Goal: Task Accomplishment & Management: Manage account settings

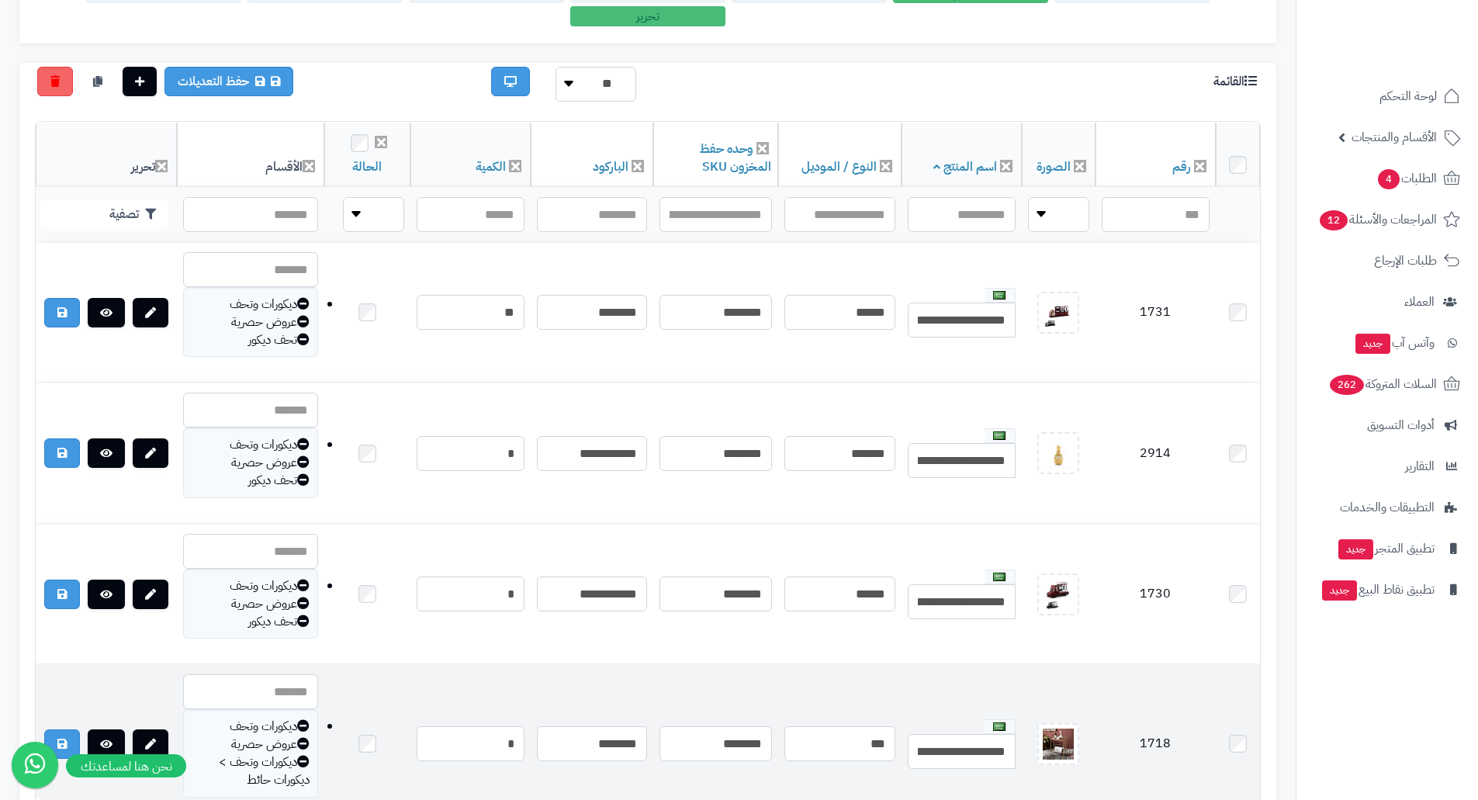
scroll to position [310, 0]
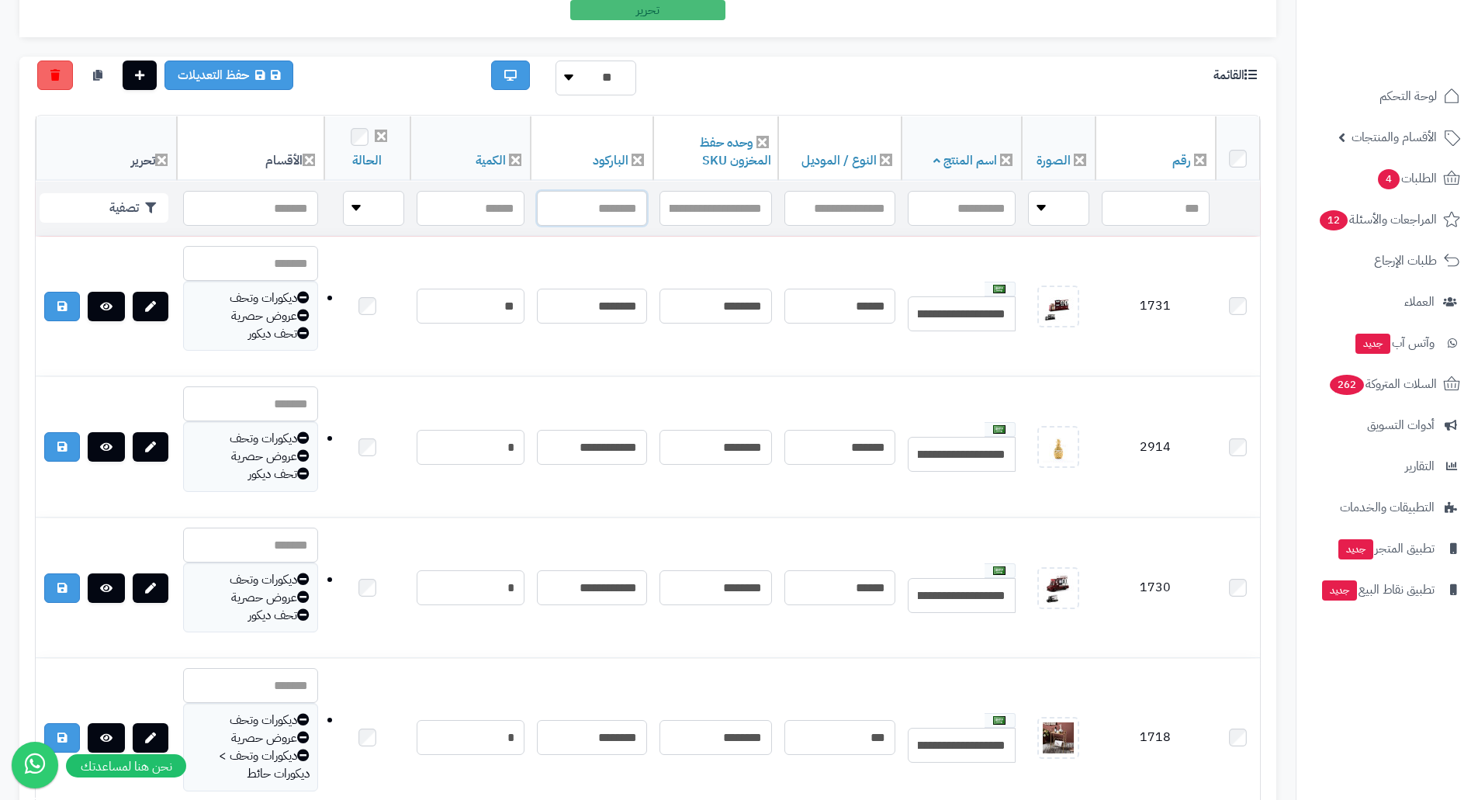
click at [584, 203] on input "text" at bounding box center [592, 208] width 110 height 35
paste input "**********"
type input "**********"
click at [140, 196] on button "تصفية" at bounding box center [104, 206] width 129 height 29
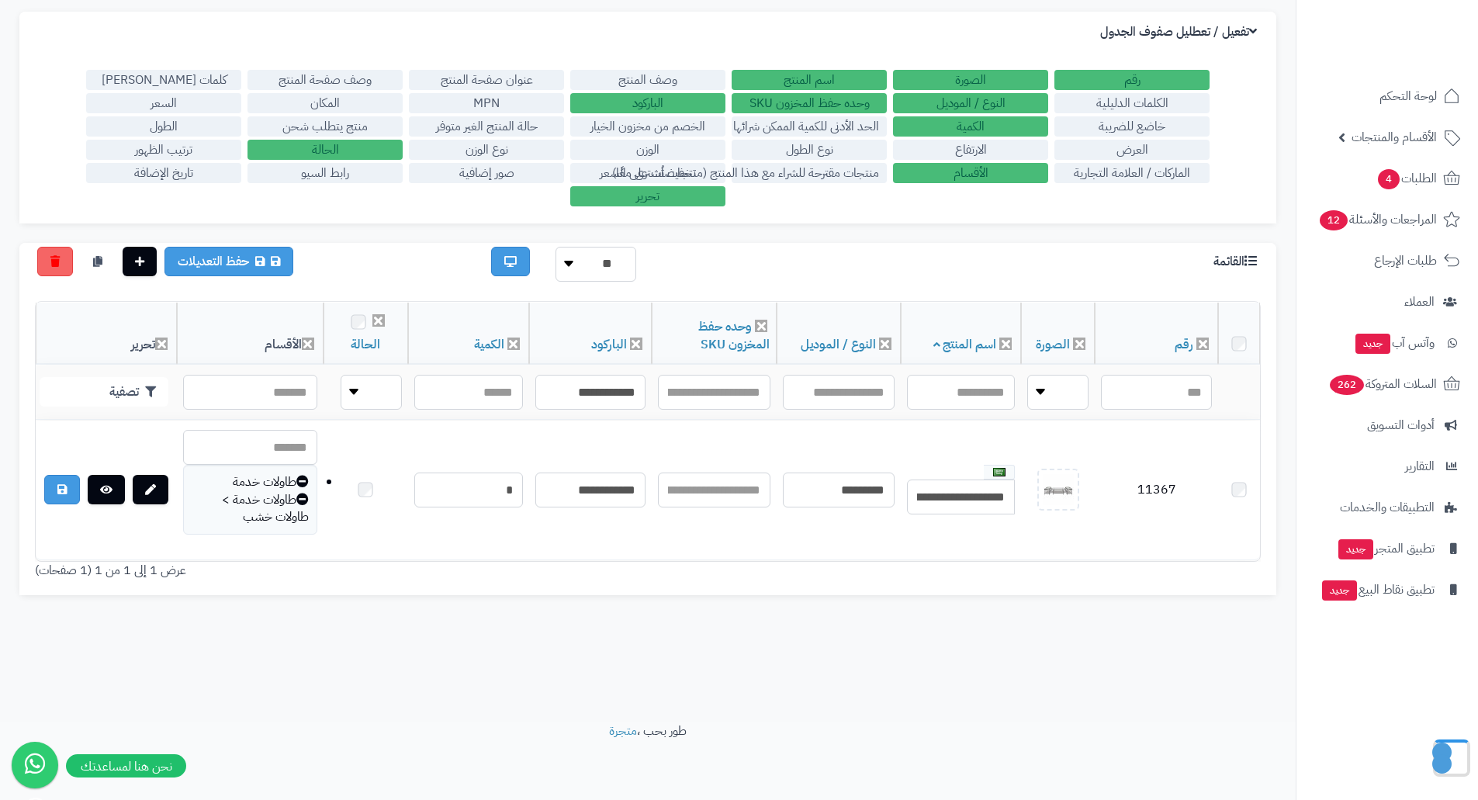
scroll to position [124, 0]
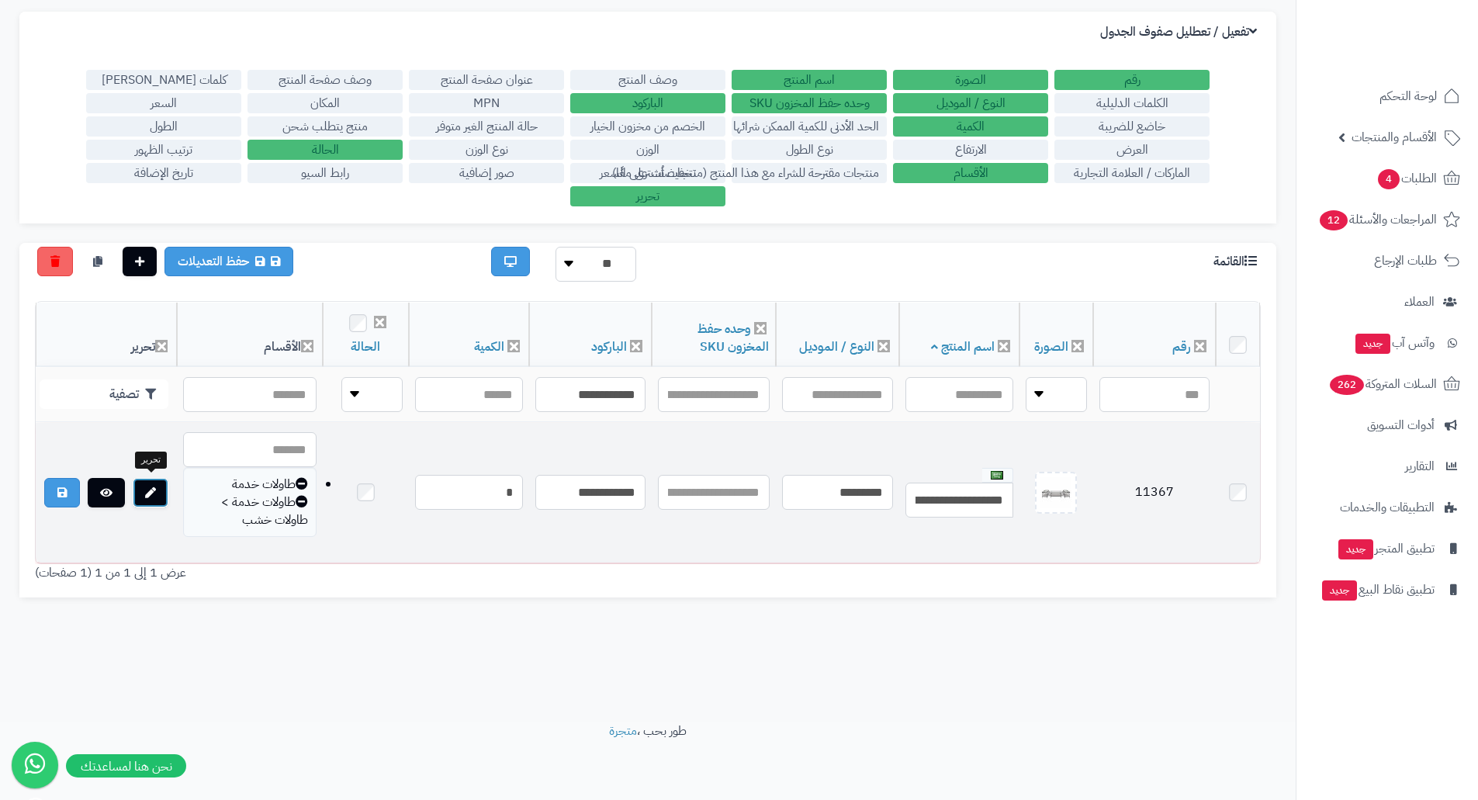
click at [158, 480] on link at bounding box center [151, 492] width 36 height 29
click at [1169, 492] on td "11367" at bounding box center [1154, 493] width 123 height 140
click at [1165, 482] on td "11367" at bounding box center [1154, 493] width 123 height 140
copy td "11367"
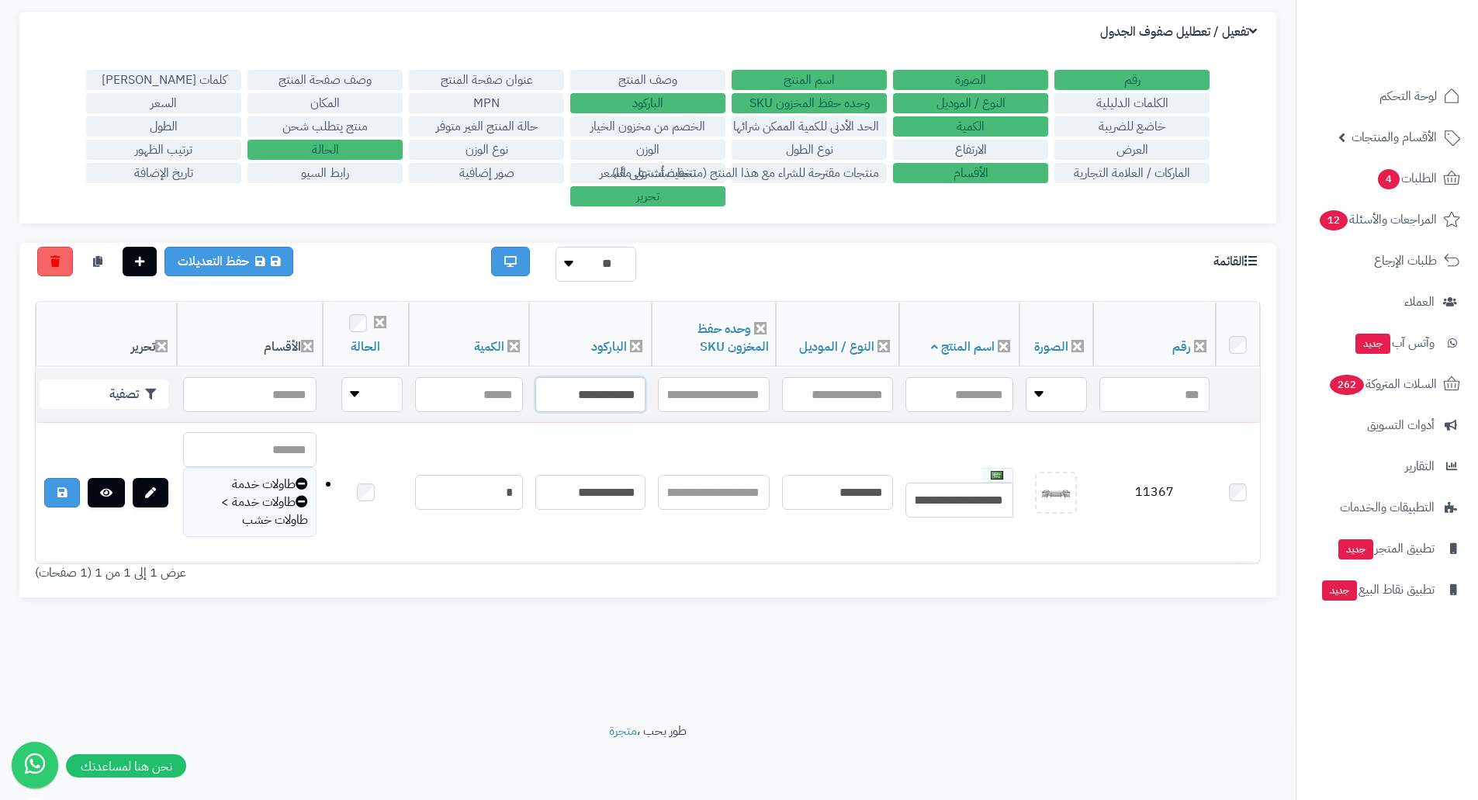
click at [606, 392] on input "**********" at bounding box center [590, 394] width 110 height 35
paste input "text"
type input "**********"
click at [121, 393] on button "تصفية" at bounding box center [104, 393] width 129 height 29
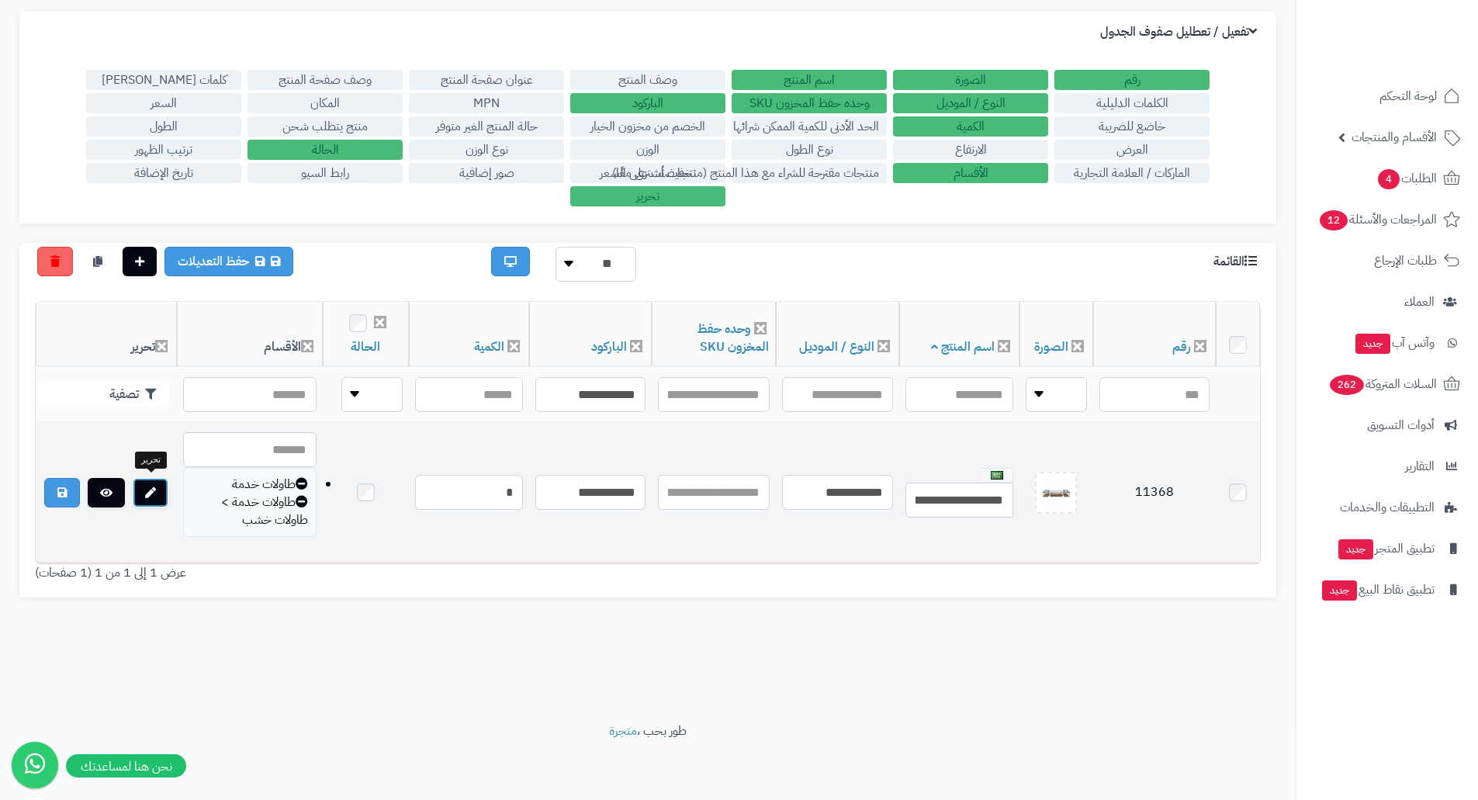
click at [161, 486] on link at bounding box center [151, 492] width 36 height 29
click at [1140, 486] on td "11368" at bounding box center [1154, 493] width 123 height 140
copy td "11368"
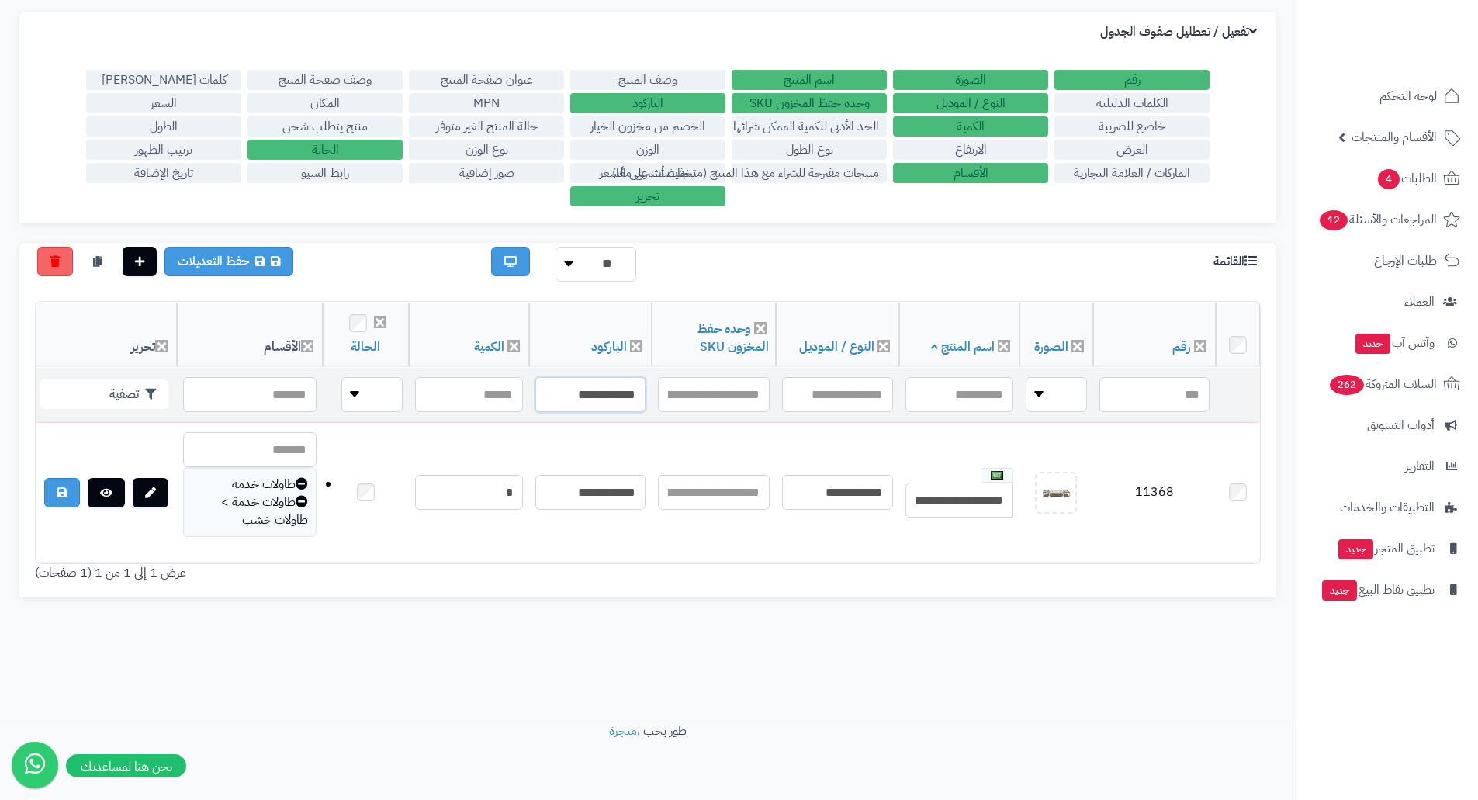
click at [557, 383] on input "**********" at bounding box center [590, 394] width 110 height 35
click at [582, 397] on input "text" at bounding box center [590, 394] width 110 height 35
paste input "**********"
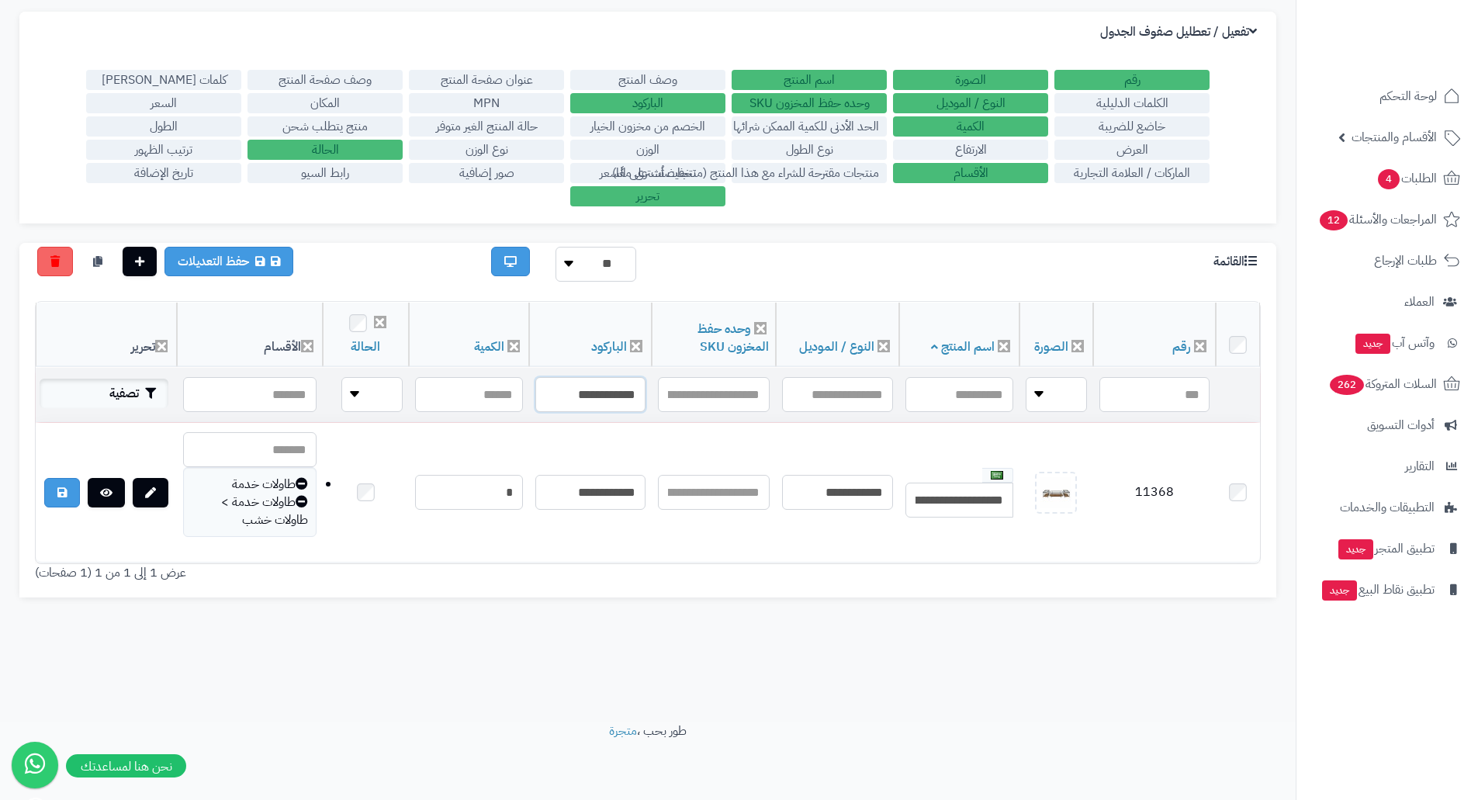
type input "**********"
click at [140, 388] on button "تصفية" at bounding box center [104, 393] width 129 height 29
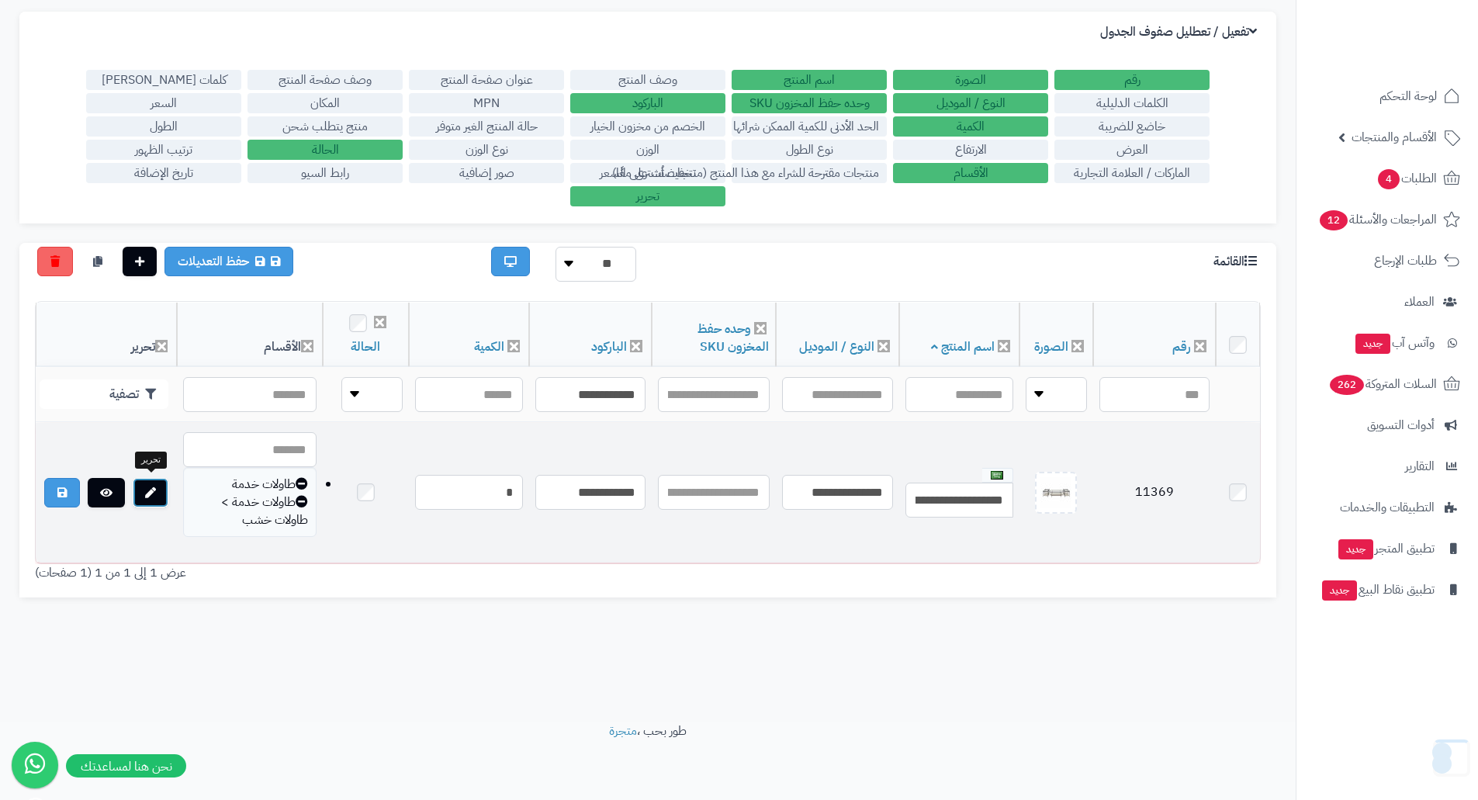
click at [153, 487] on icon at bounding box center [150, 492] width 11 height 11
click at [1159, 493] on td "11369" at bounding box center [1154, 493] width 123 height 140
copy td "11369"
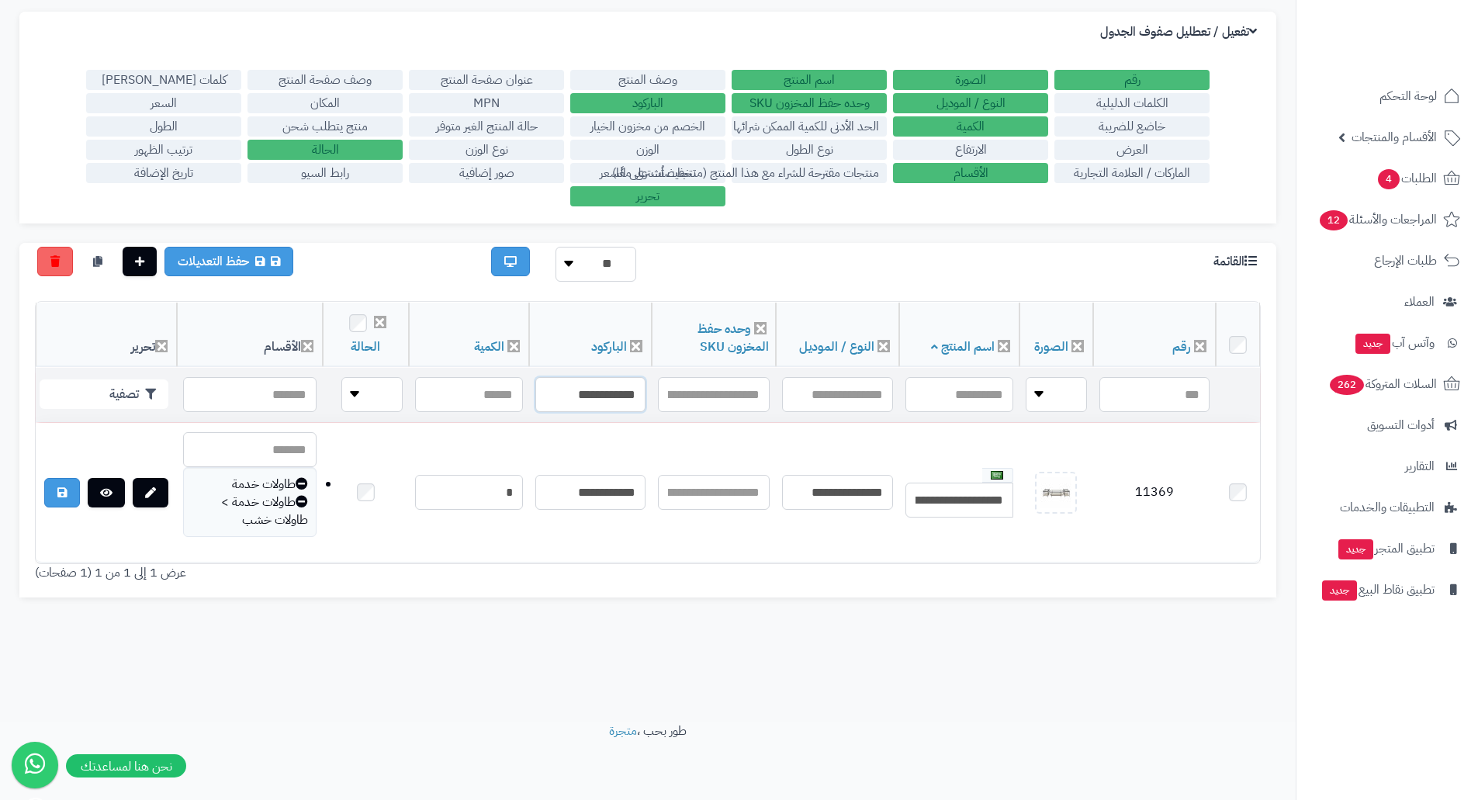
click at [579, 396] on input "**********" at bounding box center [590, 394] width 110 height 35
click at [579, 395] on input "**********" at bounding box center [590, 394] width 110 height 35
click at [579, 394] on input "**********" at bounding box center [590, 394] width 110 height 35
paste input "text"
type input "**********"
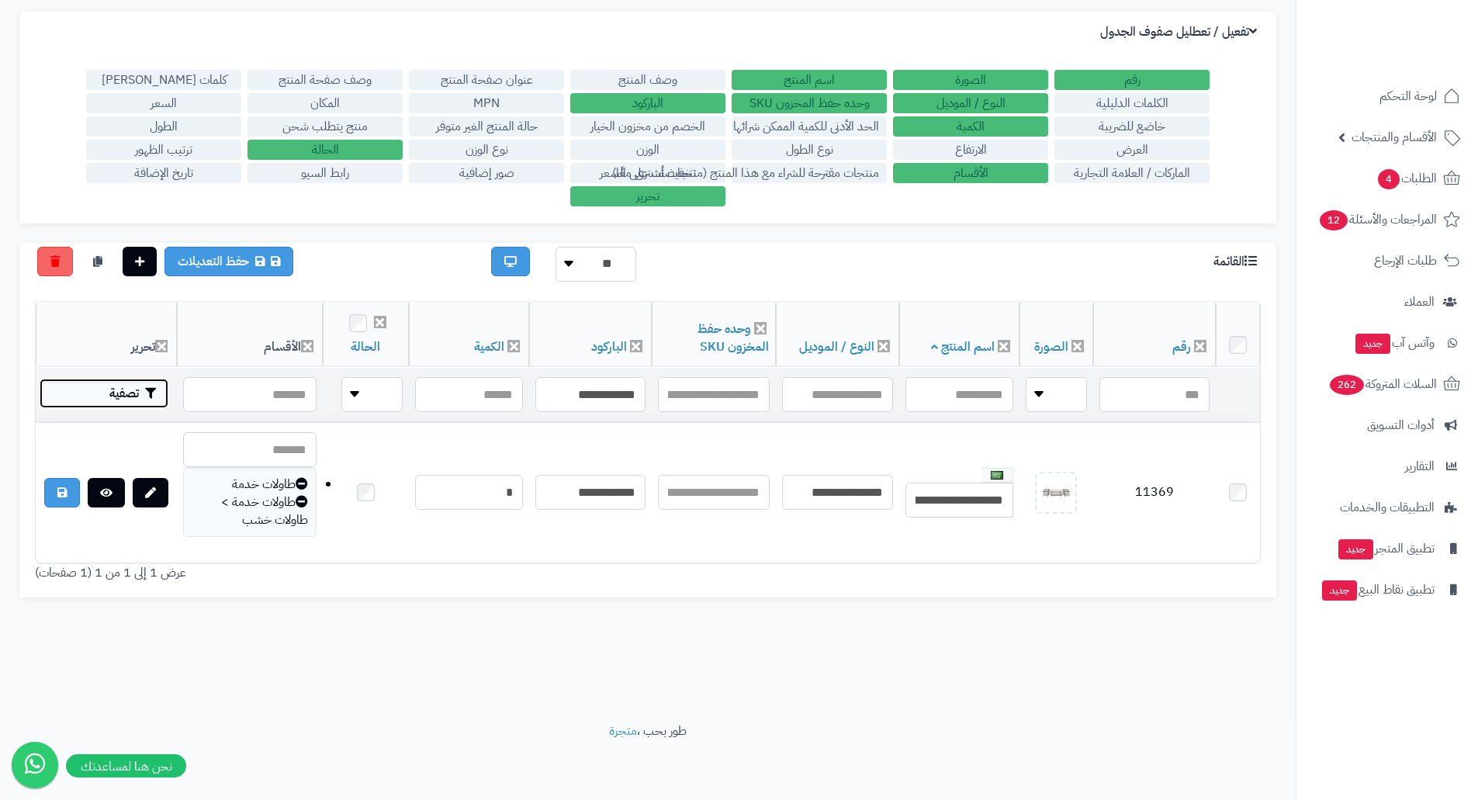
click at [137, 405] on button "تصفية" at bounding box center [104, 393] width 129 height 29
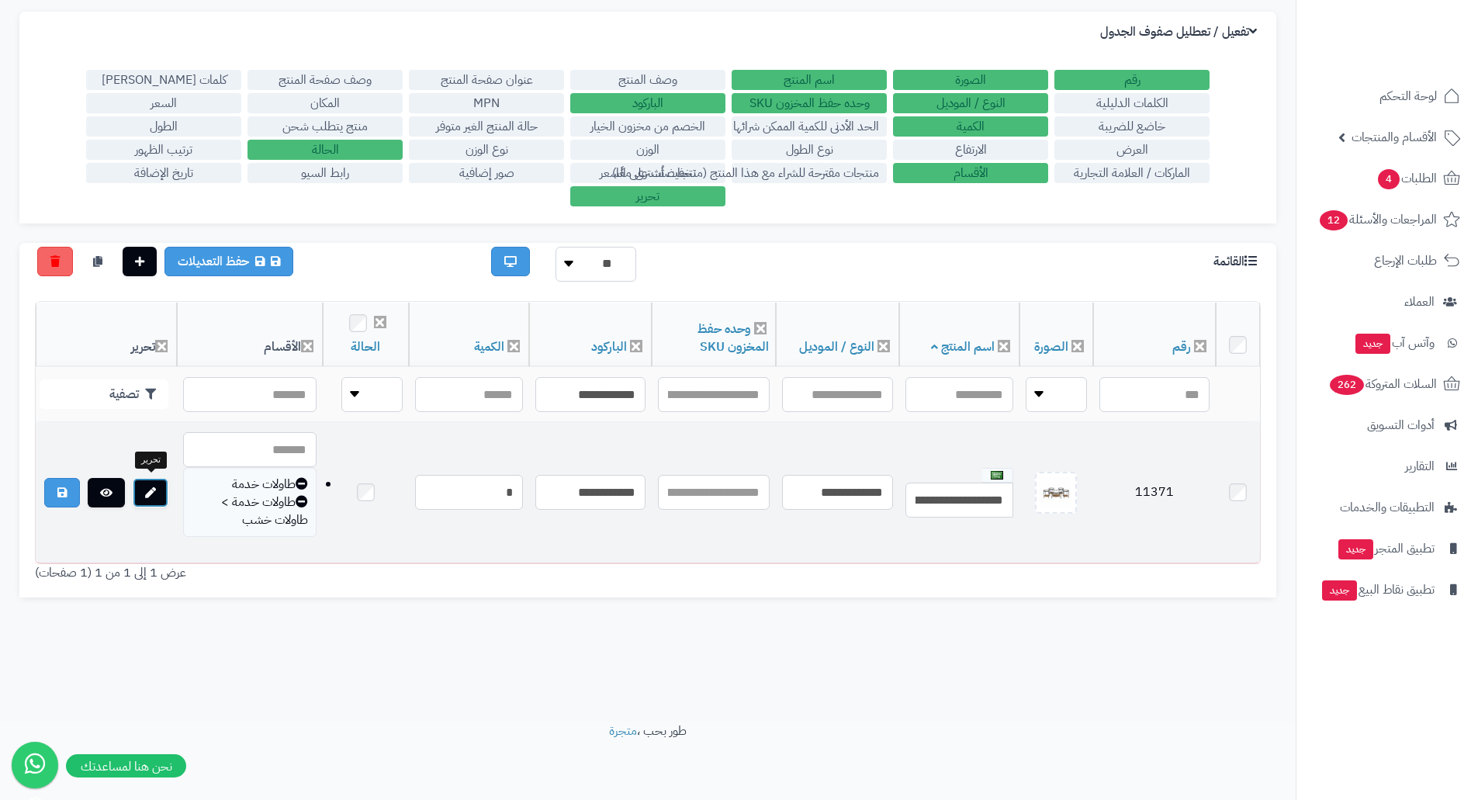
click at [159, 486] on link at bounding box center [151, 492] width 36 height 29
click at [1166, 488] on td "11371" at bounding box center [1154, 493] width 123 height 140
copy td "11371"
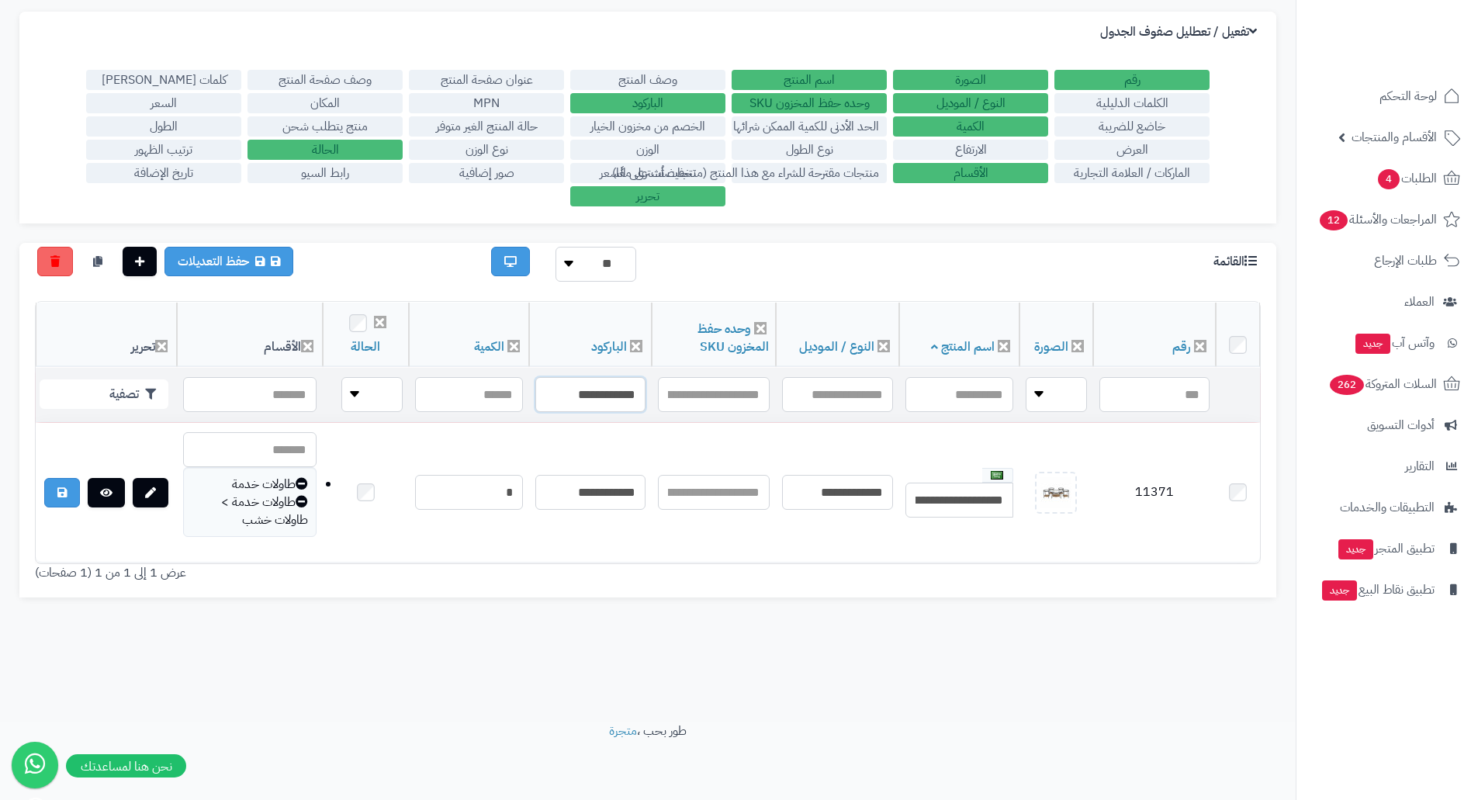
click at [581, 402] on input "**********" at bounding box center [590, 394] width 110 height 35
paste input "text"
type input "**********"
click at [134, 395] on button "تصفية" at bounding box center [104, 393] width 129 height 29
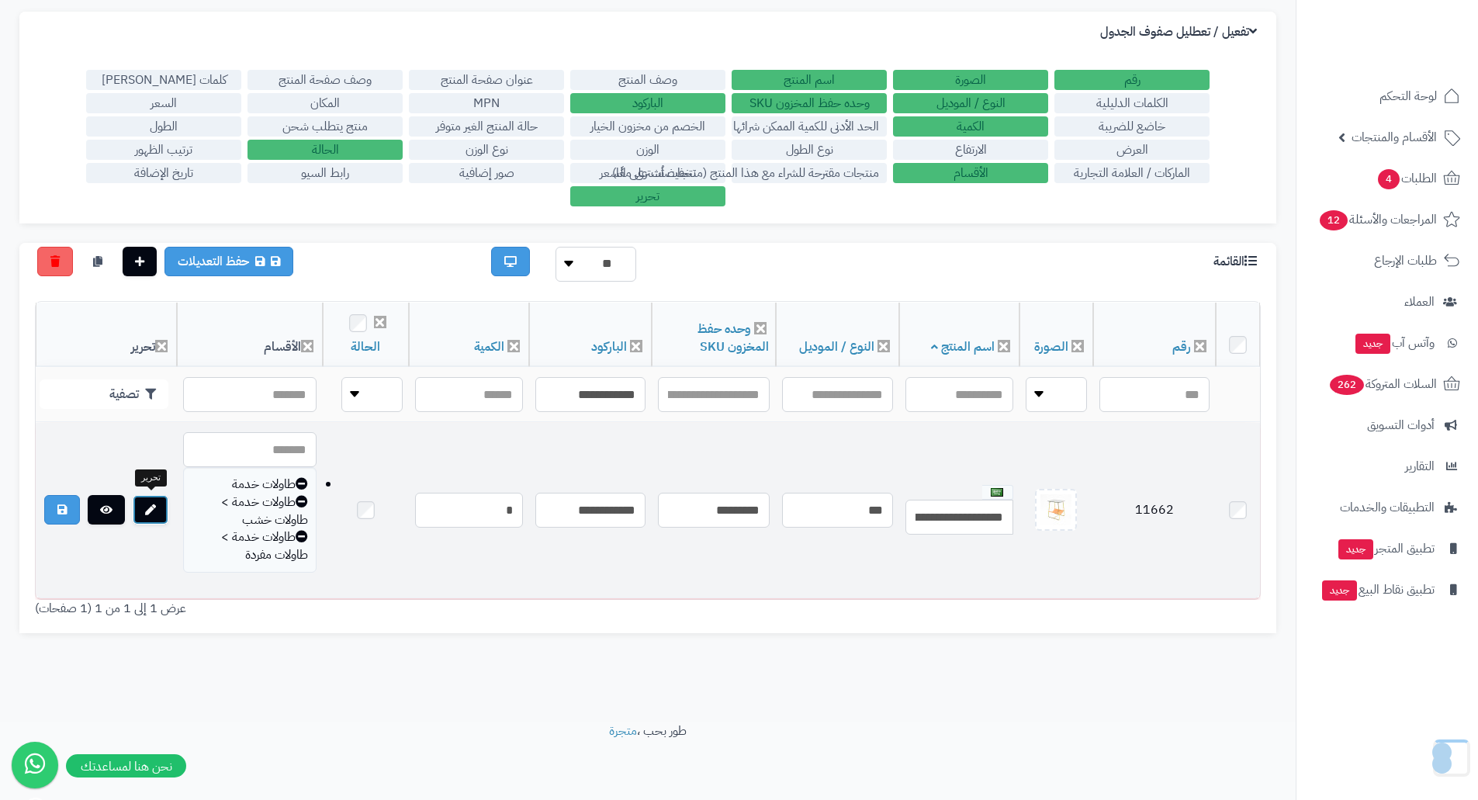
click at [154, 495] on link at bounding box center [151, 509] width 36 height 29
click at [1145, 511] on td "11662" at bounding box center [1154, 510] width 123 height 175
copy td "11662"
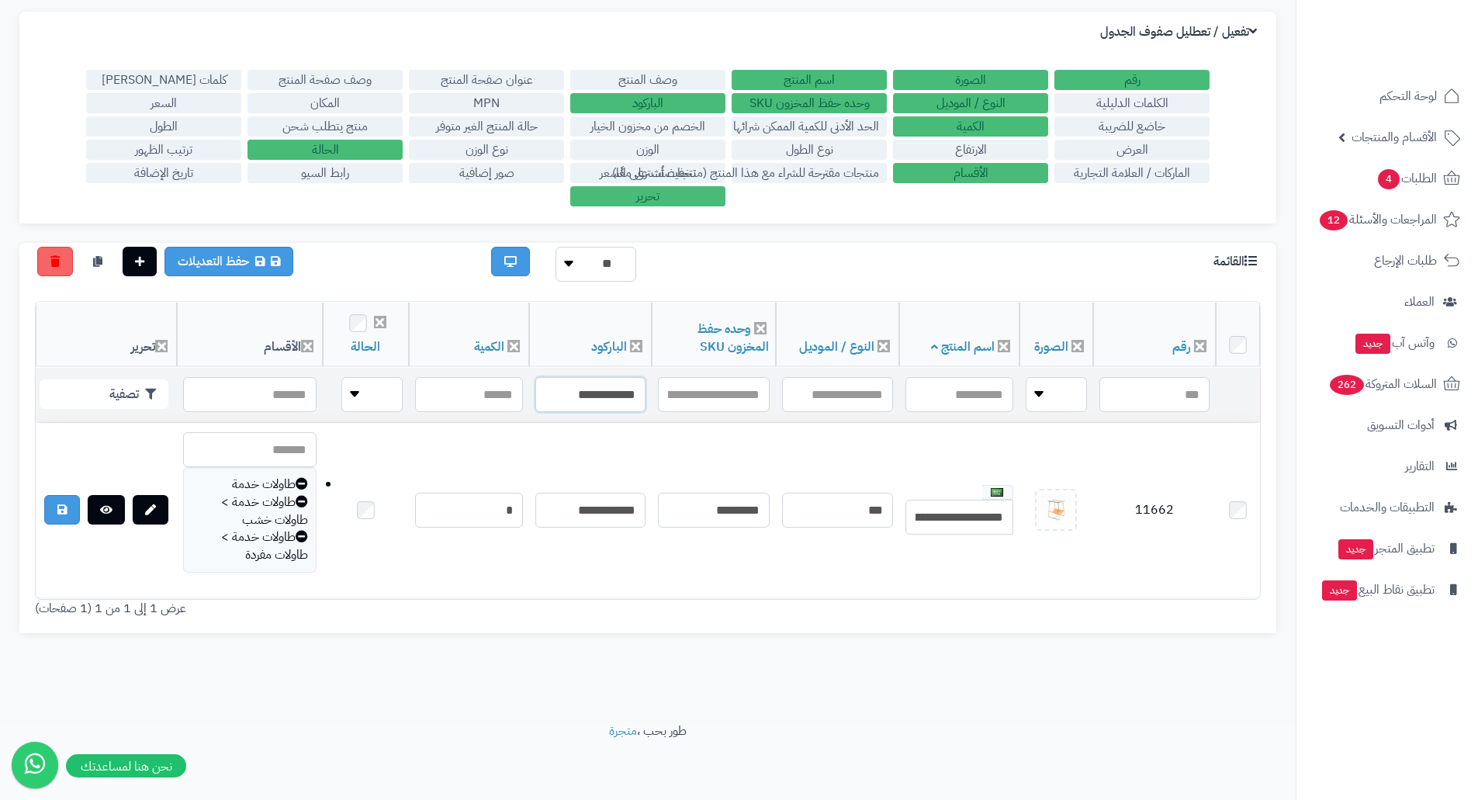
click at [611, 388] on input "**********" at bounding box center [590, 394] width 110 height 35
paste input "text"
type input "**********"
click at [125, 403] on button "تصفية" at bounding box center [104, 393] width 129 height 29
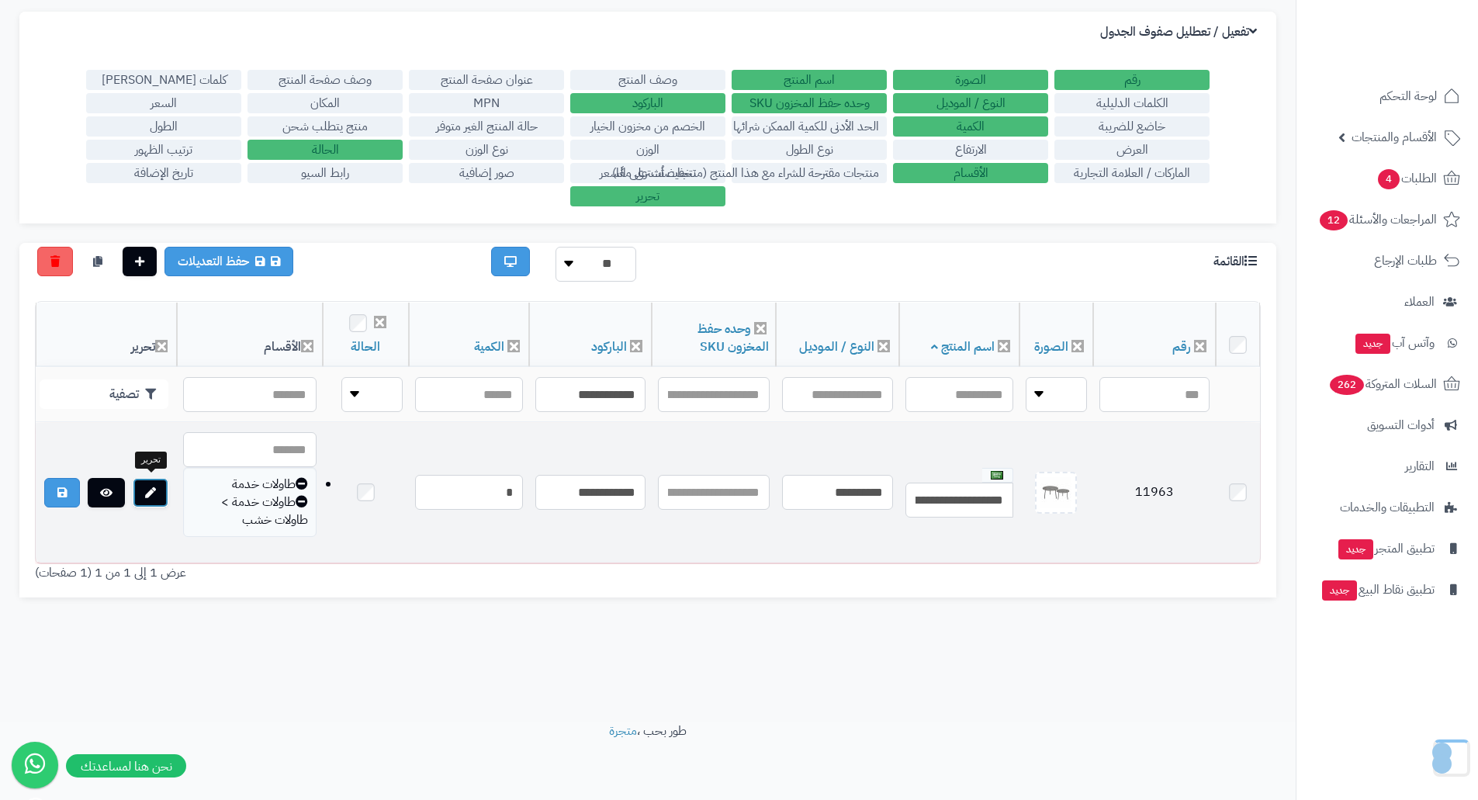
click at [151, 494] on icon at bounding box center [150, 492] width 11 height 11
click at [1148, 487] on td "11963" at bounding box center [1154, 493] width 123 height 140
copy td "11963"
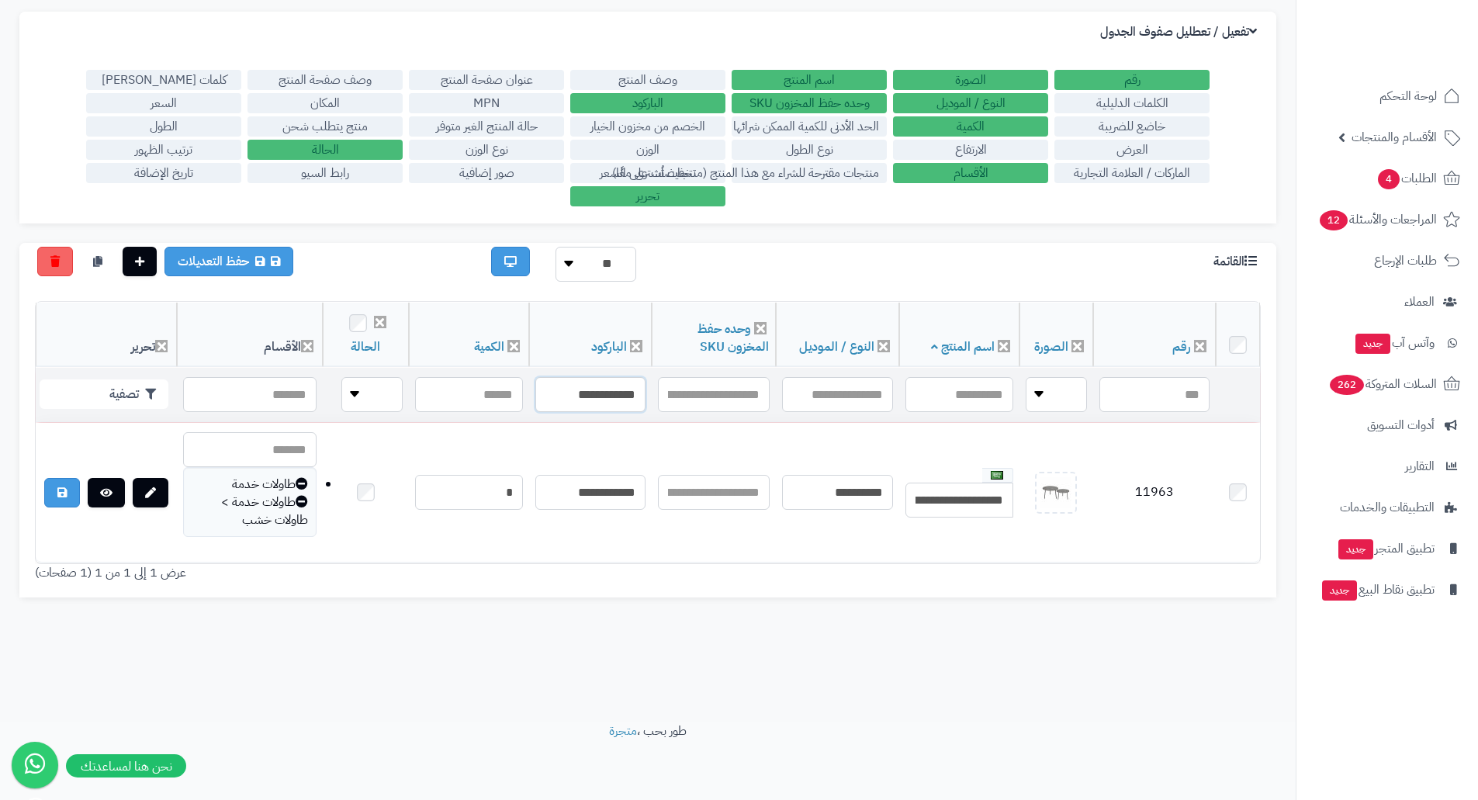
click at [573, 406] on input "**********" at bounding box center [590, 394] width 110 height 35
click at [574, 393] on input "**********" at bounding box center [590, 394] width 110 height 35
paste input "text"
type input "**********"
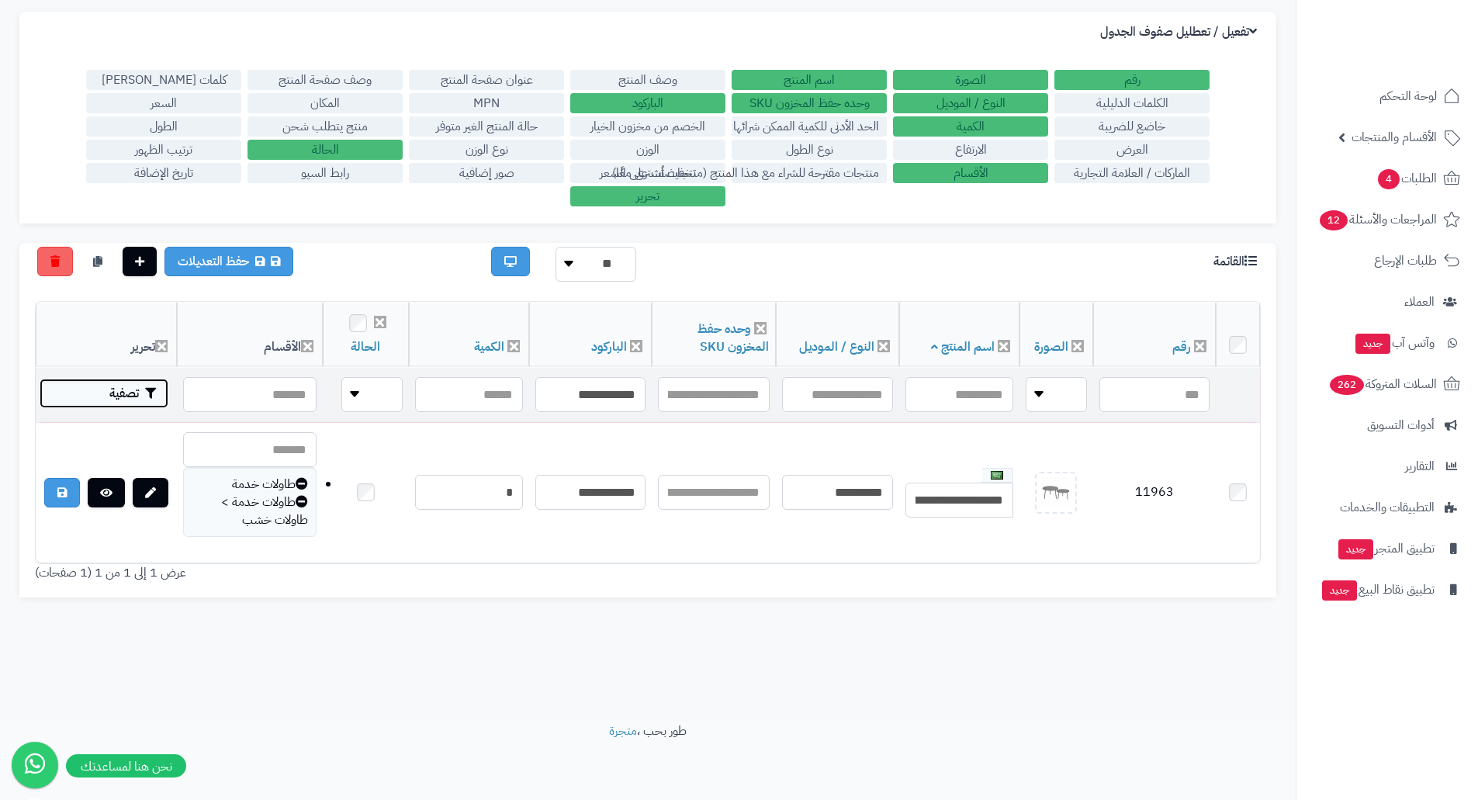
click at [124, 391] on button "تصفية" at bounding box center [104, 393] width 129 height 29
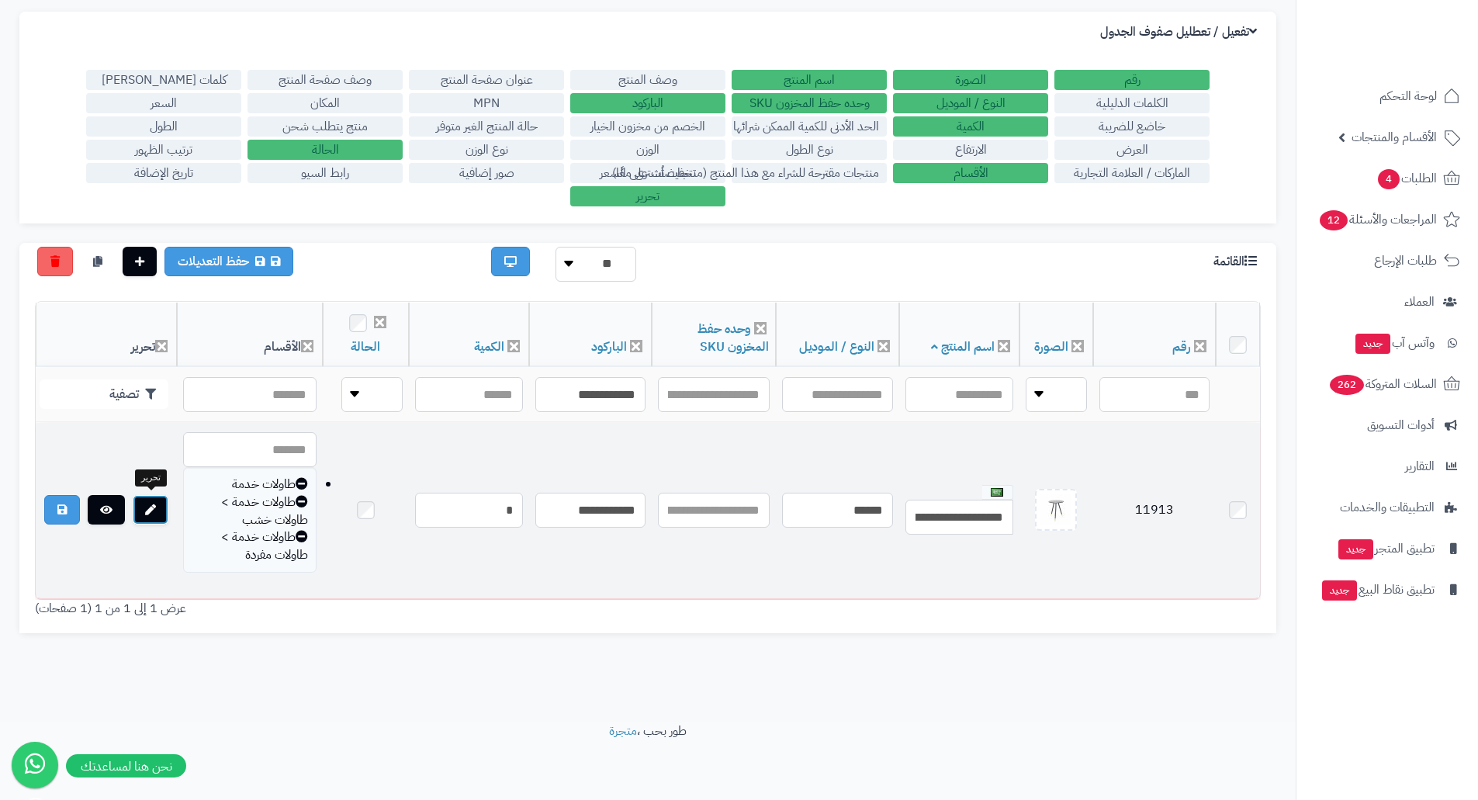
click at [151, 514] on link at bounding box center [151, 509] width 36 height 29
click at [1163, 498] on td "11913" at bounding box center [1154, 510] width 123 height 175
copy td "11913"
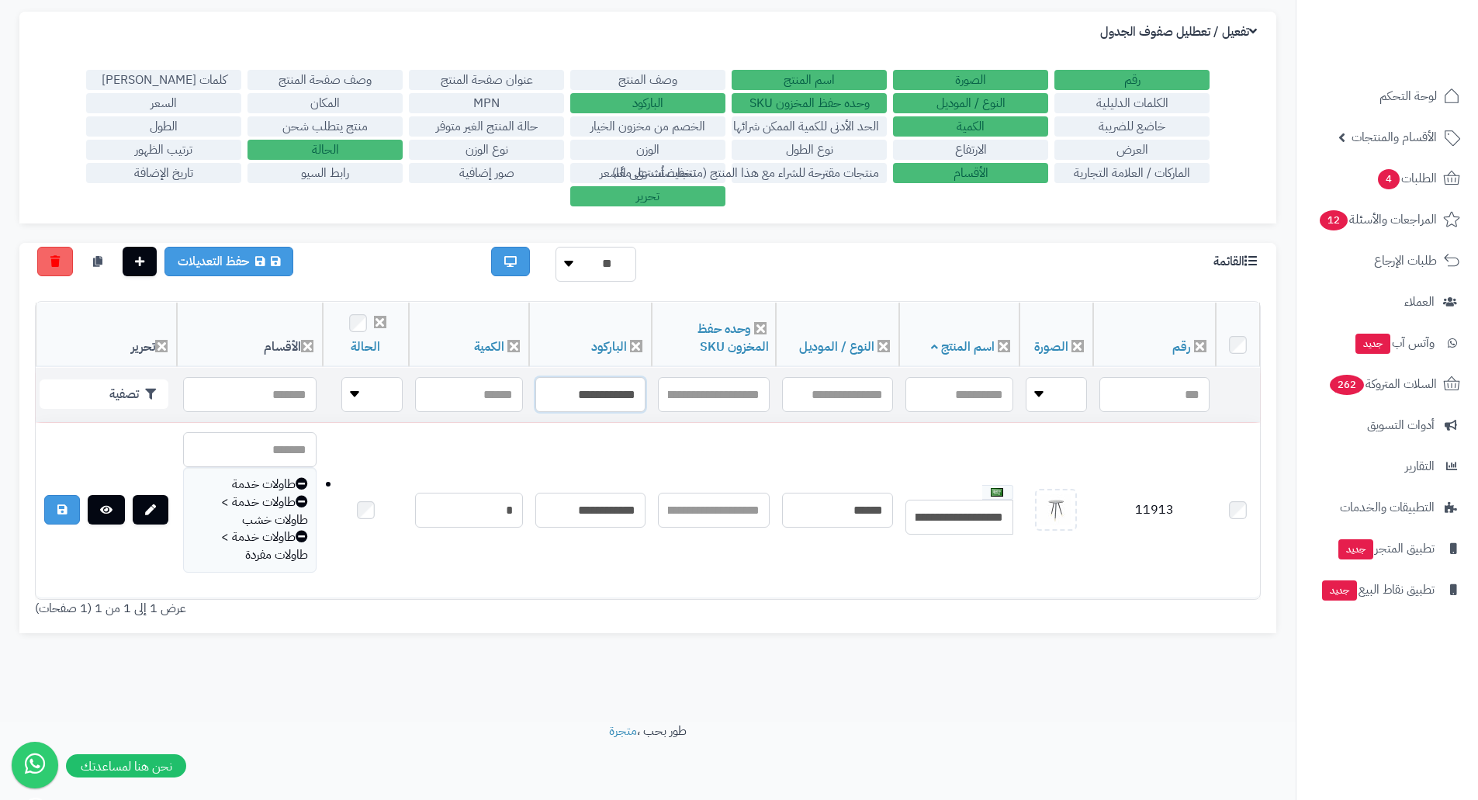
click at [620, 390] on input "**********" at bounding box center [590, 394] width 110 height 35
paste input "text"
paste input "**********"
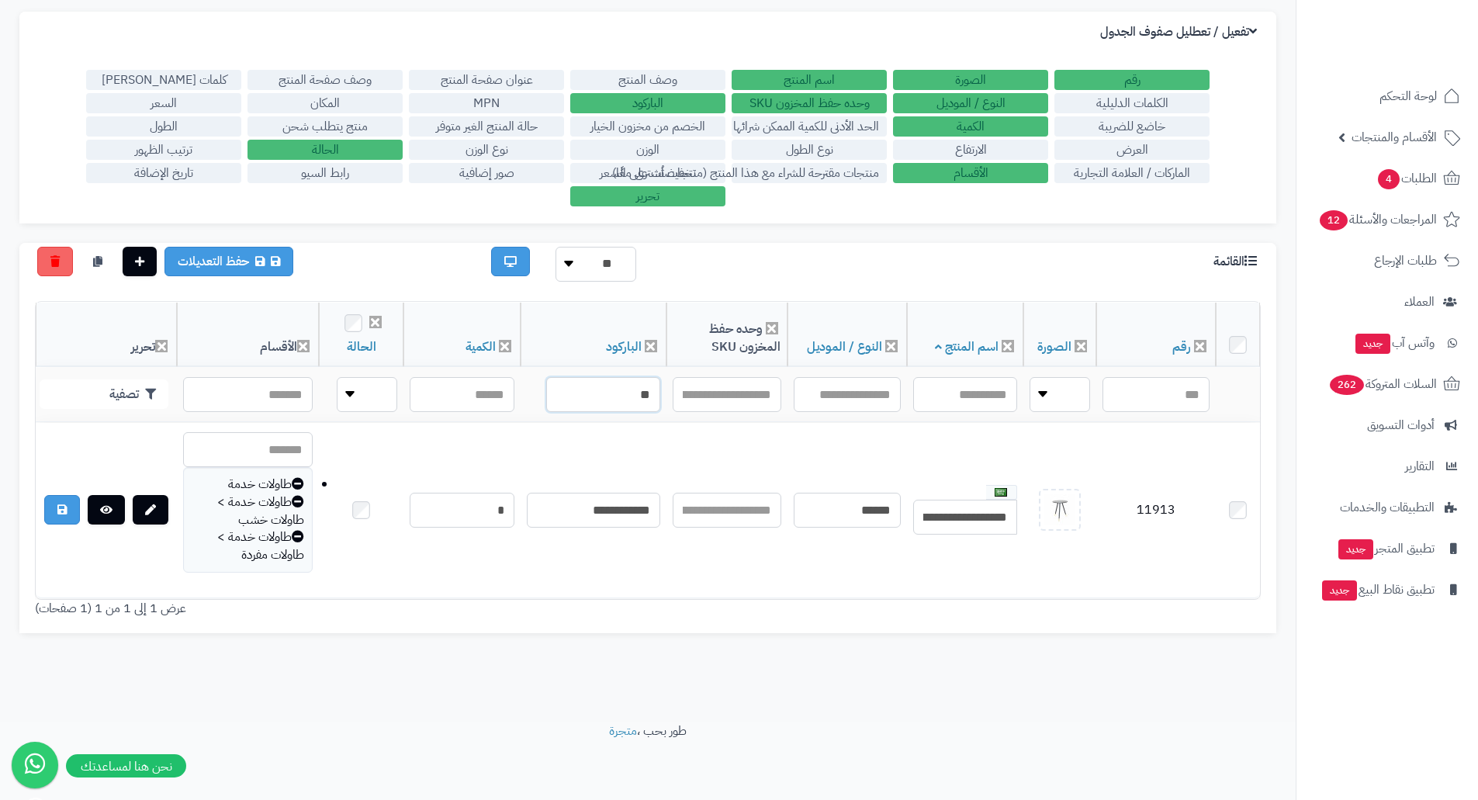
type input "*"
paste input "**********"
type input "**********"
click at [85, 390] on button "تصفية" at bounding box center [104, 393] width 129 height 29
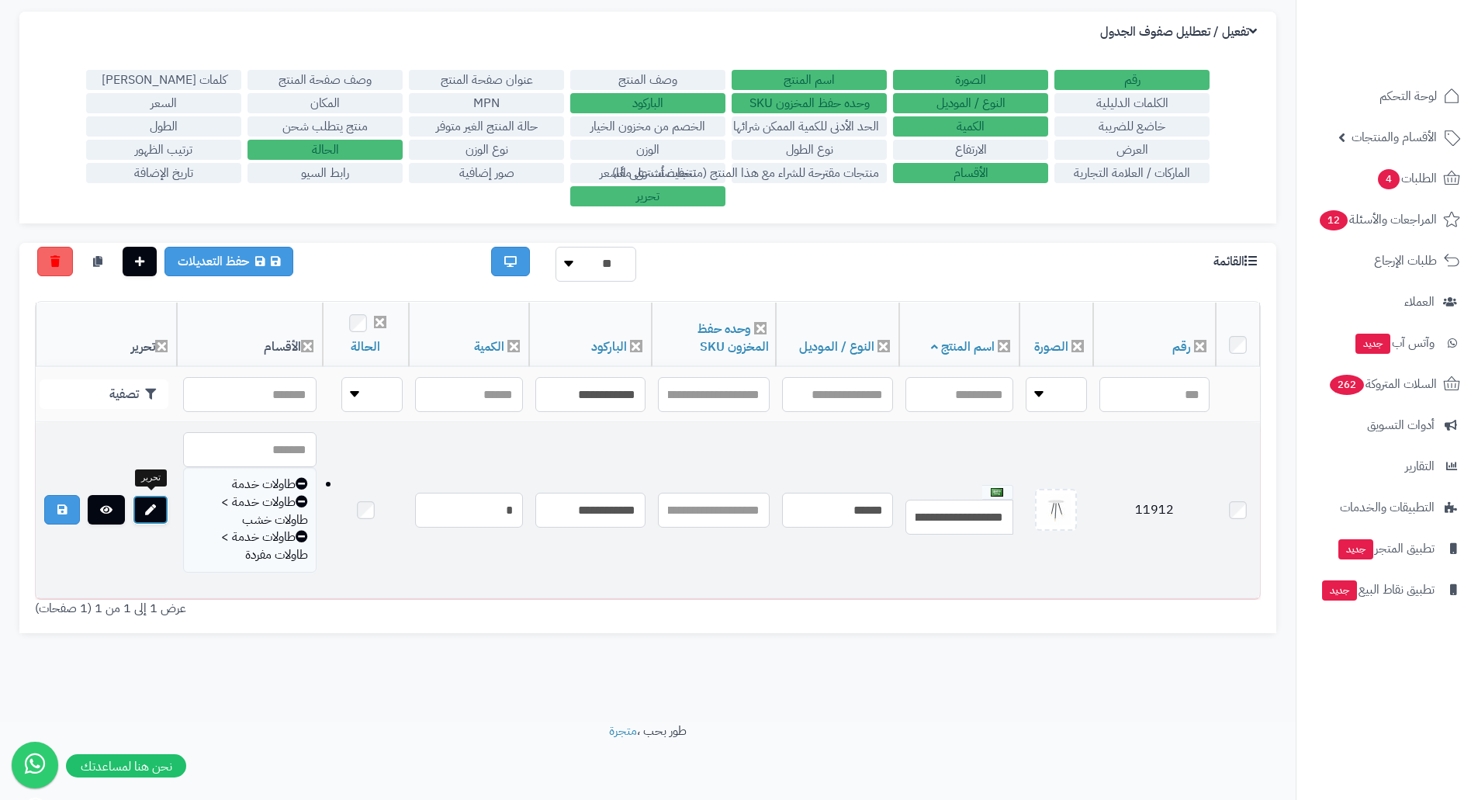
click at [161, 511] on link at bounding box center [151, 509] width 36 height 29
click at [1159, 512] on td "11912" at bounding box center [1154, 510] width 123 height 175
copy td "11912"
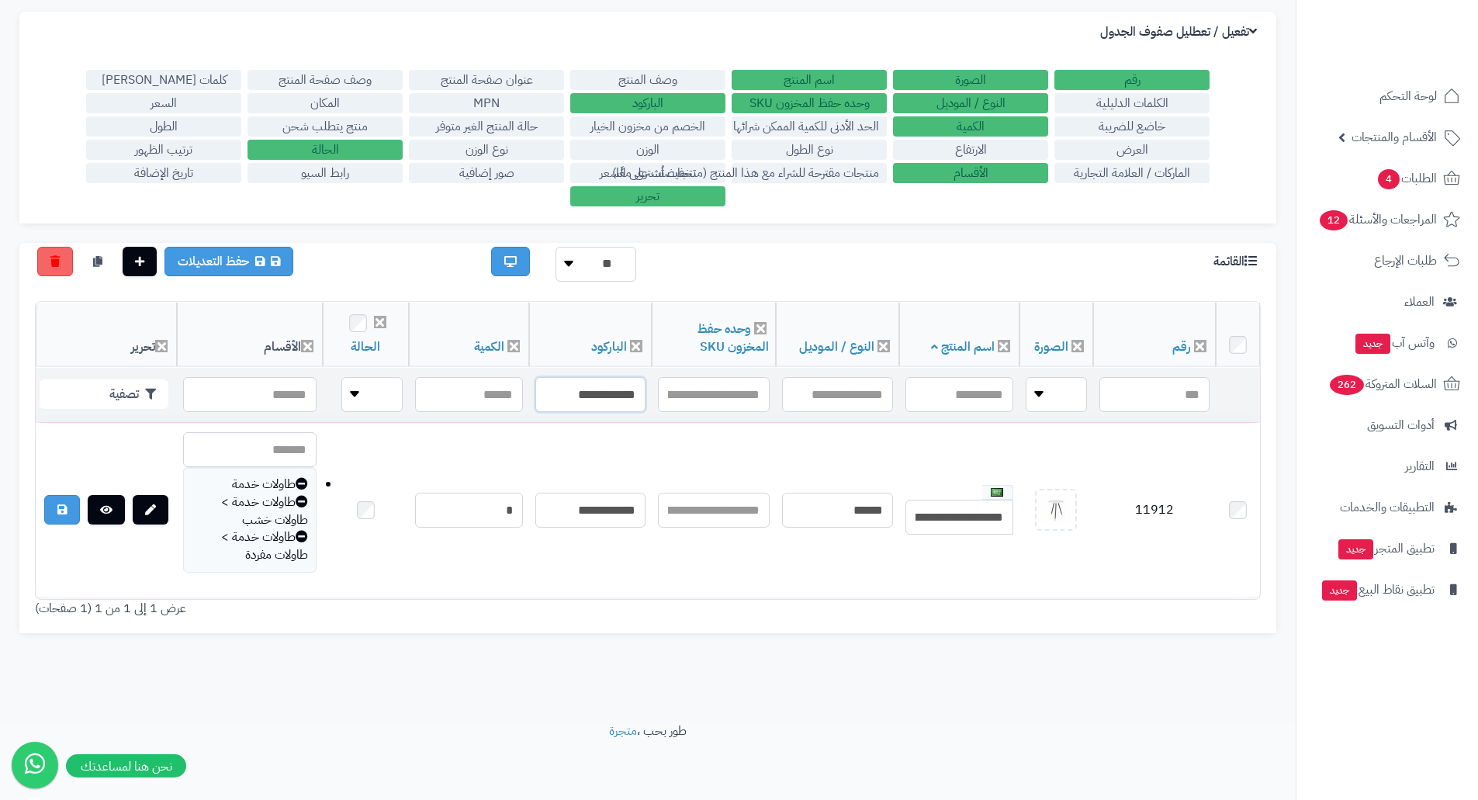
click at [565, 386] on input "**********" at bounding box center [590, 394] width 110 height 35
paste input "text"
type input "**********"
click at [146, 395] on icon "button" at bounding box center [150, 393] width 11 height 11
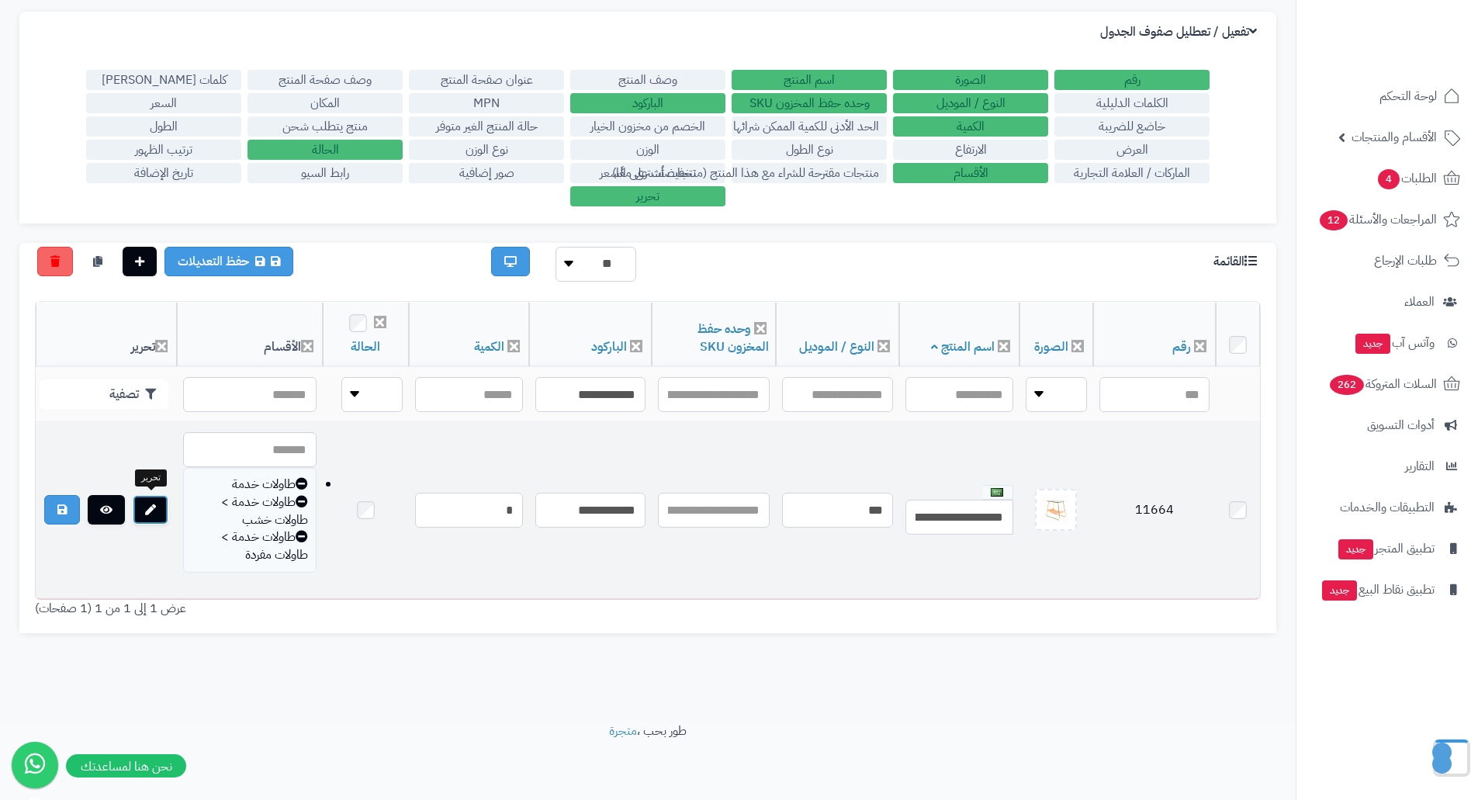
click at [156, 505] on link at bounding box center [151, 509] width 36 height 29
click at [1145, 506] on td "11664" at bounding box center [1154, 510] width 123 height 175
copy td "11664"
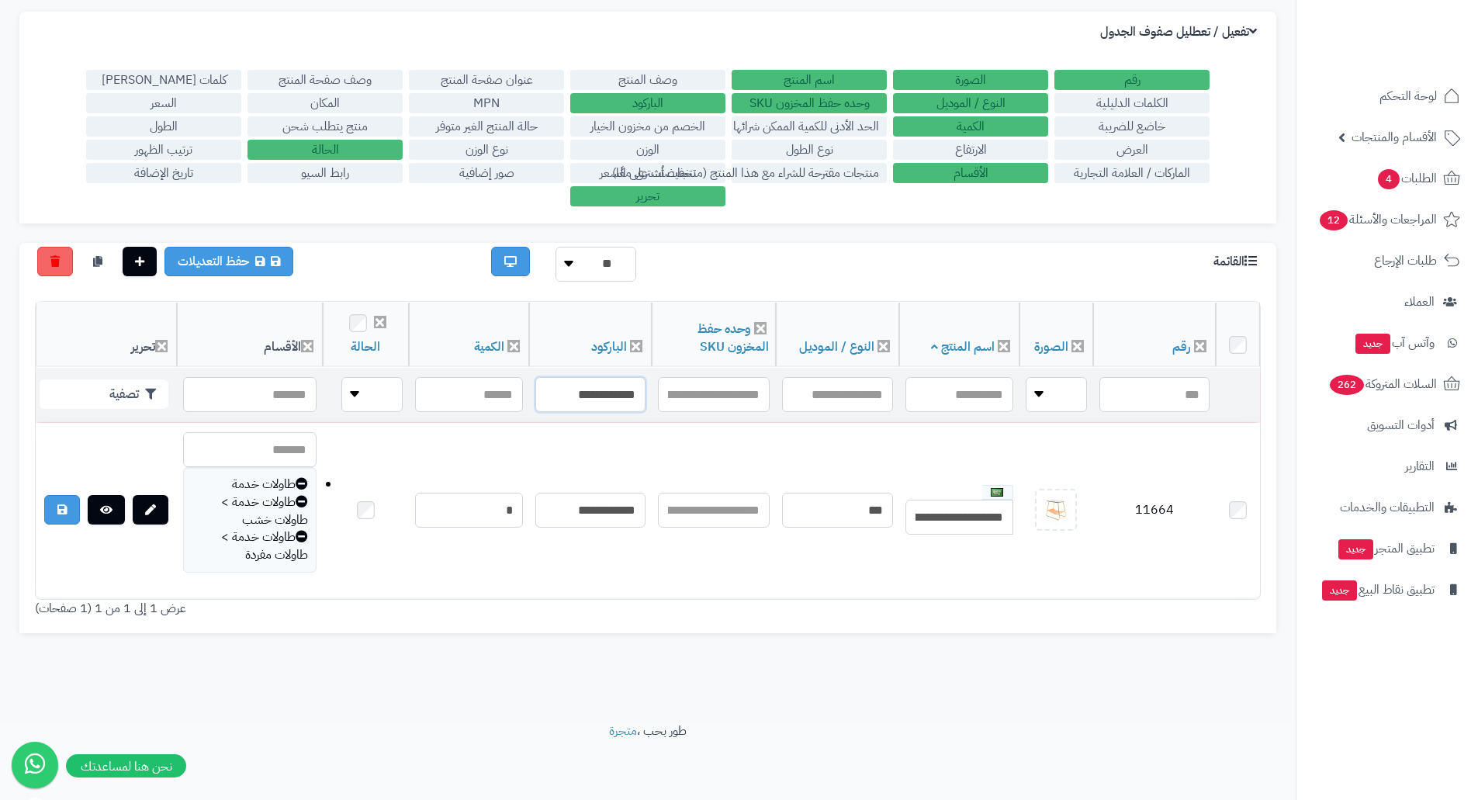
click at [611, 390] on input "**********" at bounding box center [590, 394] width 110 height 35
paste input "text"
type input "**********"
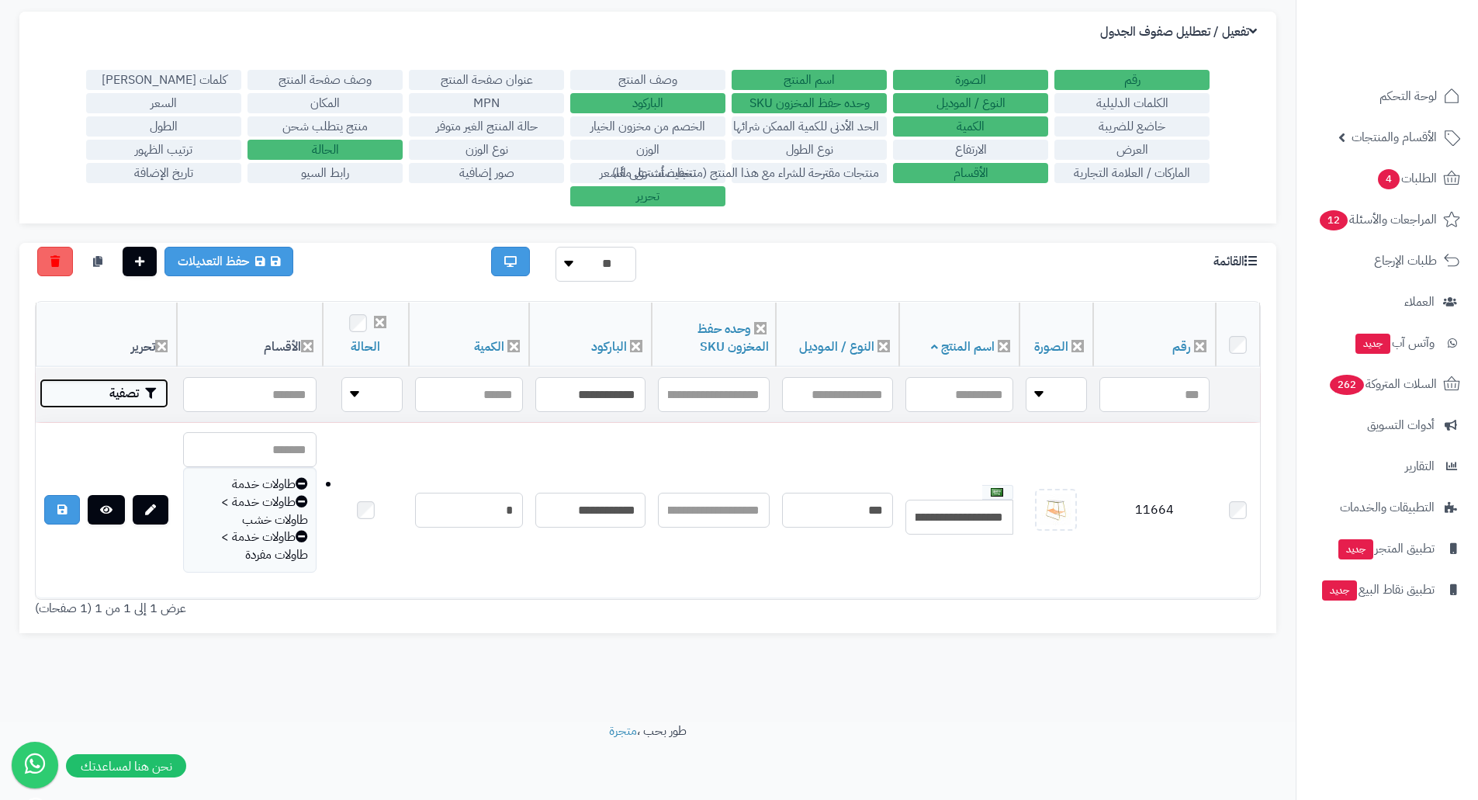
click at [125, 397] on button "تصفية" at bounding box center [104, 393] width 129 height 29
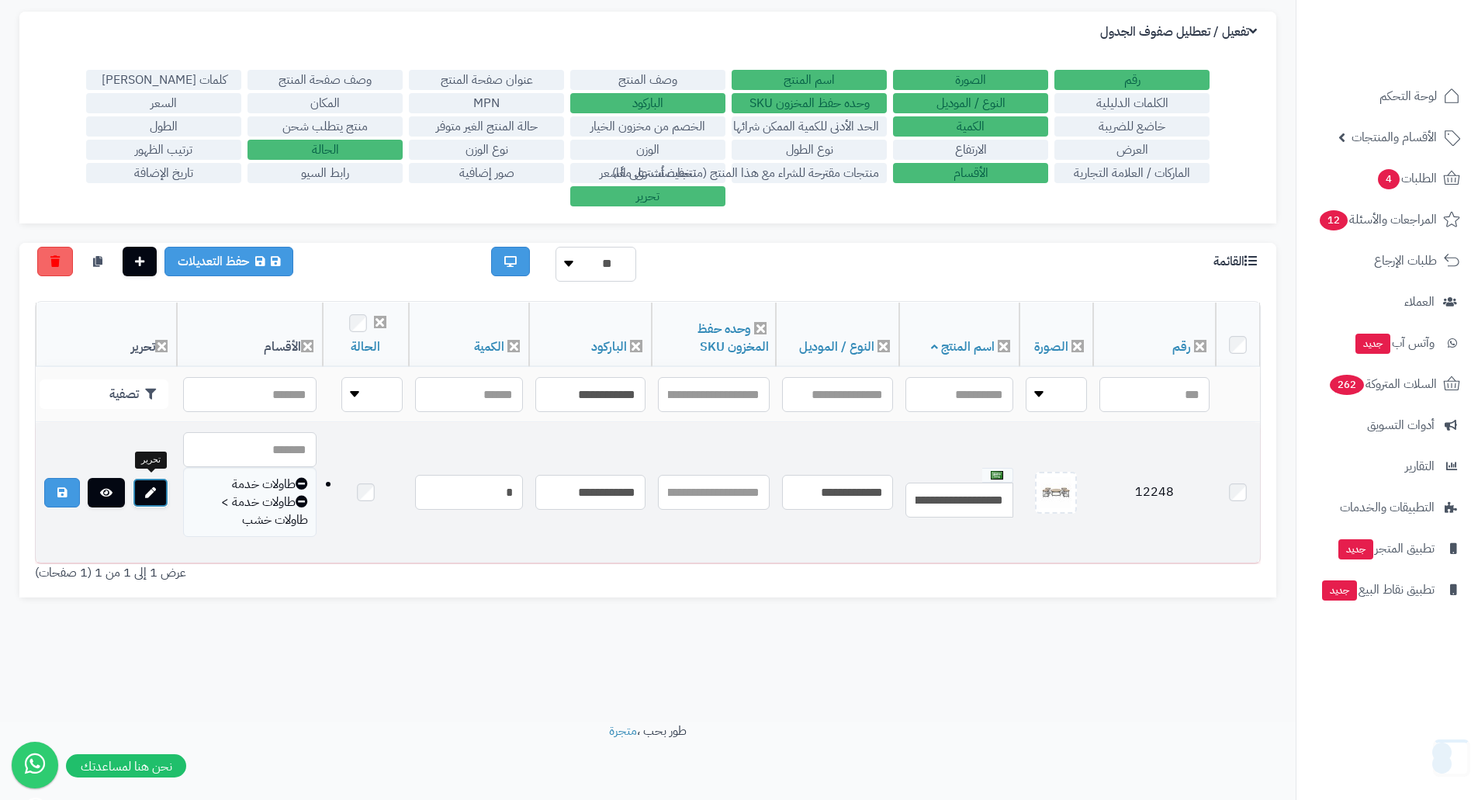
click at [151, 482] on link at bounding box center [151, 492] width 36 height 29
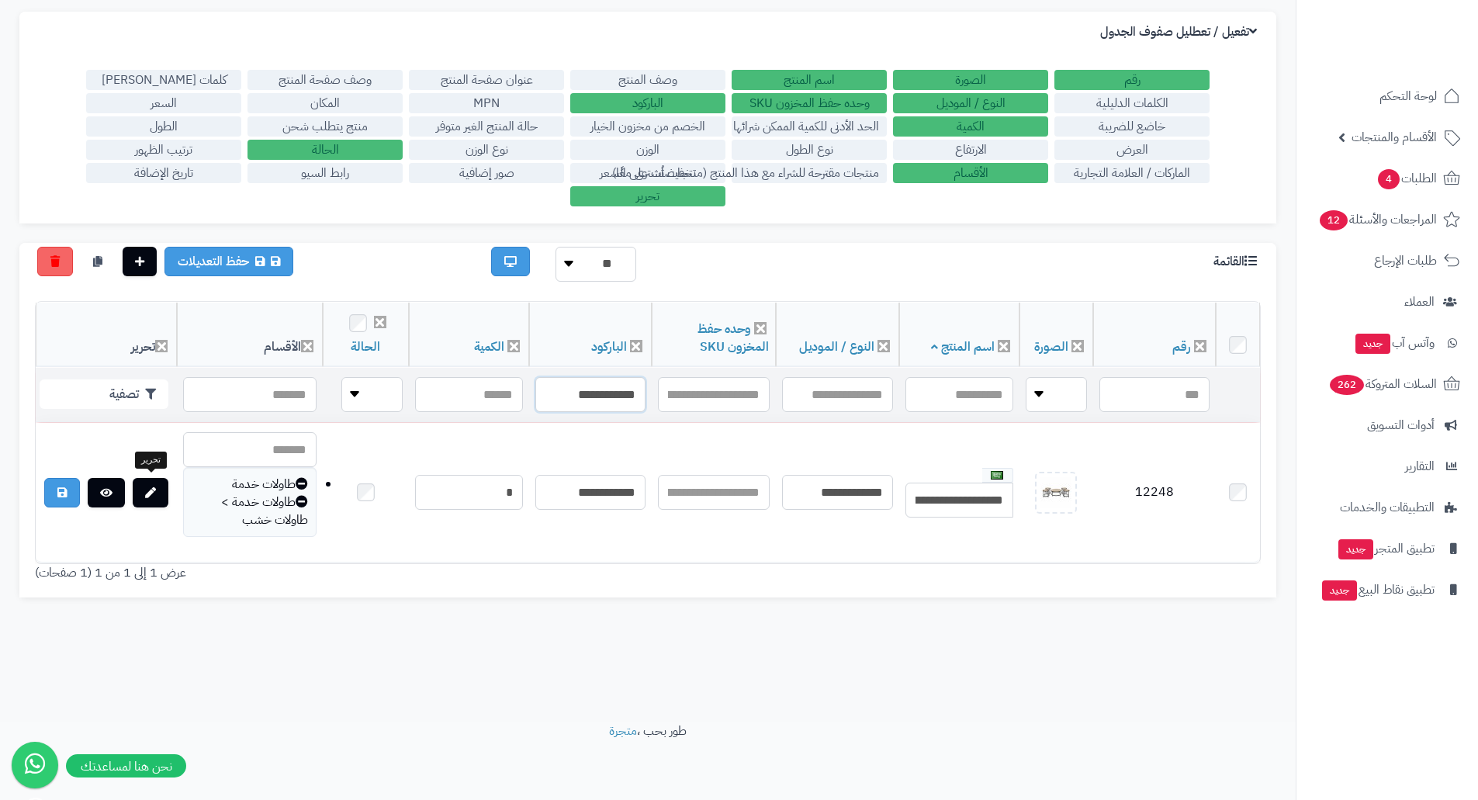
click at [567, 381] on input "**********" at bounding box center [590, 394] width 110 height 35
paste input "text"
type input "**********"
click at [116, 379] on button "تصفية" at bounding box center [104, 393] width 129 height 29
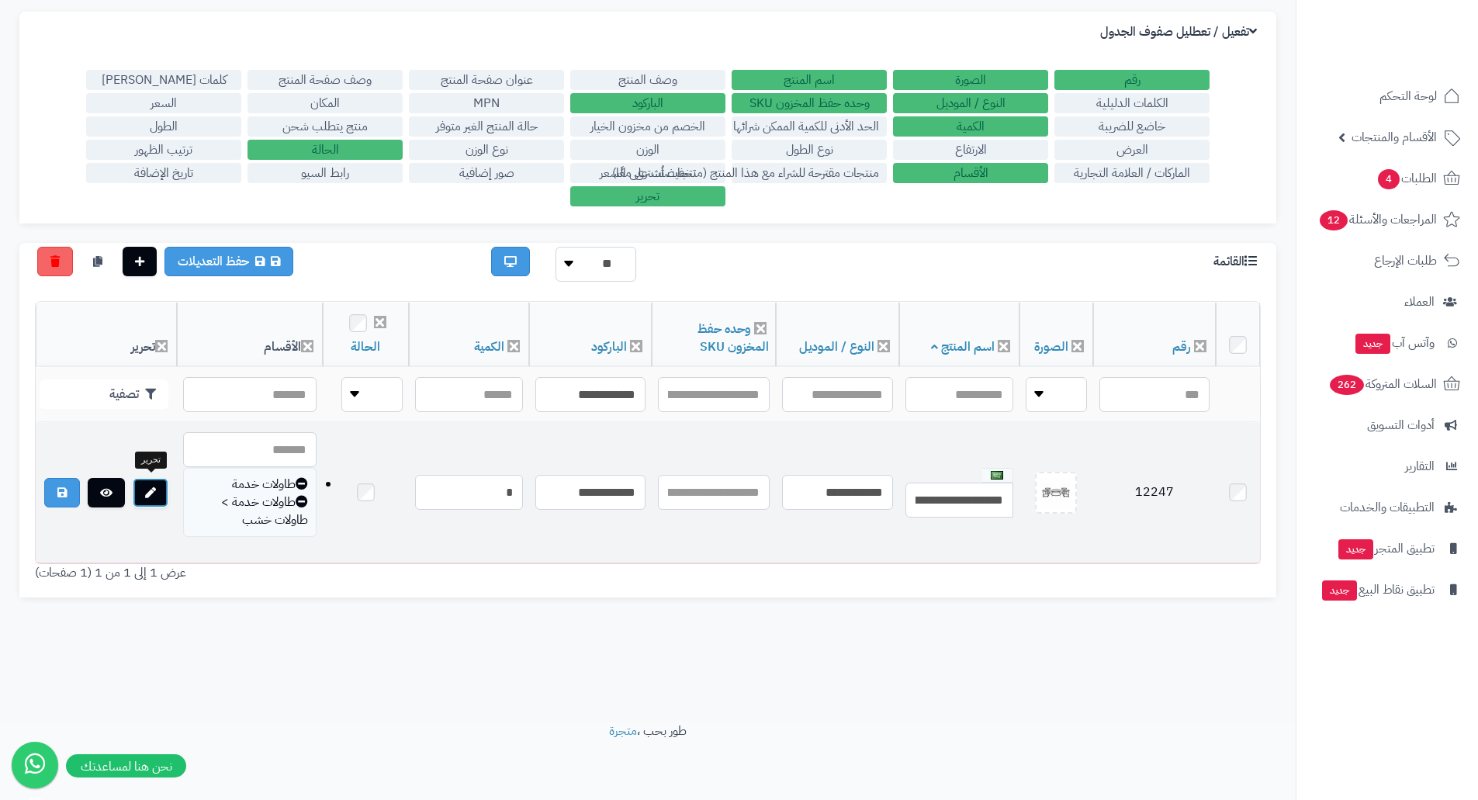
click at [149, 490] on icon at bounding box center [150, 492] width 11 height 11
click at [1164, 487] on td "12247" at bounding box center [1154, 493] width 123 height 140
copy td "12247"
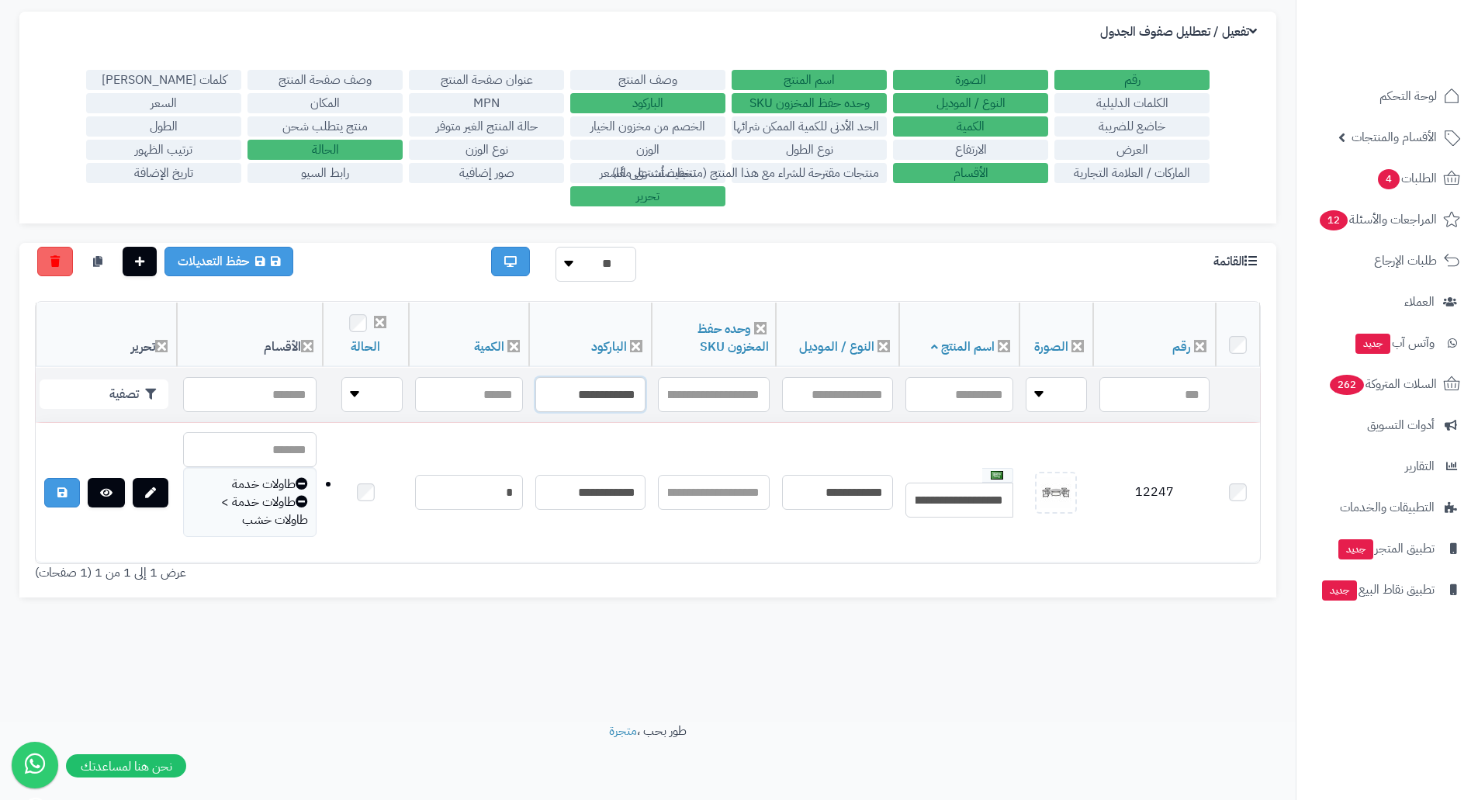
click at [573, 392] on input "**********" at bounding box center [590, 394] width 110 height 35
paste input "text"
type input "**********"
click at [144, 381] on button "تصفية" at bounding box center [104, 393] width 129 height 29
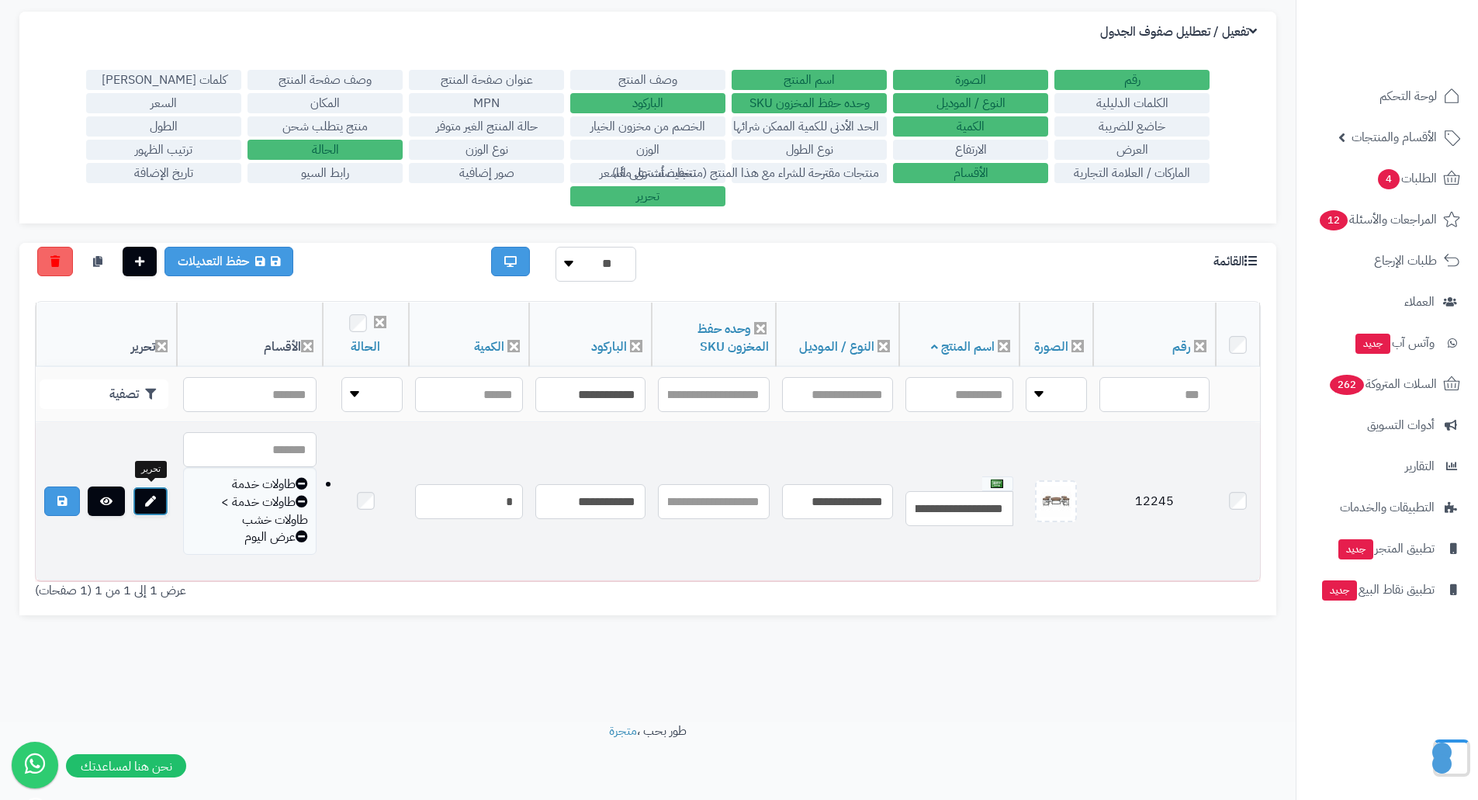
click at [149, 491] on link at bounding box center [151, 501] width 36 height 29
click at [1151, 507] on td "12245" at bounding box center [1154, 502] width 123 height 158
drag, startPoint x: 1151, startPoint y: 507, endPoint x: 1155, endPoint y: 501, distance: 8.0
click at [1151, 507] on td "12245" at bounding box center [1154, 502] width 123 height 158
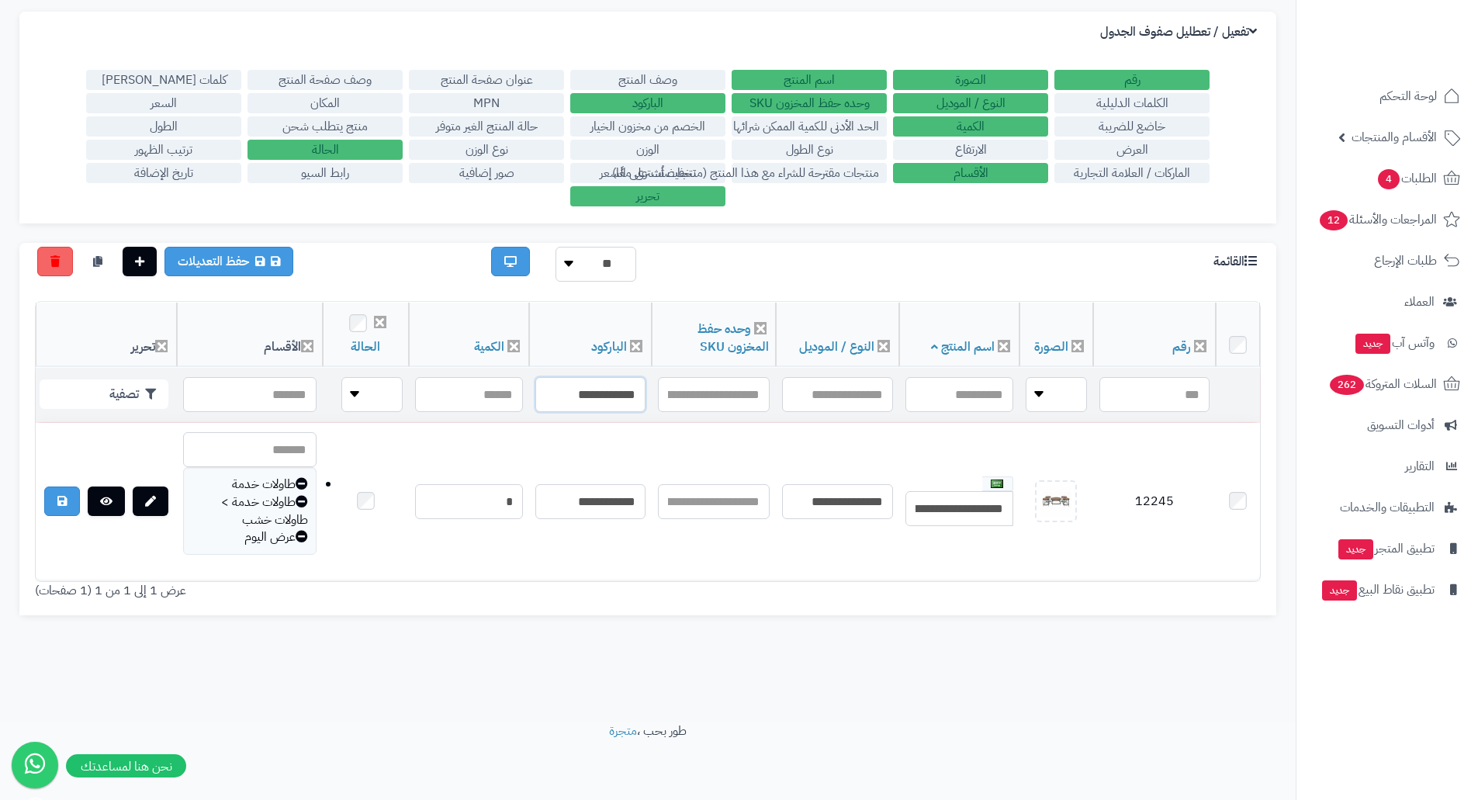
click at [552, 394] on input "**********" at bounding box center [590, 394] width 110 height 35
paste input "text"
type input "**********"
click at [129, 400] on button "تصفية" at bounding box center [104, 393] width 129 height 29
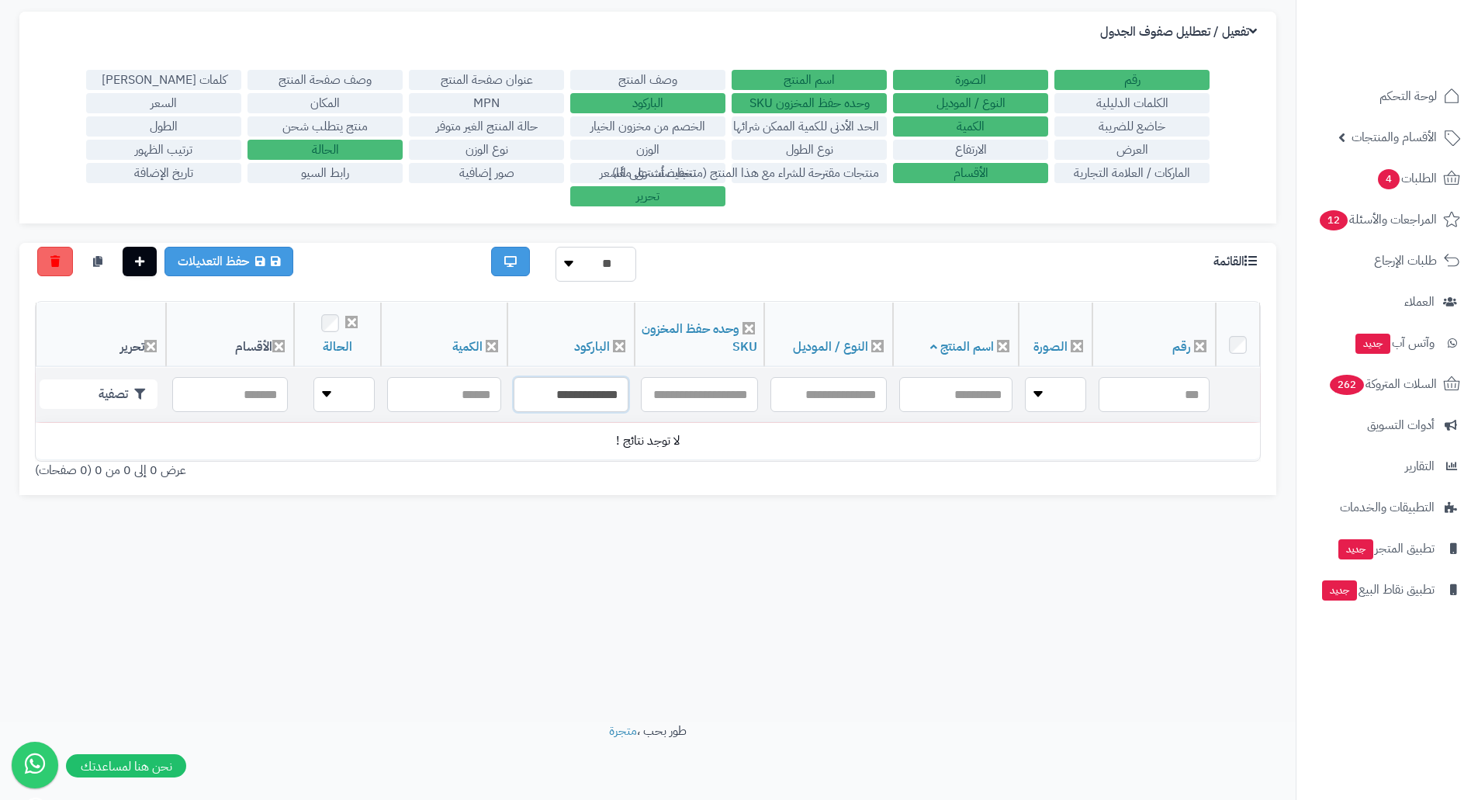
click at [574, 393] on input "**********" at bounding box center [571, 394] width 115 height 35
click at [573, 398] on input "**********" at bounding box center [571, 394] width 115 height 35
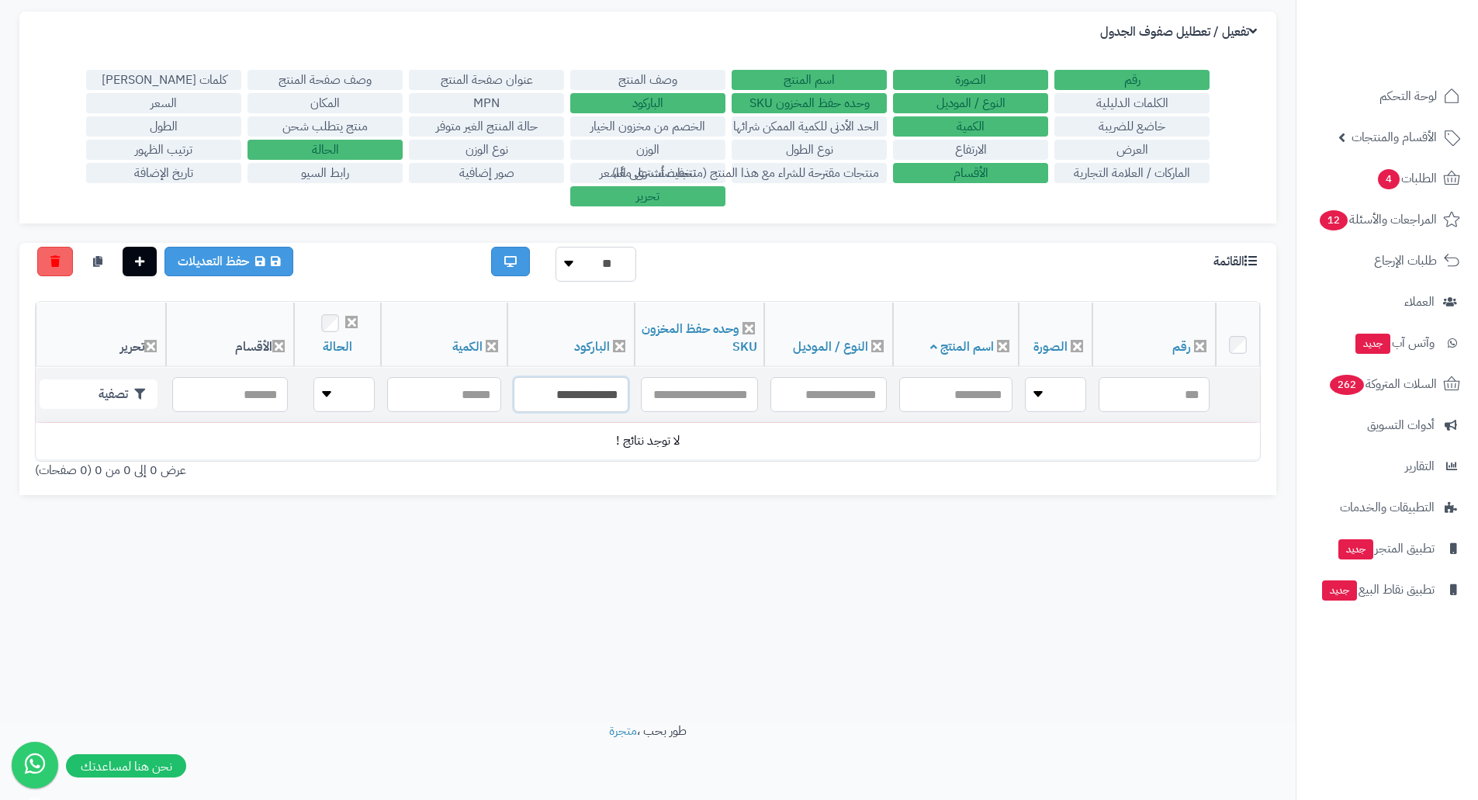
paste input "text"
type input "**********"
click at [126, 388] on button "تصفية" at bounding box center [99, 393] width 118 height 29
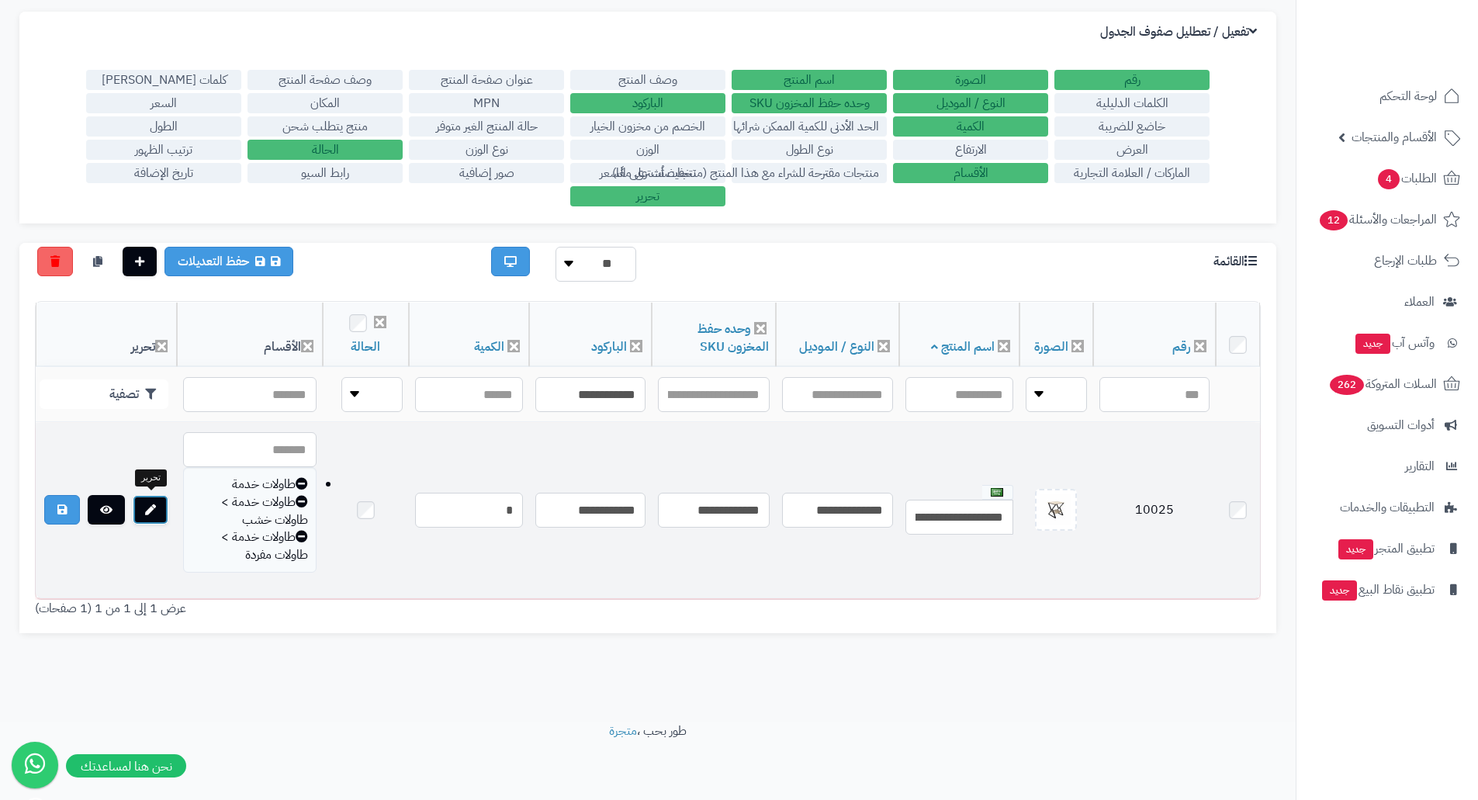
click at [158, 502] on link at bounding box center [151, 509] width 36 height 29
click at [1152, 478] on td "10025" at bounding box center [1154, 510] width 123 height 175
click at [1154, 496] on td "10025" at bounding box center [1154, 510] width 123 height 175
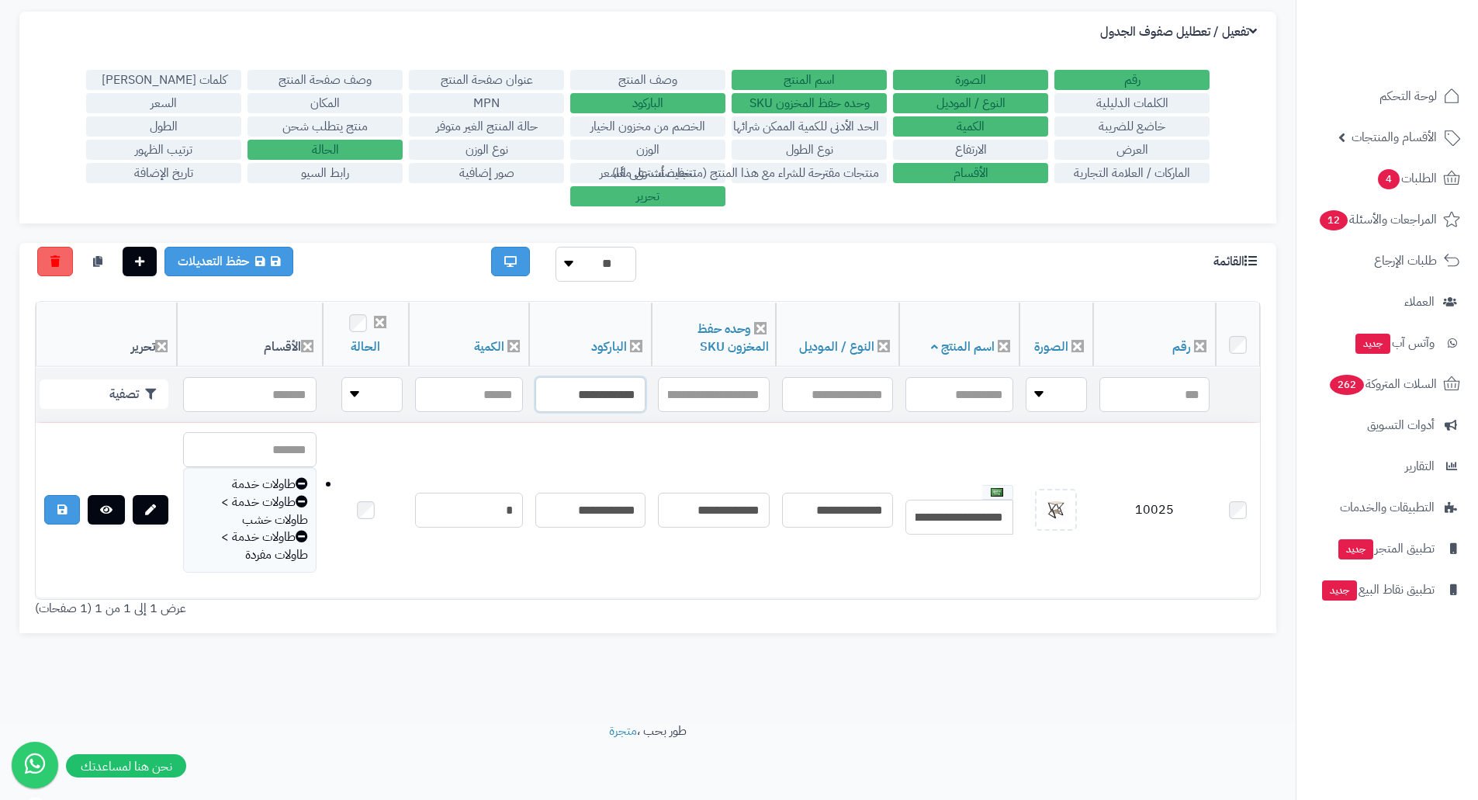
click at [574, 380] on input "**********" at bounding box center [590, 394] width 110 height 35
paste input "text"
type input "**********"
click at [116, 387] on button "تصفية" at bounding box center [104, 393] width 129 height 29
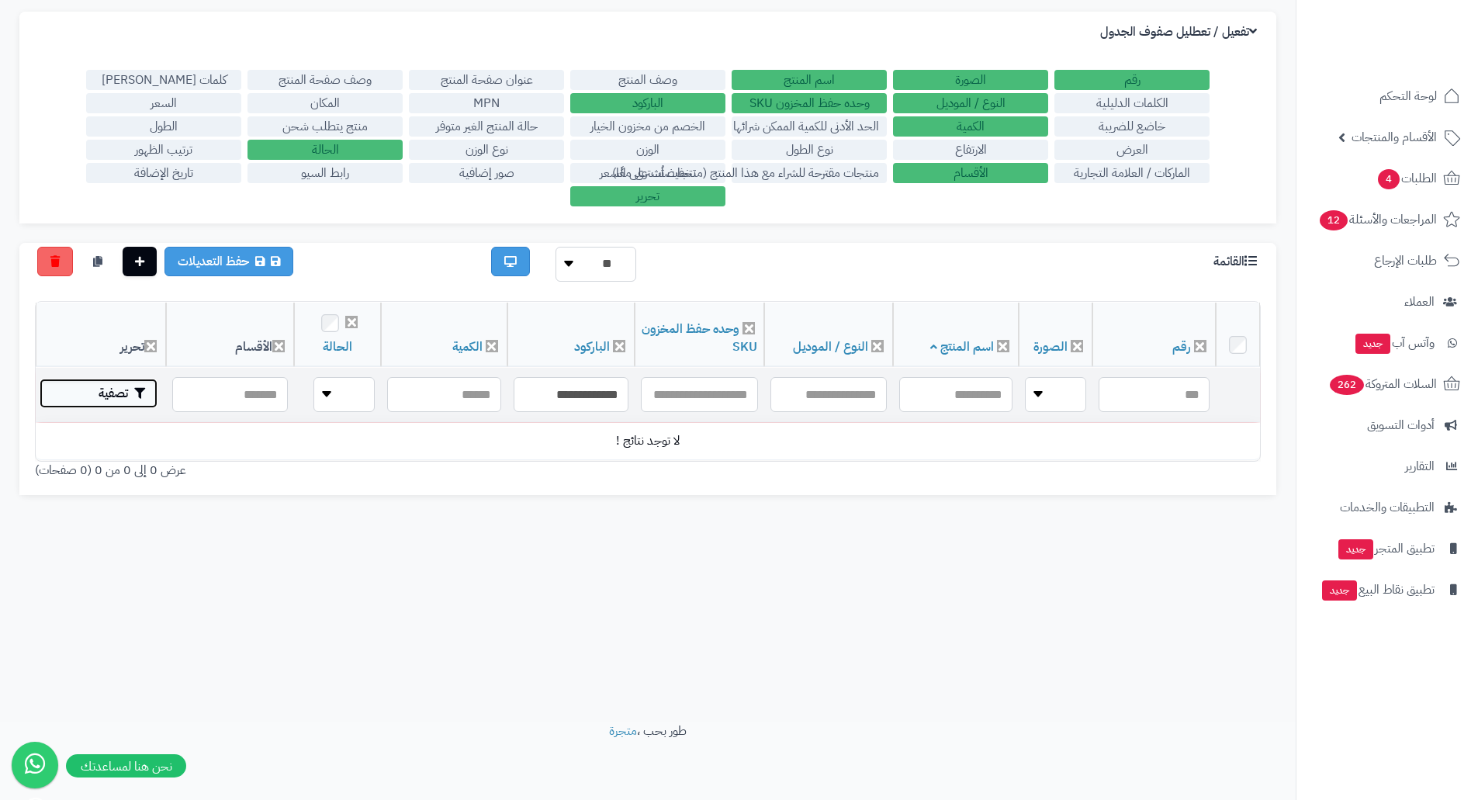
click at [91, 389] on button "تصفية" at bounding box center [99, 393] width 118 height 29
click at [601, 400] on input "**********" at bounding box center [571, 394] width 115 height 35
paste input "text"
type input "**********"
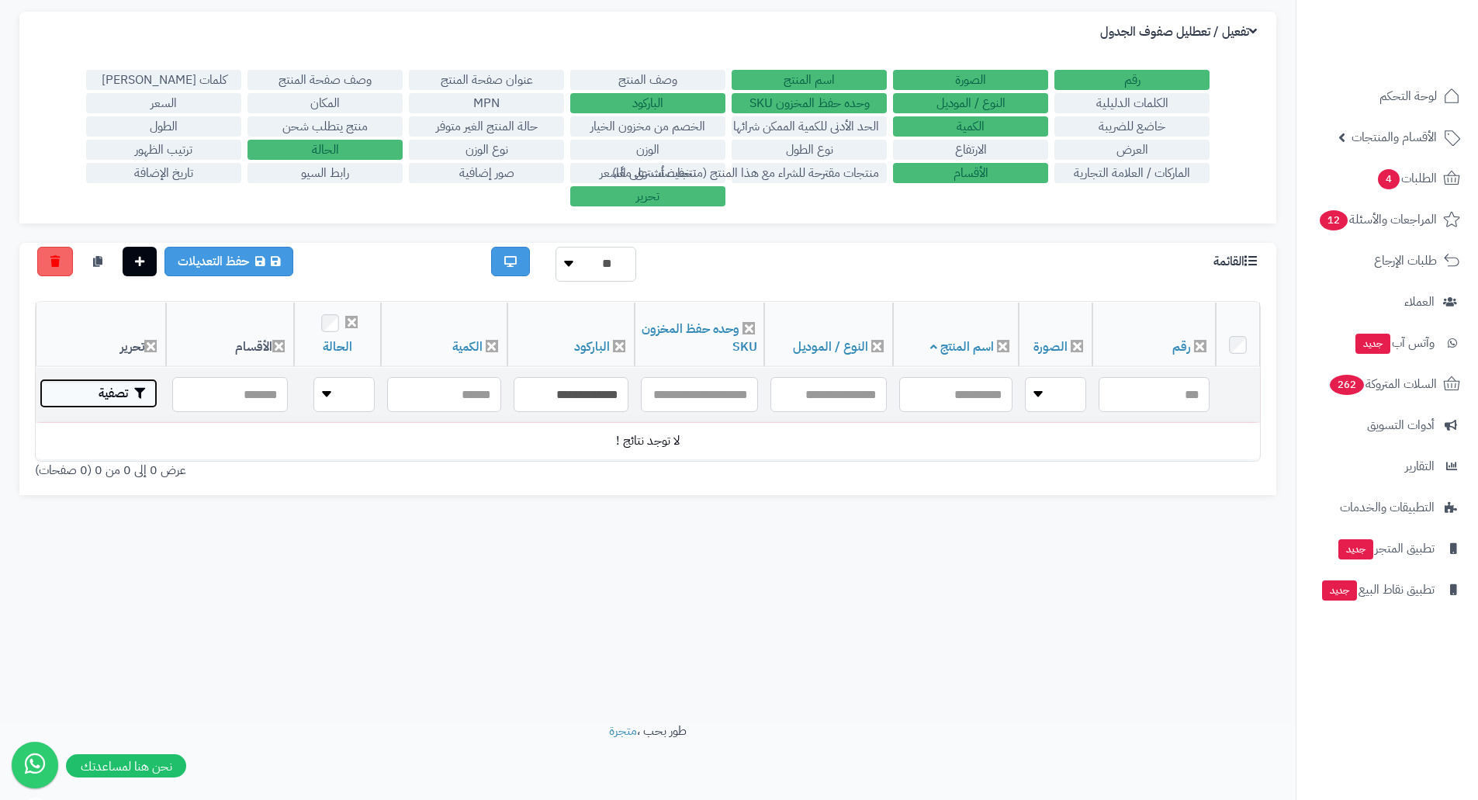
click at [127, 386] on button "تصفية" at bounding box center [99, 393] width 118 height 29
click at [580, 392] on input "**********" at bounding box center [571, 394] width 115 height 35
paste input "text"
type input "**********"
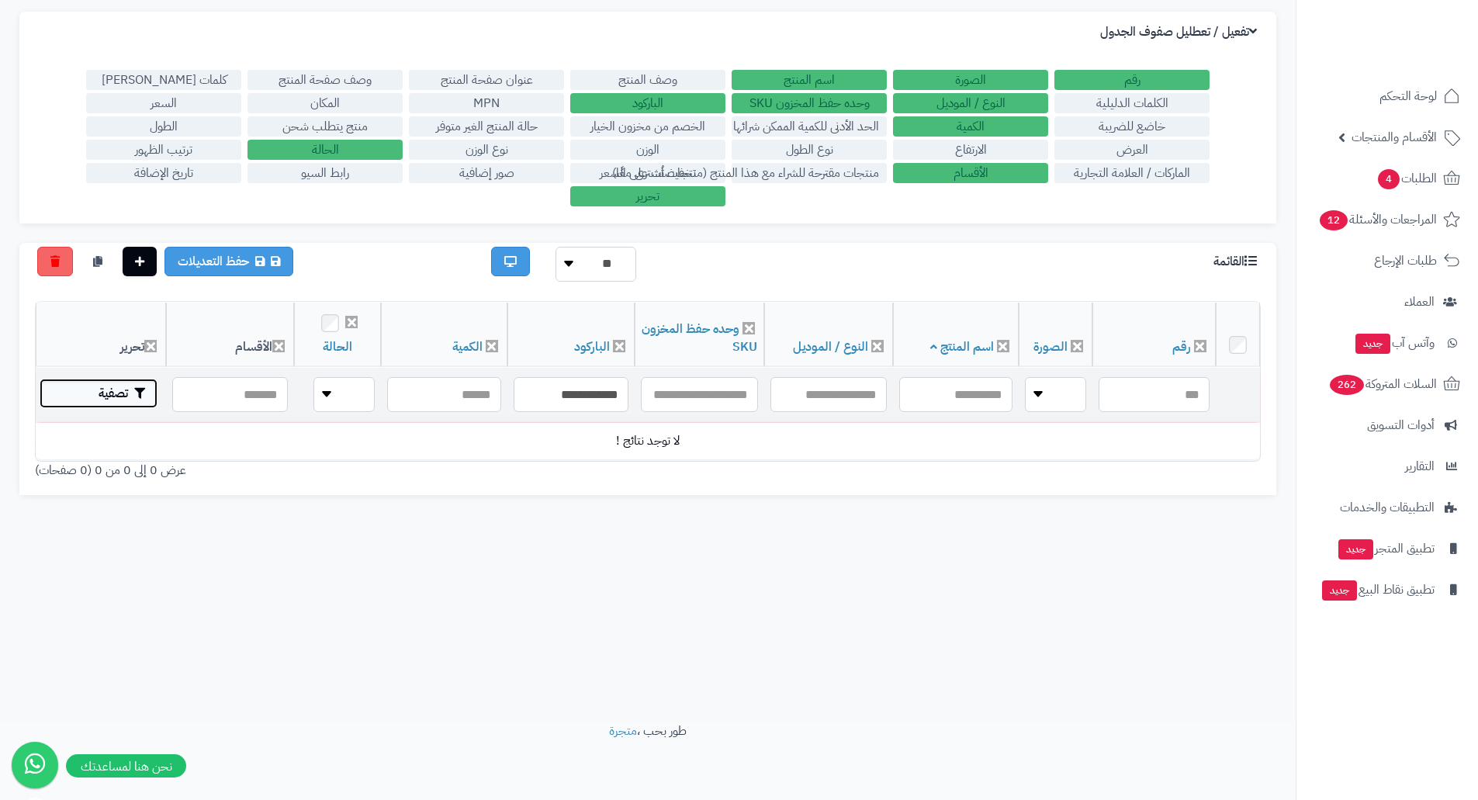
click at [132, 395] on button "تصفية" at bounding box center [99, 393] width 118 height 29
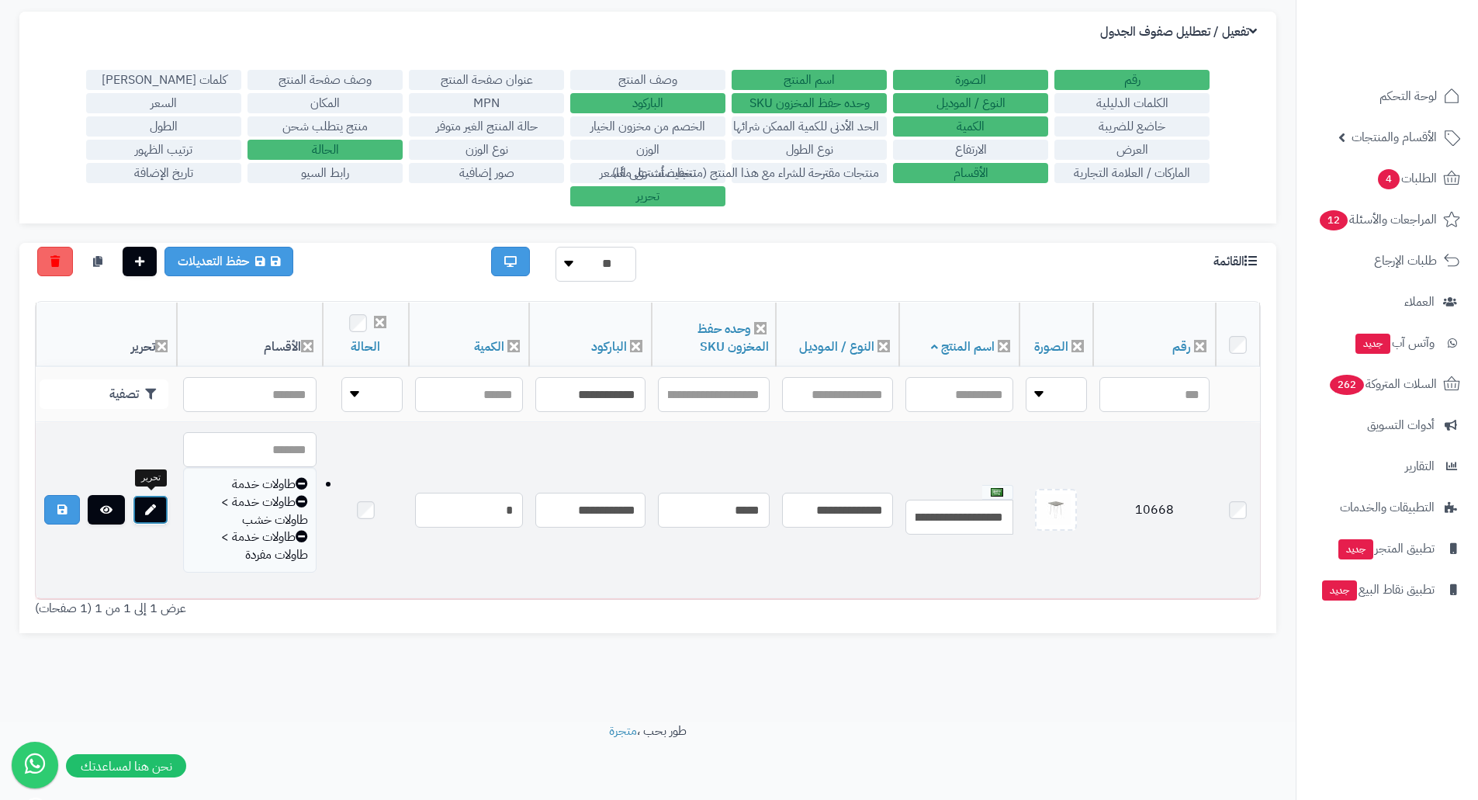
click at [159, 511] on link at bounding box center [151, 509] width 36 height 29
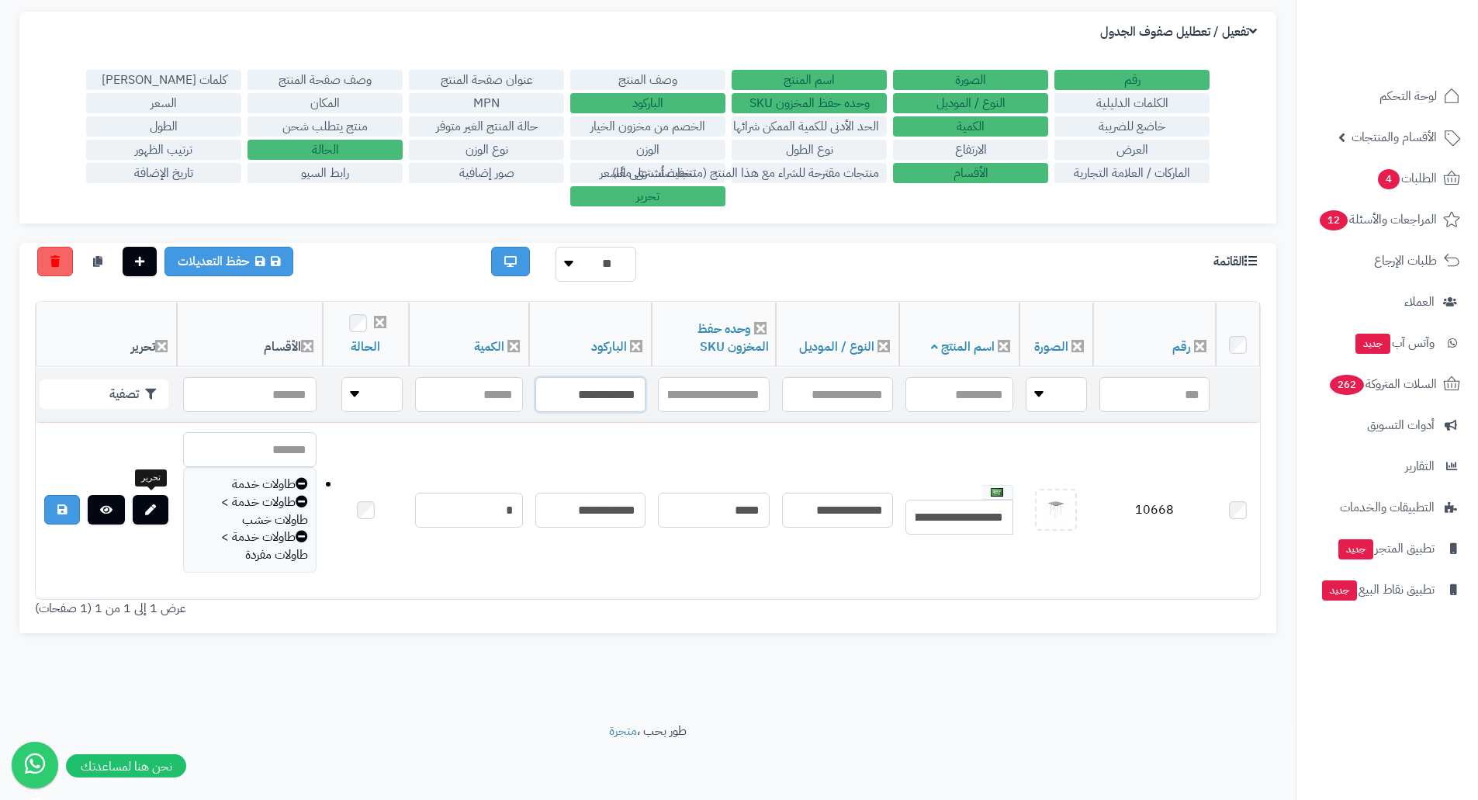
click at [578, 391] on input "**********" at bounding box center [590, 394] width 110 height 35
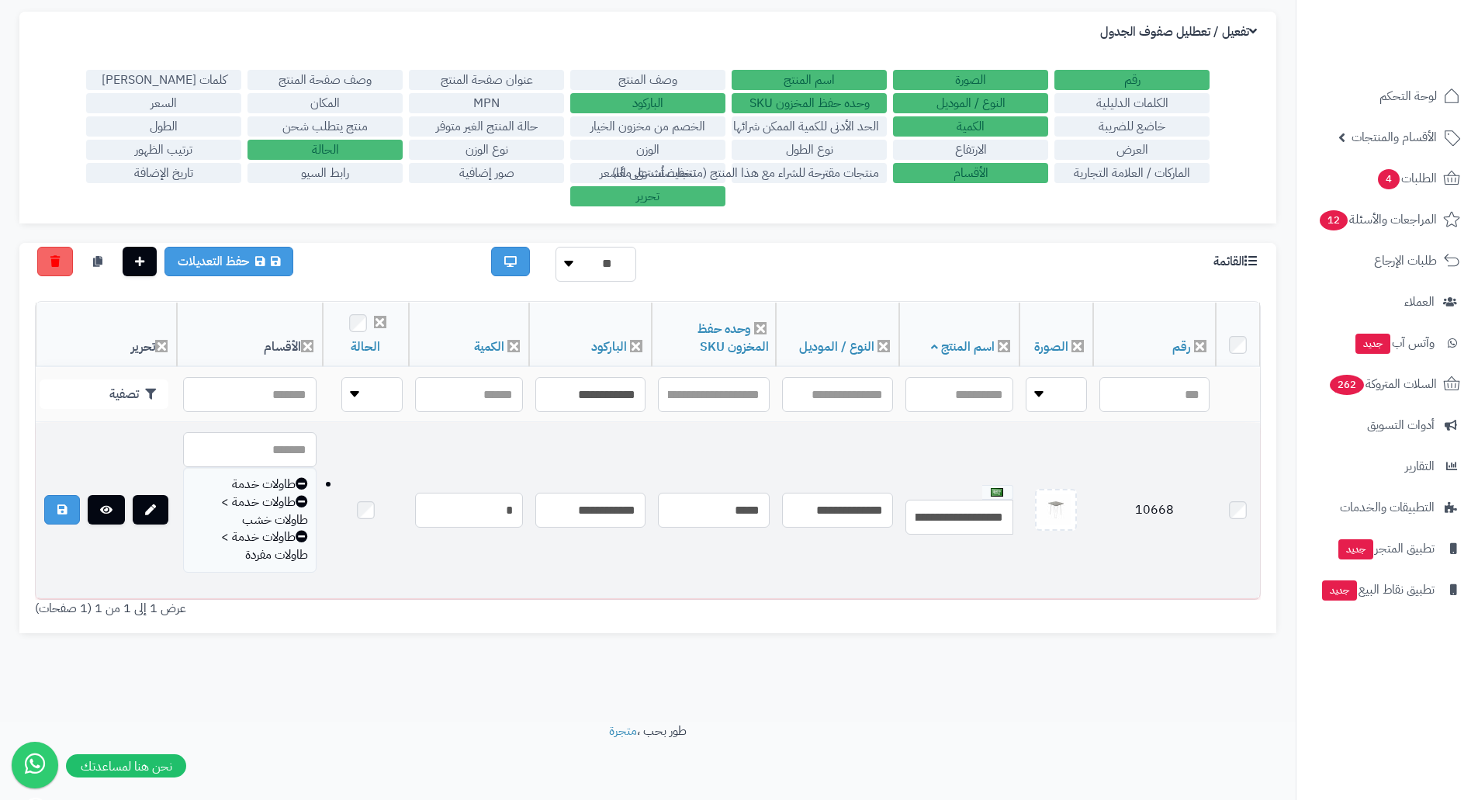
click at [715, 584] on td "*****" at bounding box center [714, 510] width 124 height 175
click at [1149, 497] on td "10668" at bounding box center [1154, 510] width 123 height 175
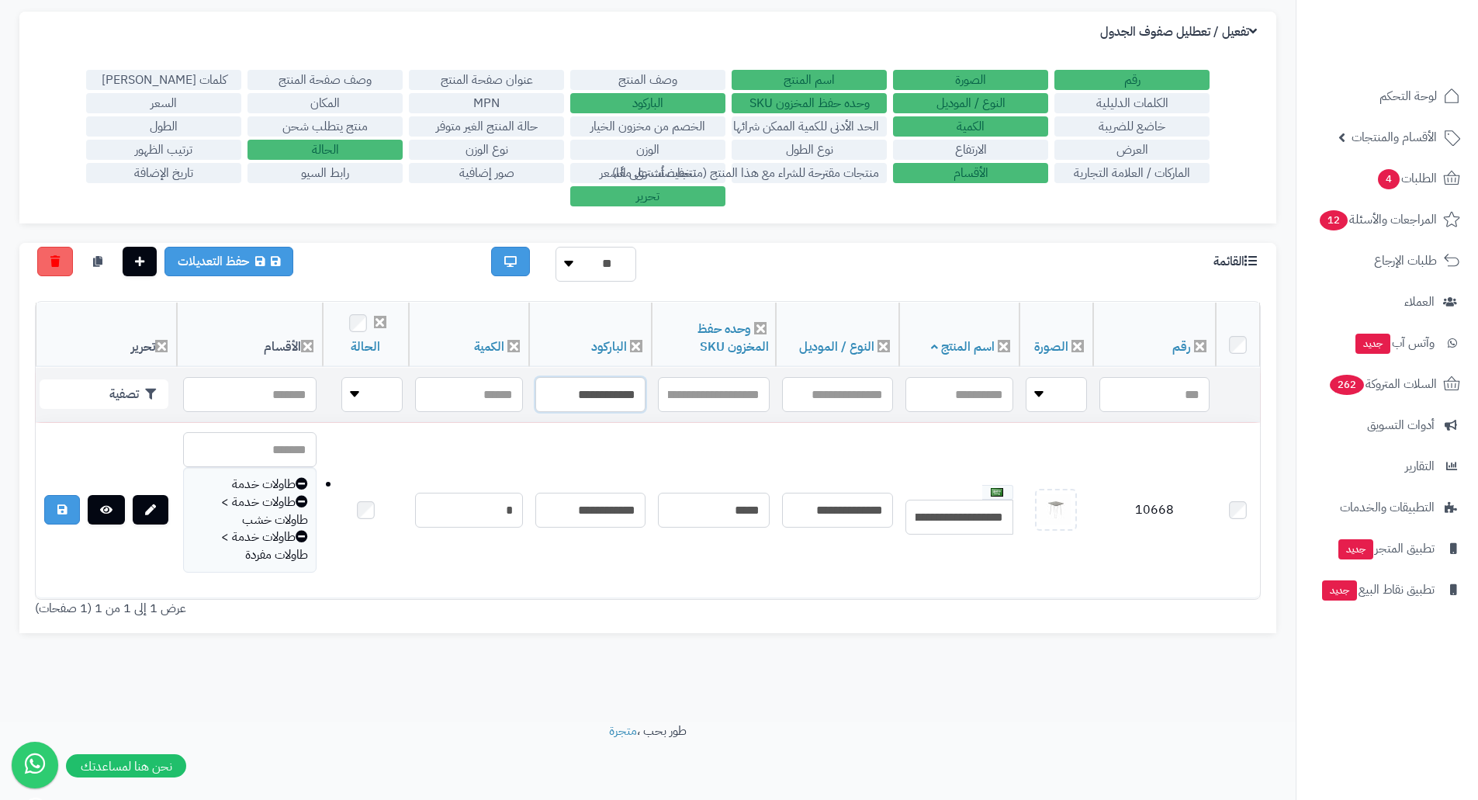
click at [577, 384] on input "**********" at bounding box center [590, 394] width 110 height 35
paste input "text"
type input "**********"
click at [126, 379] on button "تصفية" at bounding box center [104, 393] width 129 height 29
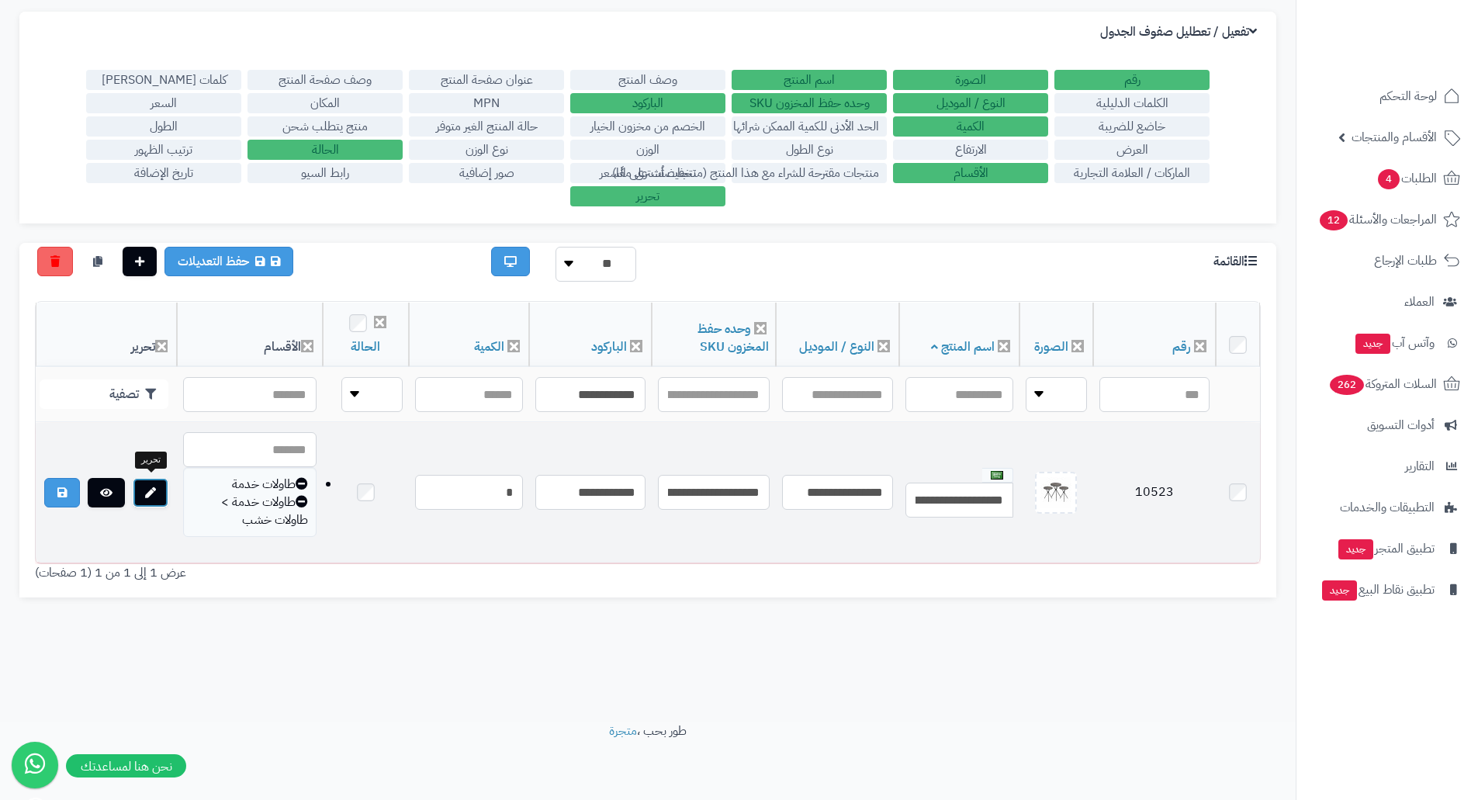
click at [147, 490] on icon at bounding box center [150, 492] width 11 height 11
click at [1146, 490] on td "10523" at bounding box center [1154, 493] width 123 height 140
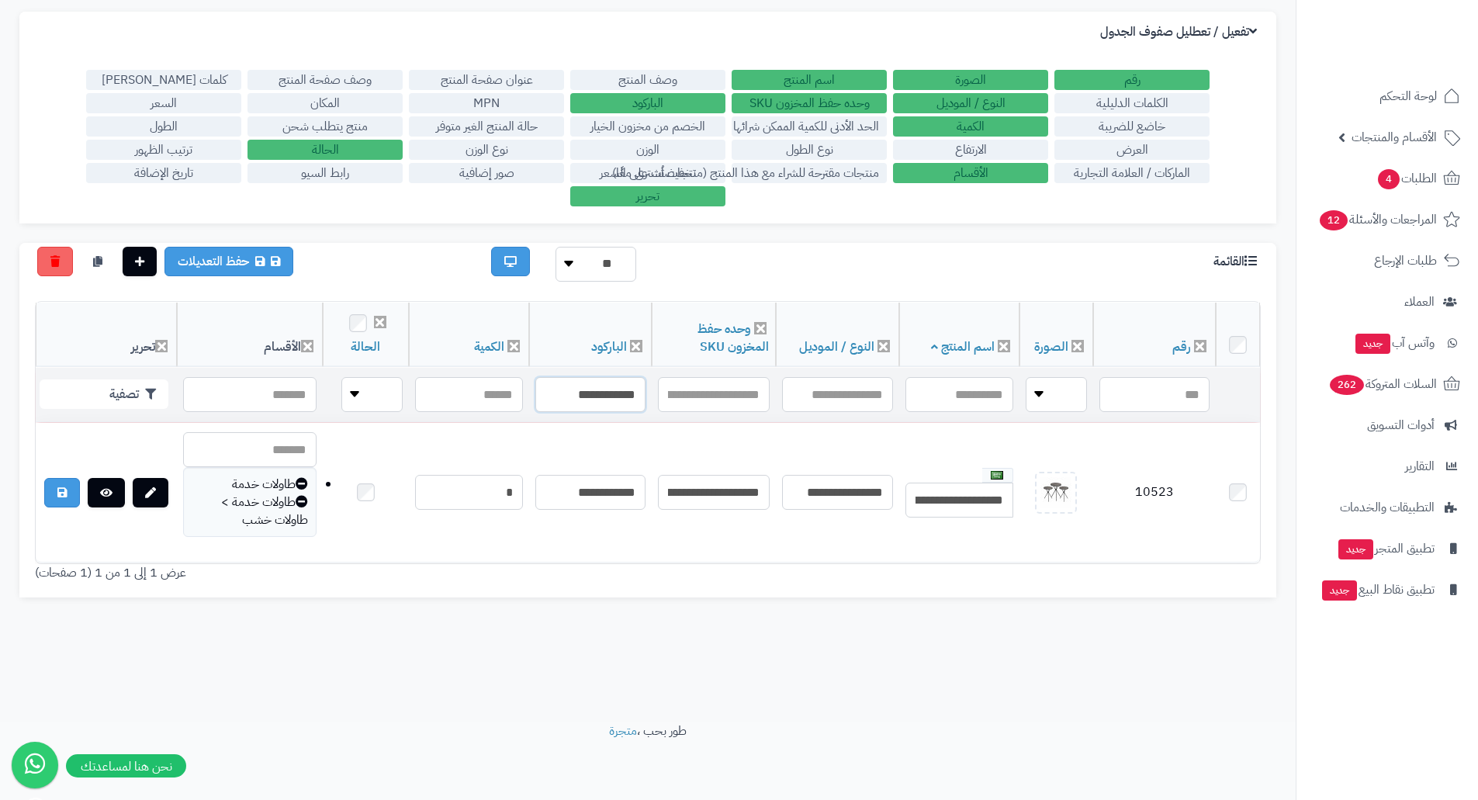
click at [599, 393] on input "**********" at bounding box center [590, 394] width 110 height 35
paste input "text"
type input "**********"
click at [132, 387] on button "تصفية" at bounding box center [104, 393] width 129 height 29
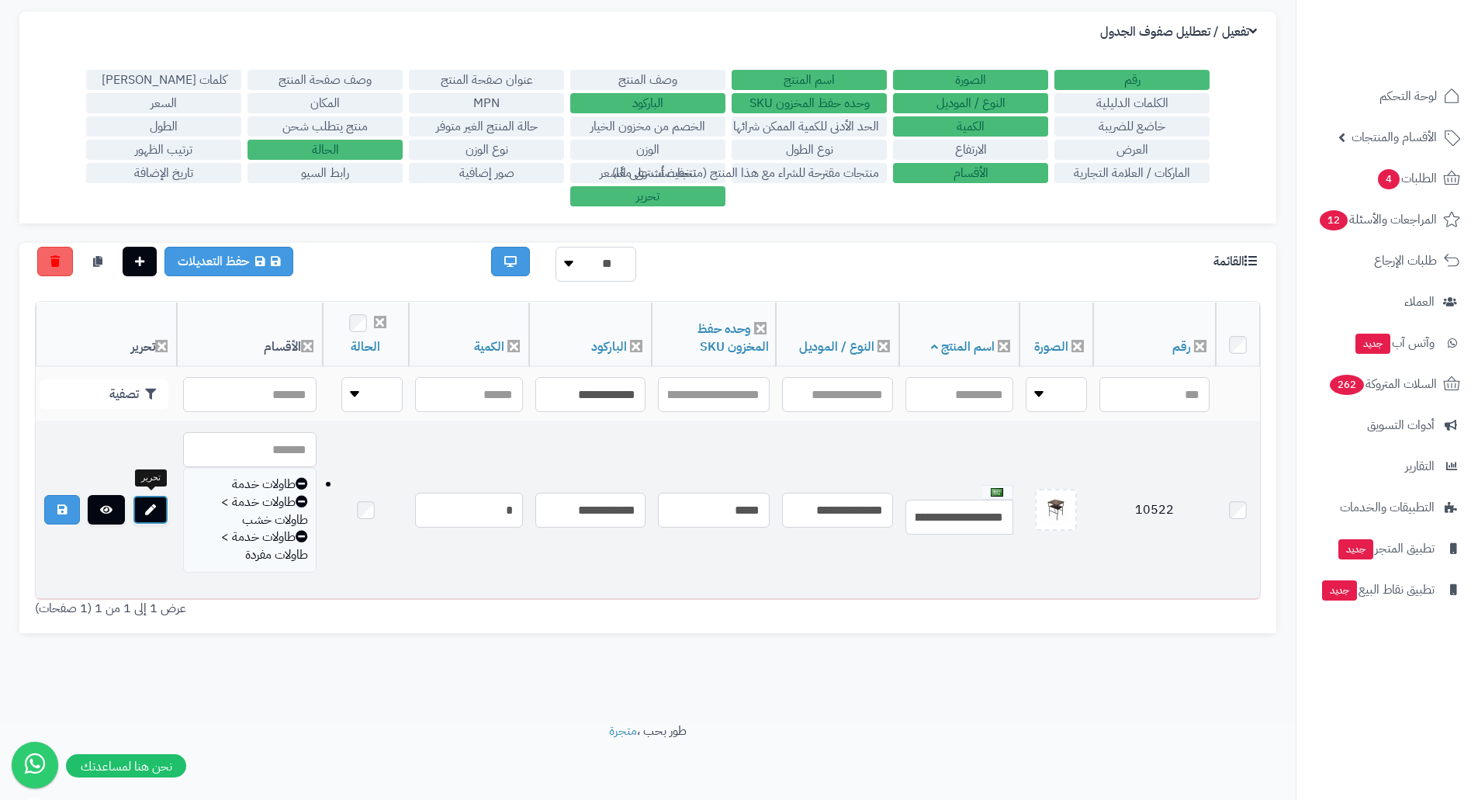
click at [163, 511] on link at bounding box center [151, 509] width 36 height 29
click at [1159, 504] on td "10522" at bounding box center [1154, 510] width 123 height 175
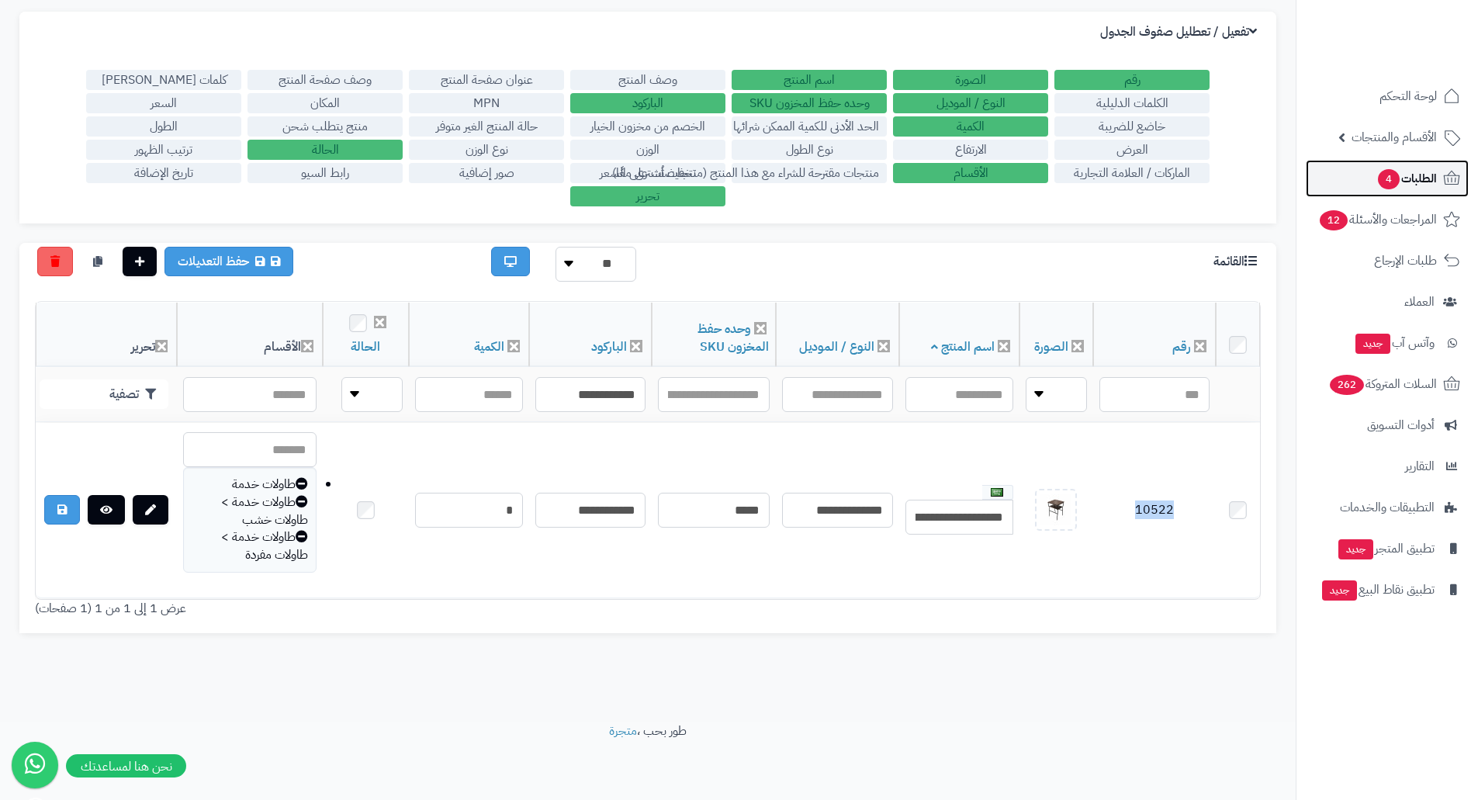
click at [1380, 173] on span "4" at bounding box center [1389, 179] width 22 height 20
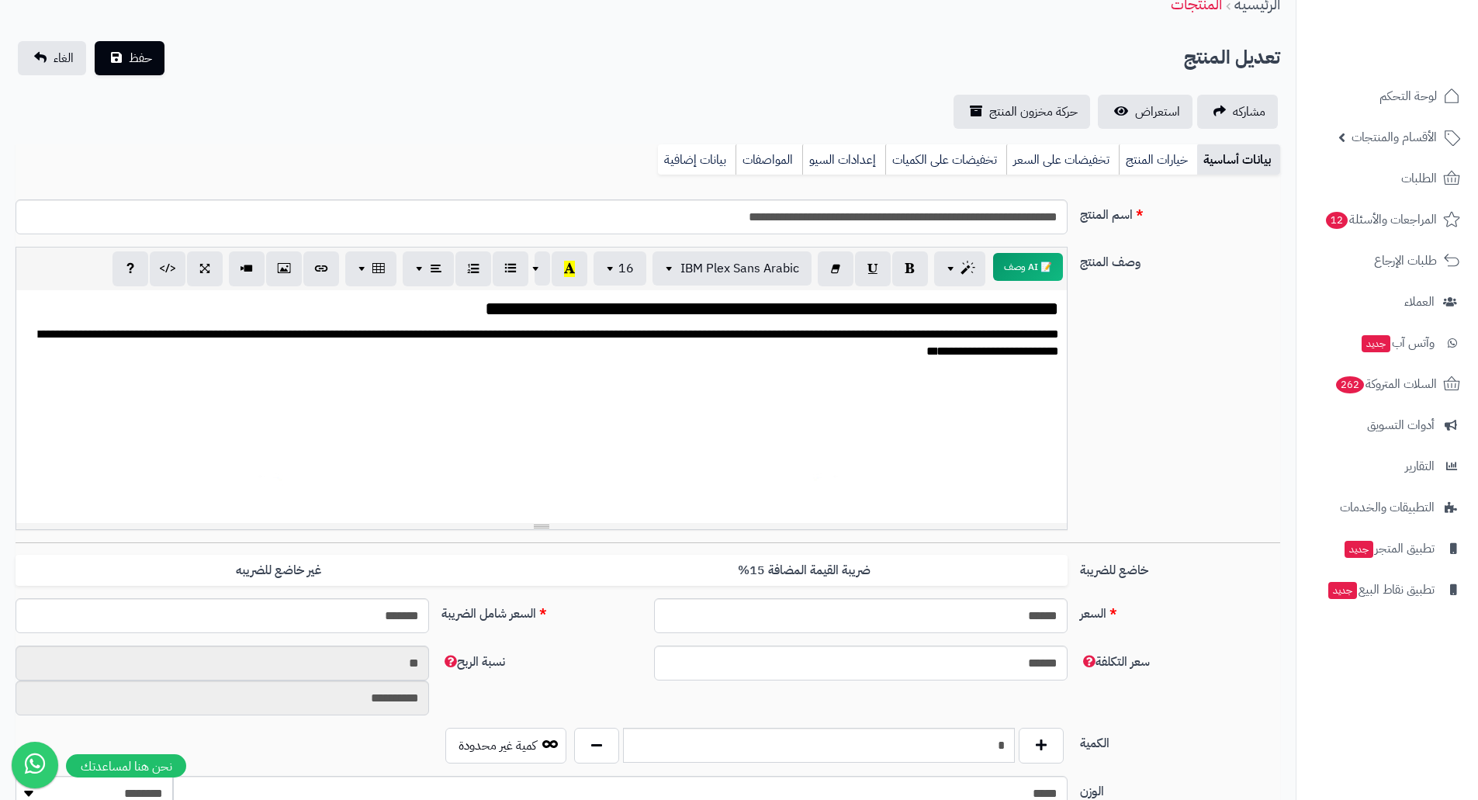
scroll to position [155, 0]
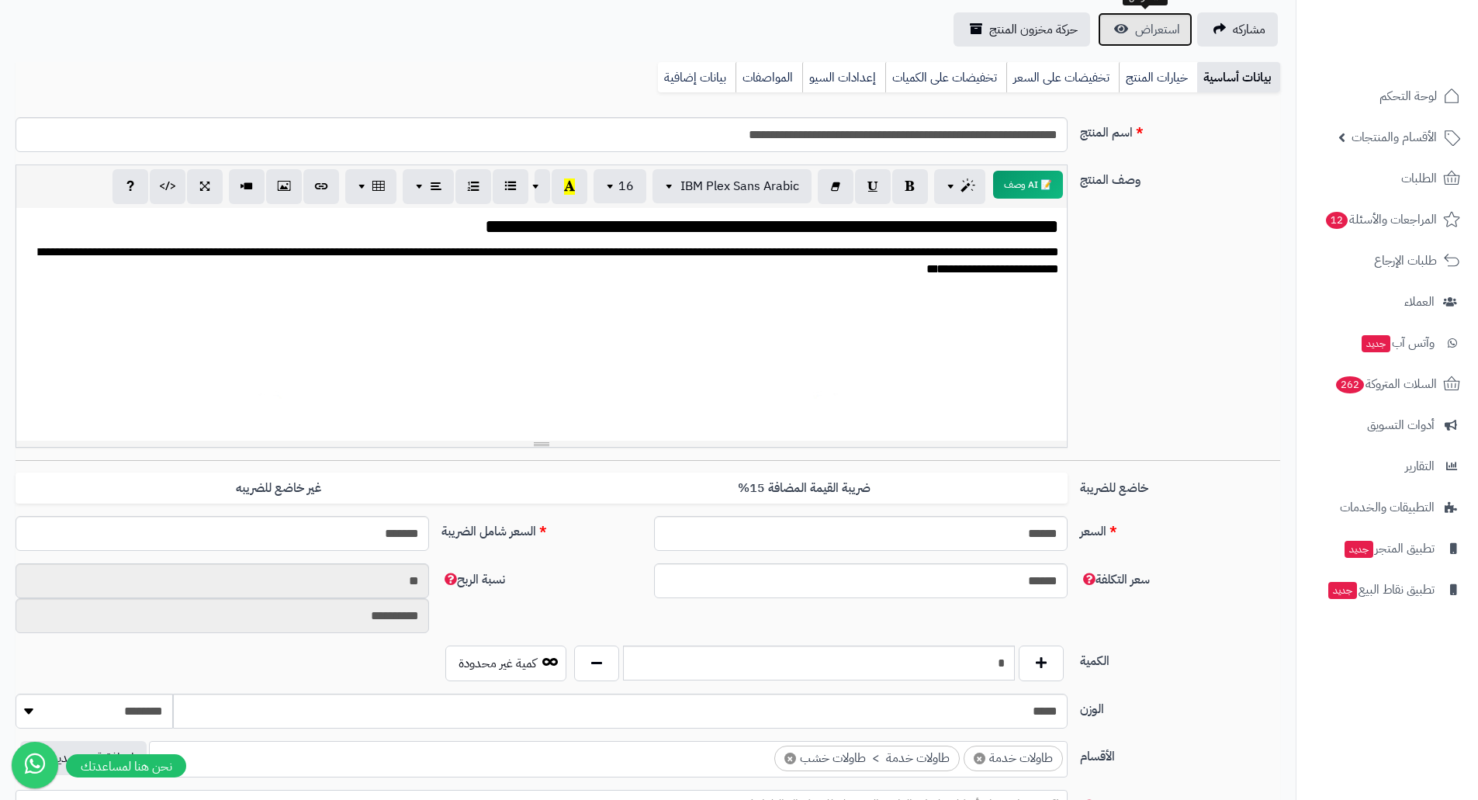
click at [1158, 31] on span "استعراض" at bounding box center [1157, 29] width 45 height 19
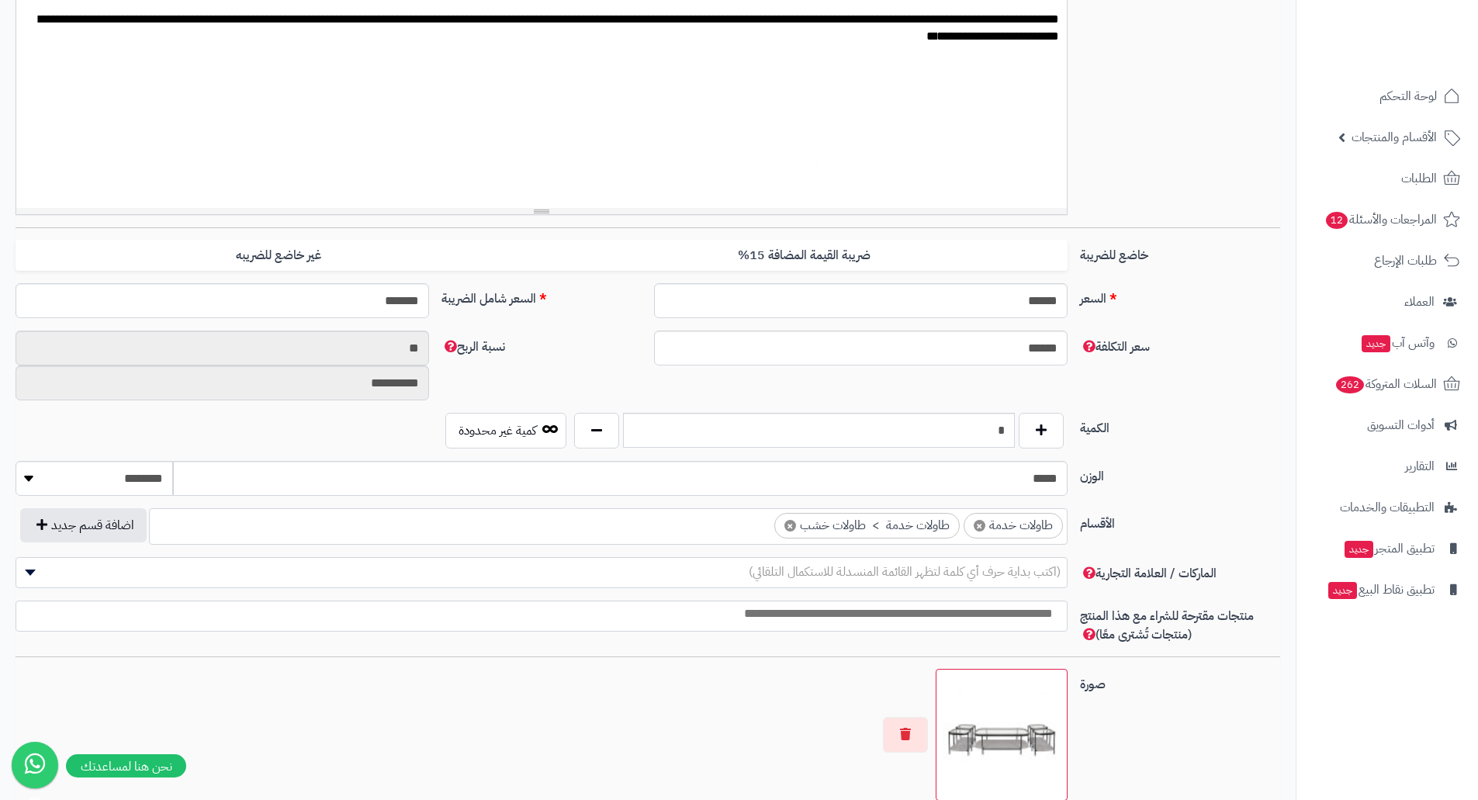
scroll to position [698, 0]
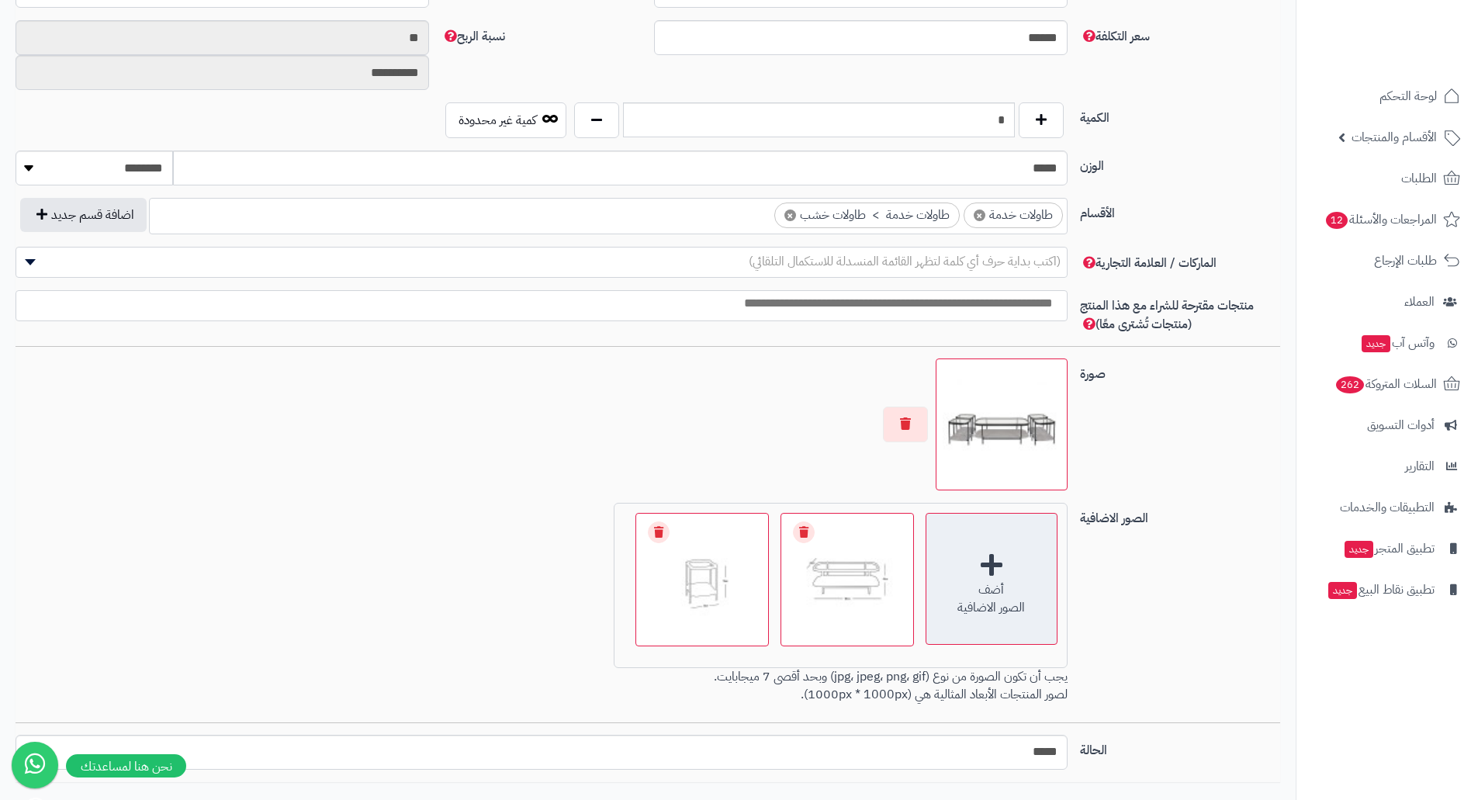
click at [993, 563] on div "أضف الصور الاضافية" at bounding box center [992, 579] width 132 height 132
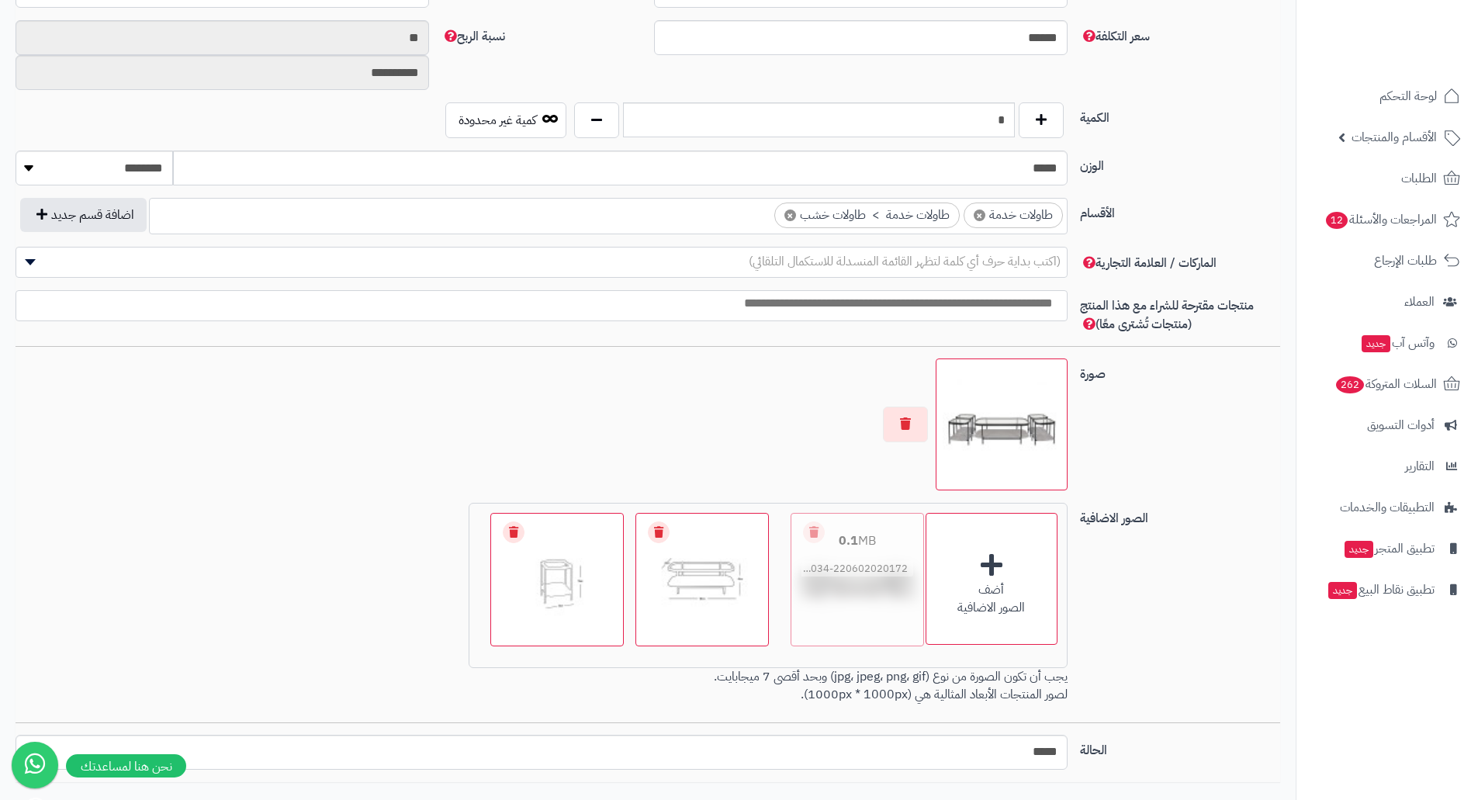
drag, startPoint x: 565, startPoint y: 541, endPoint x: 857, endPoint y: 537, distance: 292.6
click at [894, 421] on button "button" at bounding box center [905, 424] width 45 height 36
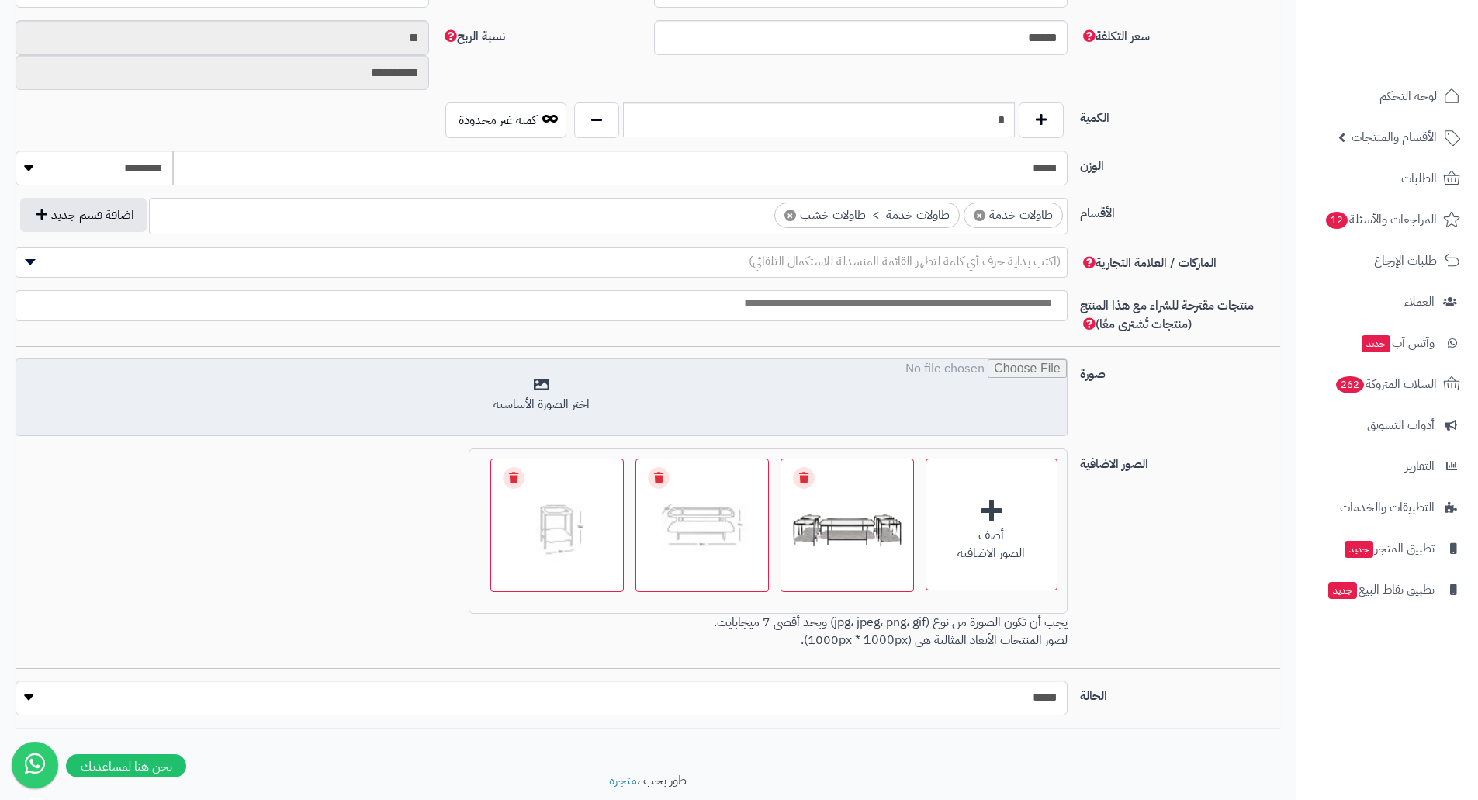
click at [885, 409] on input "file" at bounding box center [541, 398] width 1051 height 78
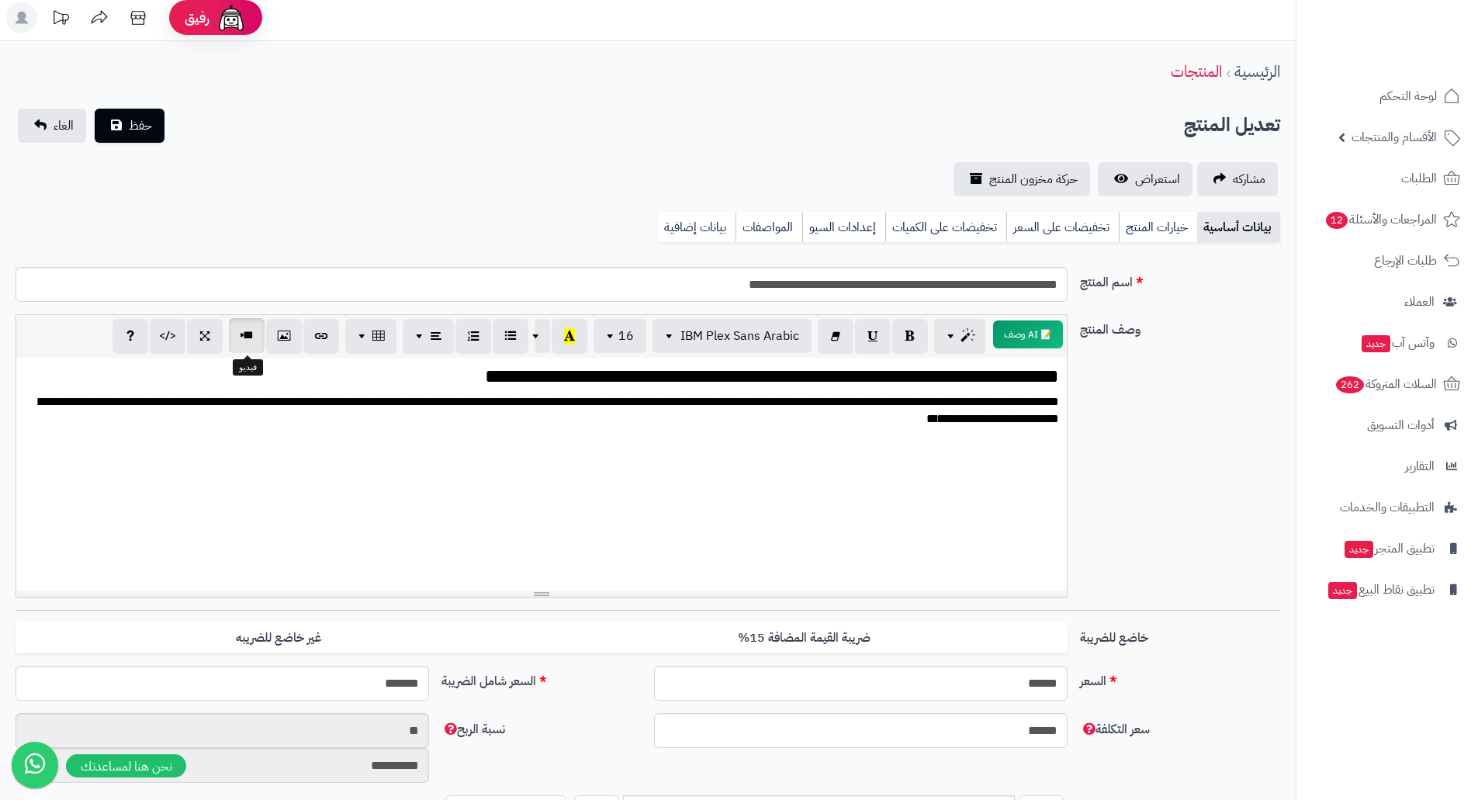
scroll to position [0, 0]
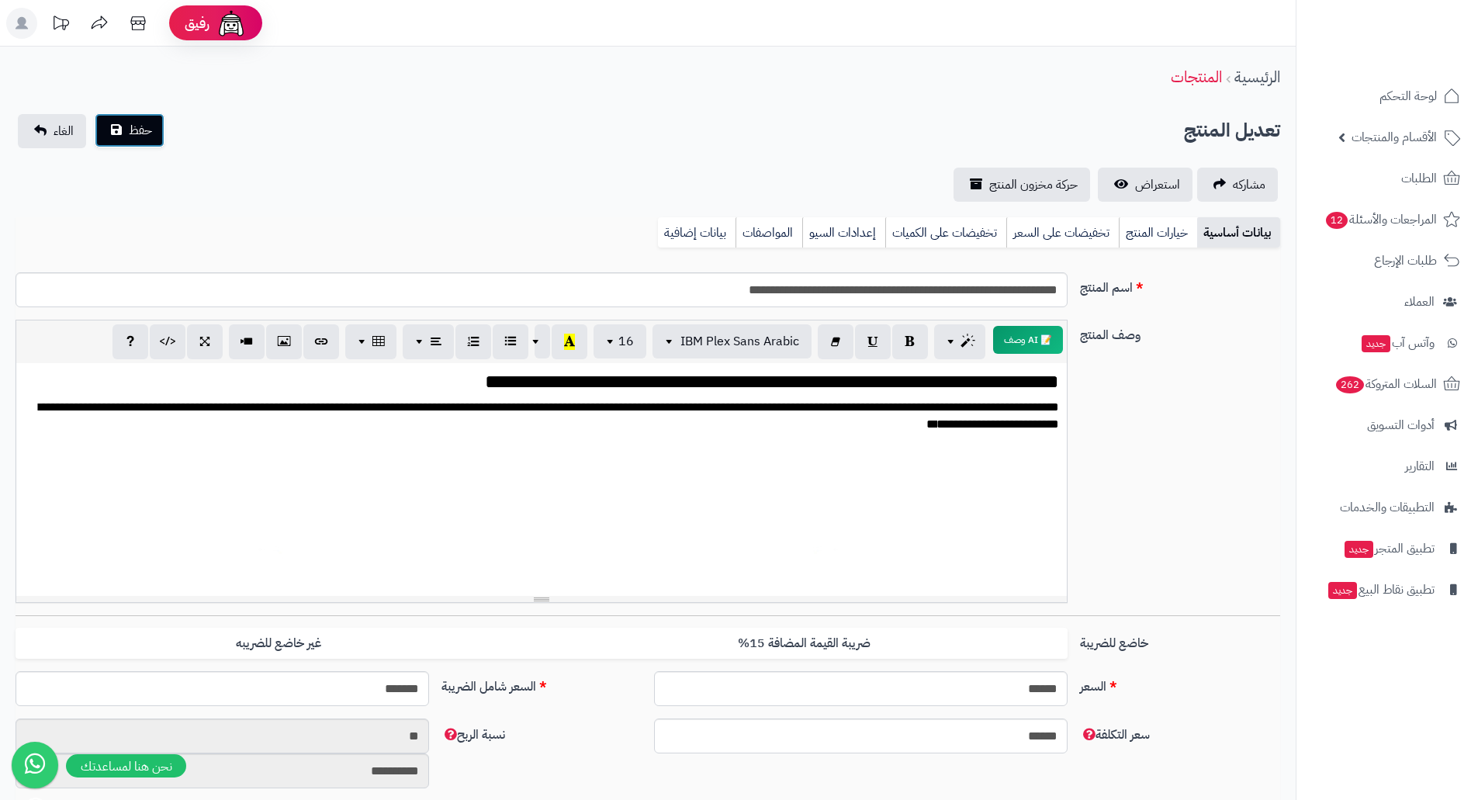
click at [122, 144] on button "حفظ" at bounding box center [130, 130] width 70 height 34
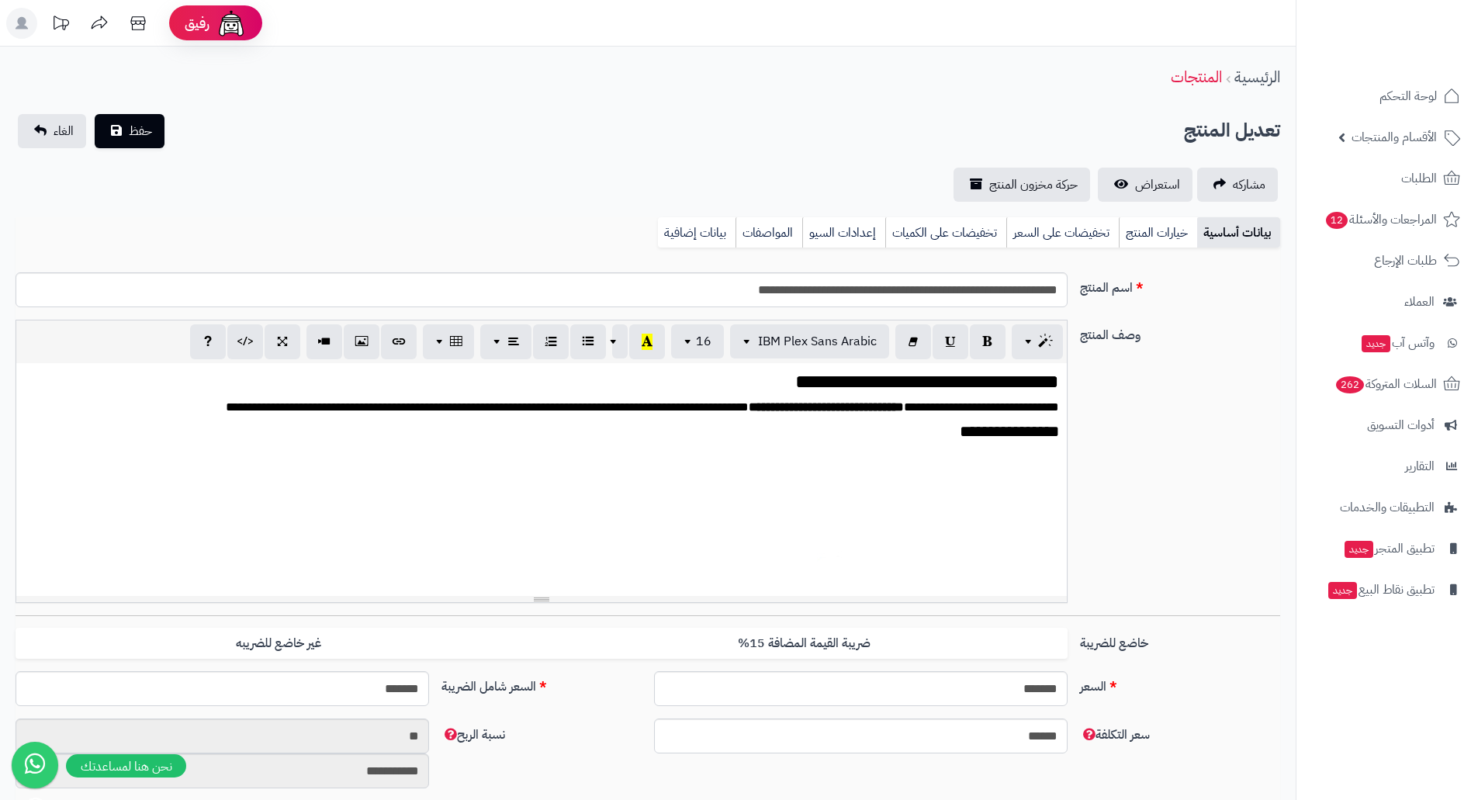
scroll to position [1855, 0]
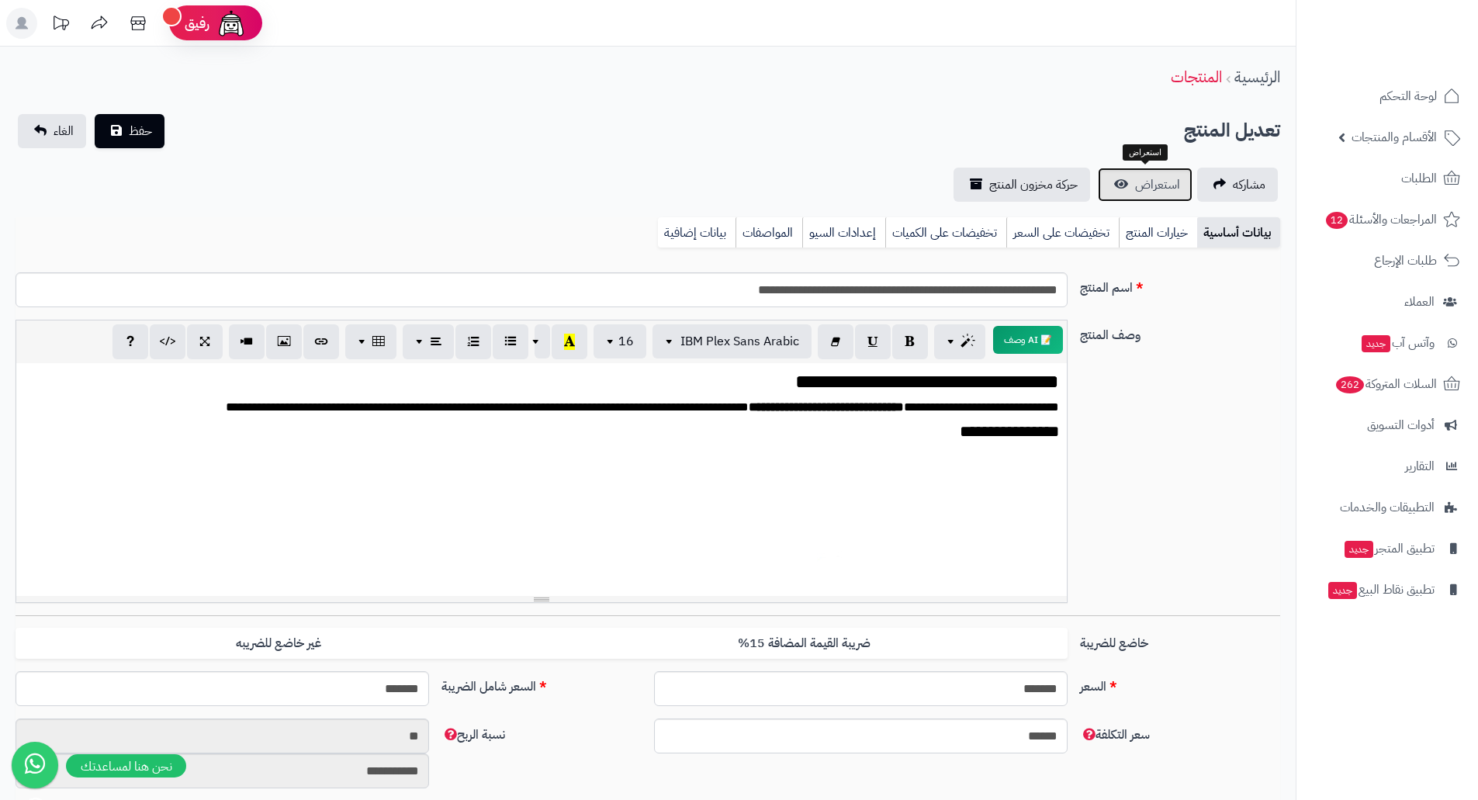
click at [1148, 182] on span "استعراض" at bounding box center [1157, 184] width 45 height 19
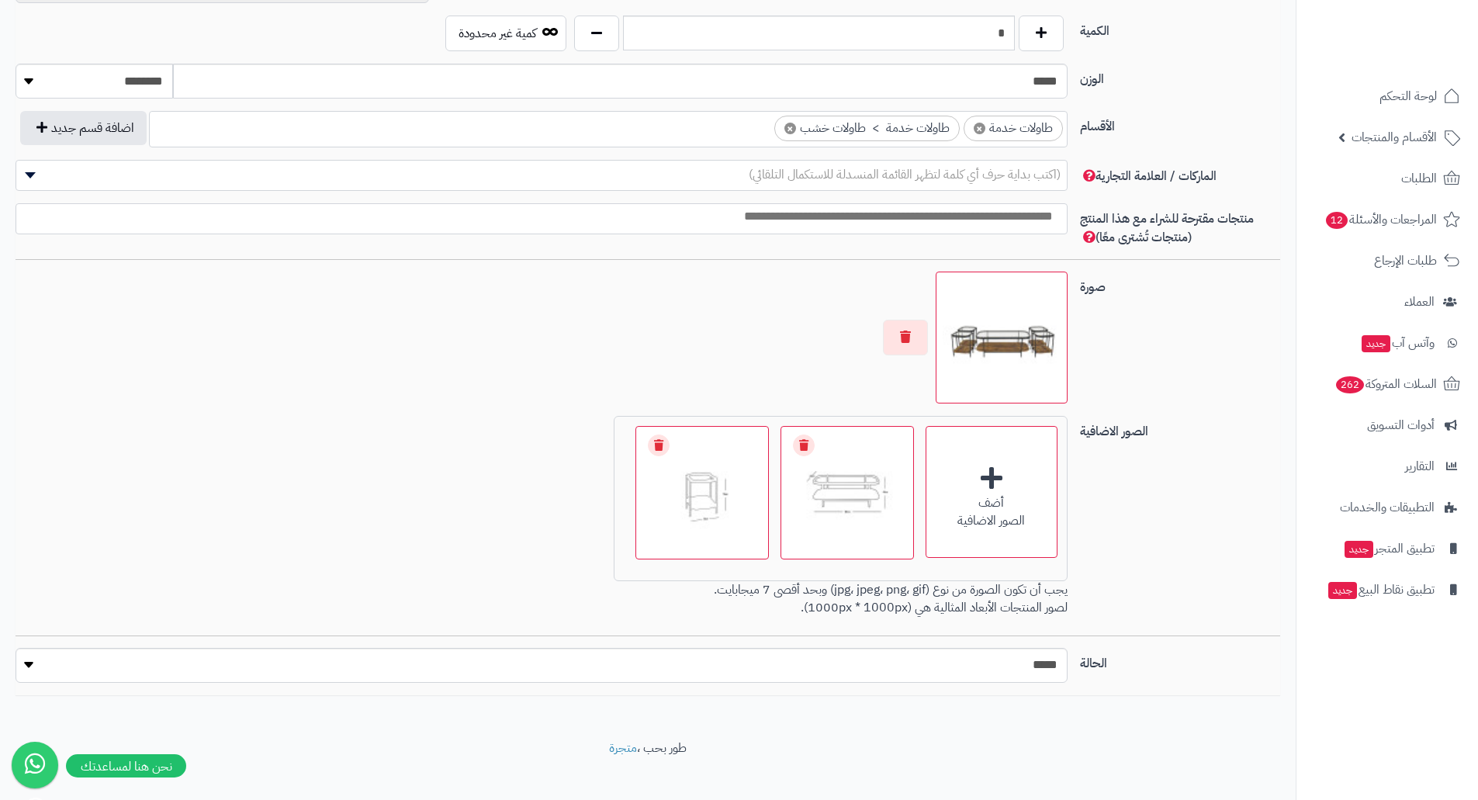
scroll to position [802, 0]
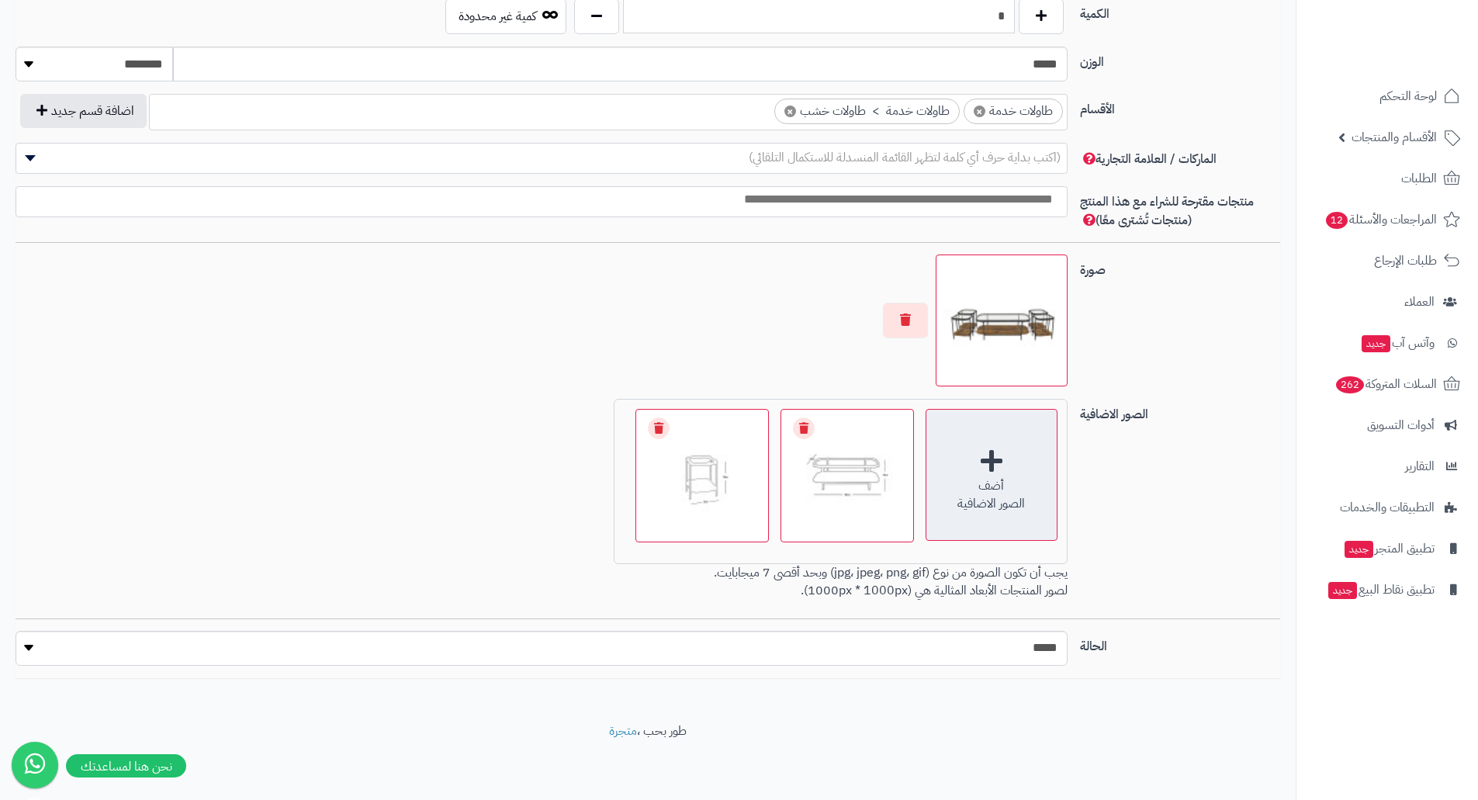
click at [1003, 462] on div "أضف الصور الاضافية" at bounding box center [992, 475] width 132 height 132
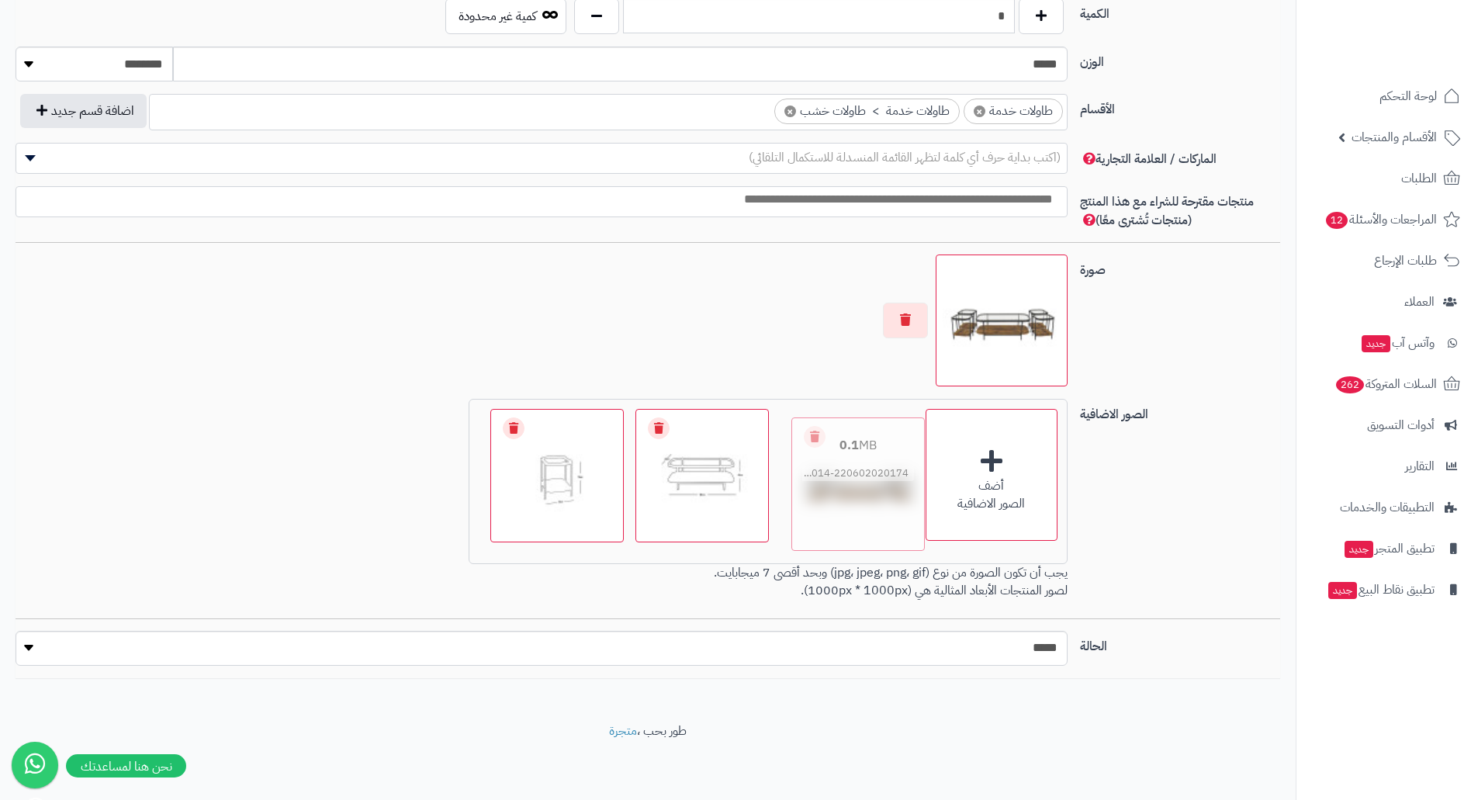
drag, startPoint x: 563, startPoint y: 432, endPoint x: 867, endPoint y: 442, distance: 303.6
click at [902, 319] on button "button" at bounding box center [905, 321] width 45 height 36
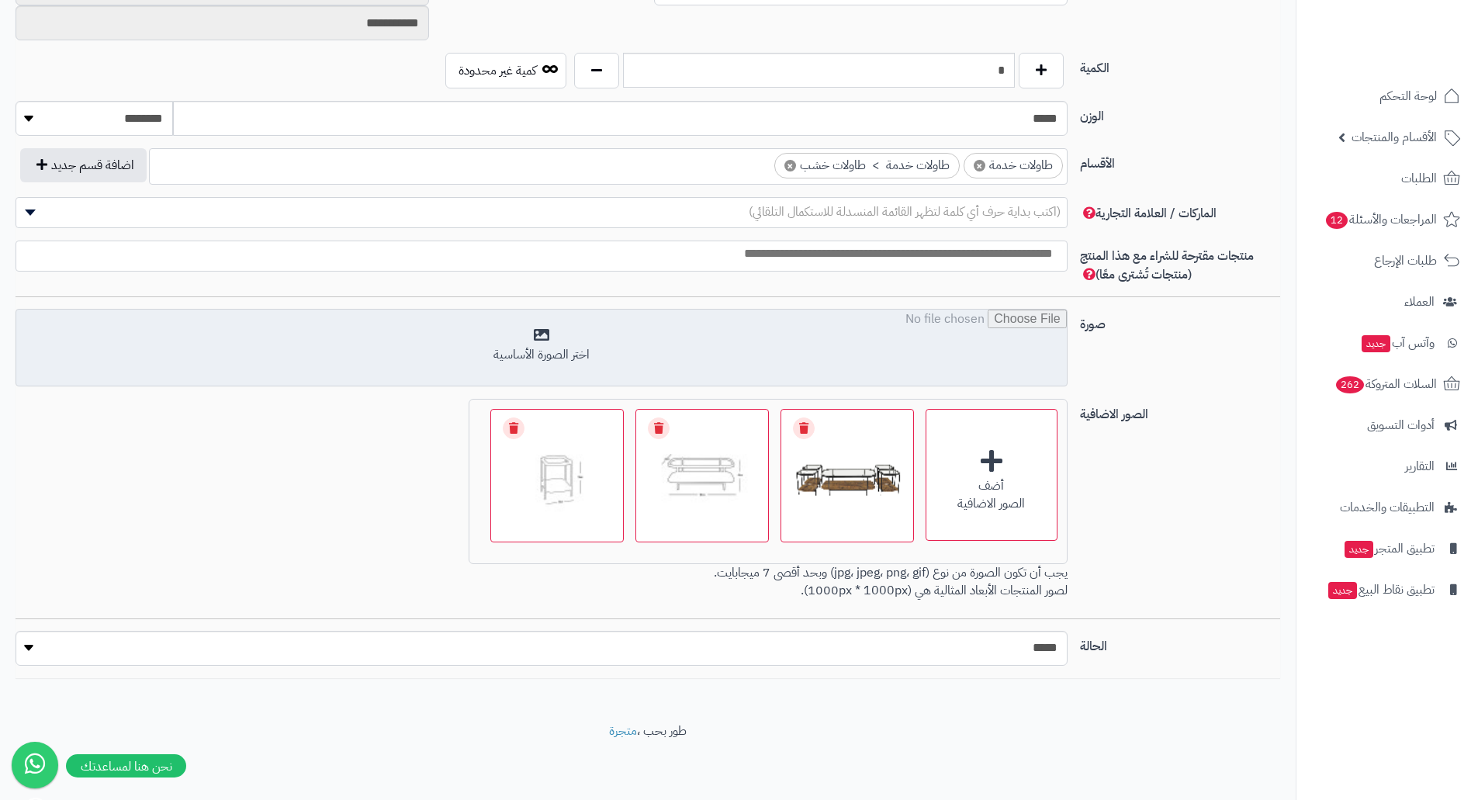
scroll to position [748, 0]
click at [964, 329] on input "file" at bounding box center [541, 349] width 1051 height 78
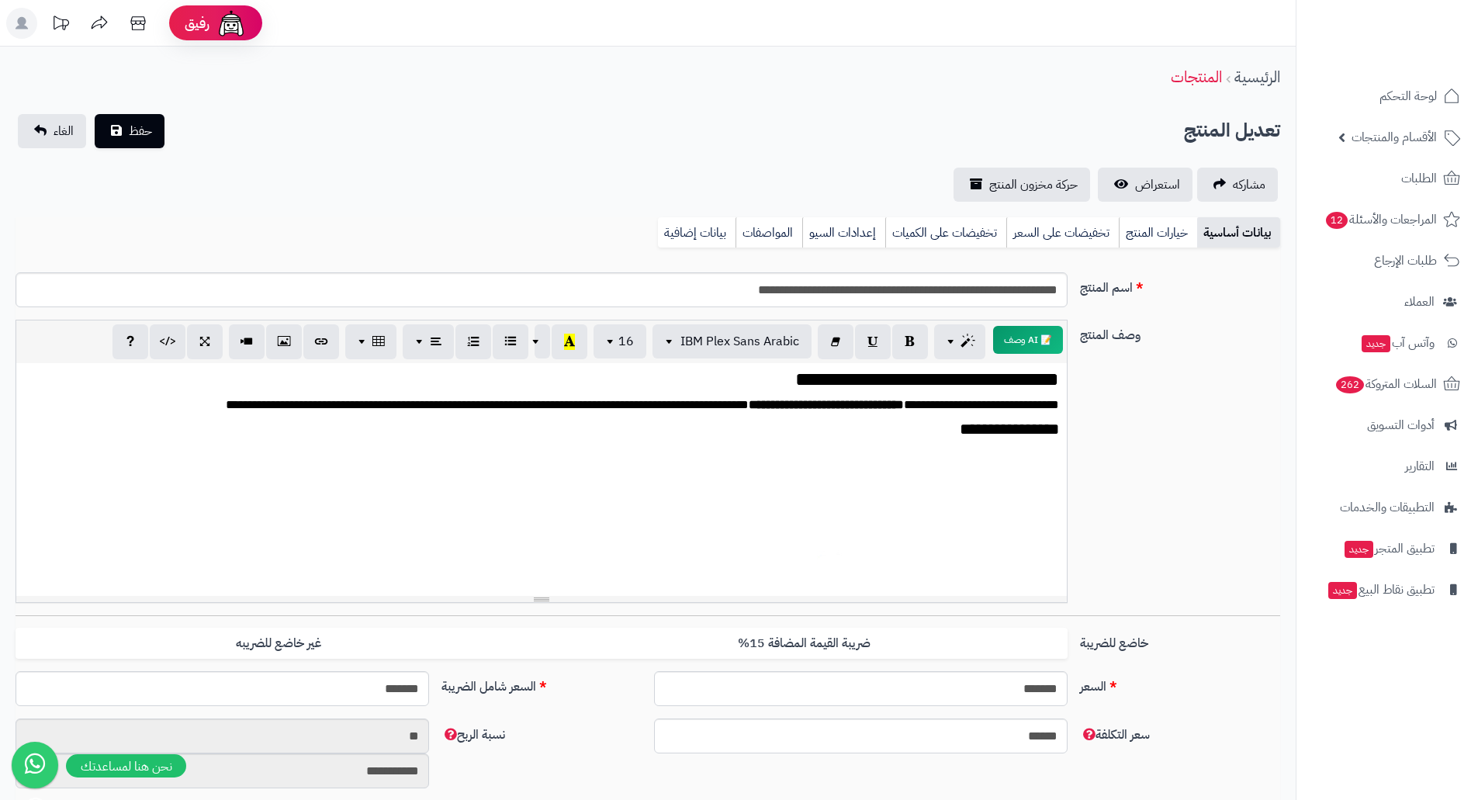
scroll to position [0, 0]
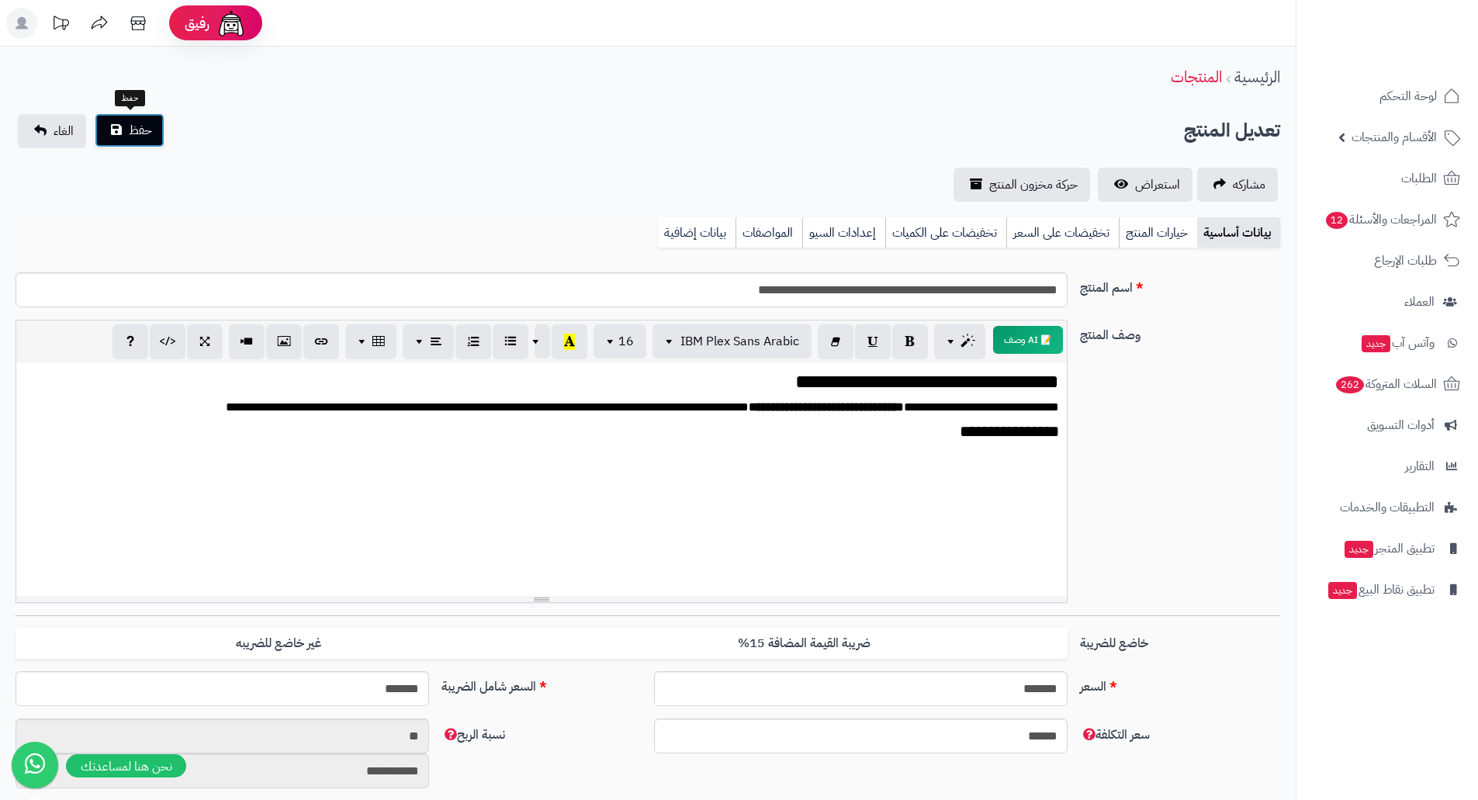
click at [151, 135] on span "حفظ" at bounding box center [140, 130] width 23 height 19
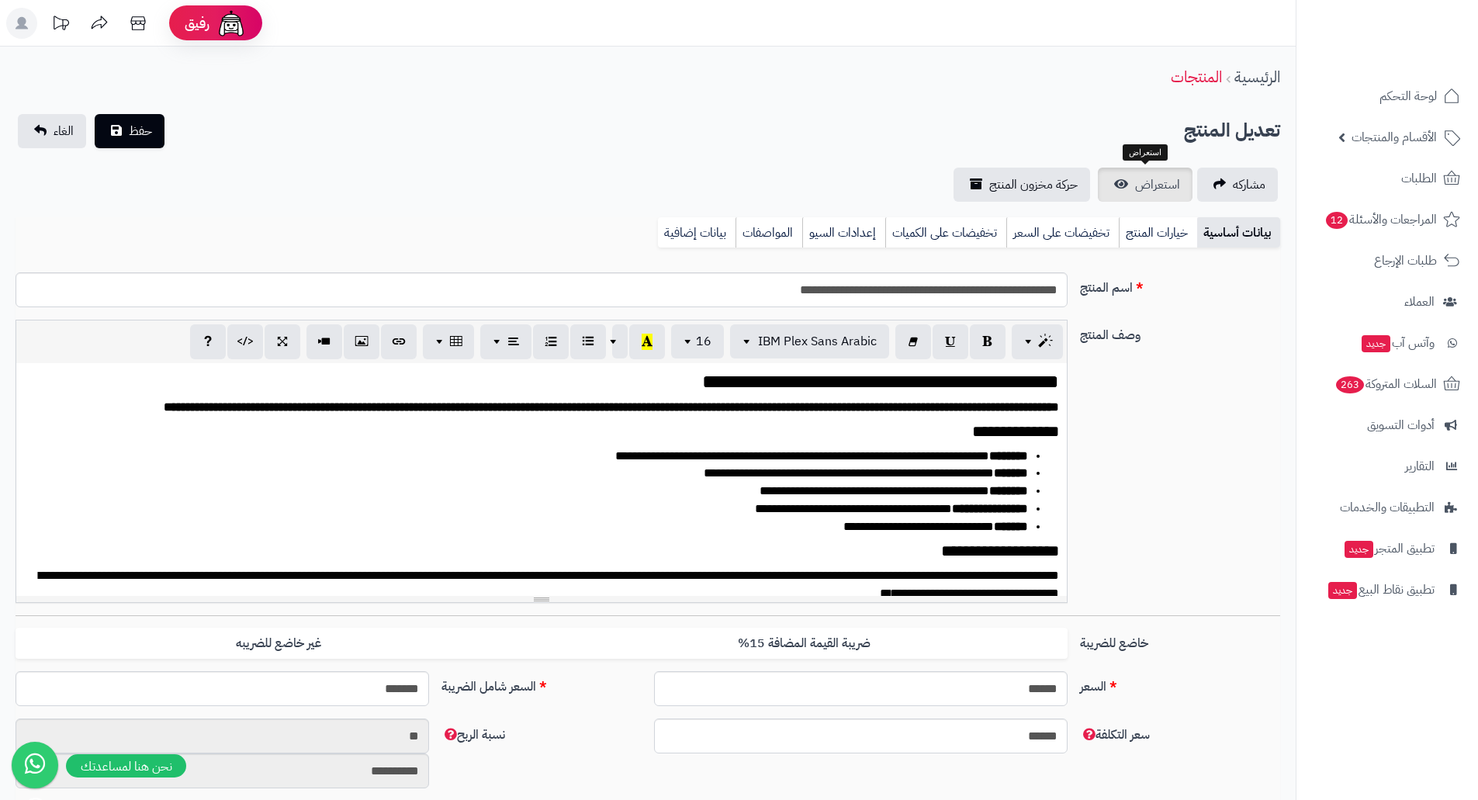
scroll to position [1855, 0]
click at [1146, 189] on span "استعراض" at bounding box center [1157, 184] width 45 height 19
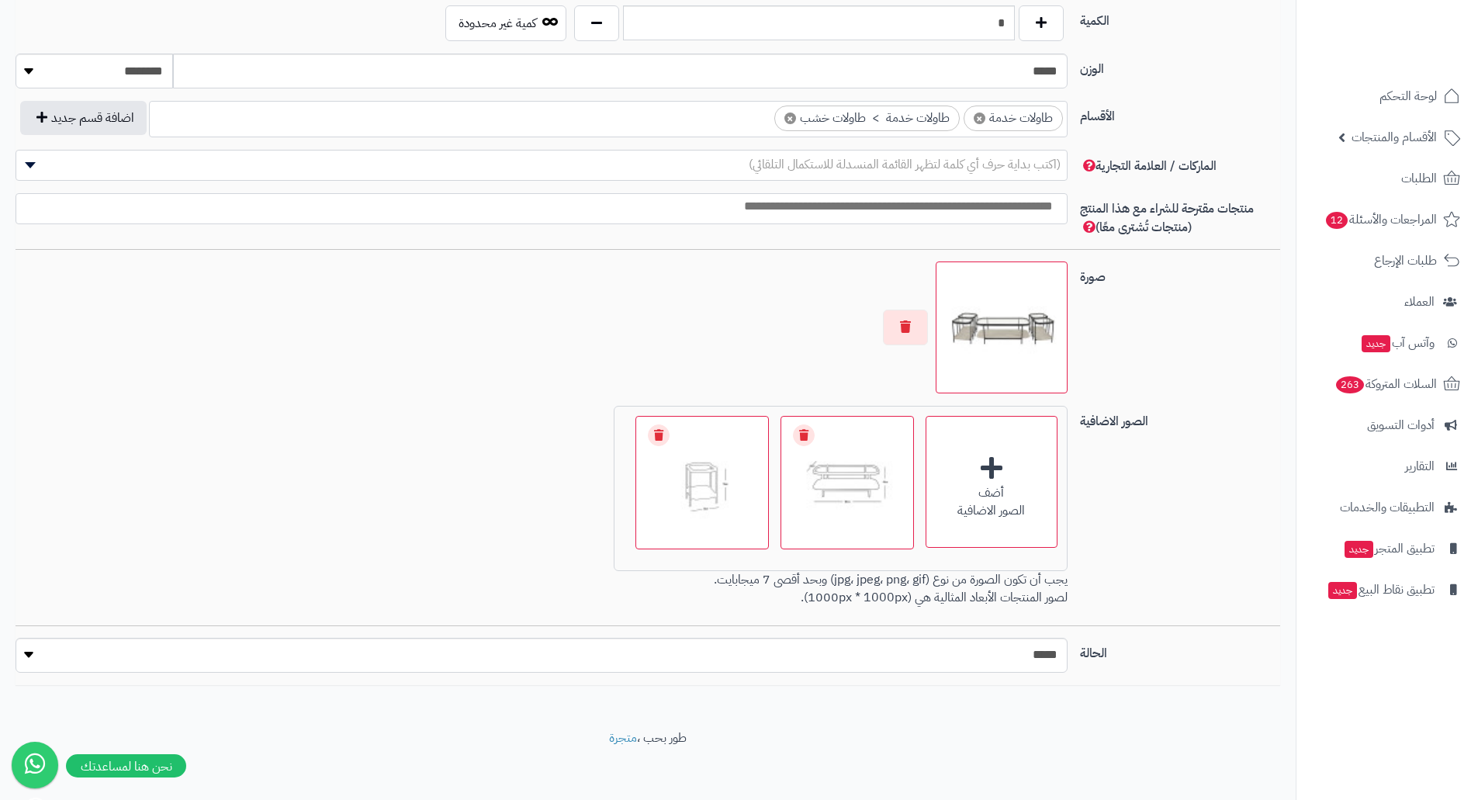
scroll to position [802, 0]
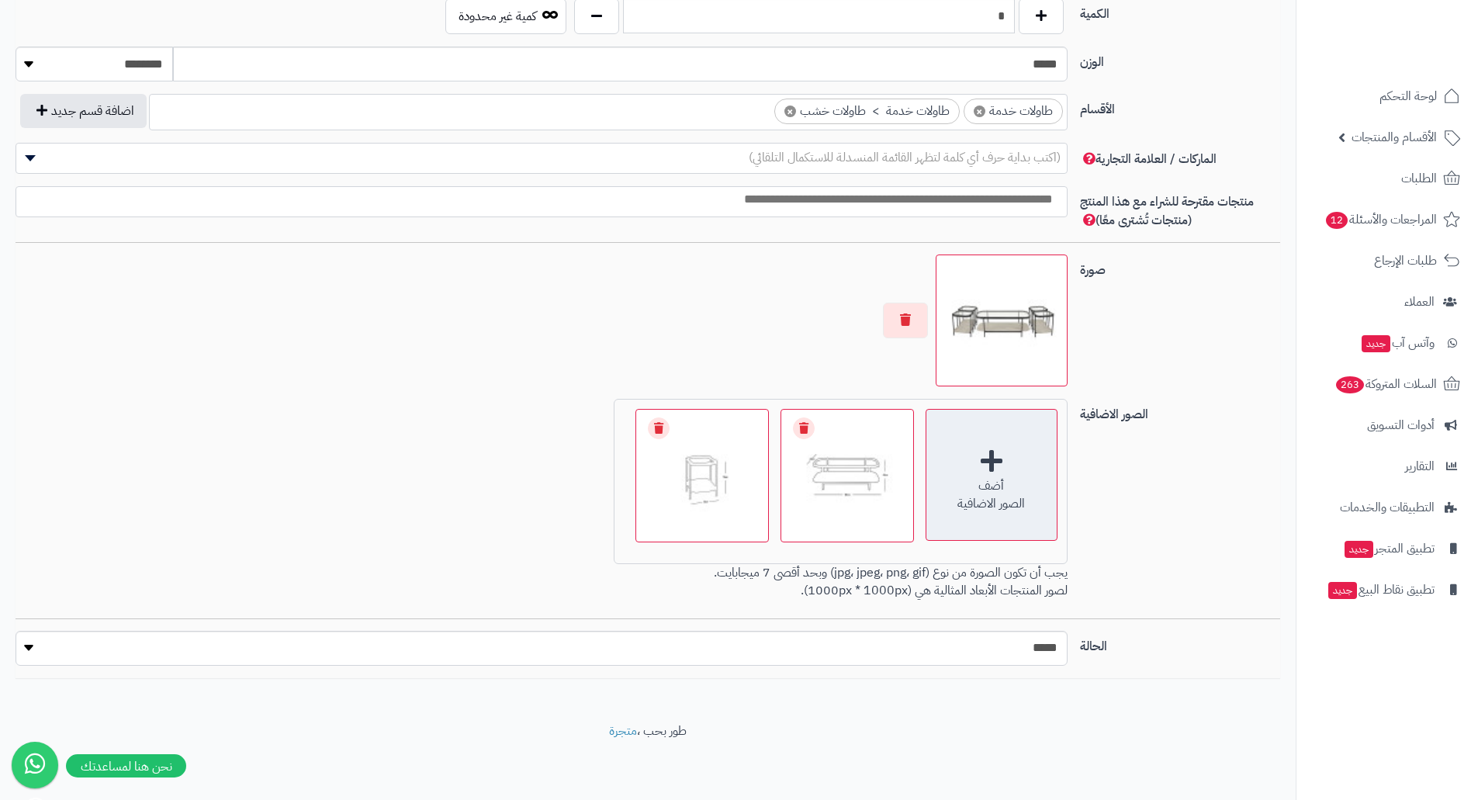
click at [986, 474] on div "أضف الصور الاضافية" at bounding box center [992, 475] width 132 height 132
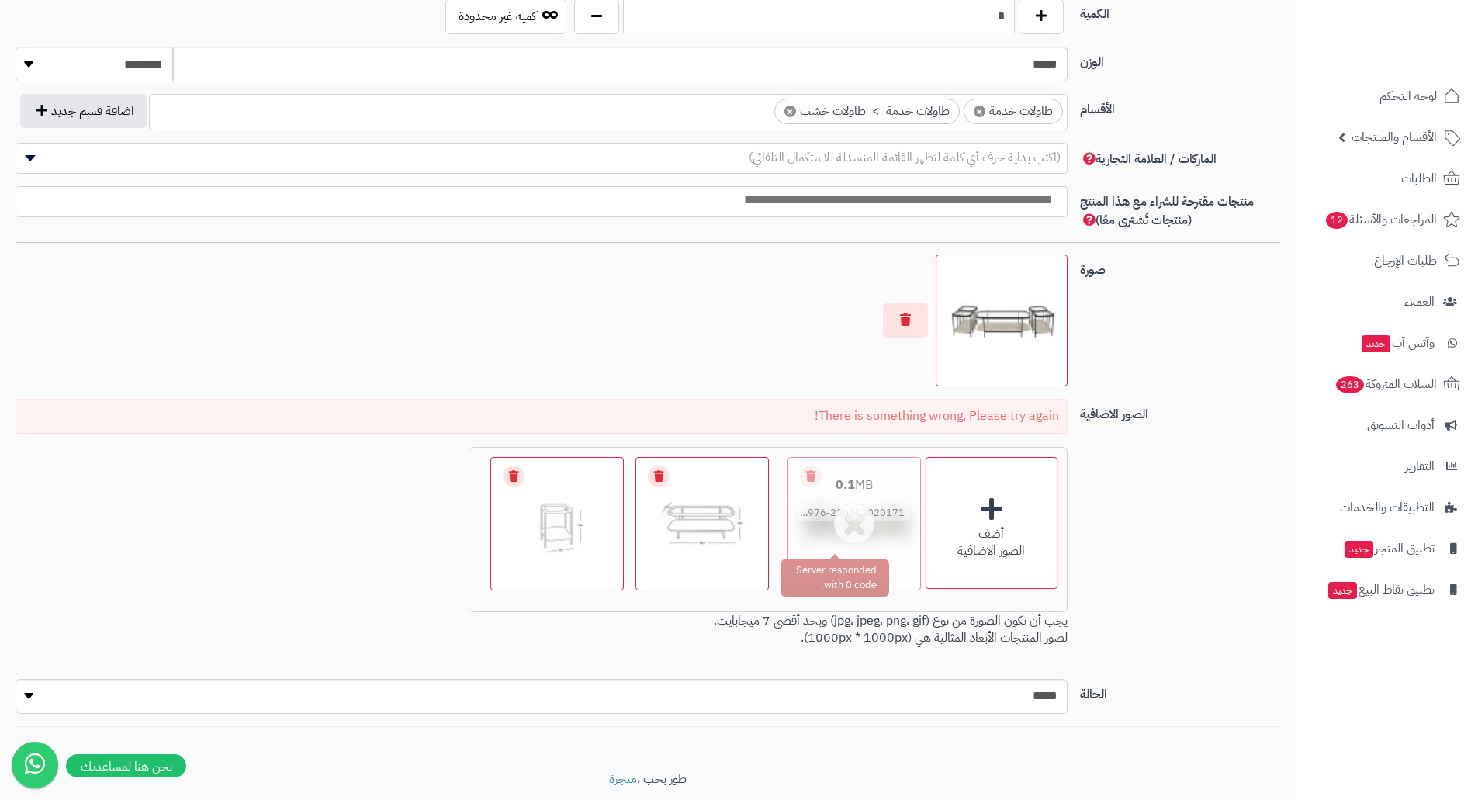
drag, startPoint x: 677, startPoint y: 501, endPoint x: 880, endPoint y: 475, distance: 204.9
click at [921, 320] on button "button" at bounding box center [905, 320] width 45 height 36
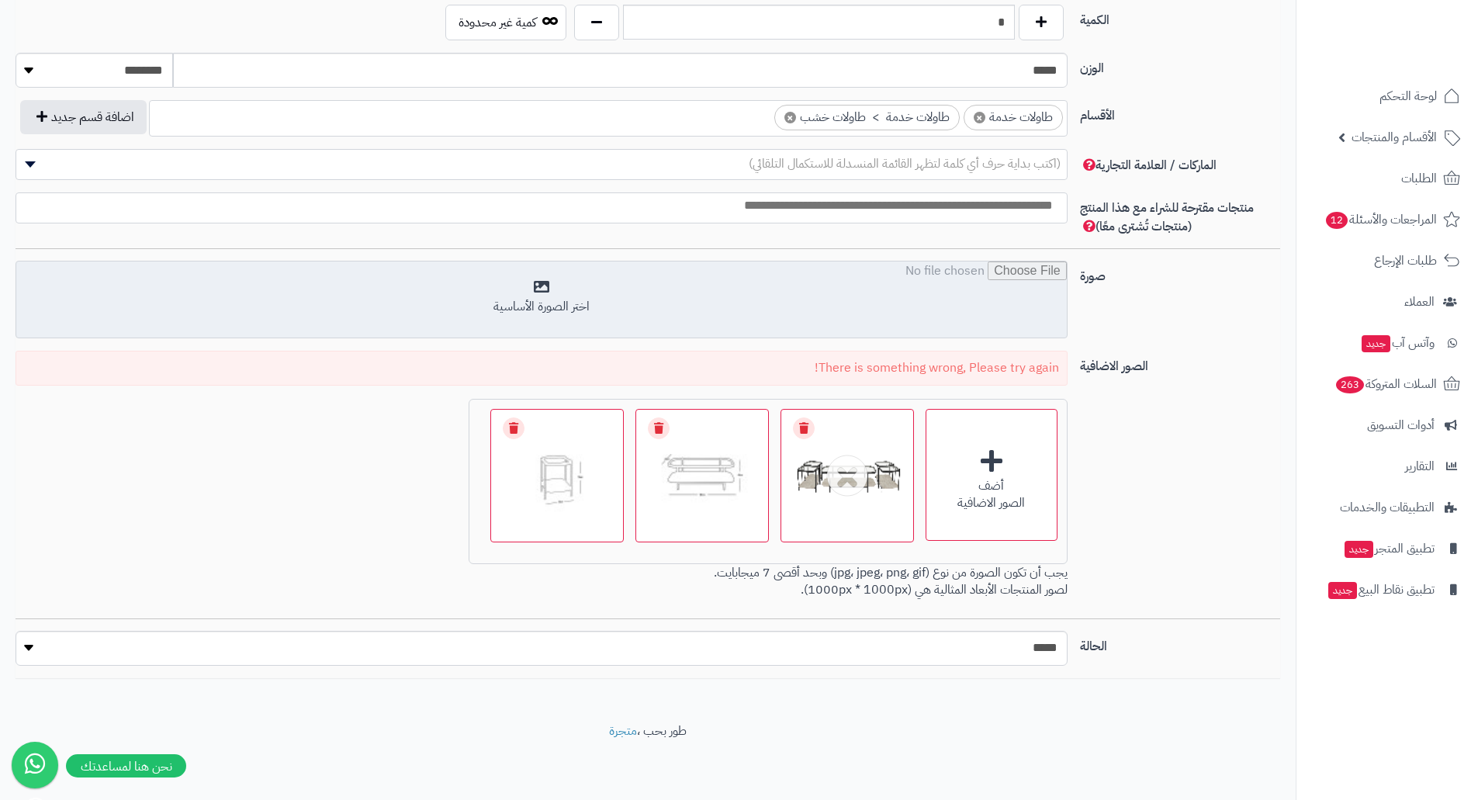
click at [875, 312] on input "file" at bounding box center [541, 301] width 1051 height 78
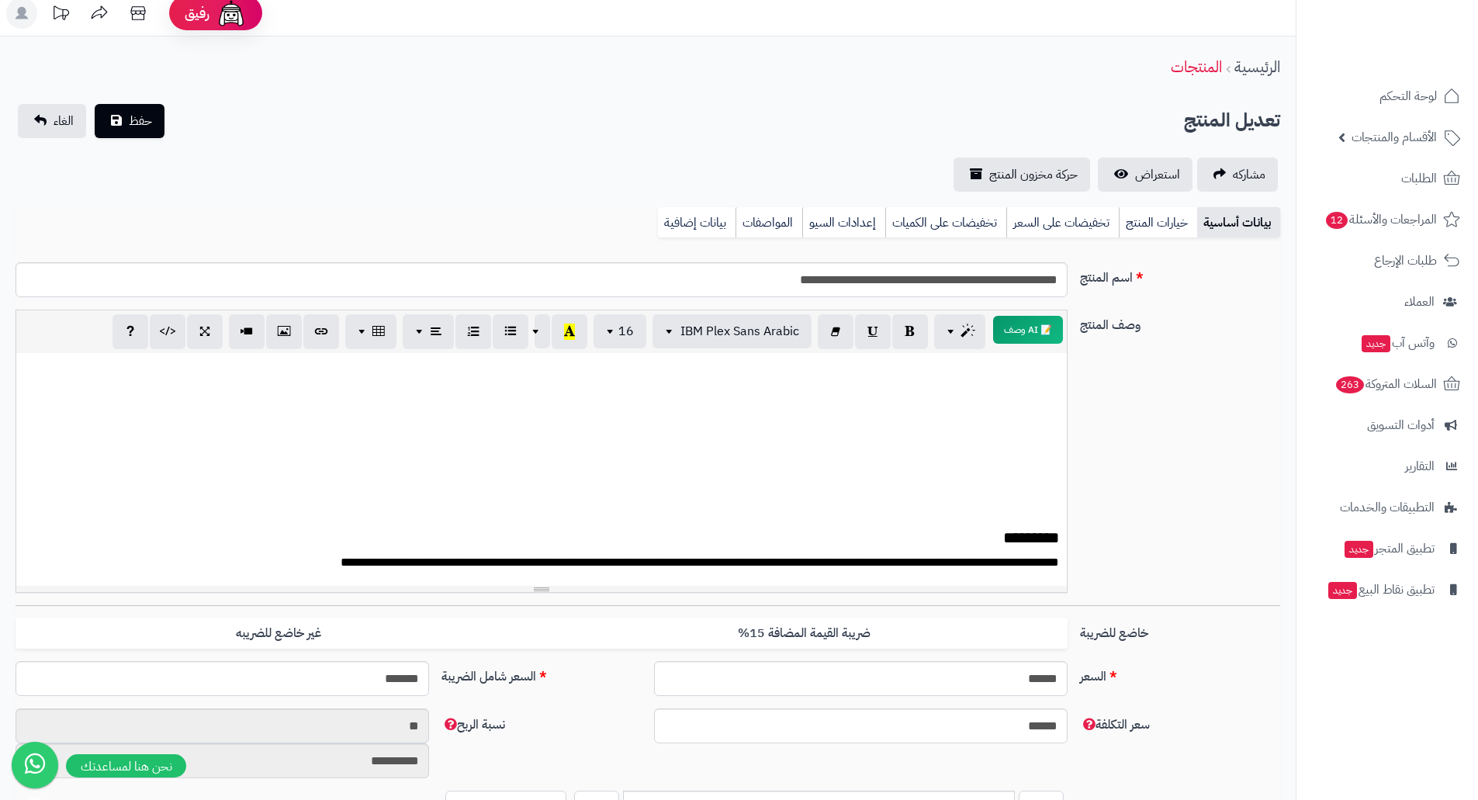
scroll to position [0, 0]
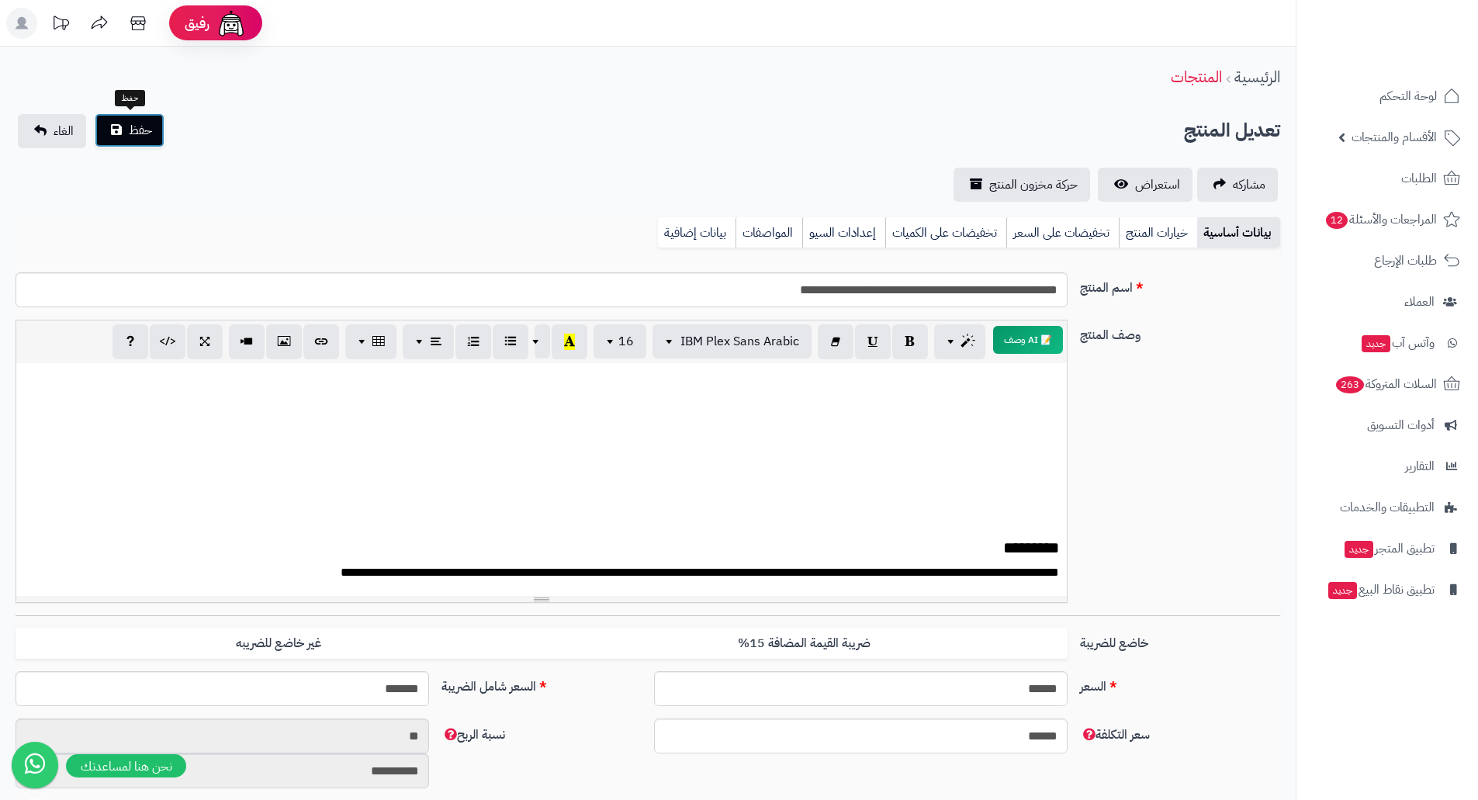
click at [145, 137] on span "حفظ" at bounding box center [140, 130] width 23 height 19
click at [131, 130] on span "حفظ" at bounding box center [140, 130] width 23 height 19
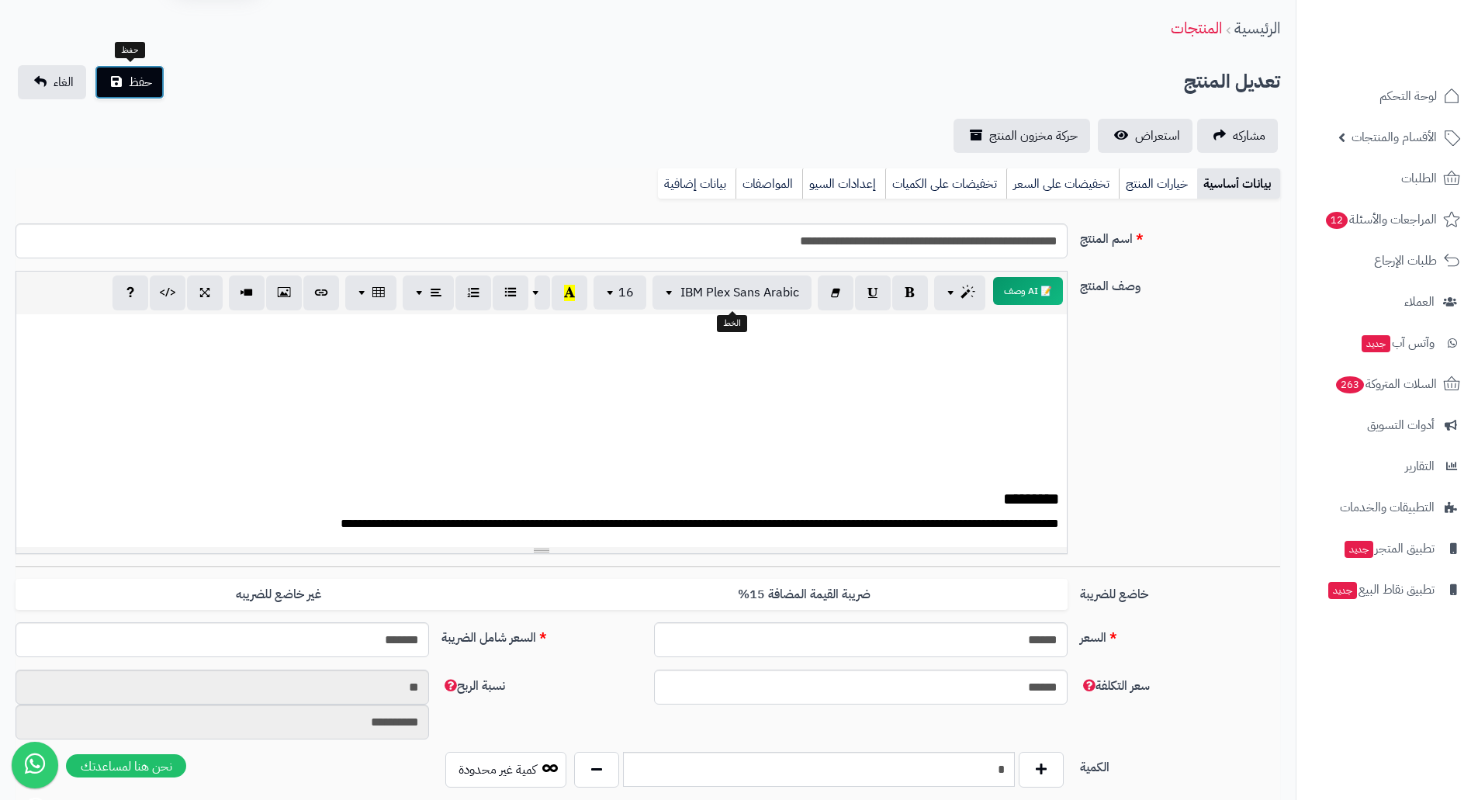
scroll to position [388, 0]
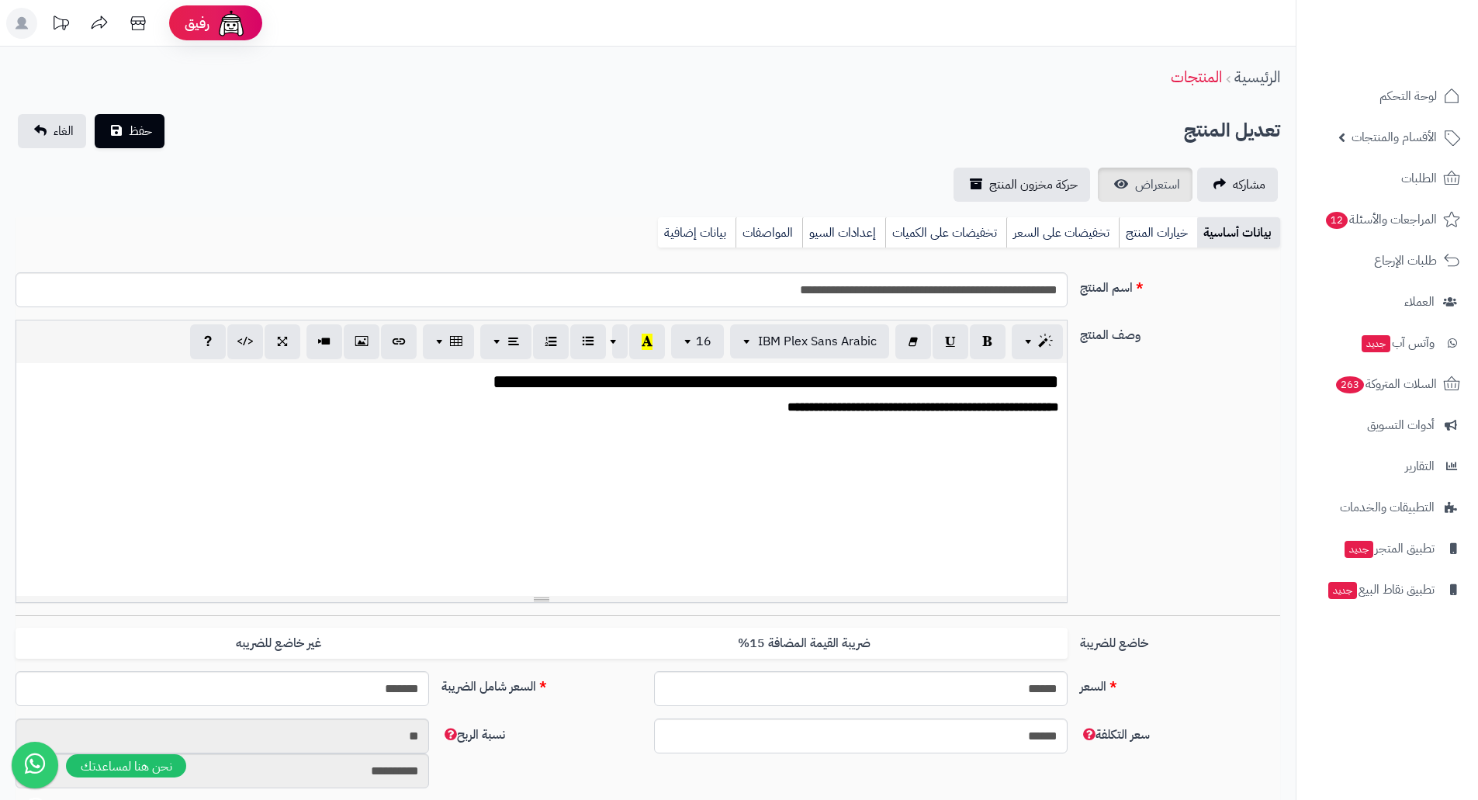
scroll to position [1855, 0]
click at [1162, 183] on span "استعراض" at bounding box center [1157, 184] width 45 height 19
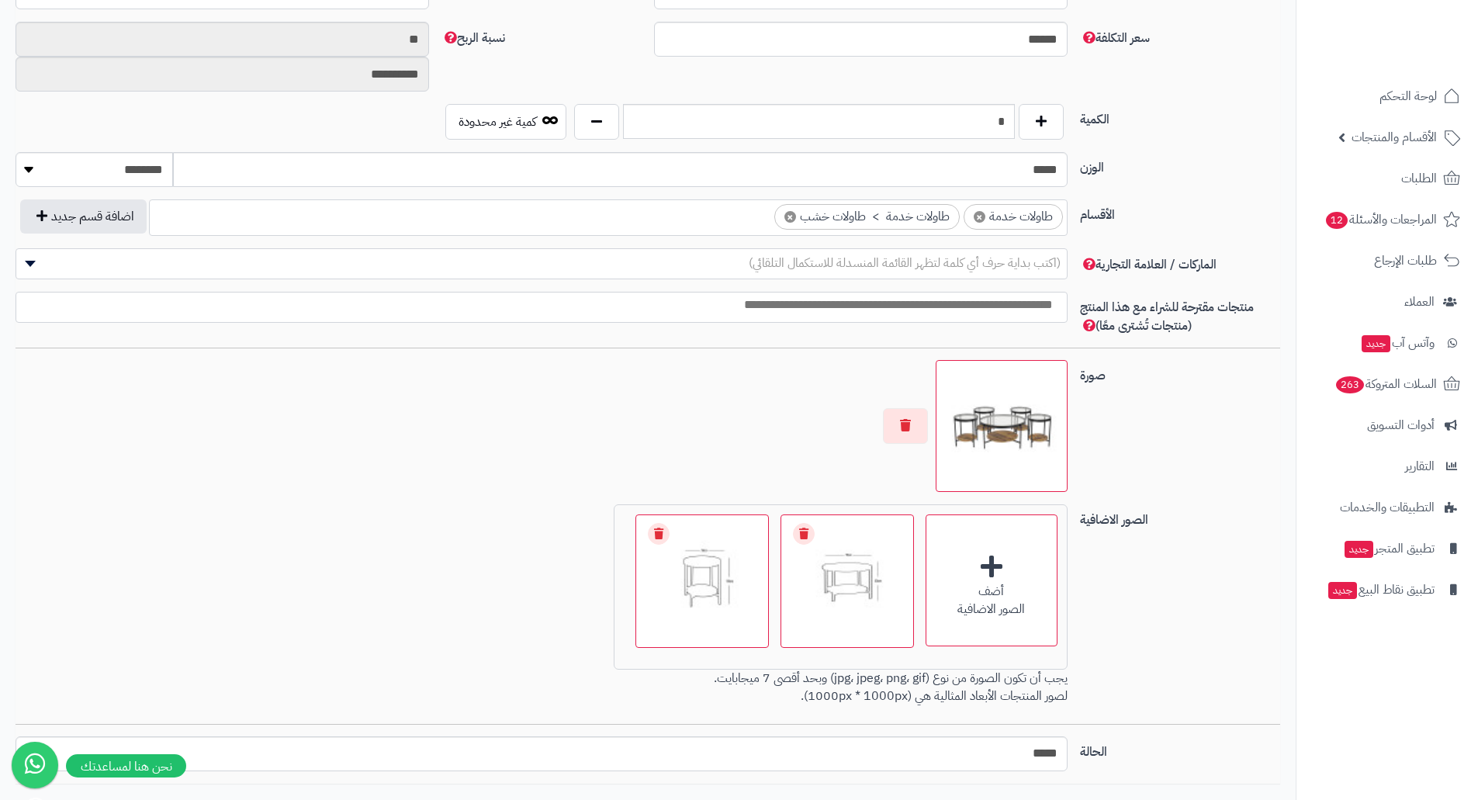
scroll to position [802, 0]
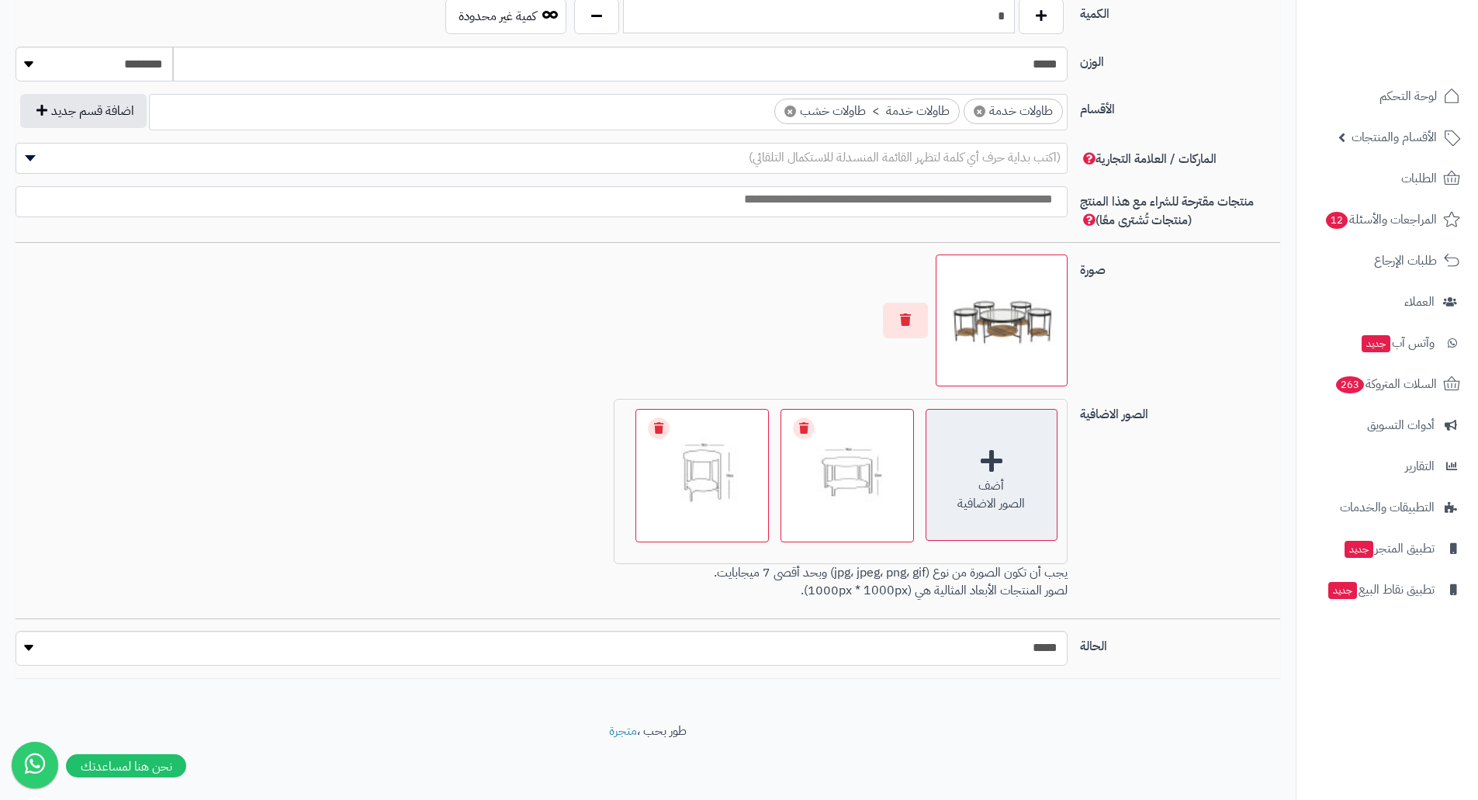
click at [960, 467] on div "أضف الصور الاضافية" at bounding box center [992, 475] width 132 height 132
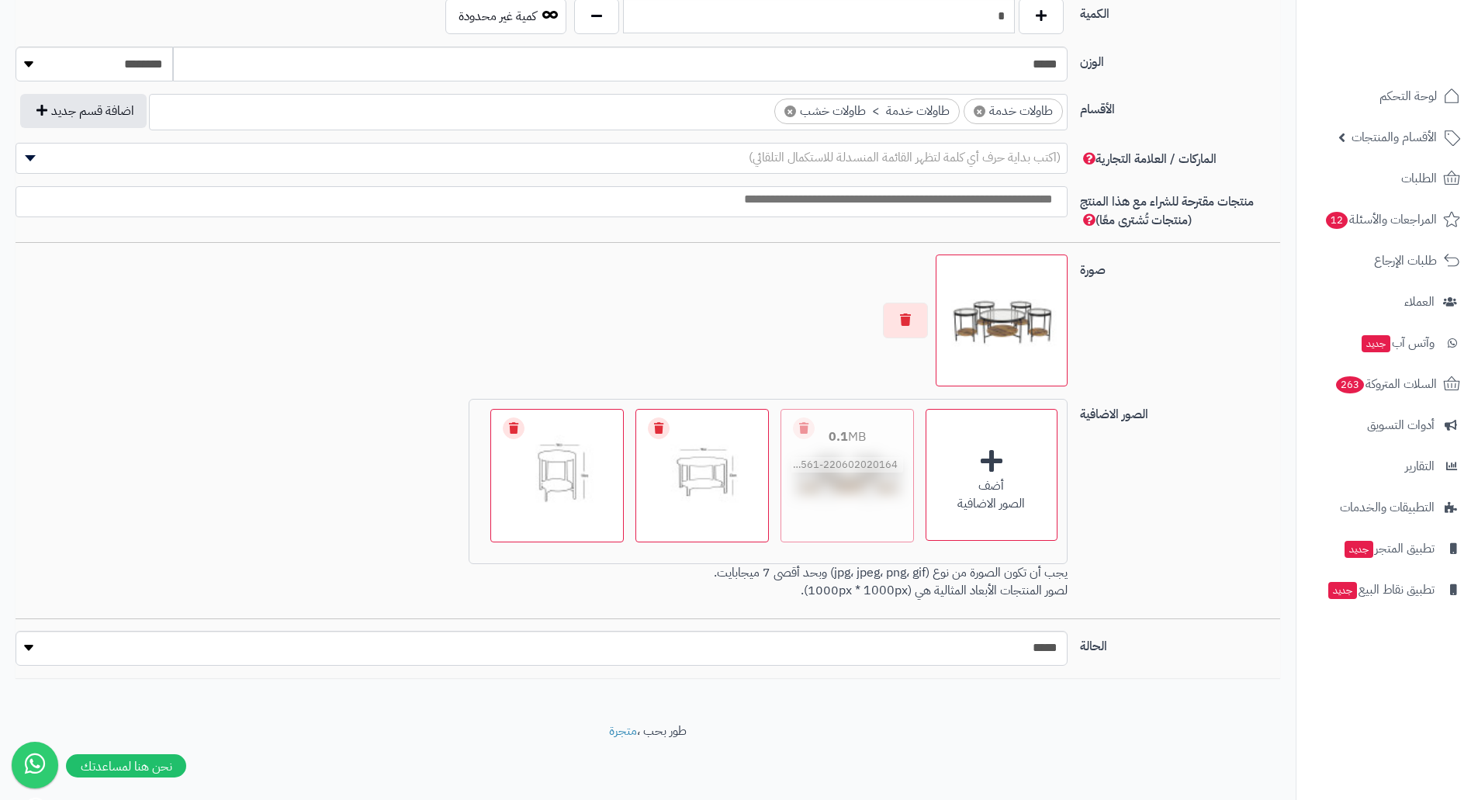
drag, startPoint x: 573, startPoint y: 439, endPoint x: 857, endPoint y: 435, distance: 284.8
drag, startPoint x: 907, startPoint y: 324, endPoint x: 932, endPoint y: 322, distance: 24.9
click at [918, 323] on button "button" at bounding box center [905, 321] width 45 height 36
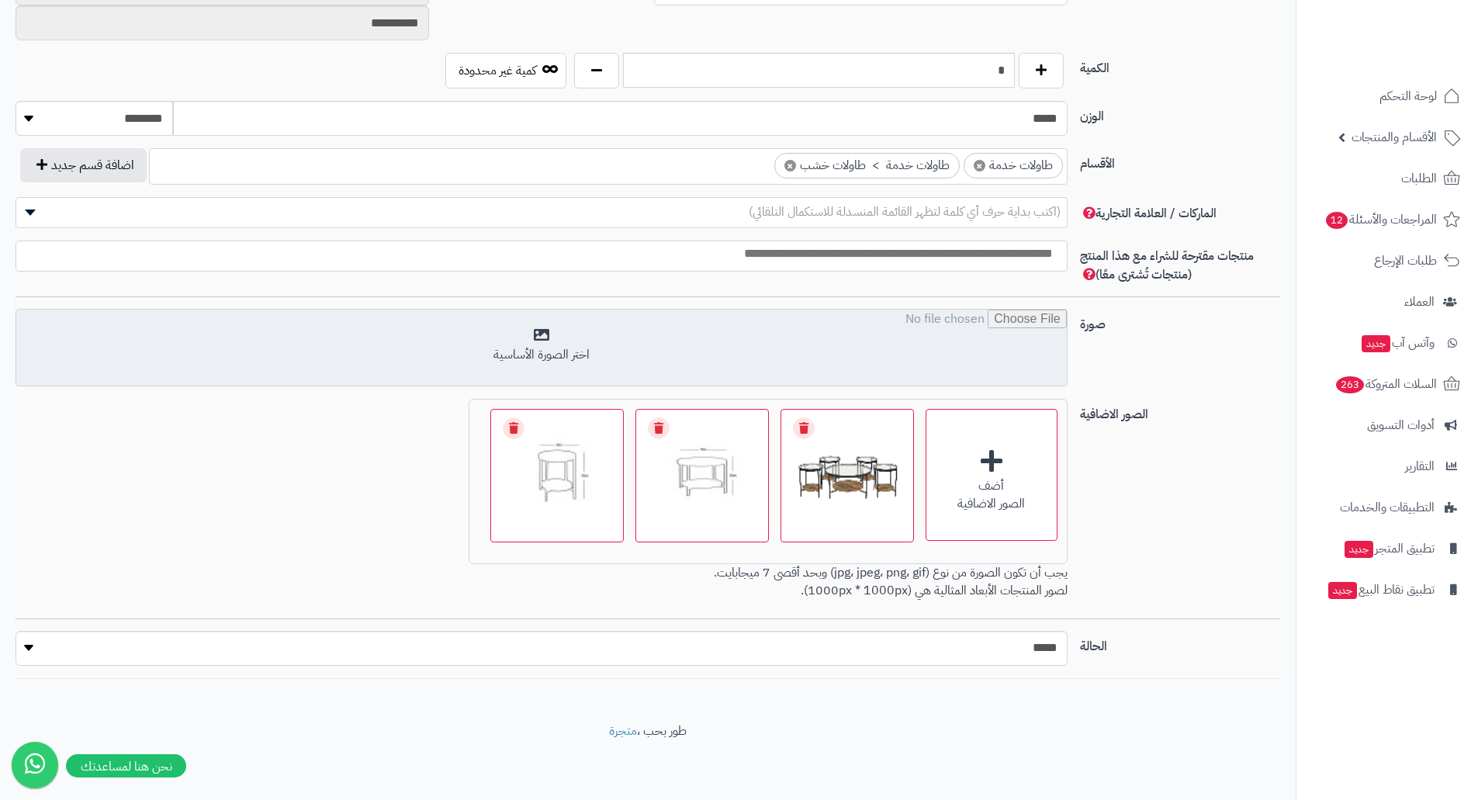
scroll to position [748, 0]
click at [913, 342] on input "file" at bounding box center [541, 349] width 1051 height 78
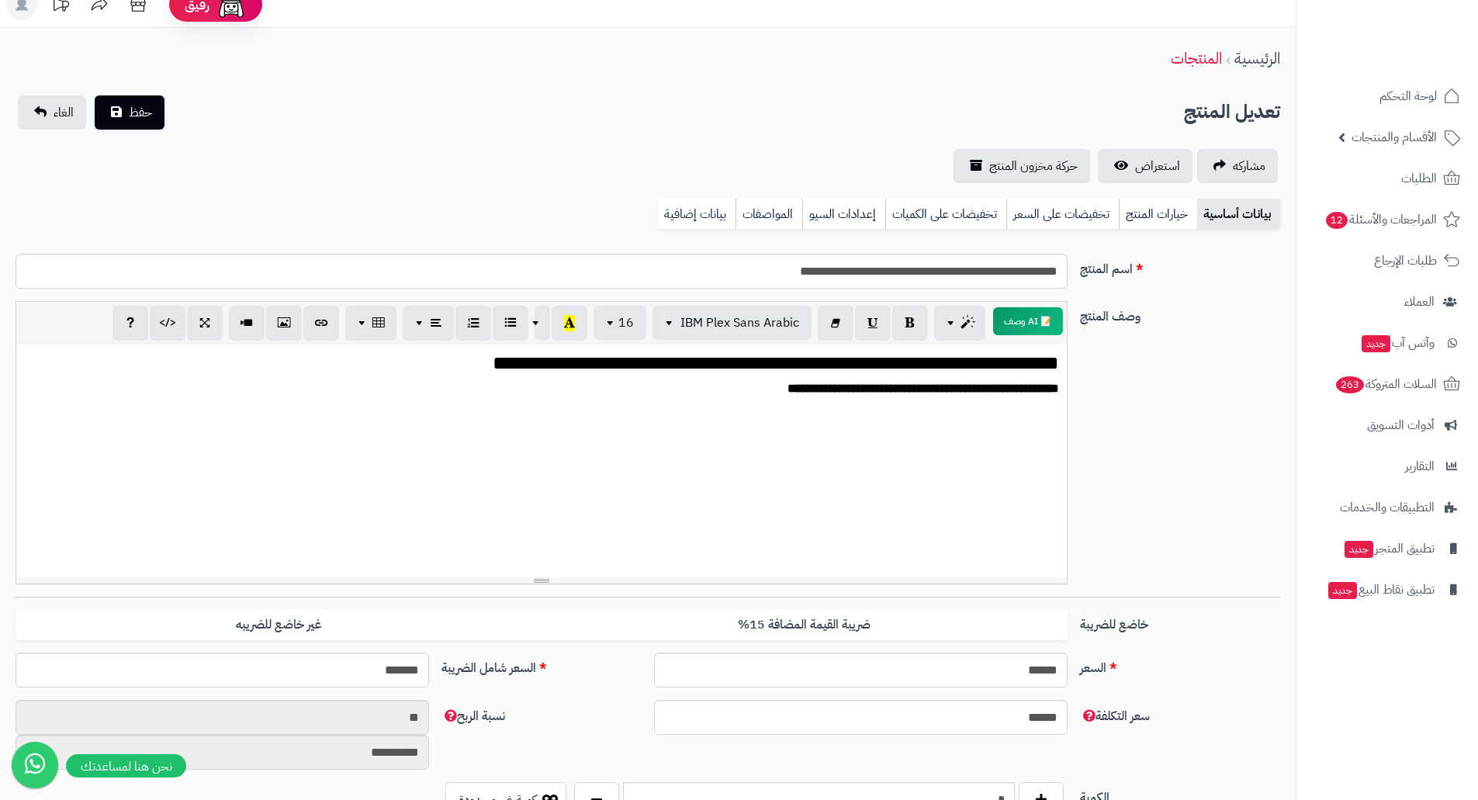
scroll to position [0, 0]
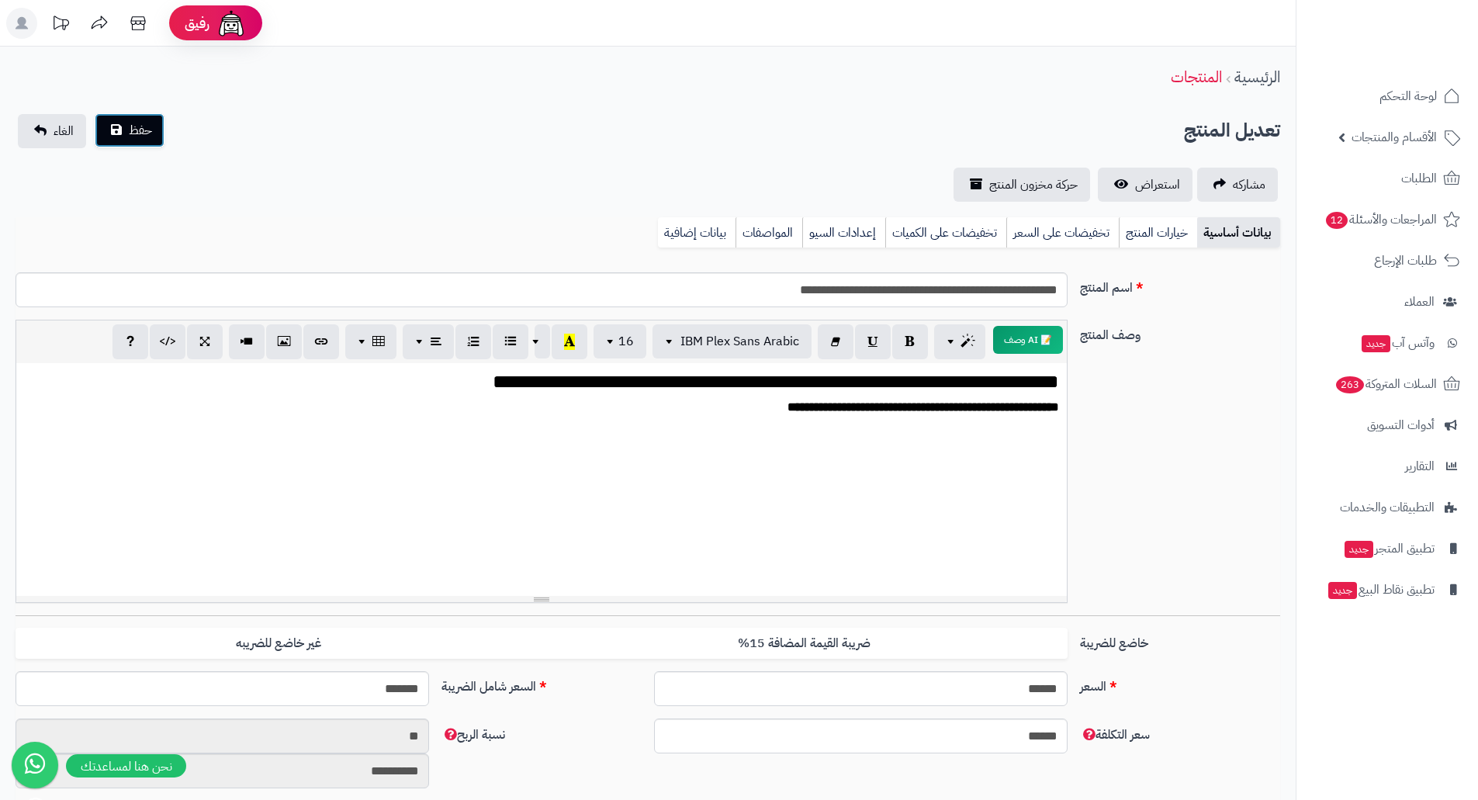
click at [145, 133] on span "حفظ" at bounding box center [140, 130] width 23 height 19
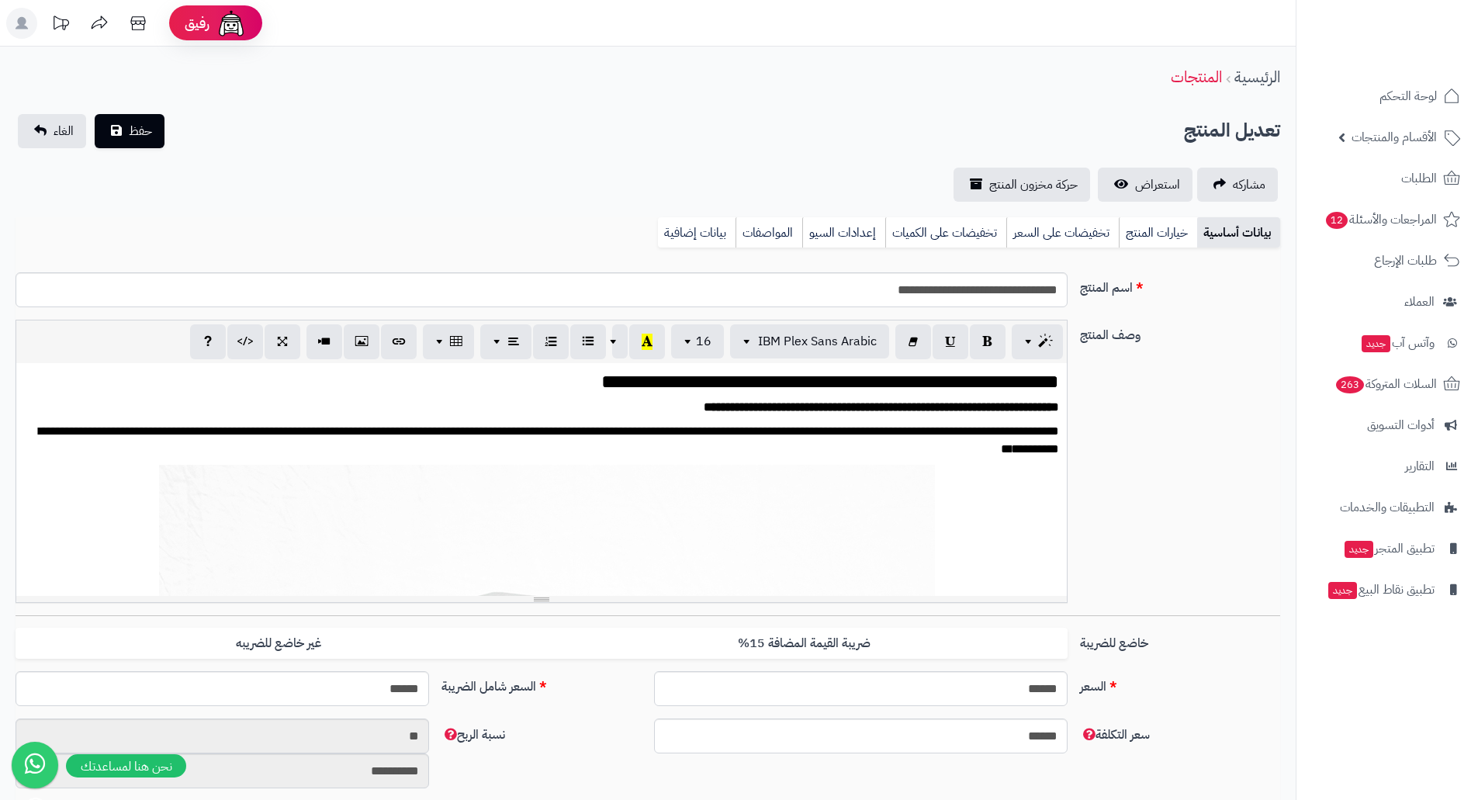
scroll to position [1855, 0]
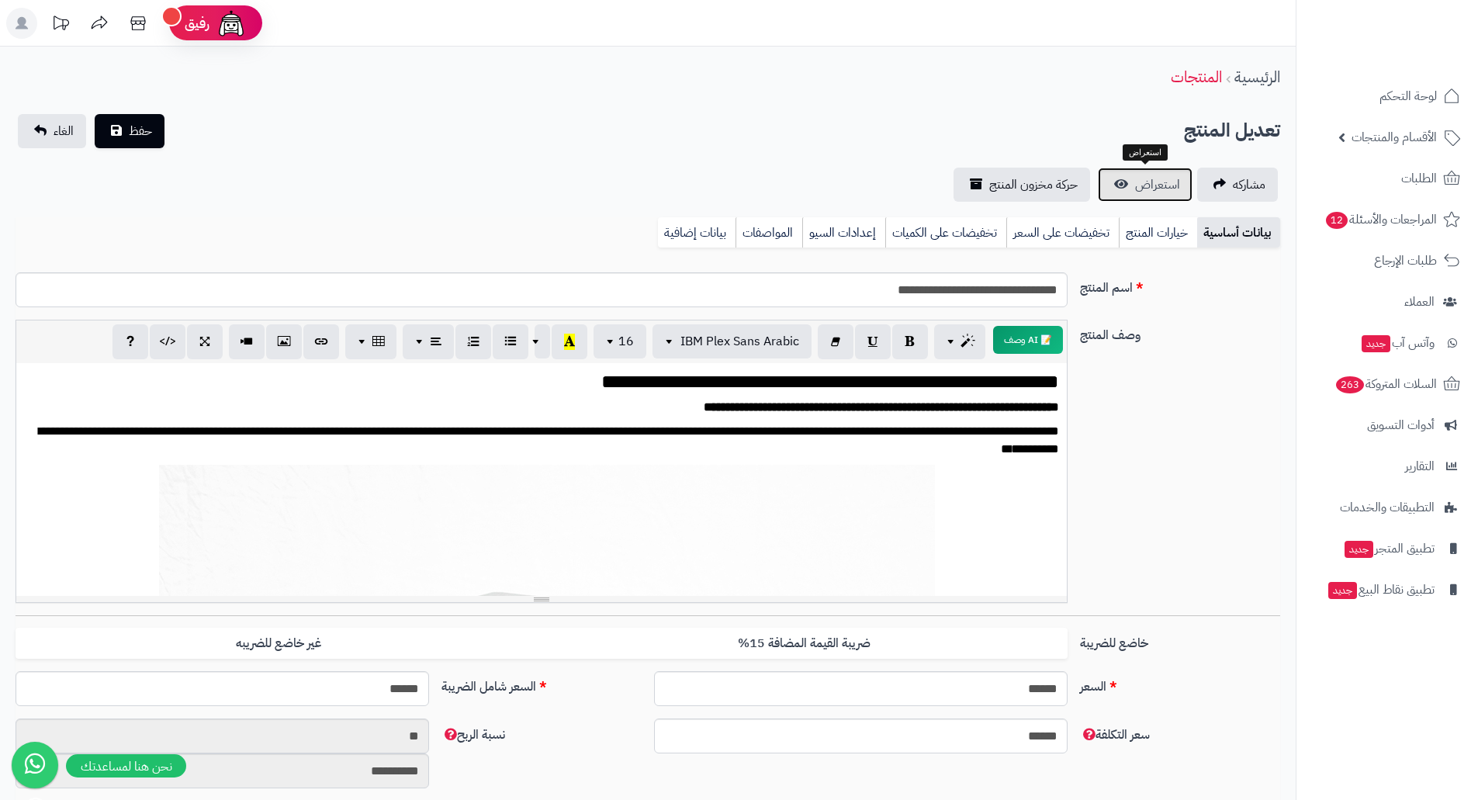
click at [1155, 178] on span "استعراض" at bounding box center [1157, 184] width 45 height 19
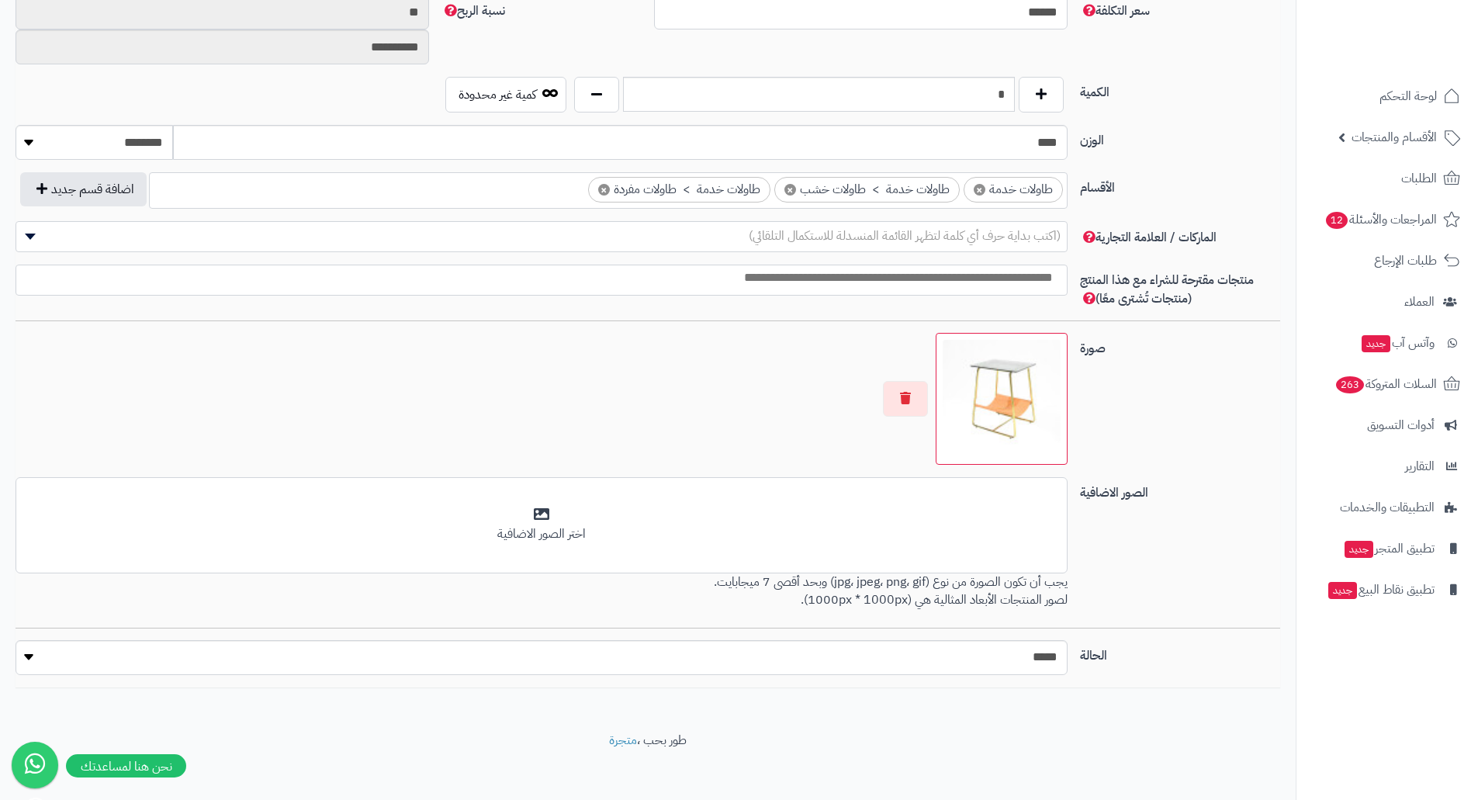
scroll to position [733, 0]
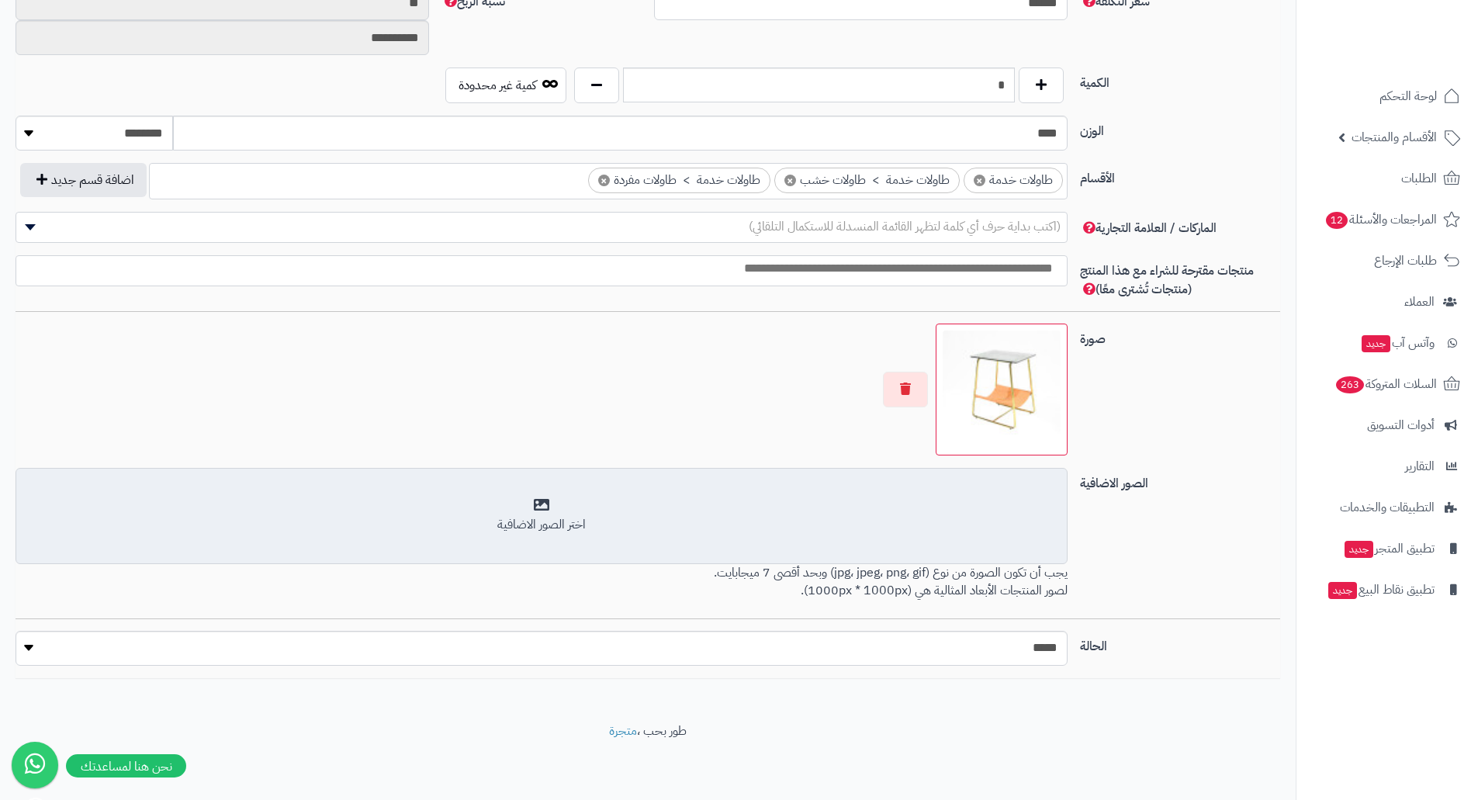
click at [968, 518] on div "اختر الصور الاضافية" at bounding box center [542, 525] width 1032 height 18
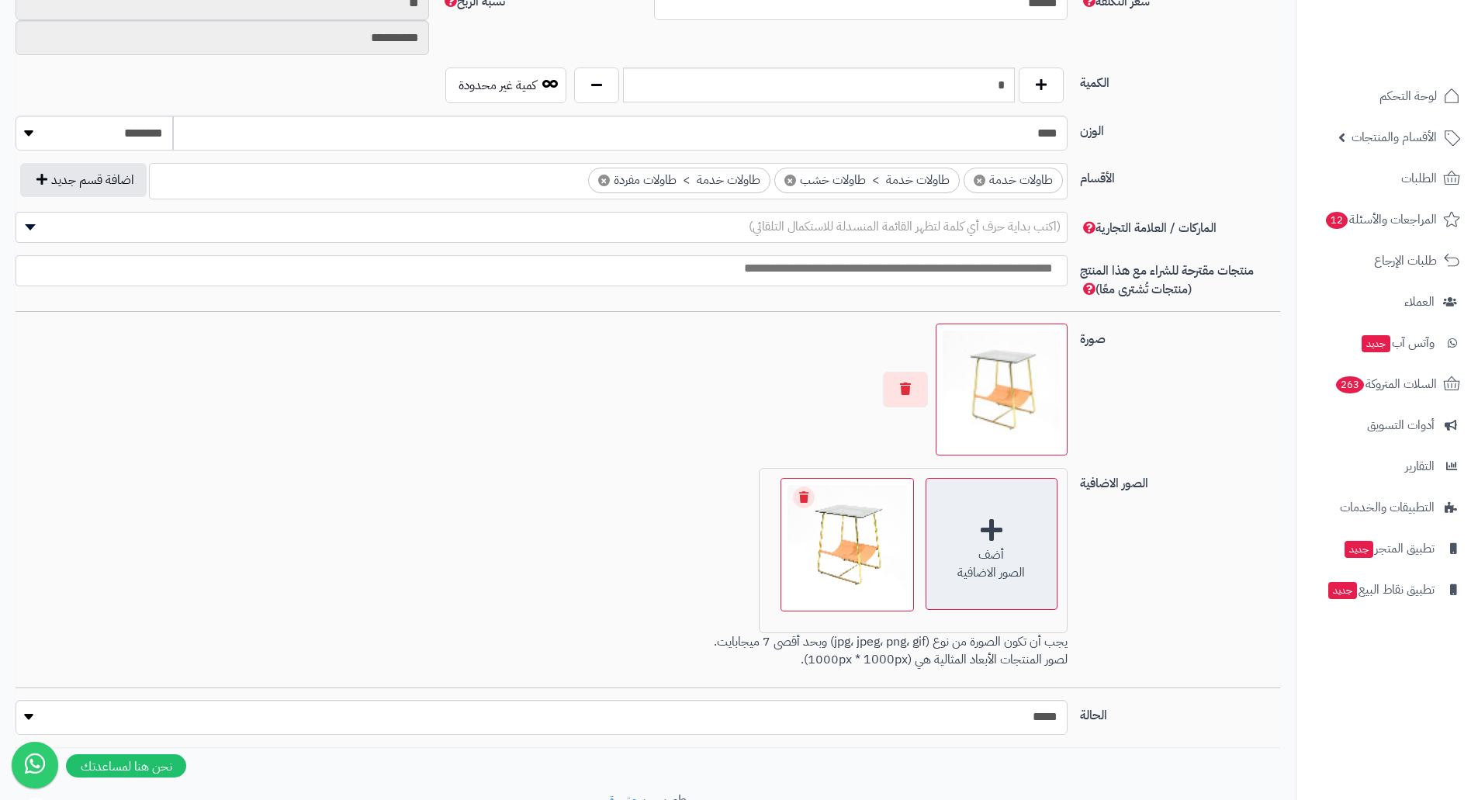
click at [965, 538] on div "أضف الصور الاضافية" at bounding box center [992, 544] width 132 height 132
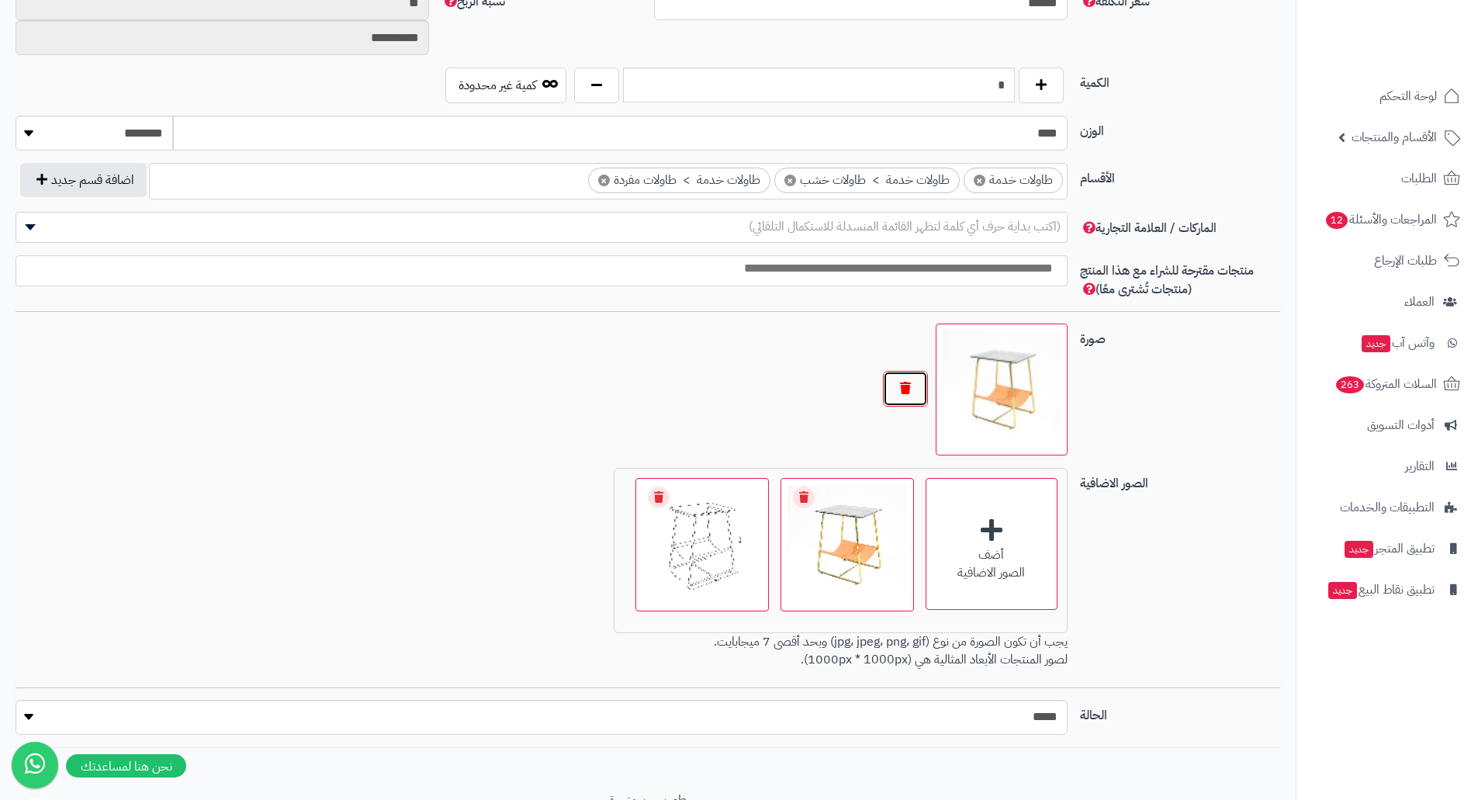
click at [903, 385] on button "button" at bounding box center [905, 389] width 45 height 36
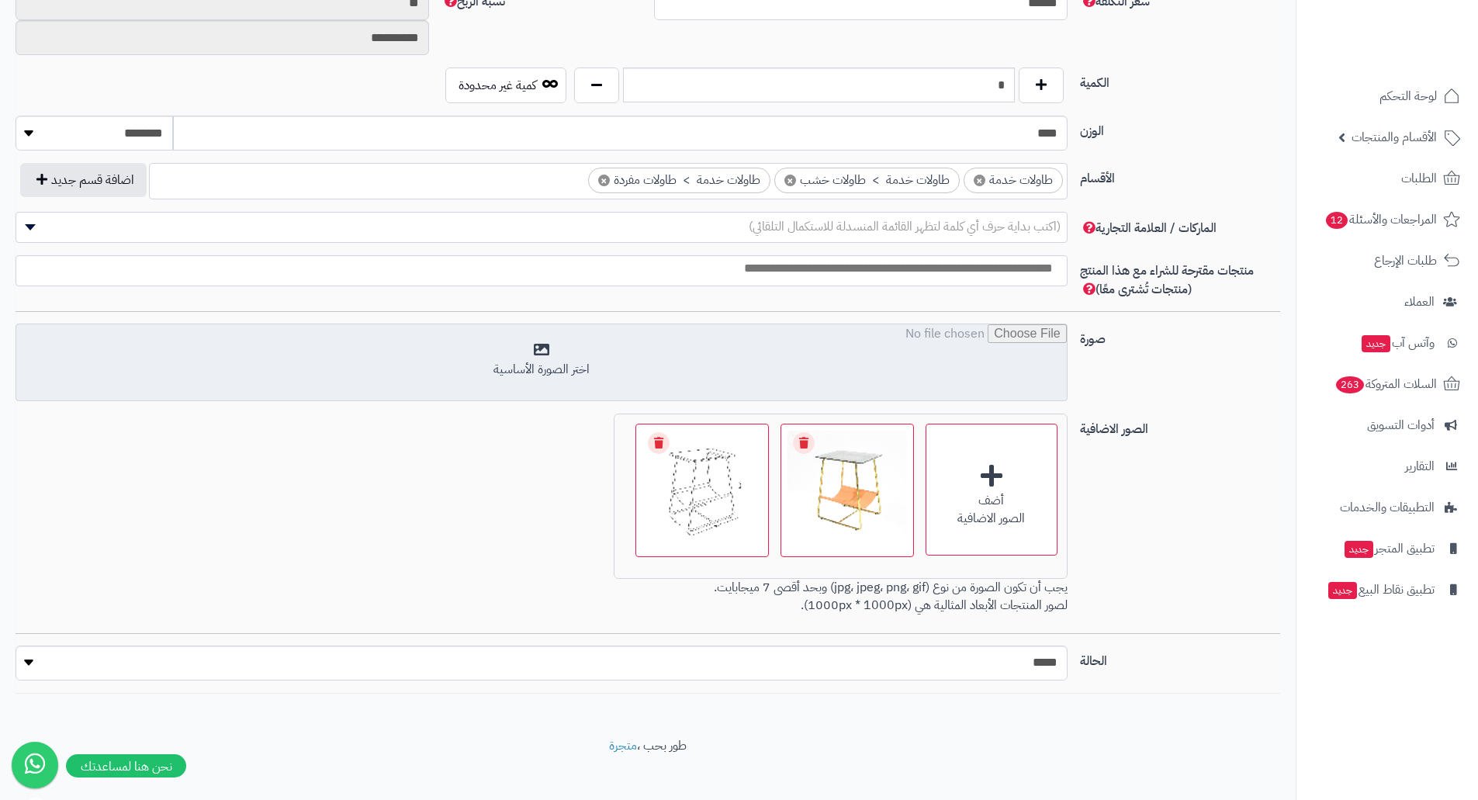
click at [985, 359] on input "file" at bounding box center [541, 363] width 1051 height 78
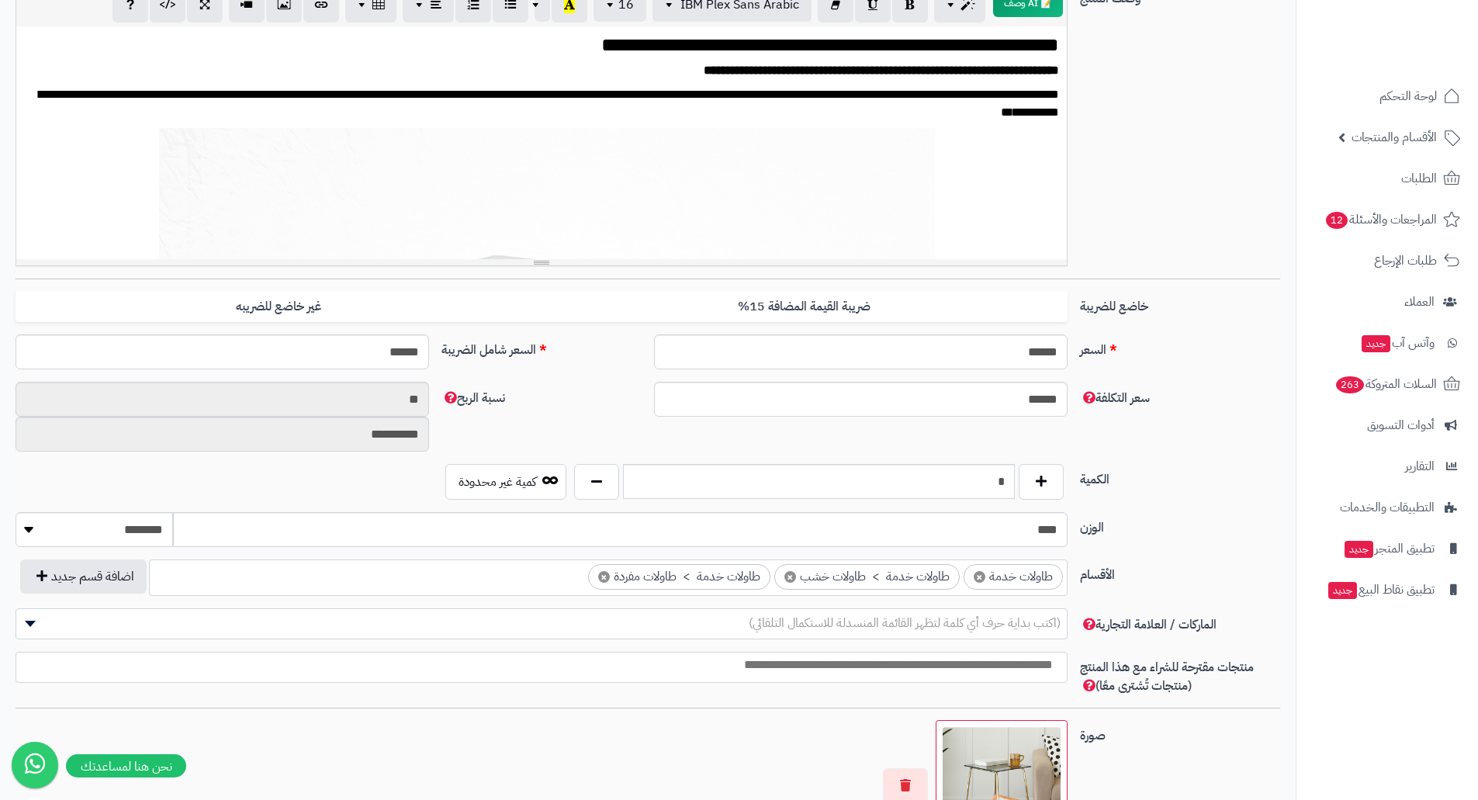
scroll to position [0, 0]
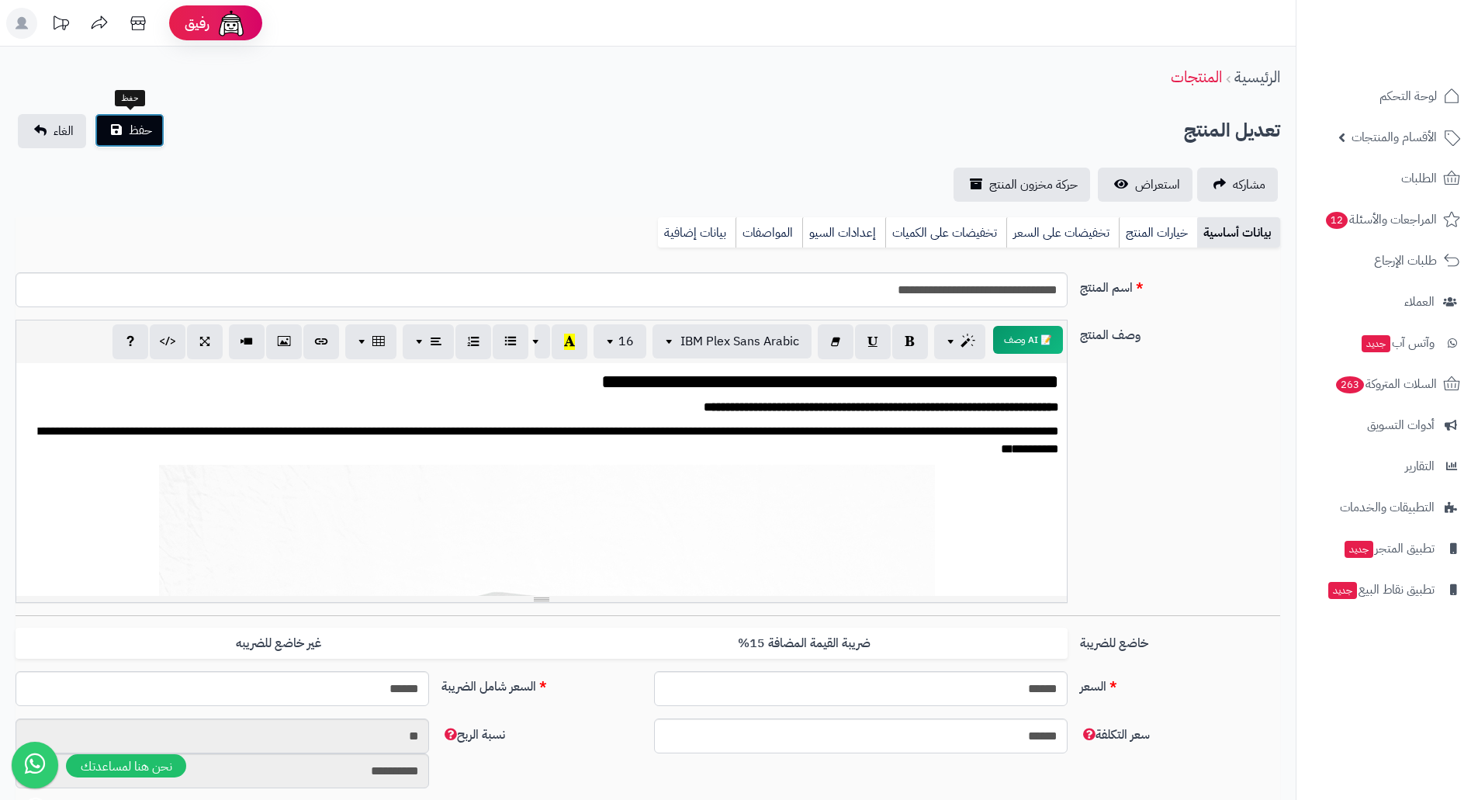
click at [137, 131] on span "حفظ" at bounding box center [140, 130] width 23 height 19
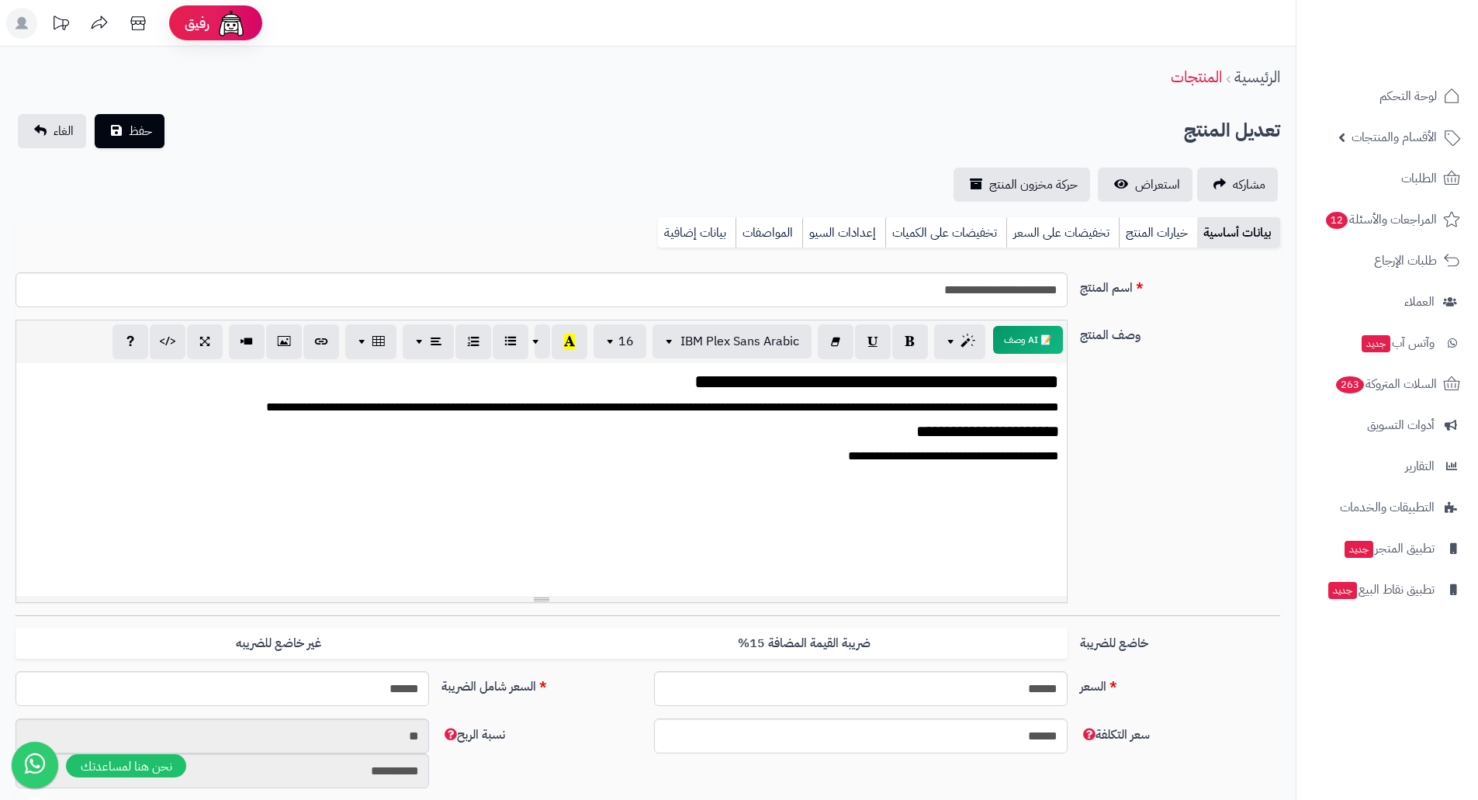
scroll to position [1855, 0]
click at [1166, 174] on link "استعراض" at bounding box center [1145, 185] width 95 height 34
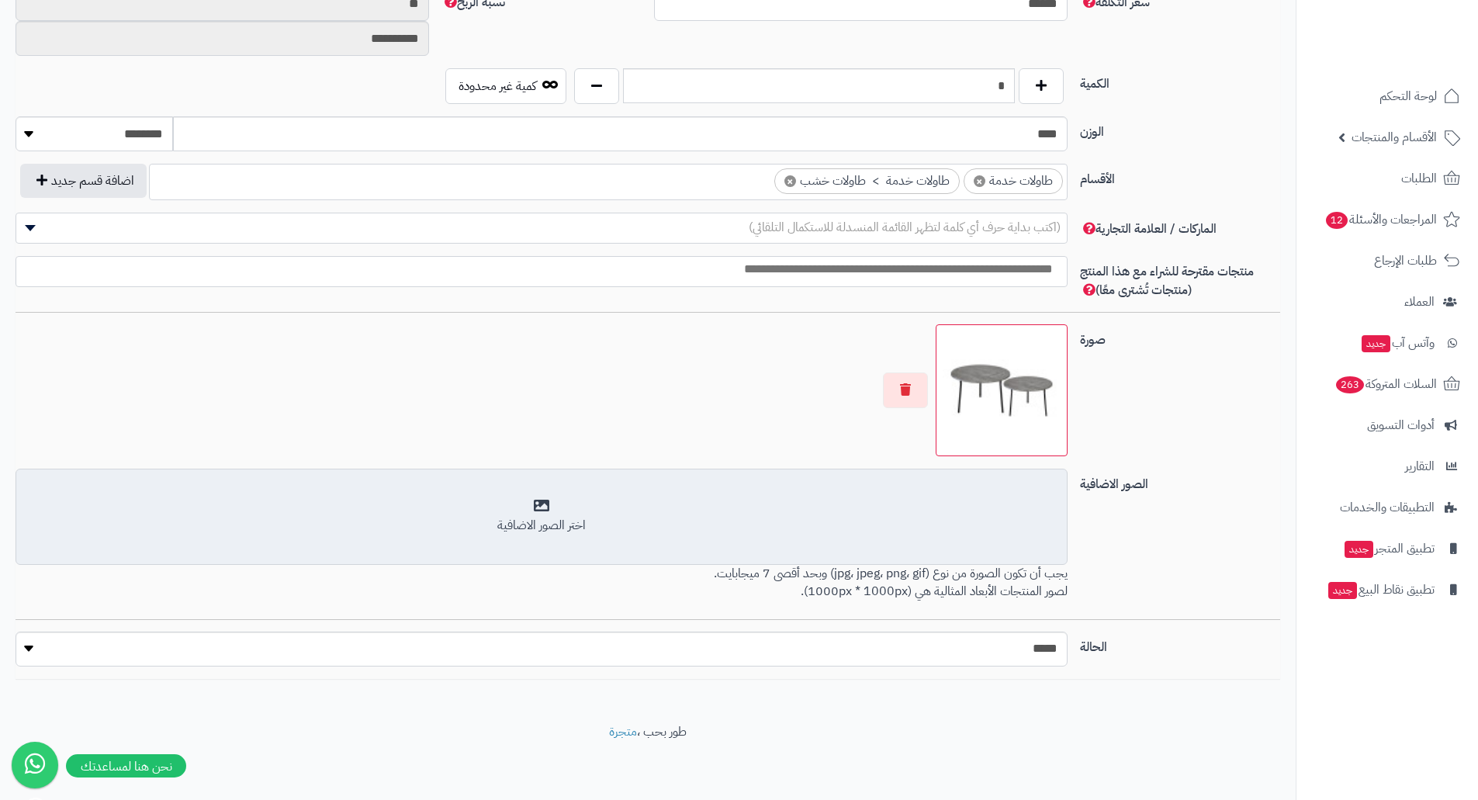
scroll to position [733, 0]
click at [998, 507] on div "اختر الصور الاضافية" at bounding box center [542, 515] width 1032 height 36
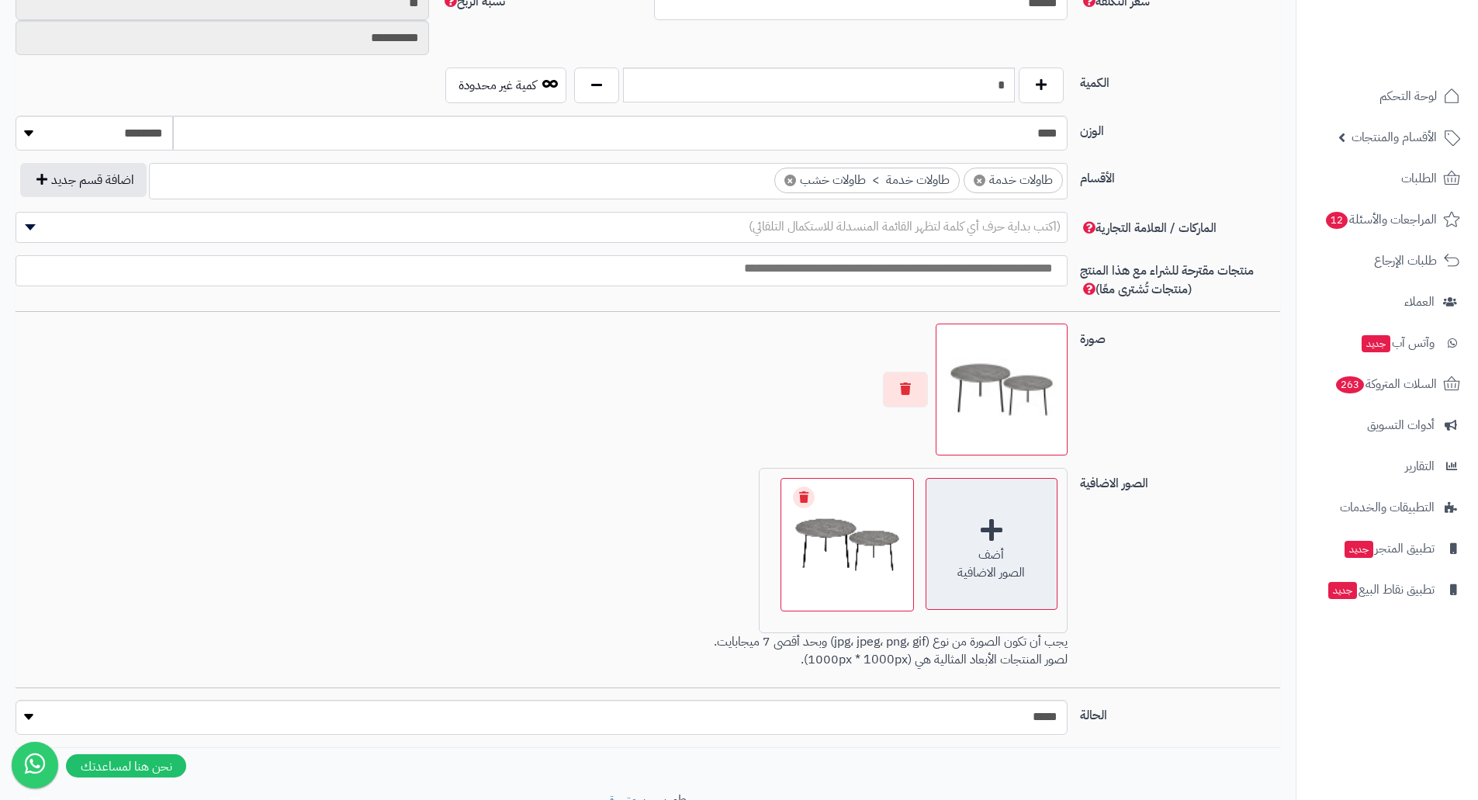
click at [975, 520] on div "أضف الصور الاضافية" at bounding box center [992, 544] width 132 height 132
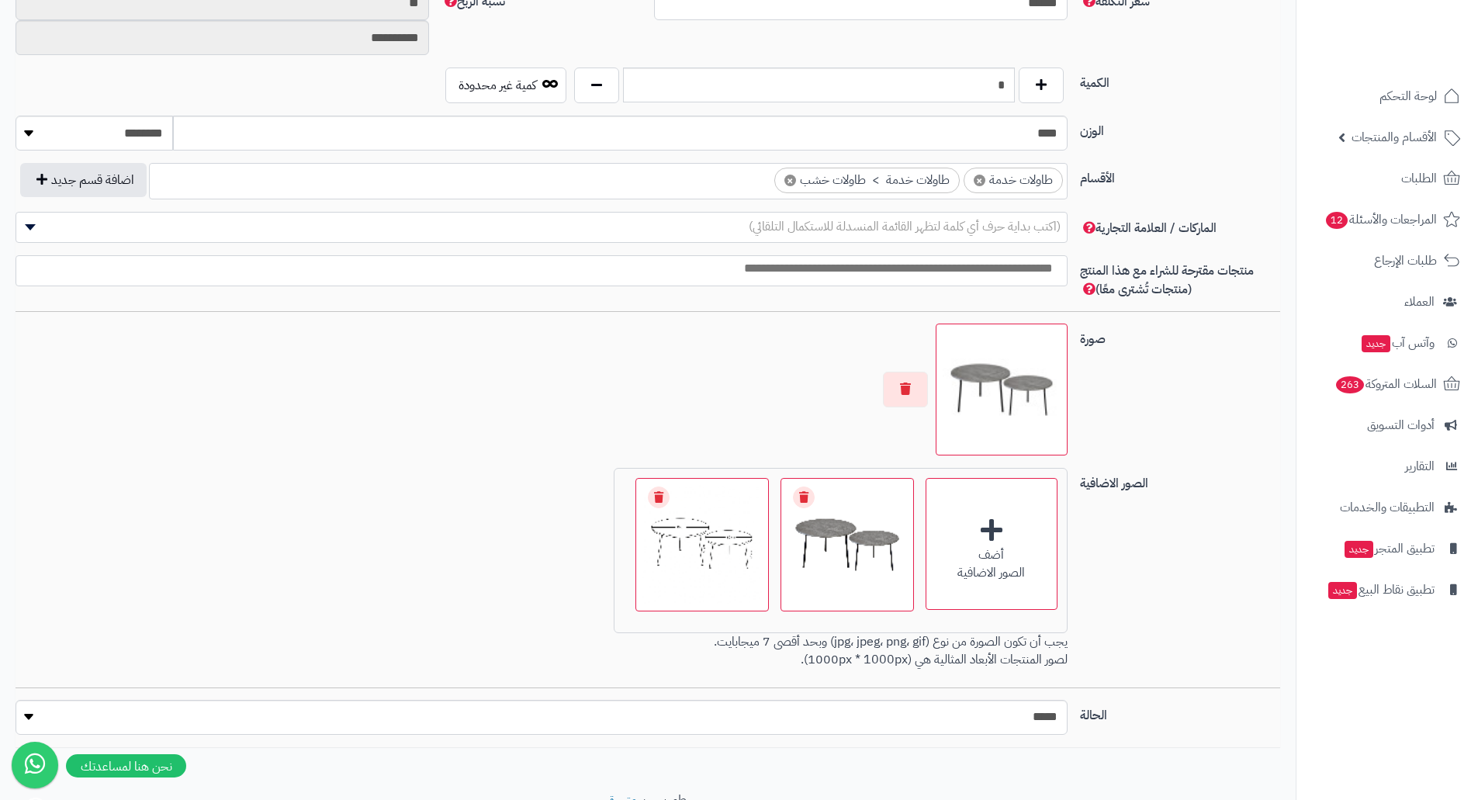
click at [1022, 363] on img at bounding box center [1002, 390] width 118 height 118
click at [901, 378] on button "button" at bounding box center [905, 389] width 45 height 36
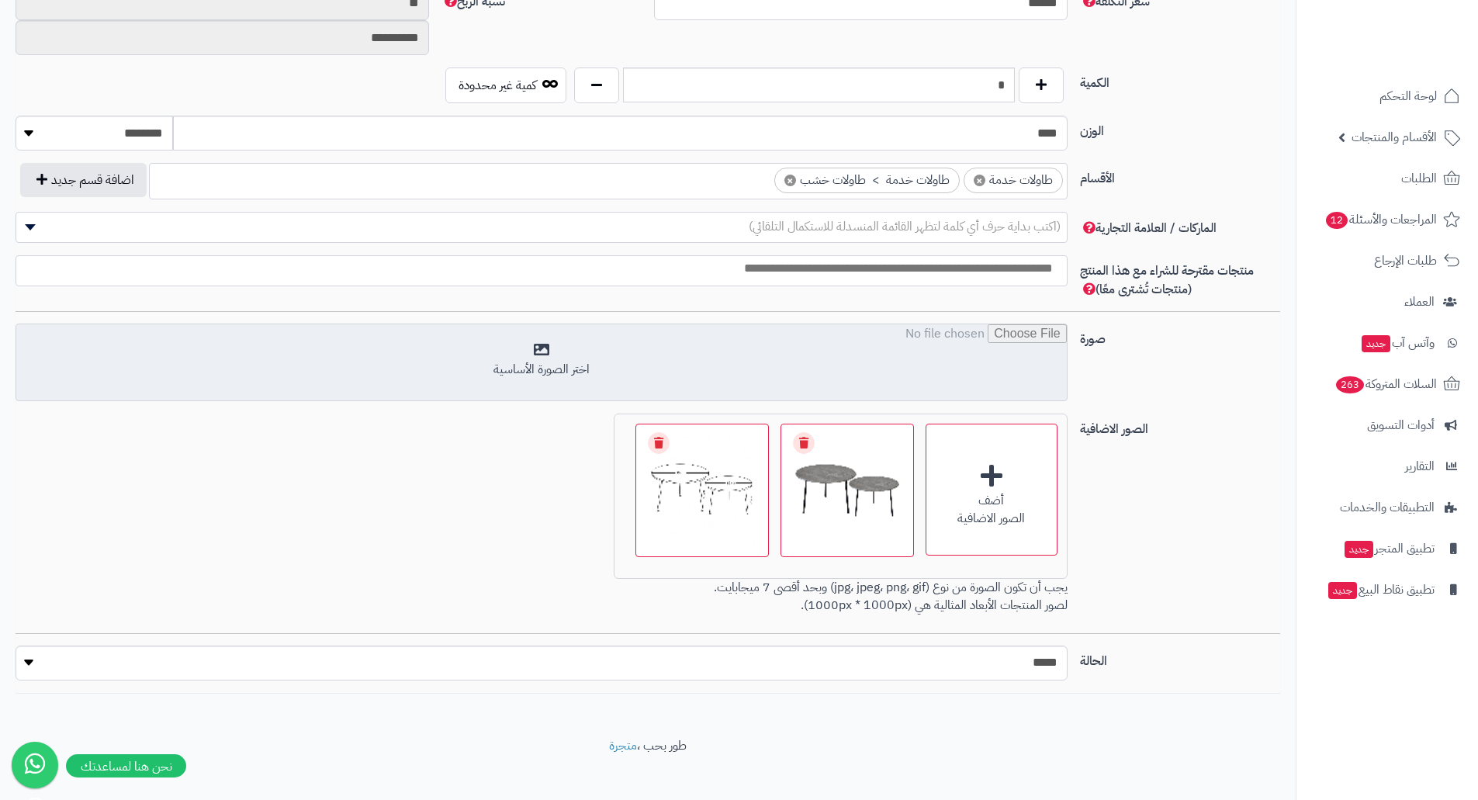
click at [870, 376] on input "file" at bounding box center [541, 363] width 1051 height 78
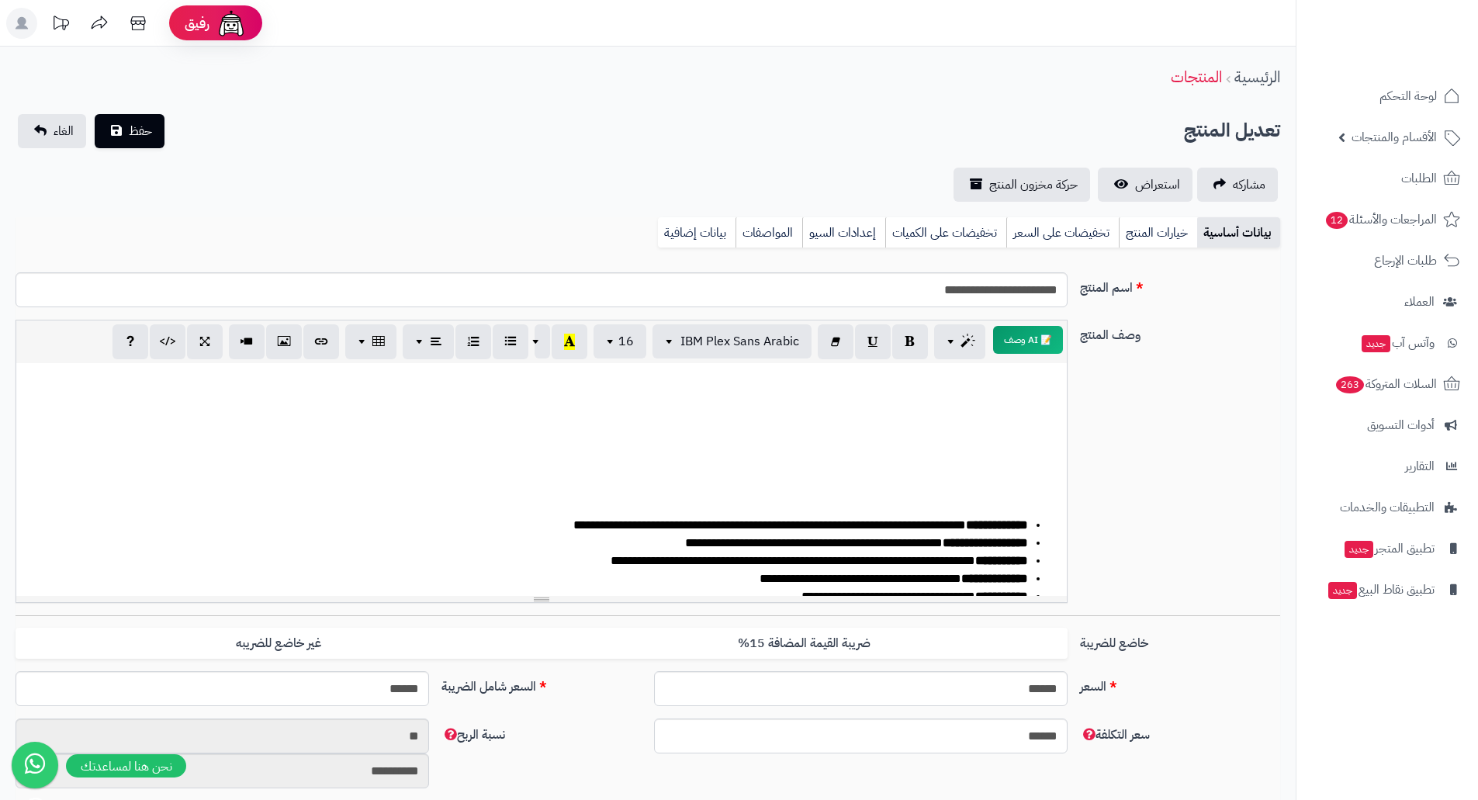
scroll to position [657, 0]
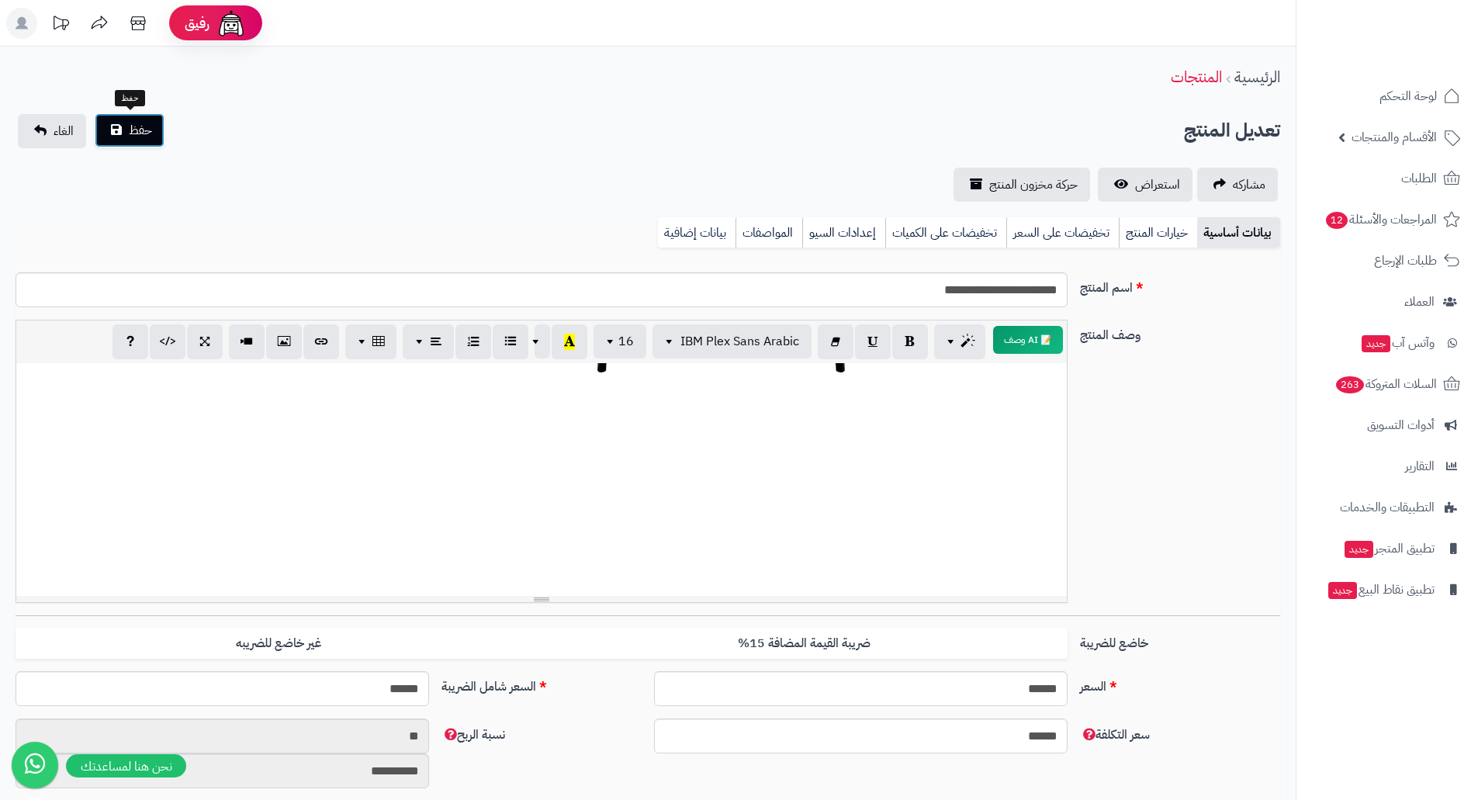
click at [137, 128] on span "حفظ" at bounding box center [140, 130] width 23 height 19
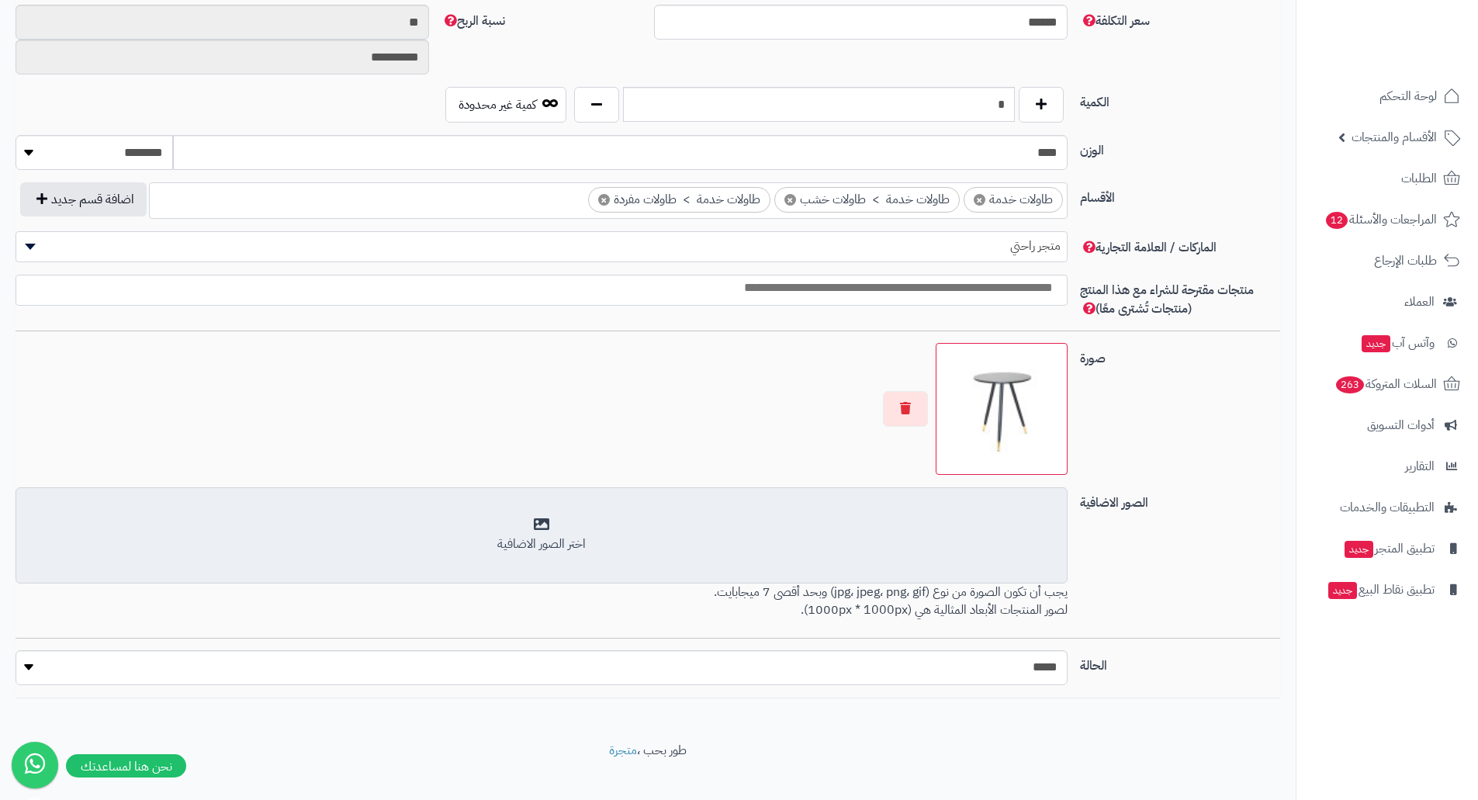
scroll to position [733, 0]
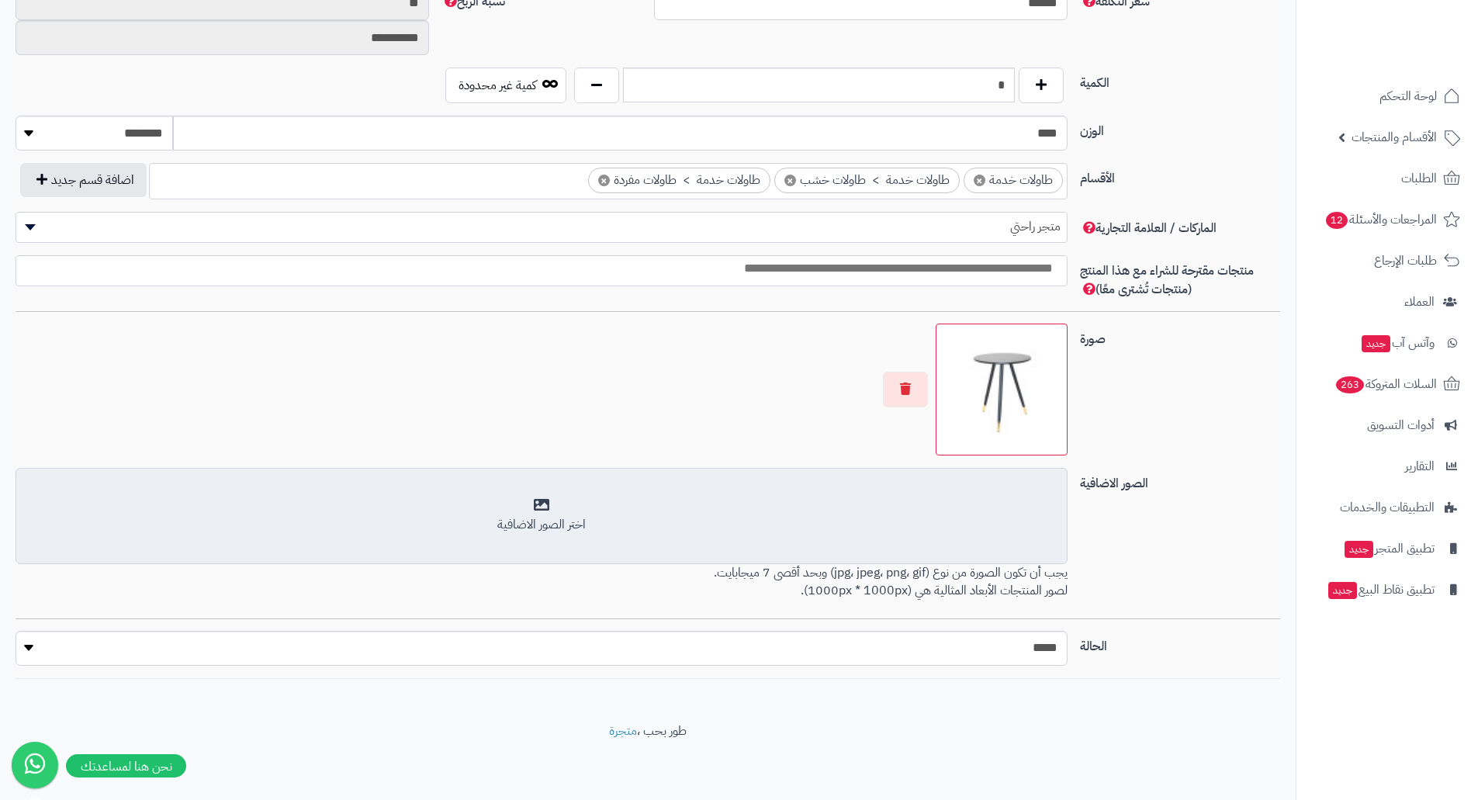
click at [865, 502] on div "اختر الصور الاضافية" at bounding box center [542, 515] width 1032 height 36
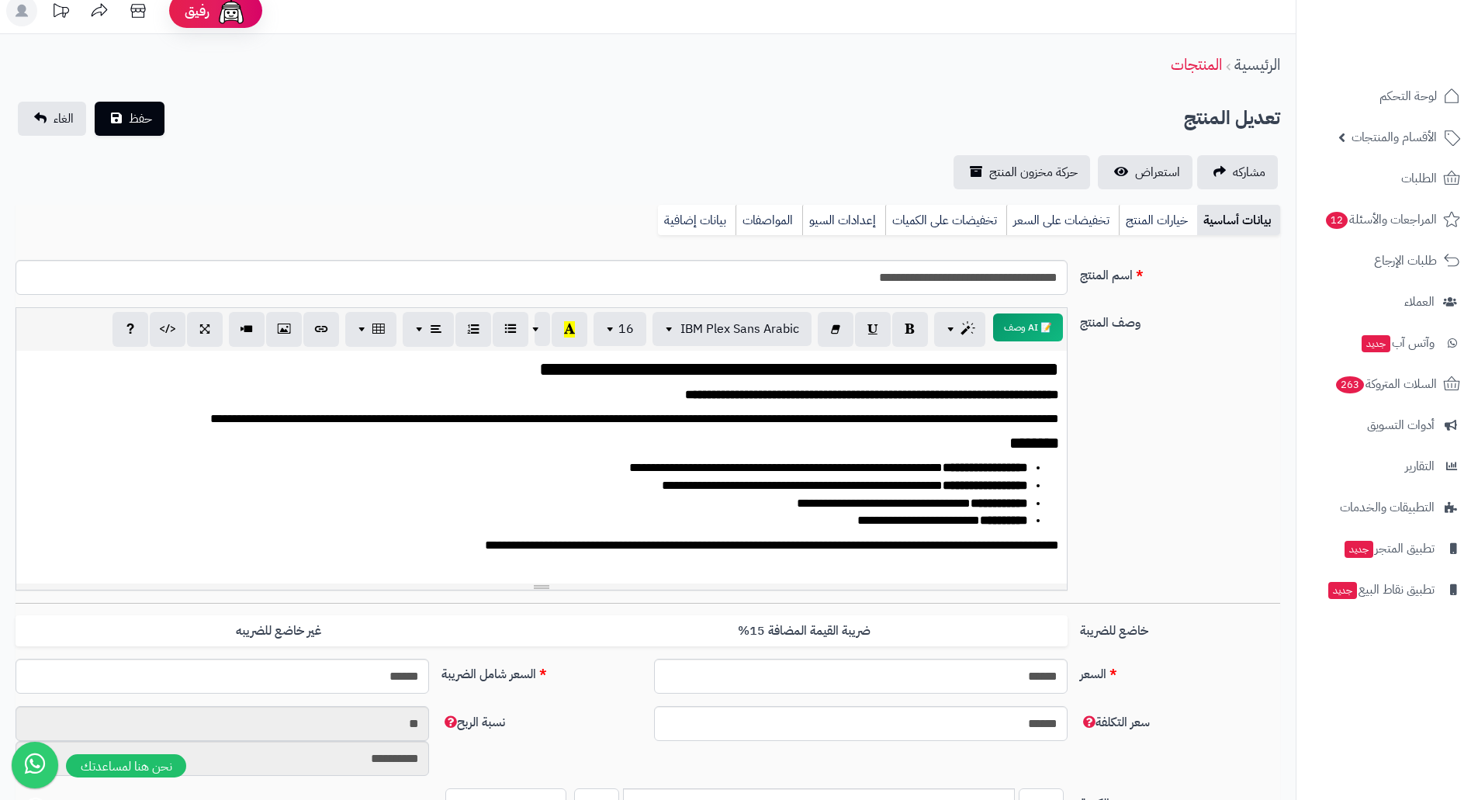
scroll to position [0, 0]
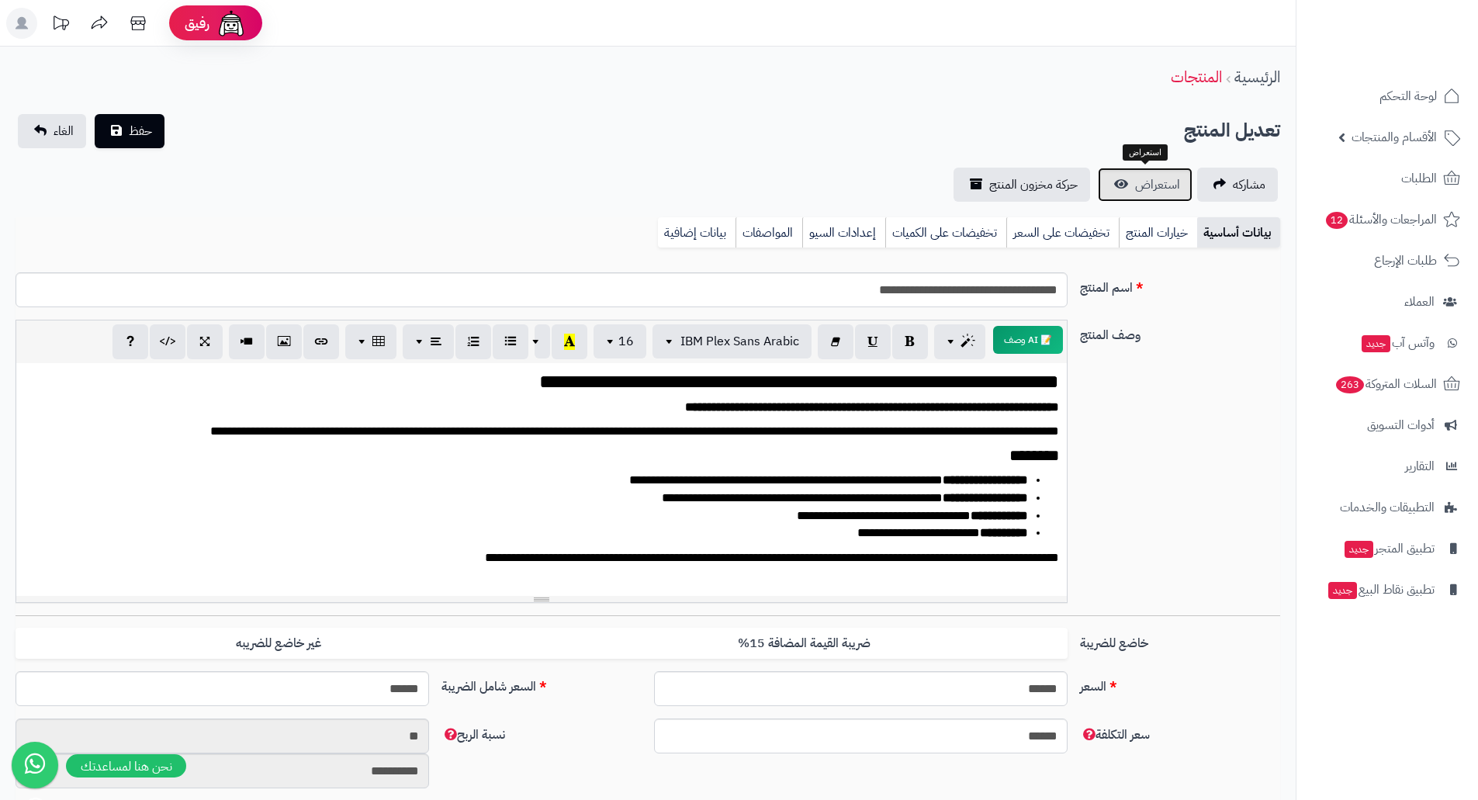
click at [1146, 181] on span "استعراض" at bounding box center [1157, 184] width 45 height 19
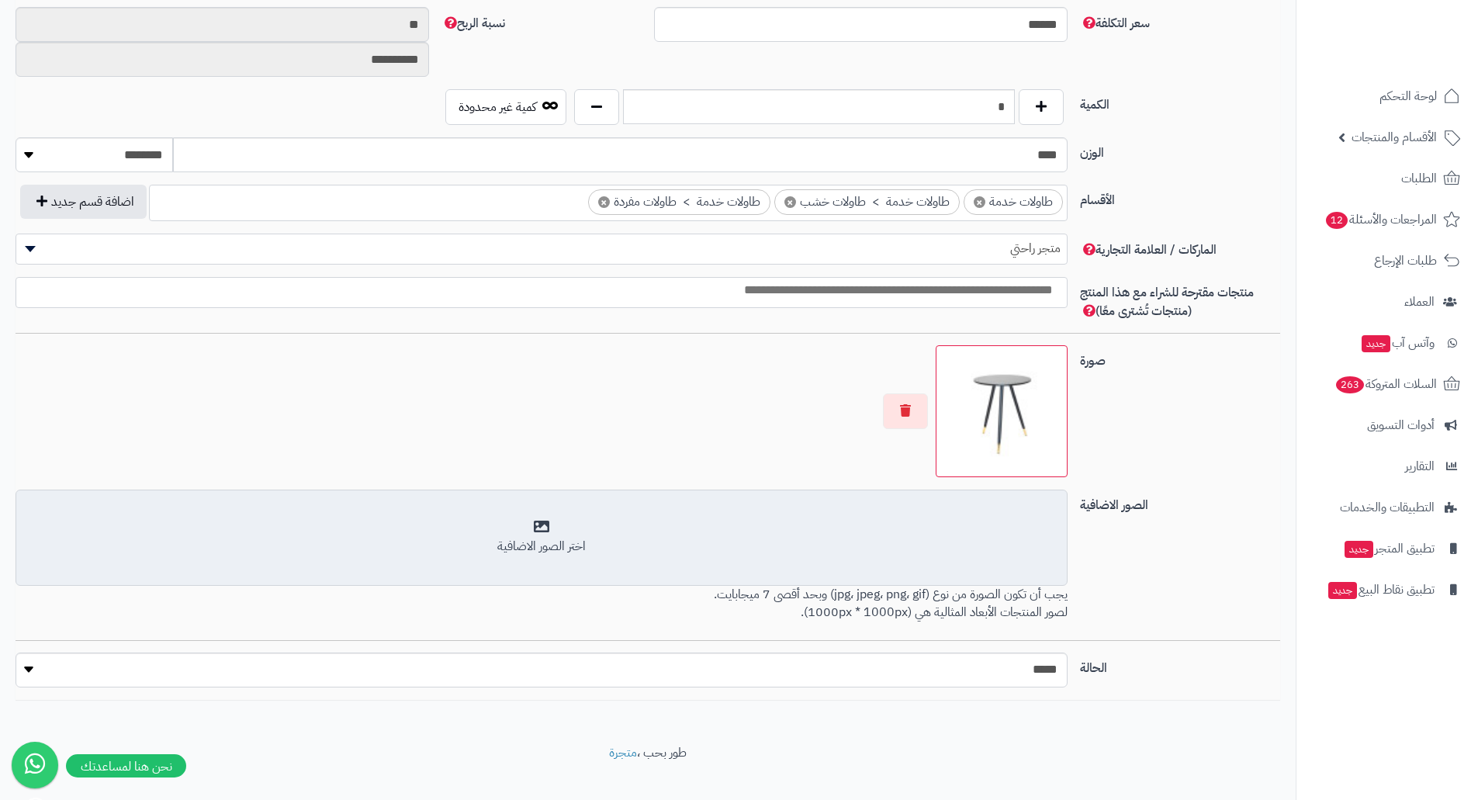
scroll to position [733, 0]
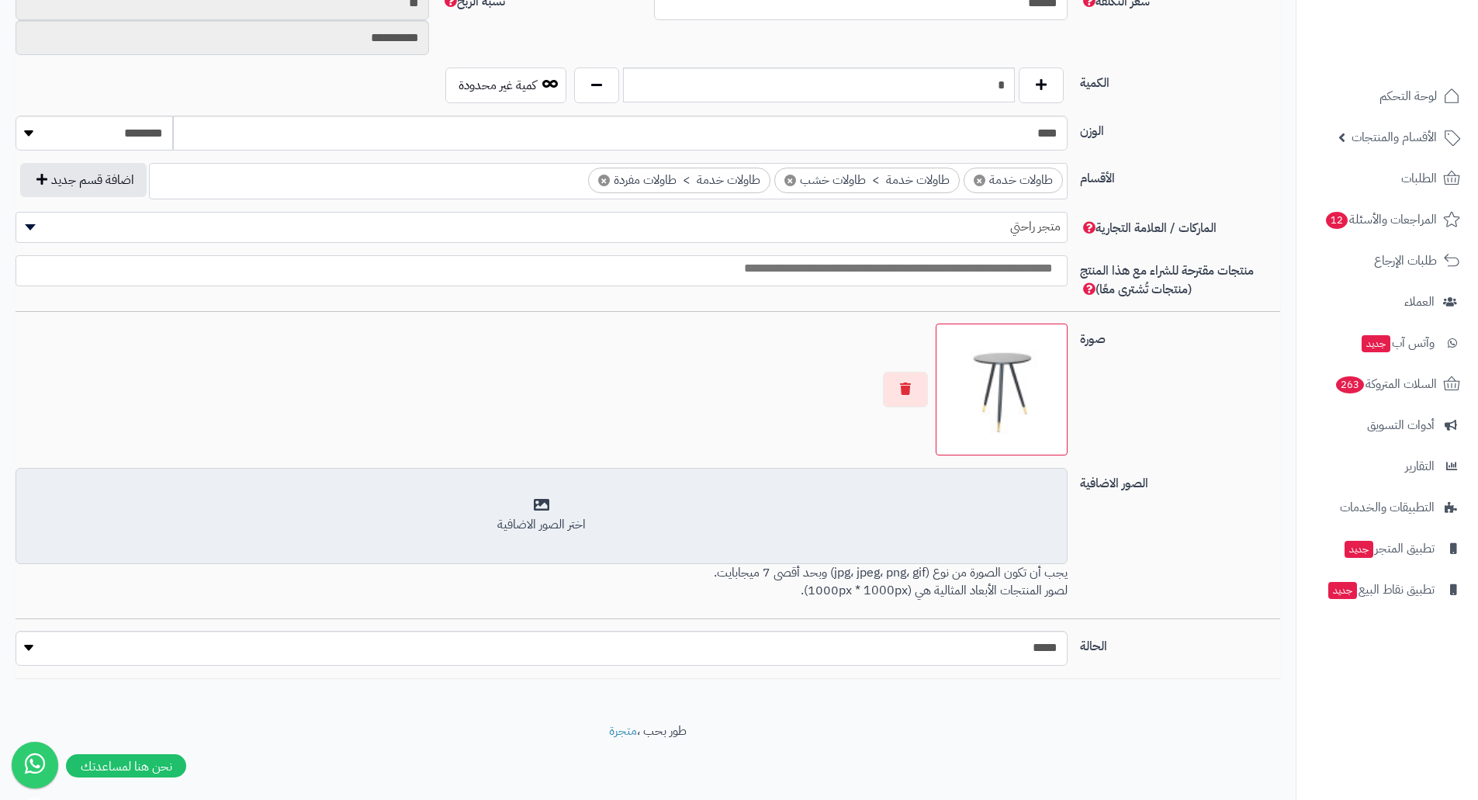
click at [985, 562] on div "أضف الصور الاضافية اختر الصور الاضافية" at bounding box center [542, 516] width 1052 height 96
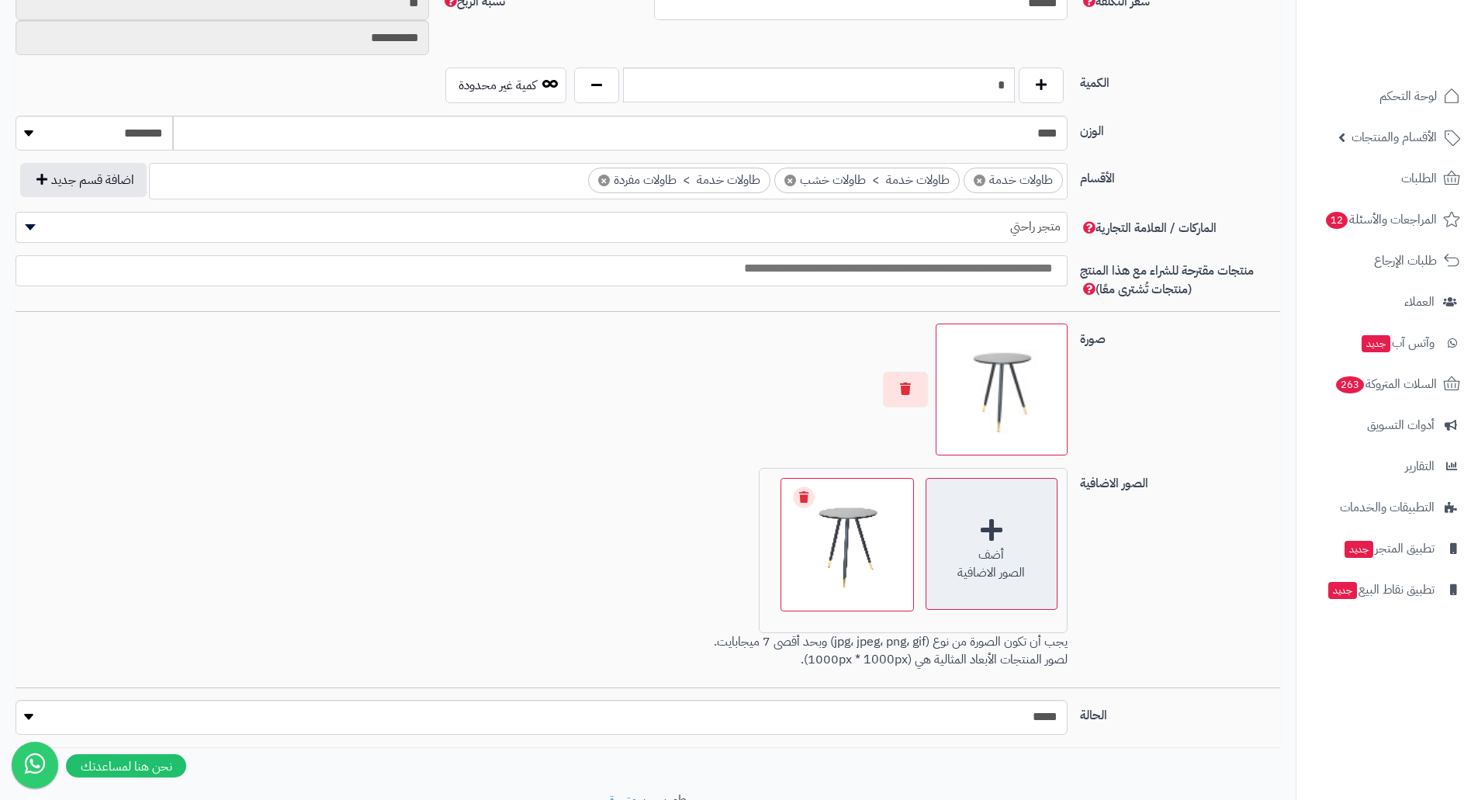
click at [1005, 550] on div "أضف" at bounding box center [992, 555] width 130 height 18
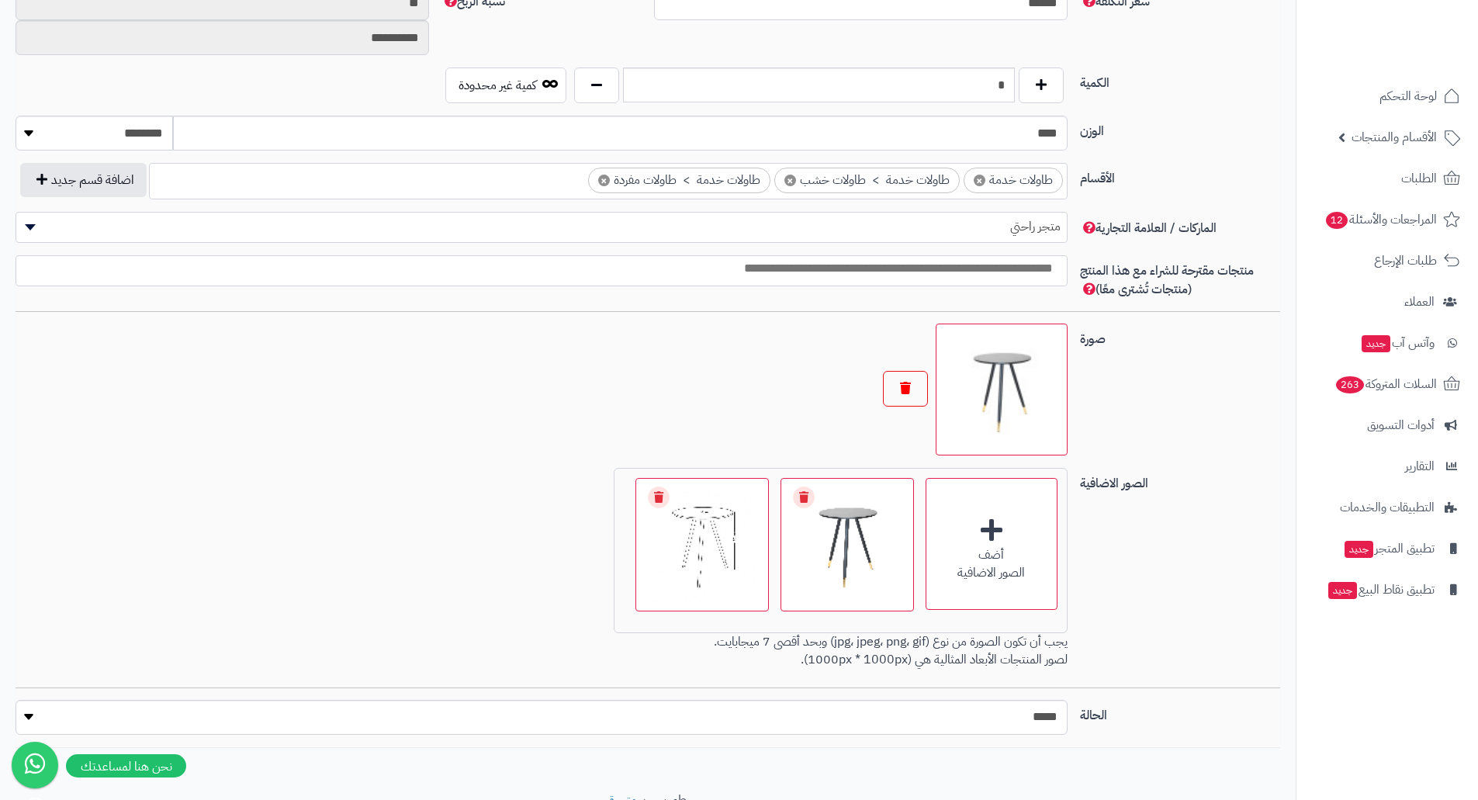
drag, startPoint x: 874, startPoint y: 385, endPoint x: 900, endPoint y: 386, distance: 26.4
click at [891, 386] on div at bounding box center [542, 390] width 1052 height 132
click at [901, 386] on button "button" at bounding box center [905, 389] width 45 height 36
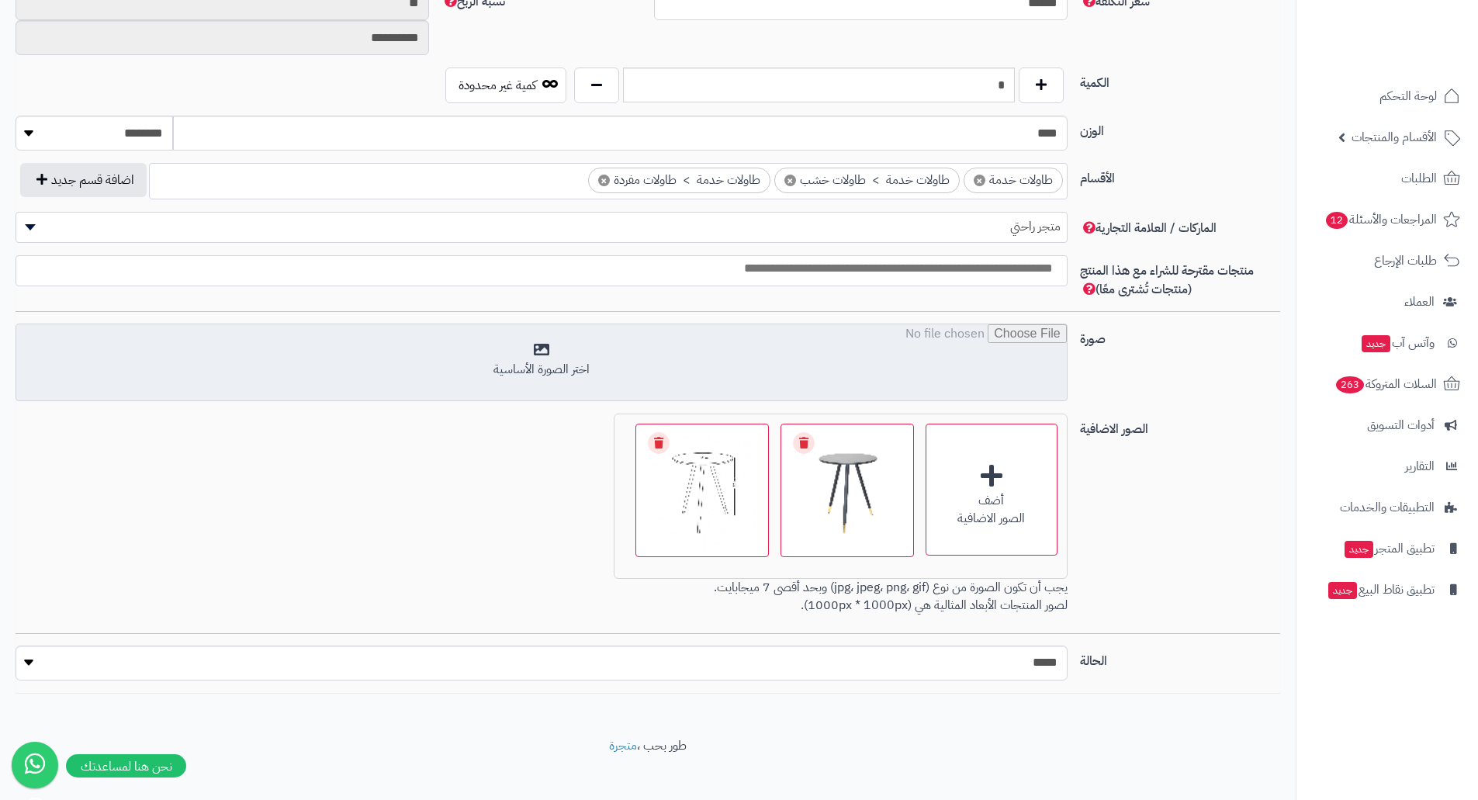
click at [892, 374] on input "file" at bounding box center [541, 363] width 1051 height 78
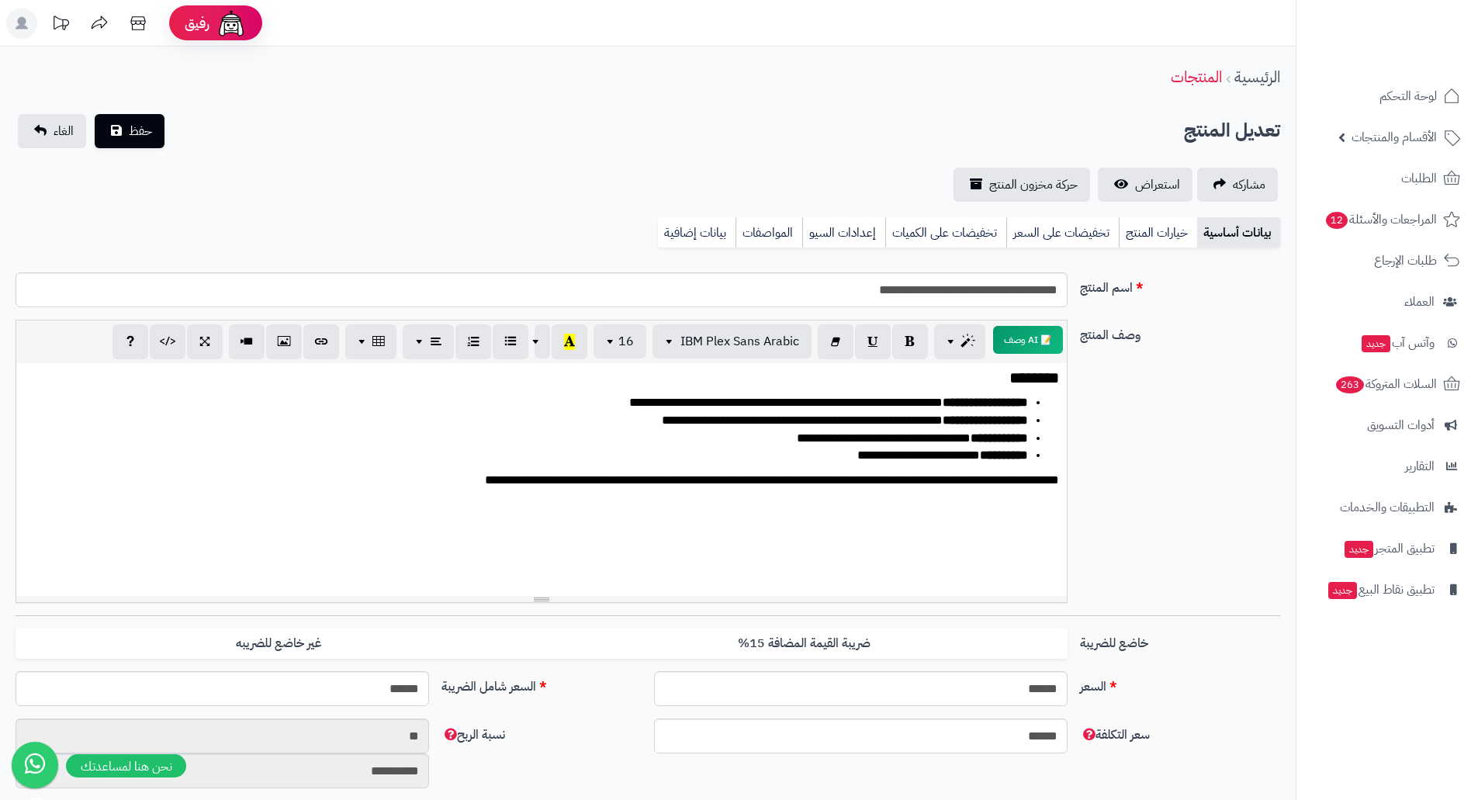
scroll to position [0, 0]
click at [134, 133] on span "حفظ" at bounding box center [140, 130] width 23 height 19
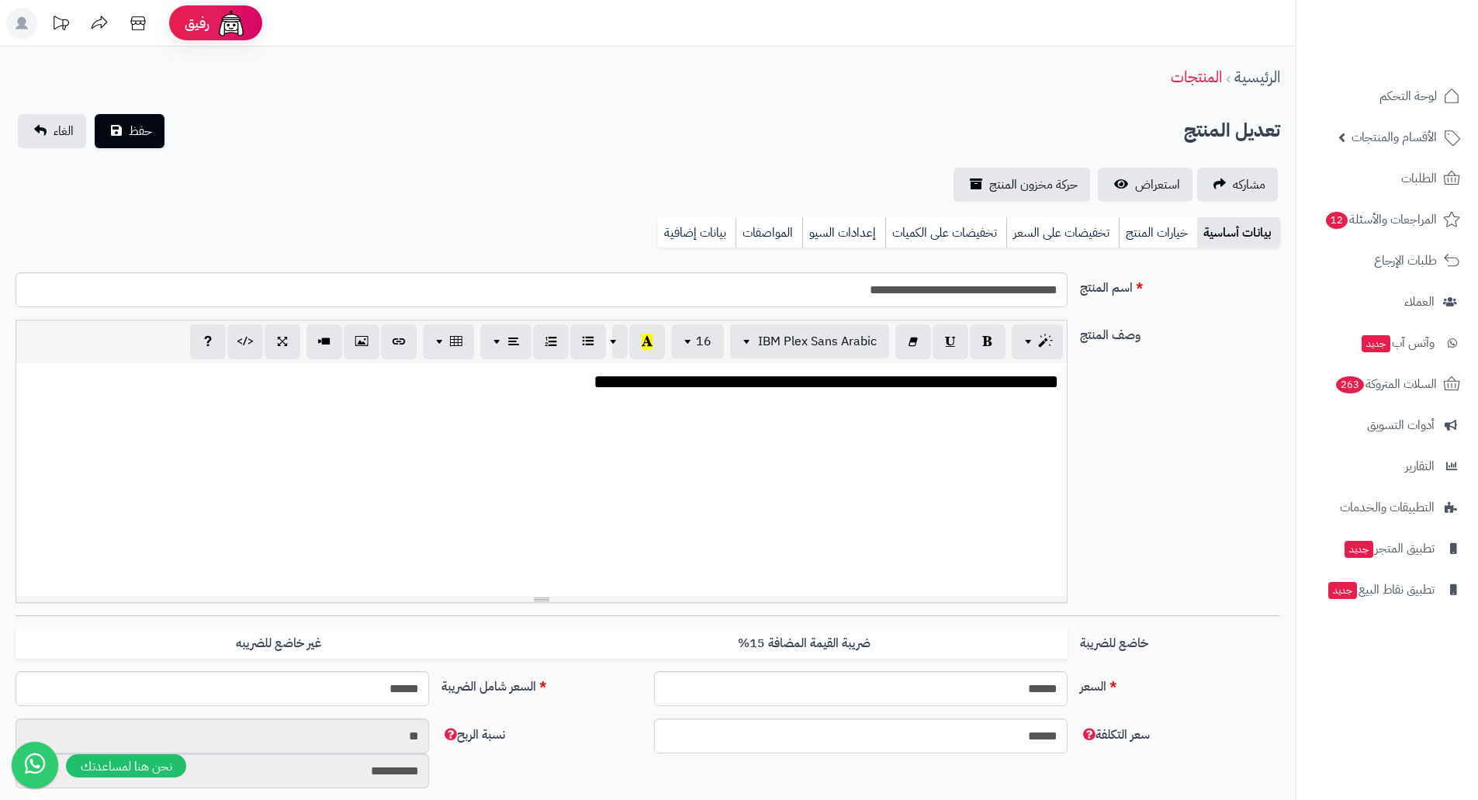
scroll to position [1855, 0]
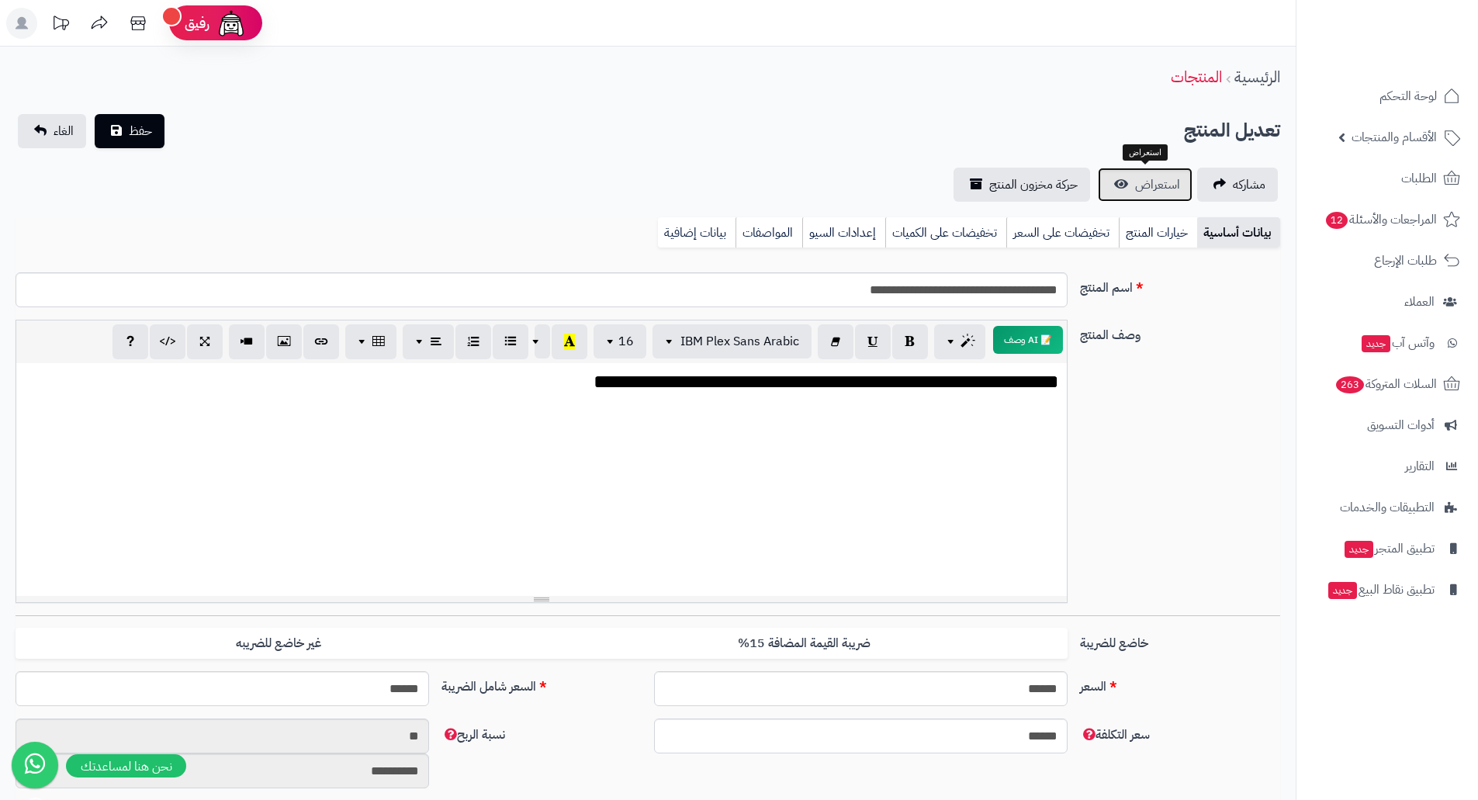
click at [1141, 183] on span "استعراض" at bounding box center [1157, 184] width 45 height 19
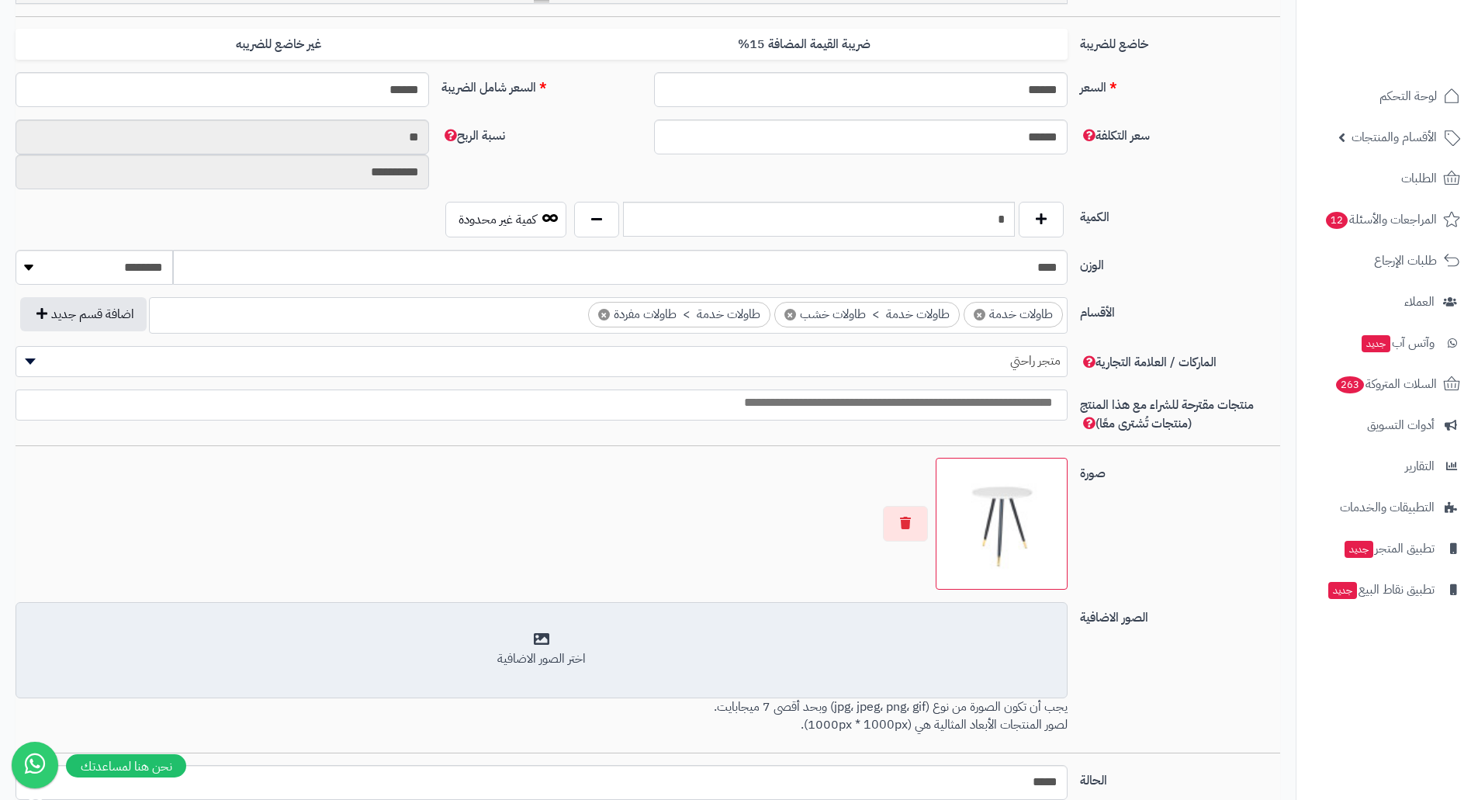
scroll to position [621, 0]
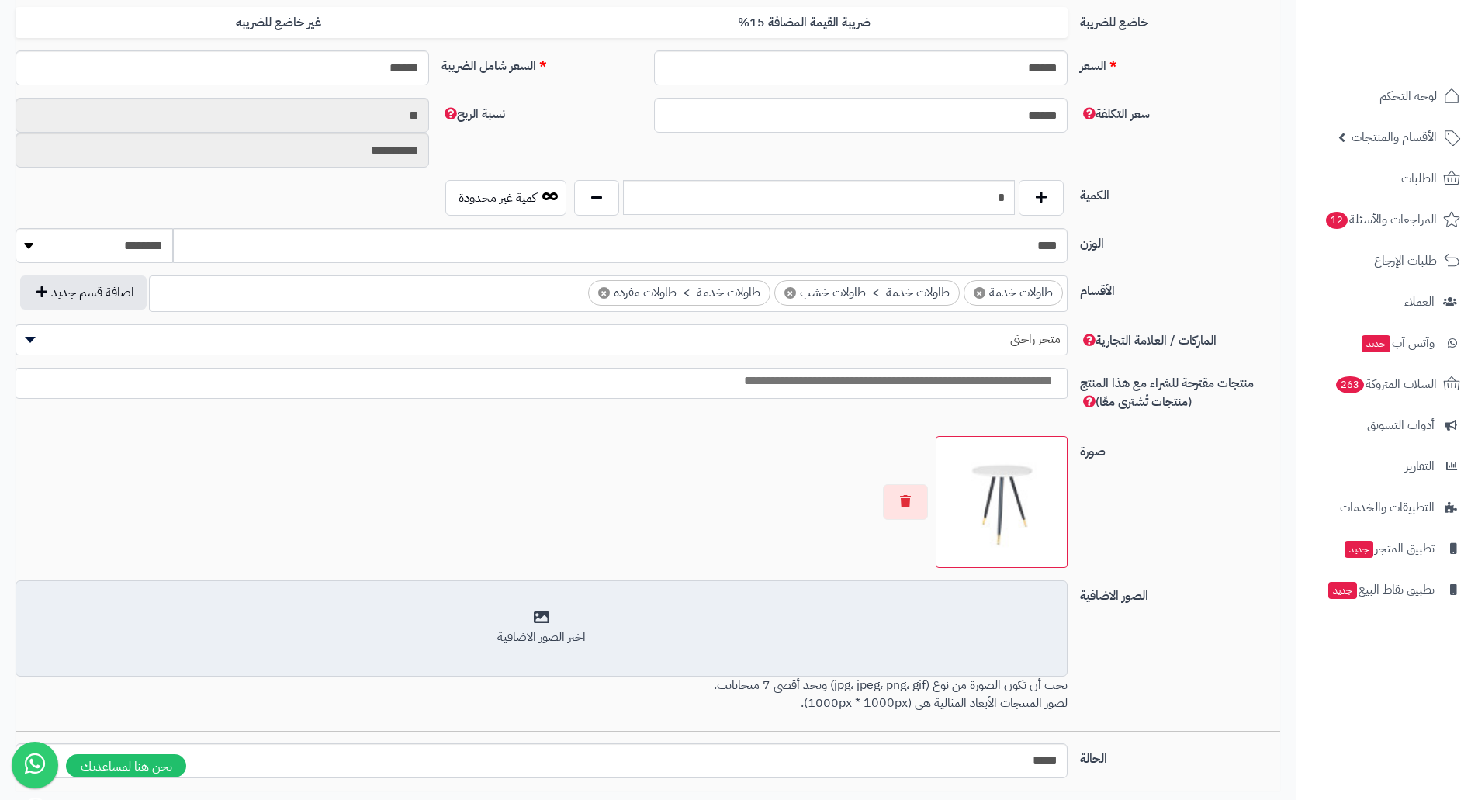
click at [948, 640] on div "اختر الصور الاضافية" at bounding box center [542, 638] width 1032 height 18
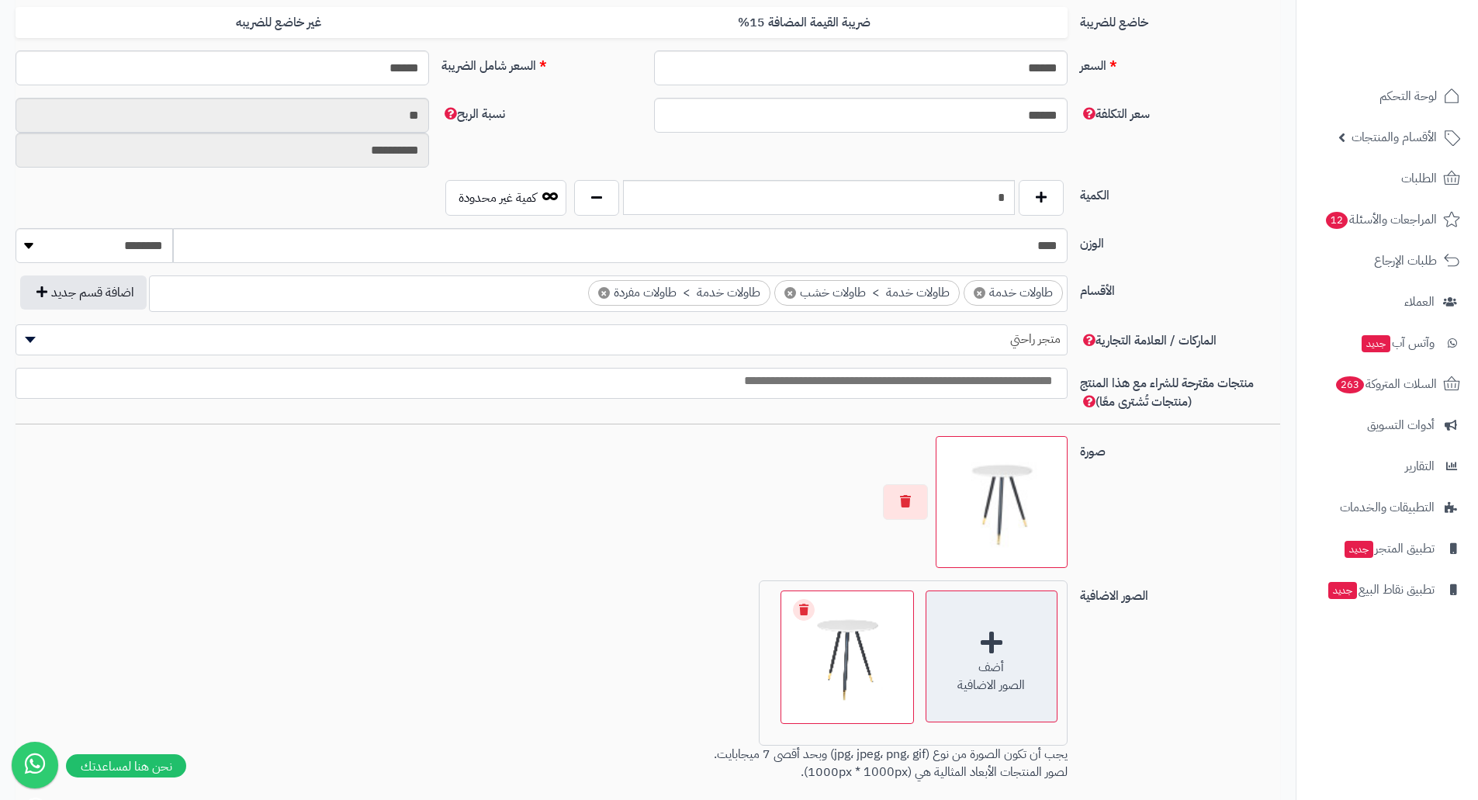
click at [988, 654] on div "أضف الصور الاضافية" at bounding box center [992, 657] width 132 height 132
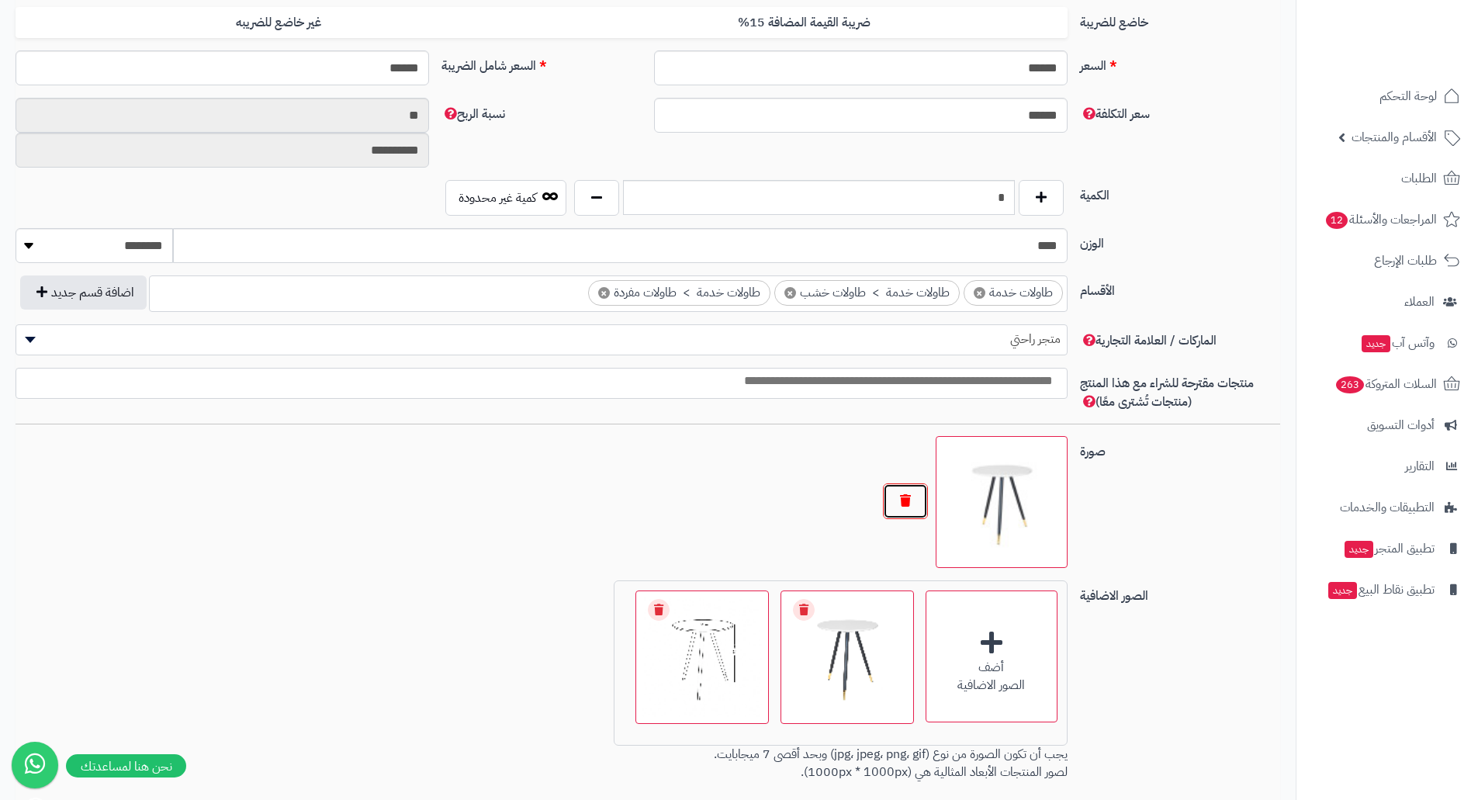
click at [910, 501] on button "button" at bounding box center [905, 501] width 45 height 36
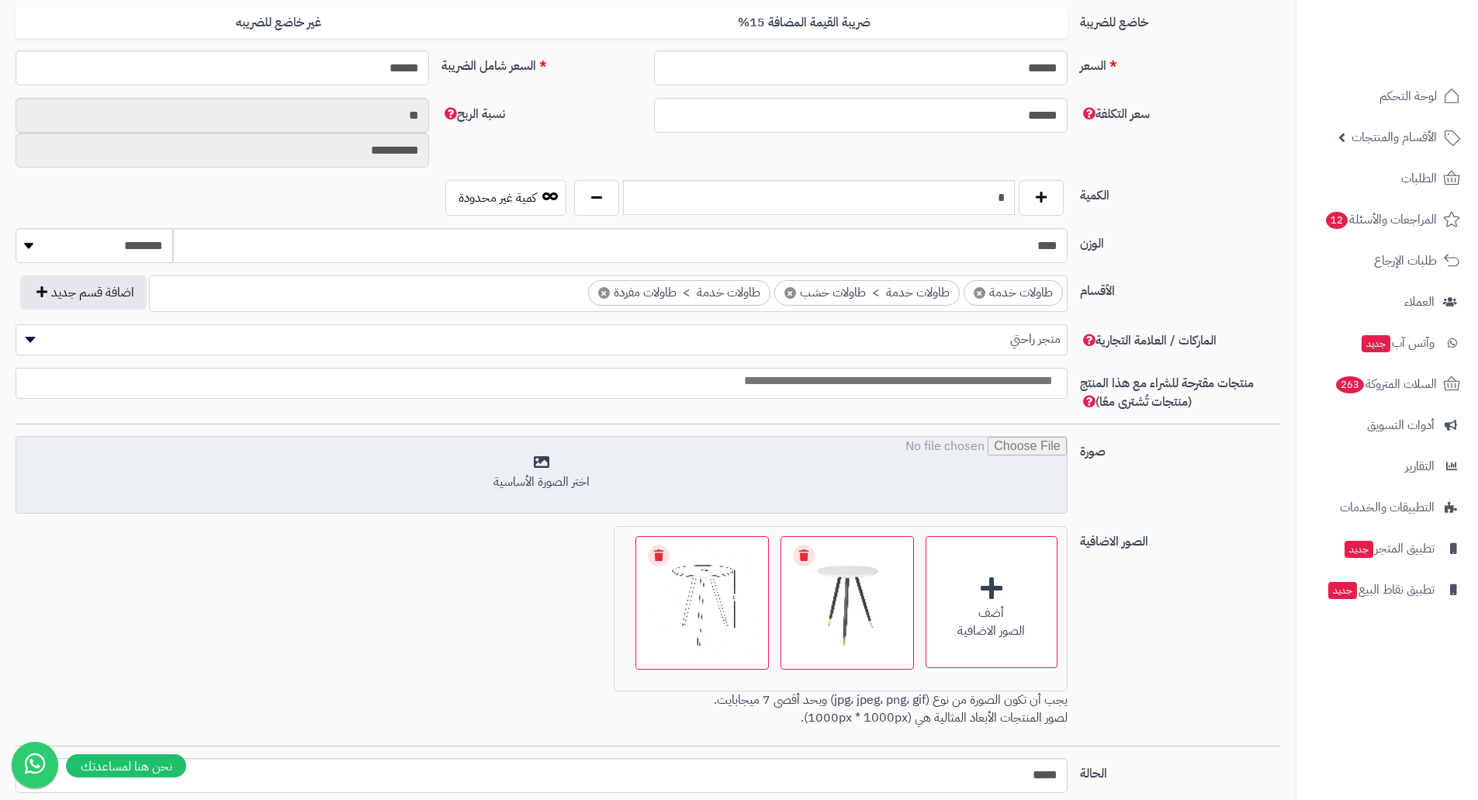
click at [968, 486] on input "file" at bounding box center [541, 476] width 1051 height 78
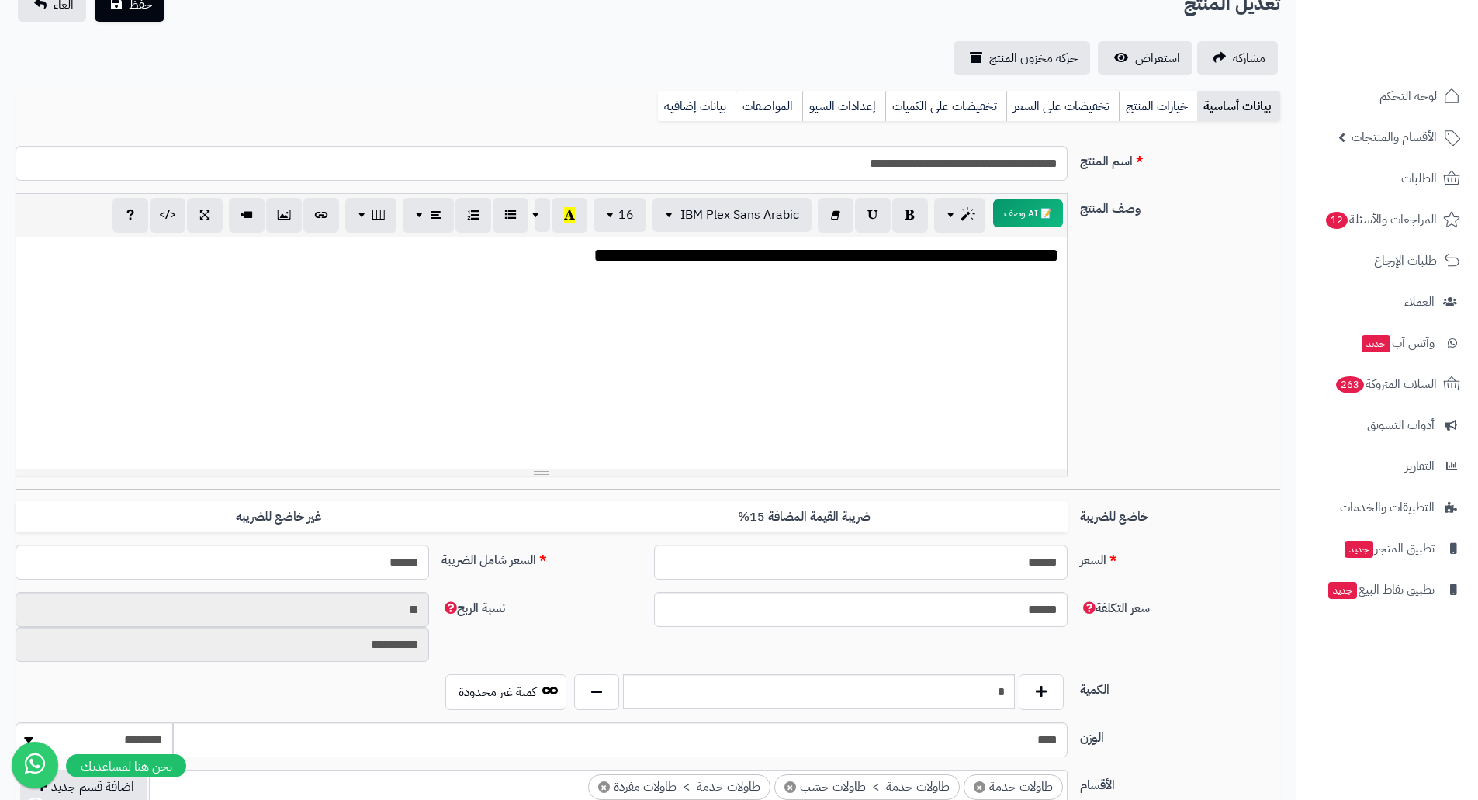
scroll to position [0, 0]
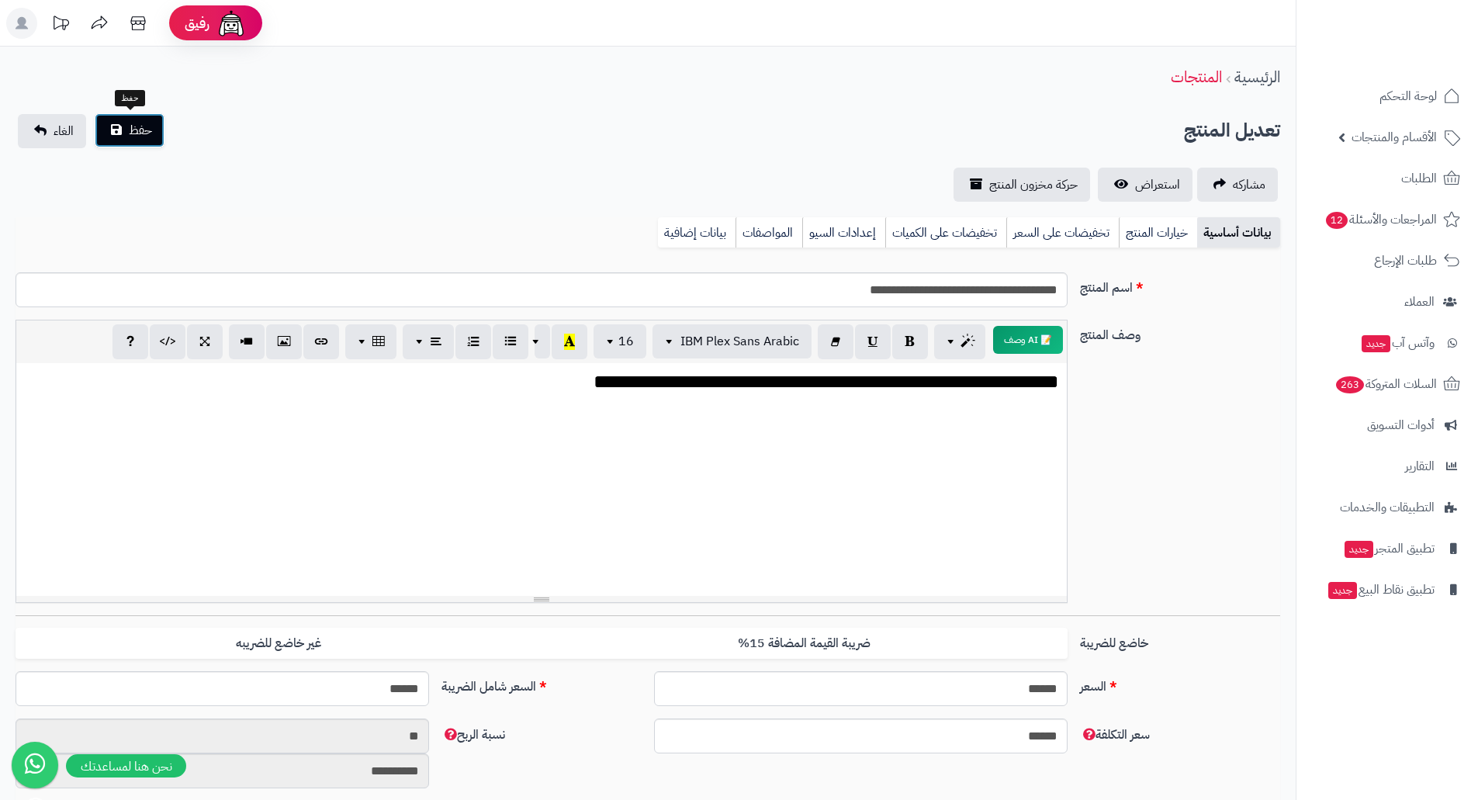
click at [133, 133] on span "حفظ" at bounding box center [140, 130] width 23 height 19
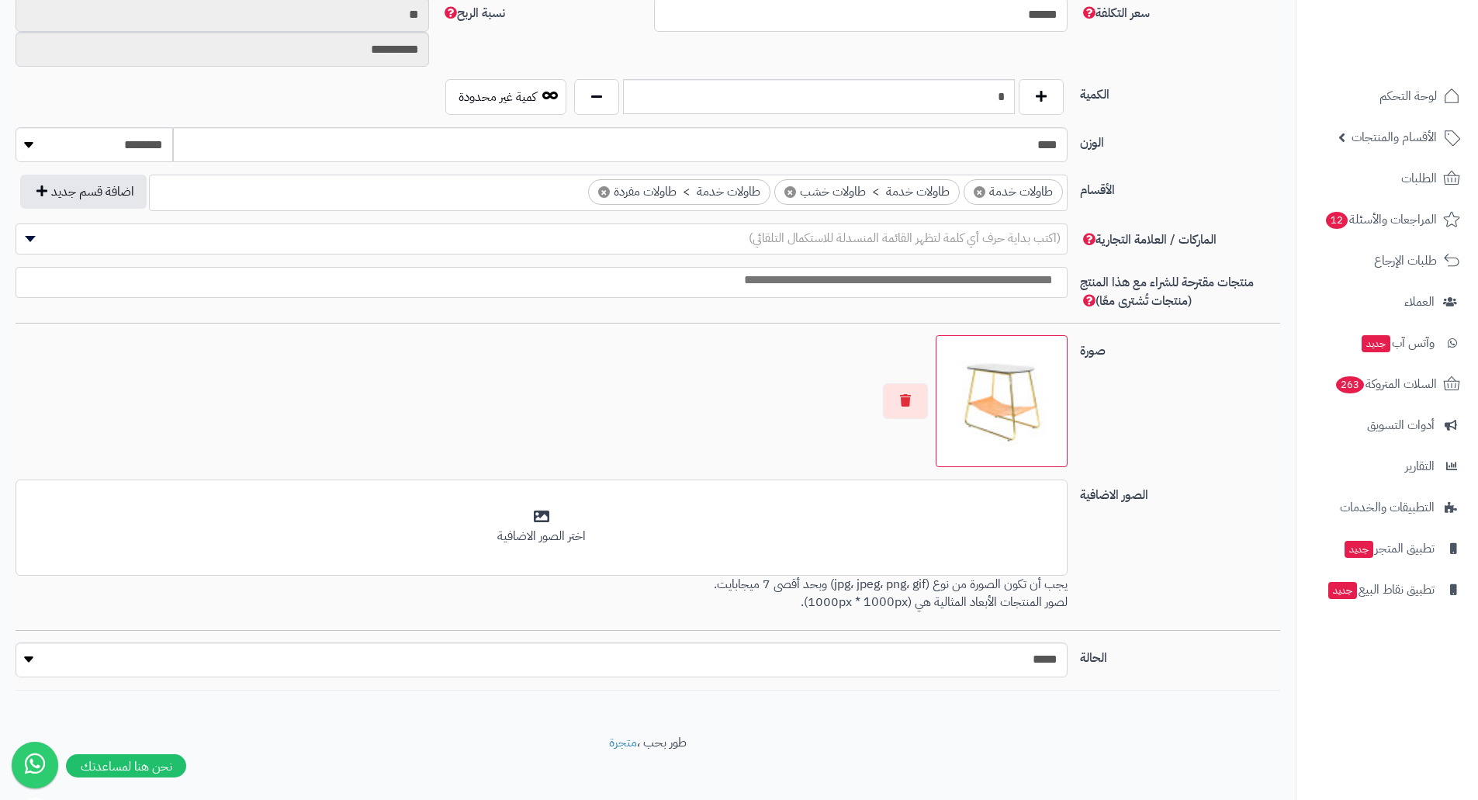
scroll to position [733, 0]
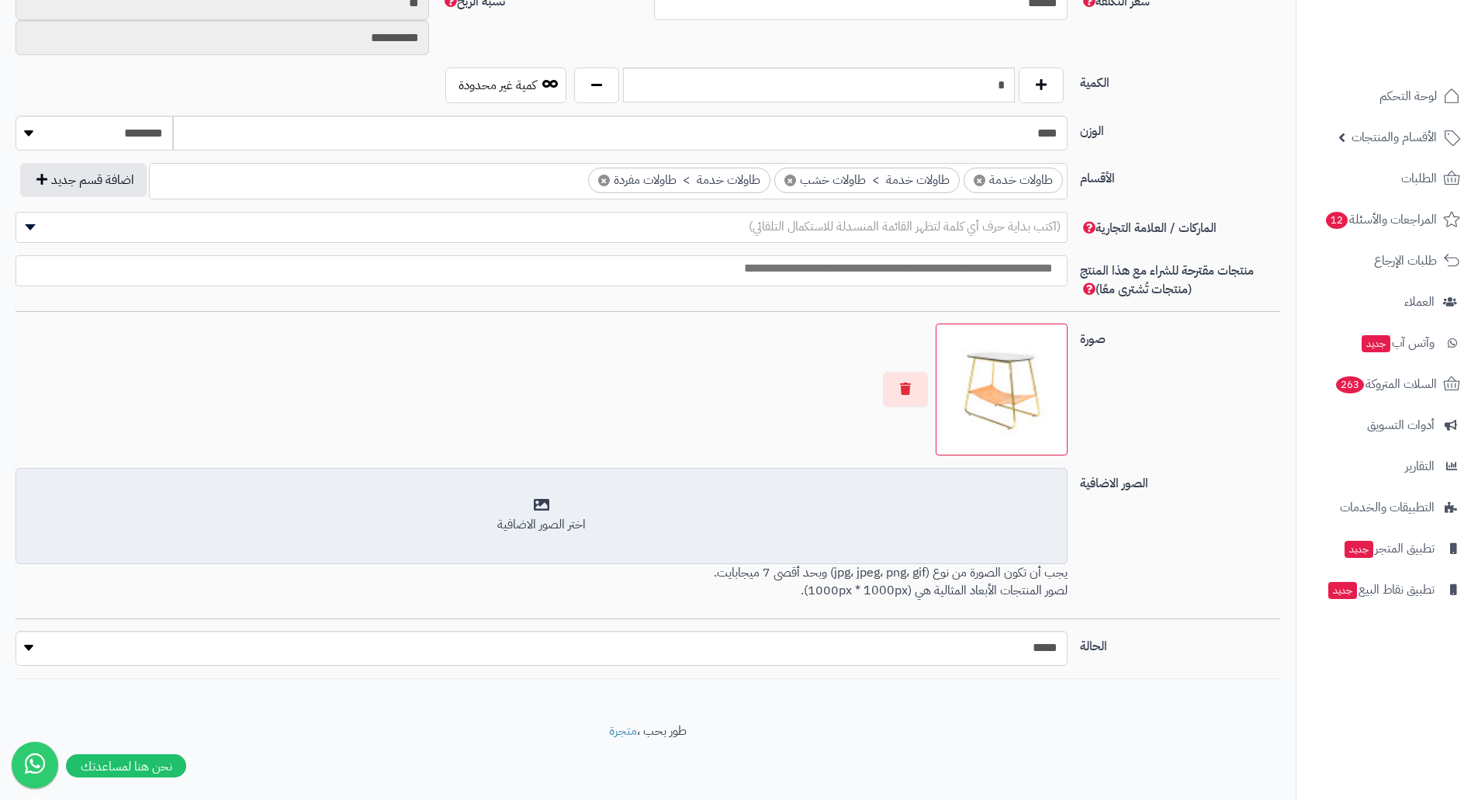
click at [992, 518] on div "اختر الصور الاضافية" at bounding box center [542, 525] width 1032 height 18
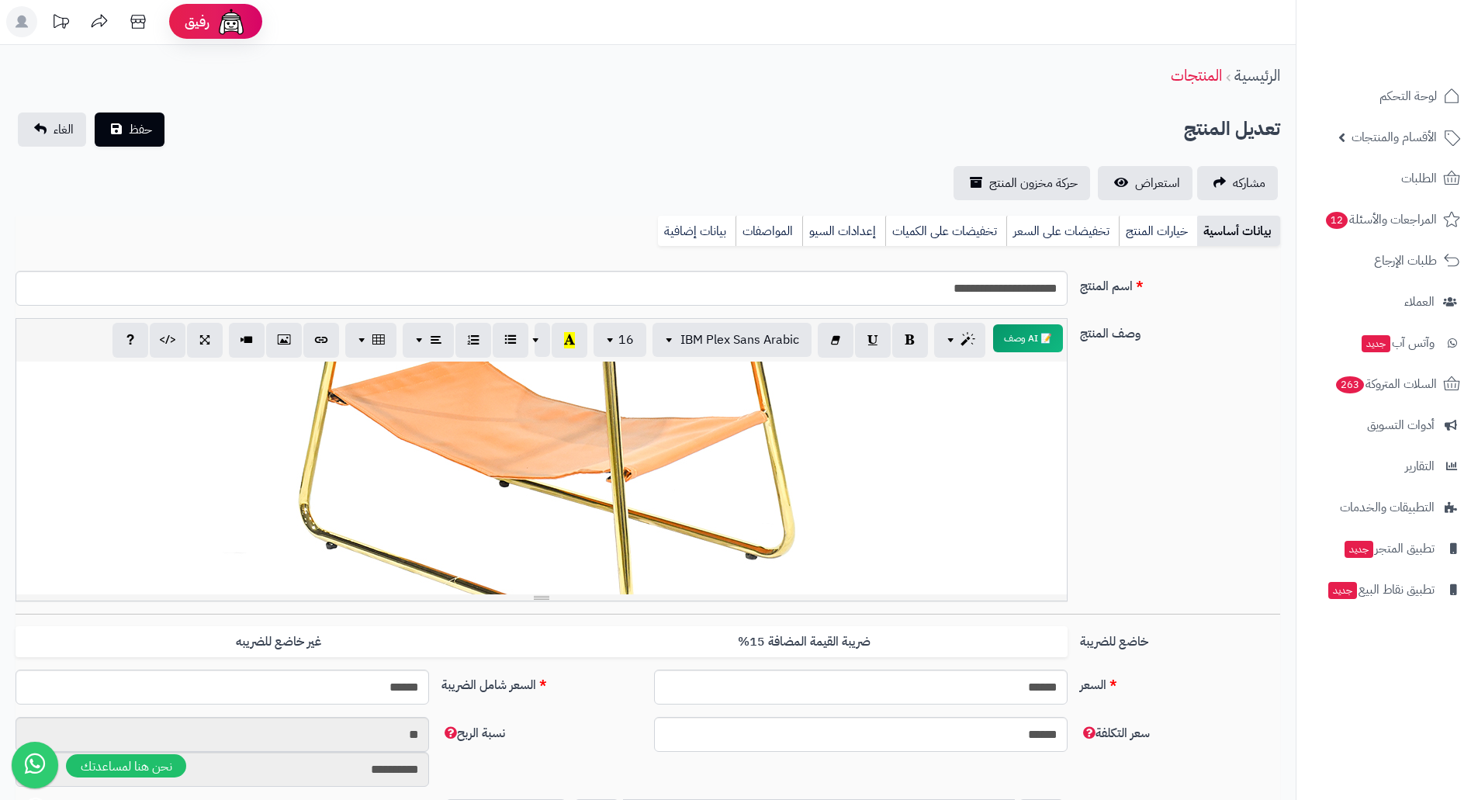
scroll to position [0, 0]
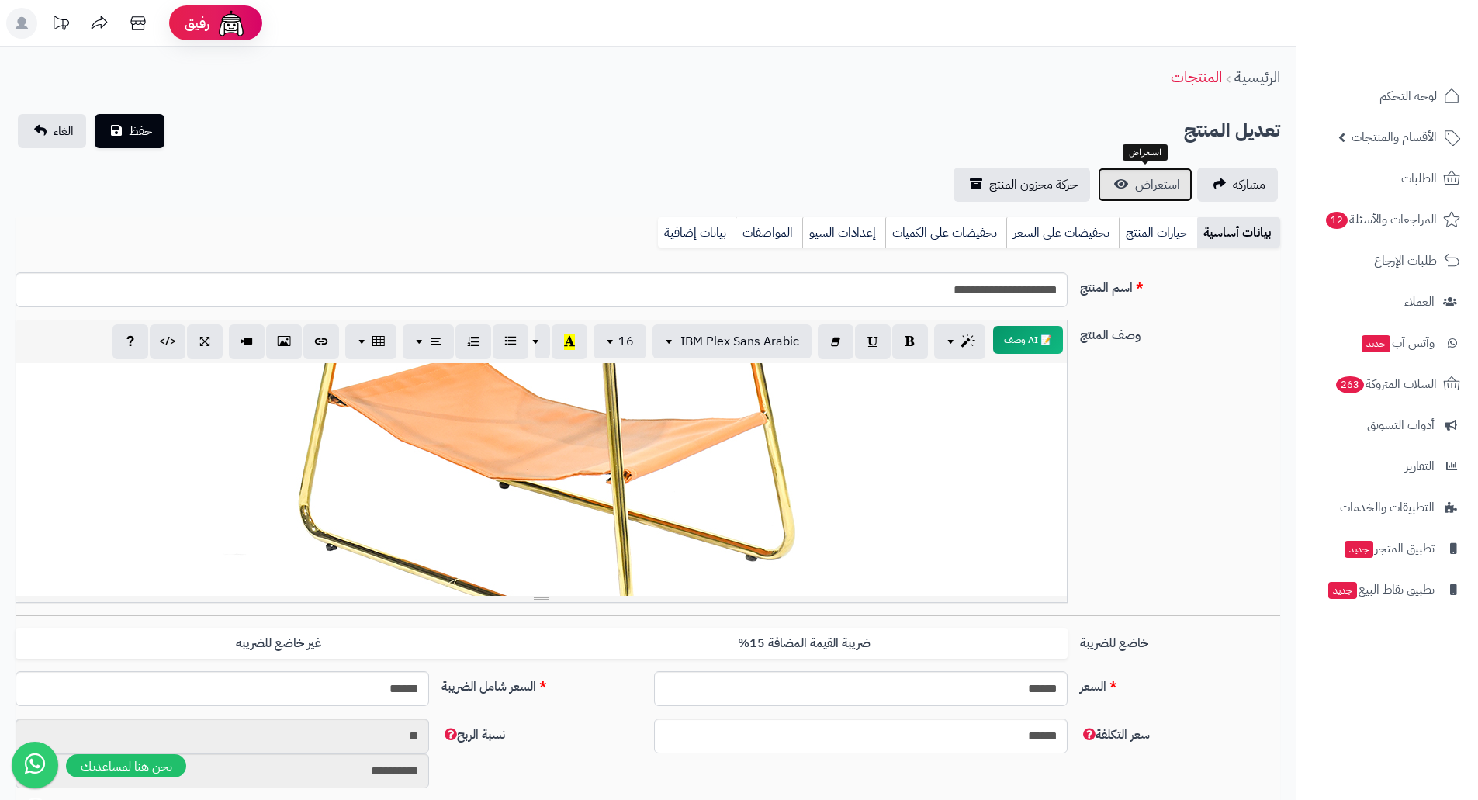
click at [1148, 187] on span "استعراض" at bounding box center [1157, 184] width 45 height 19
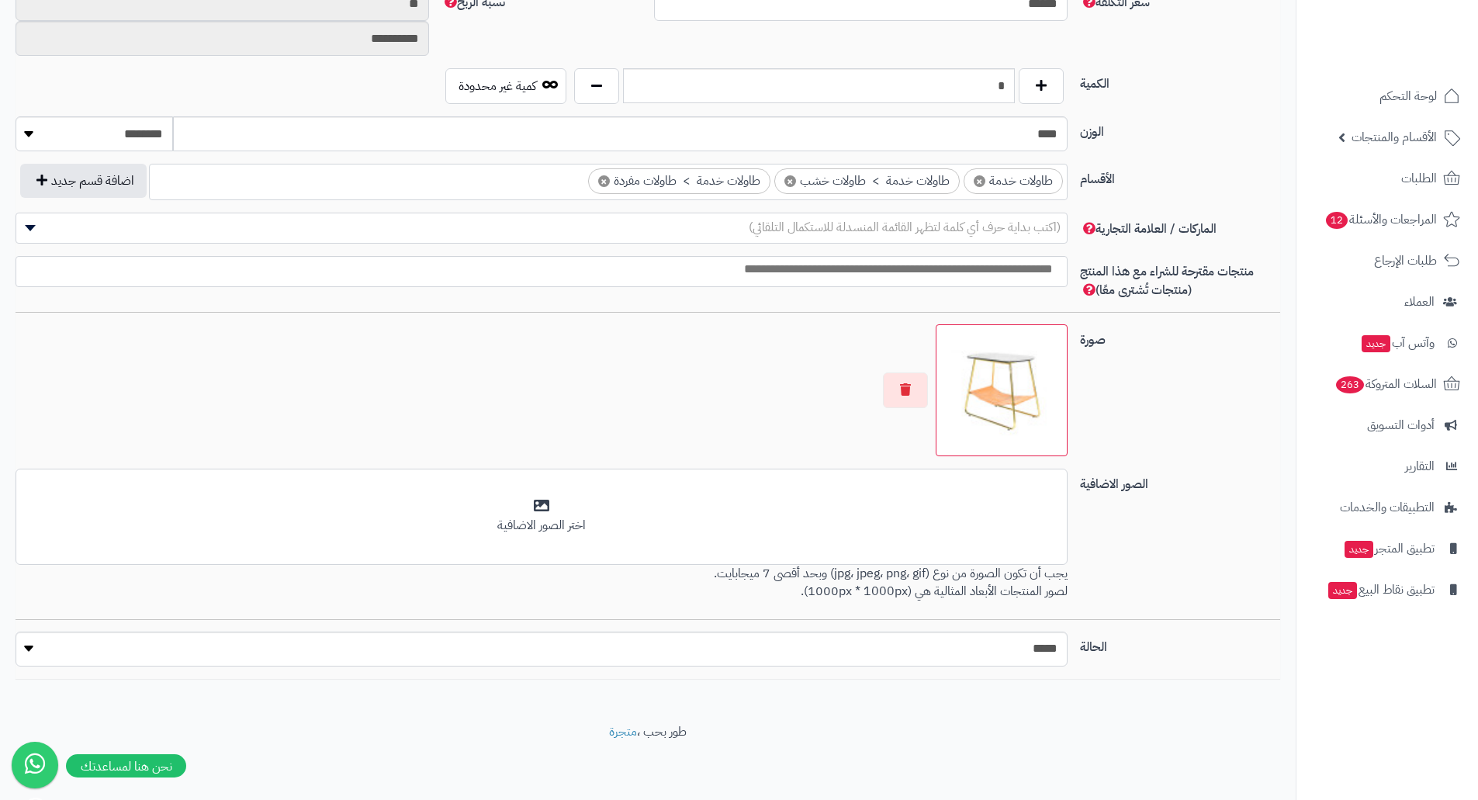
scroll to position [733, 0]
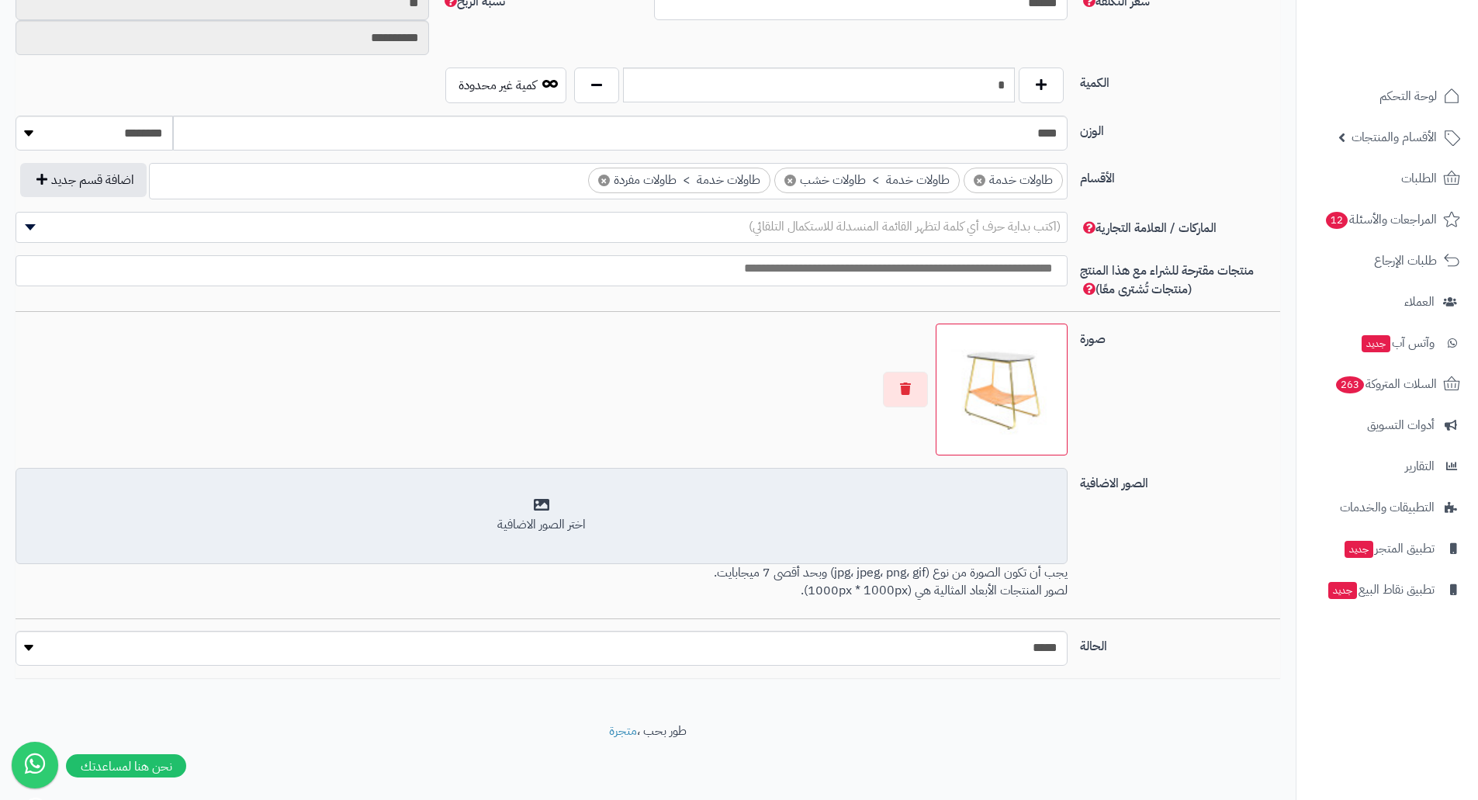
click at [1034, 490] on div "أضف الصور الاضافية اختر الصور الاضافية" at bounding box center [542, 516] width 1052 height 96
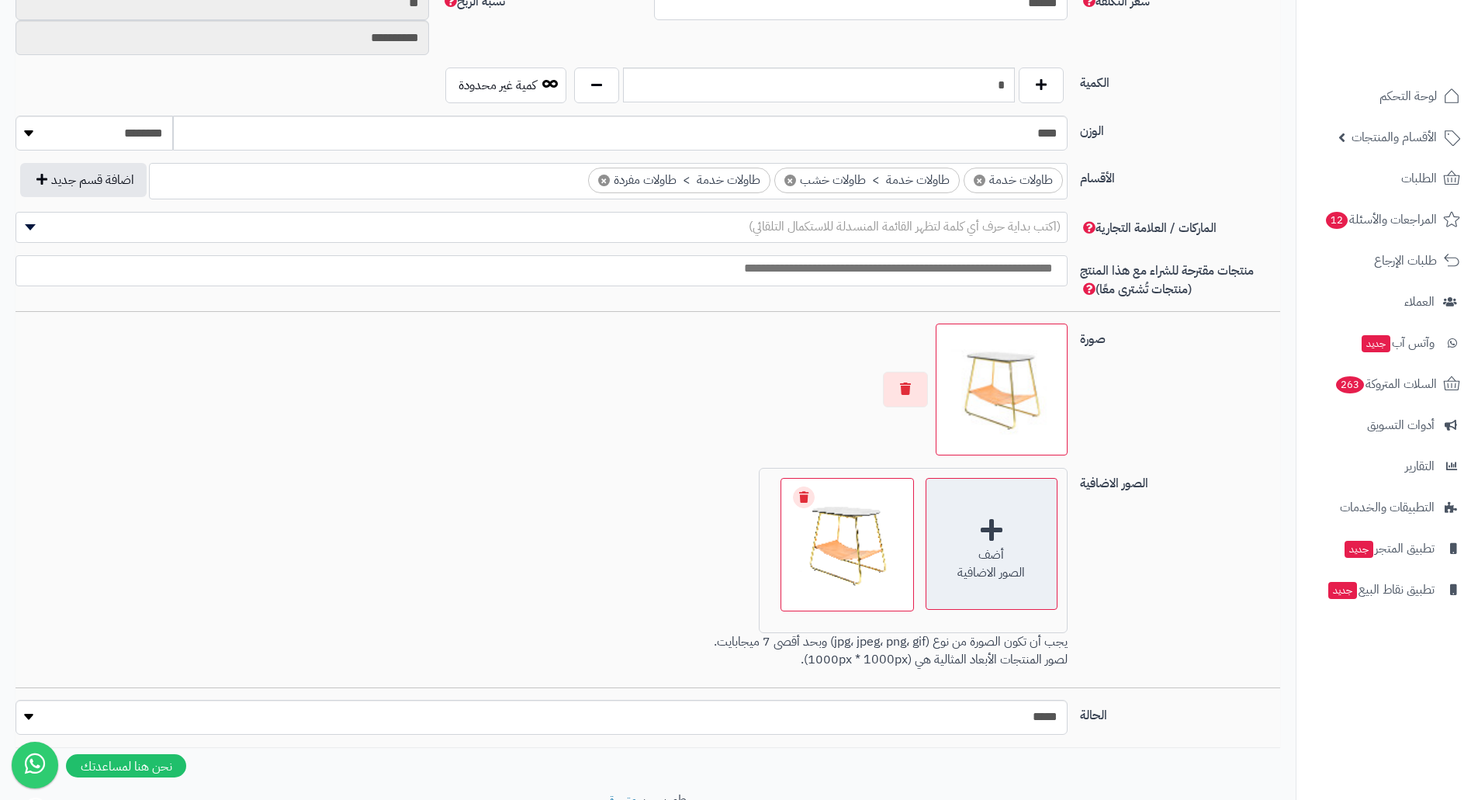
click at [1030, 539] on div "أضف الصور الاضافية" at bounding box center [992, 544] width 132 height 132
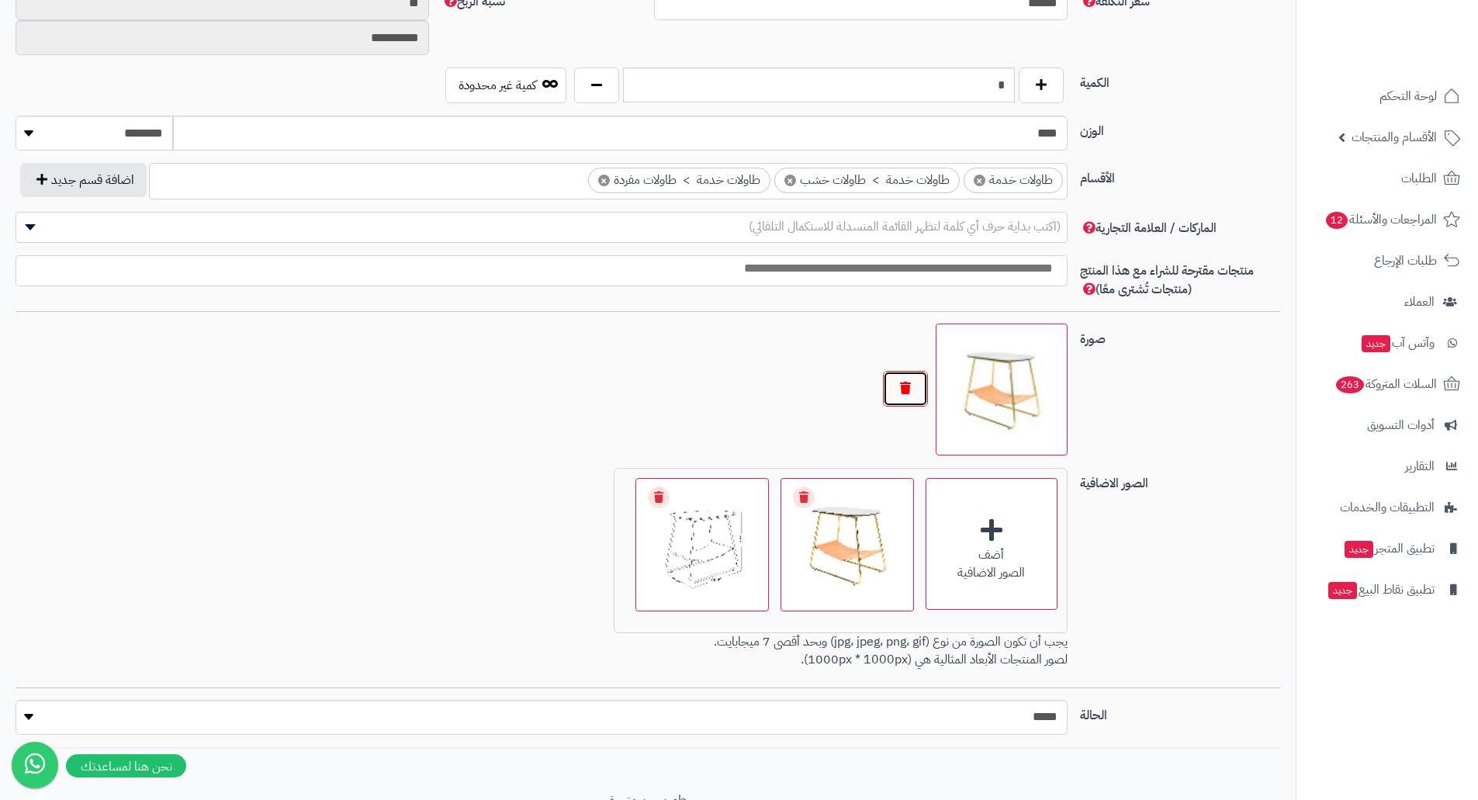
click at [913, 392] on button "button" at bounding box center [905, 389] width 45 height 36
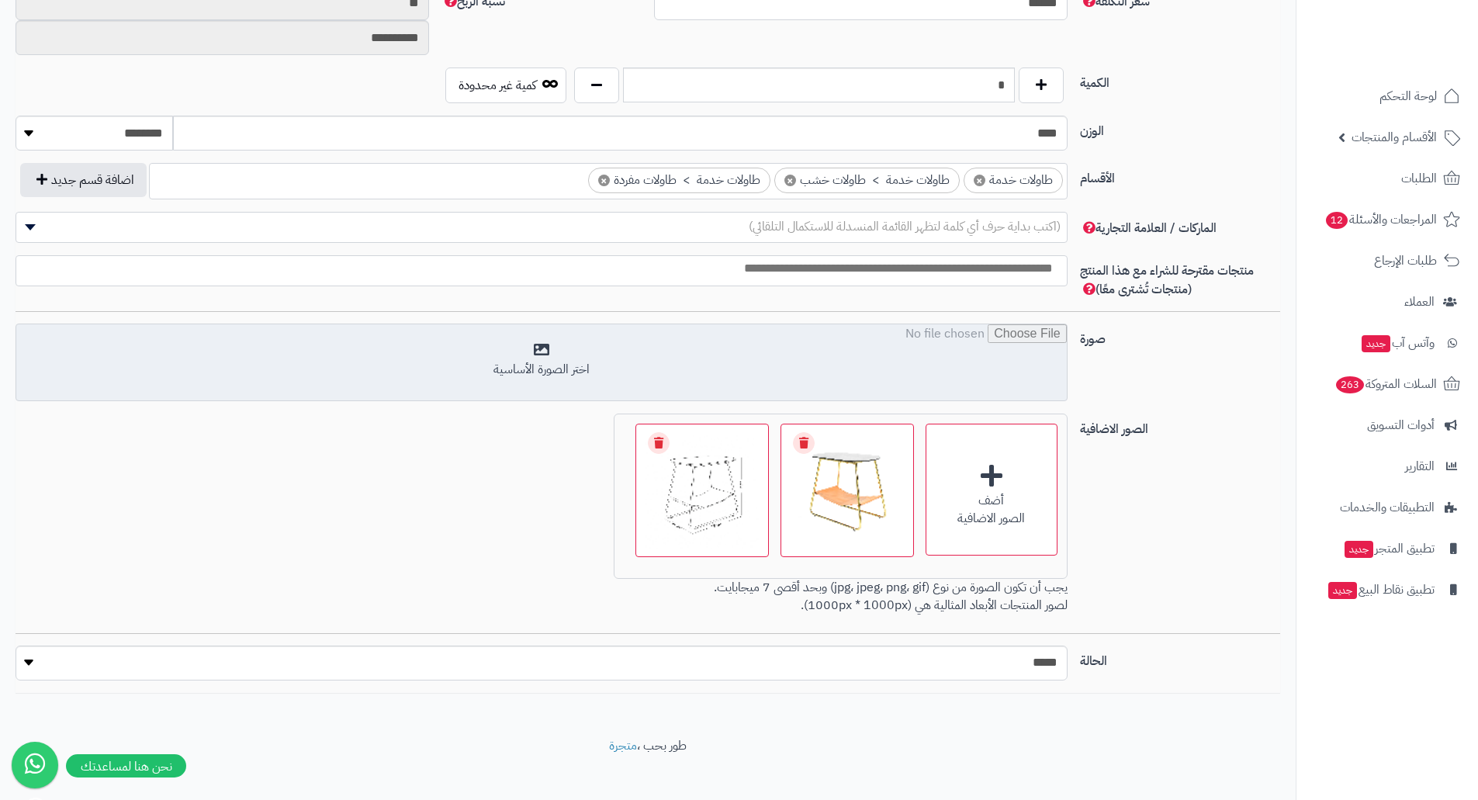
click at [733, 371] on input "file" at bounding box center [541, 363] width 1051 height 78
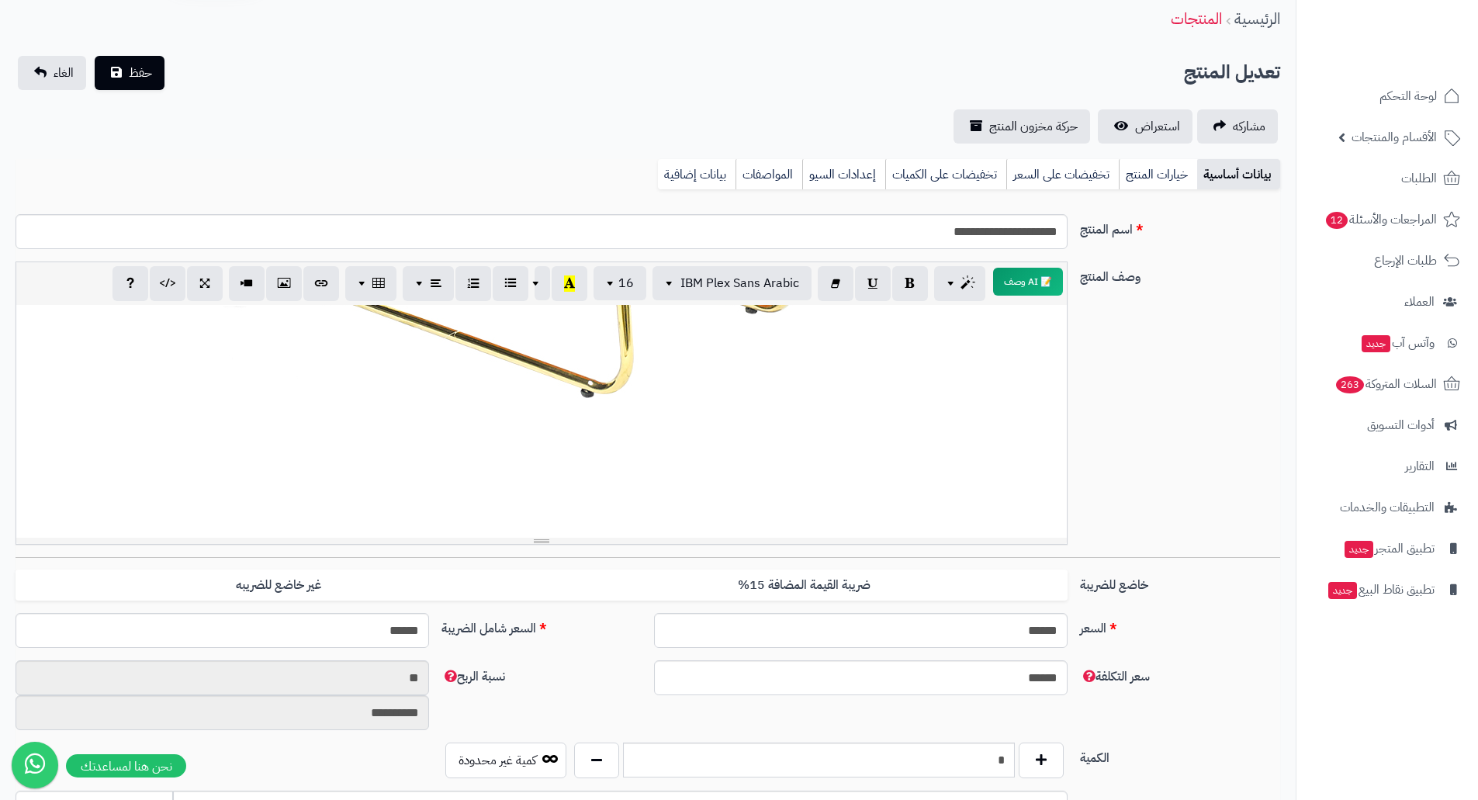
scroll to position [0, 0]
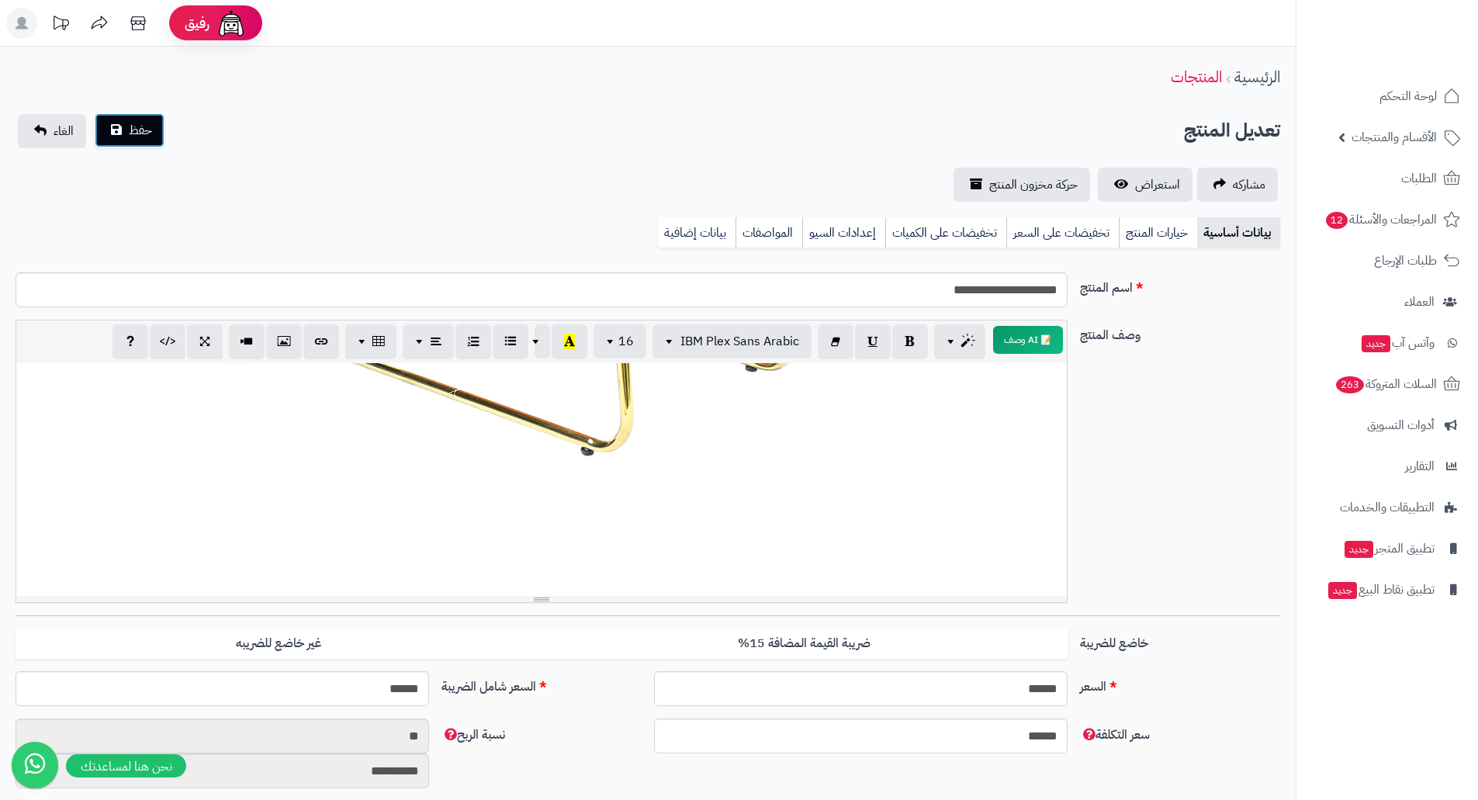
click at [116, 136] on button "حفظ" at bounding box center [130, 130] width 70 height 34
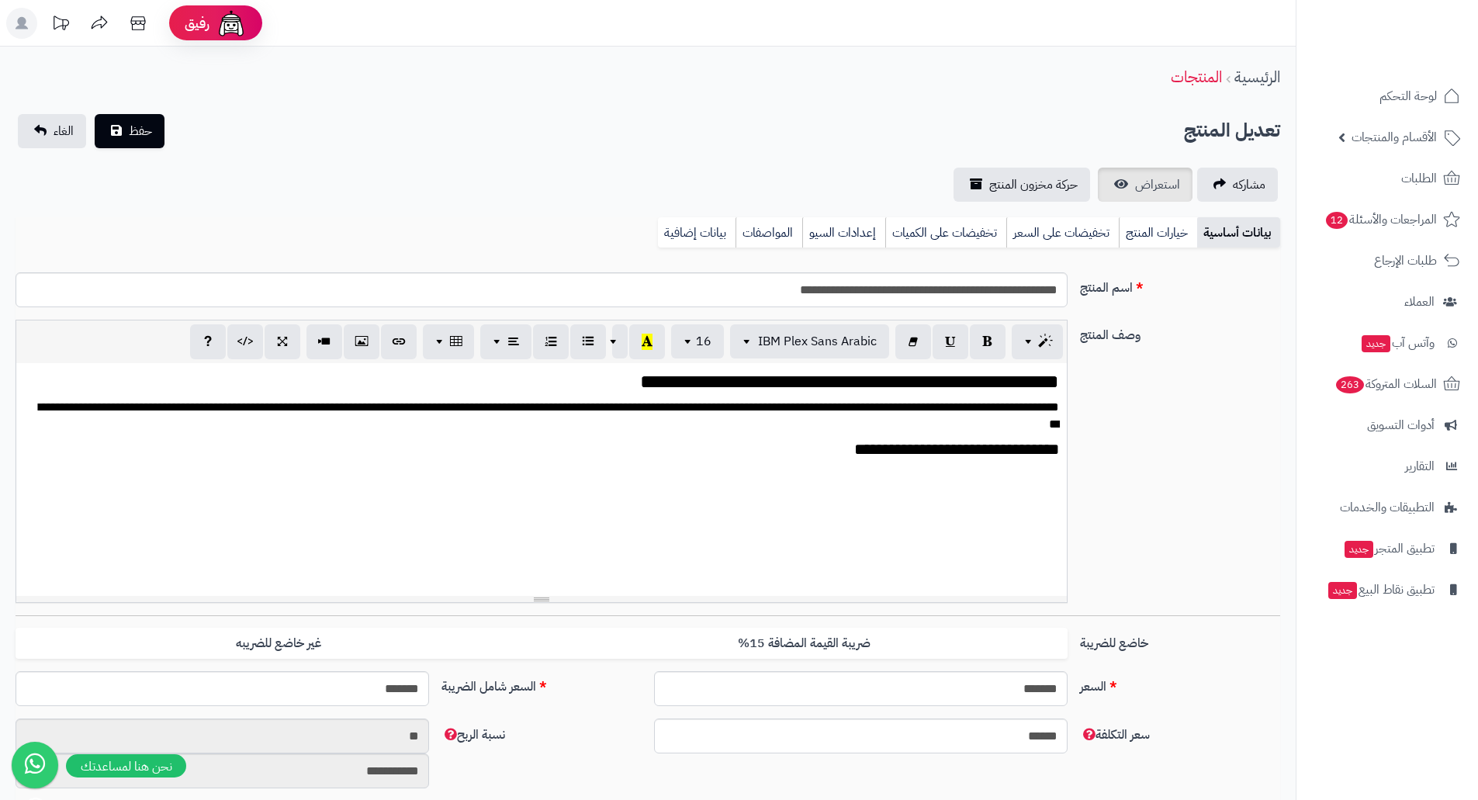
scroll to position [1855, 0]
click at [1163, 177] on span "استعراض" at bounding box center [1157, 184] width 45 height 19
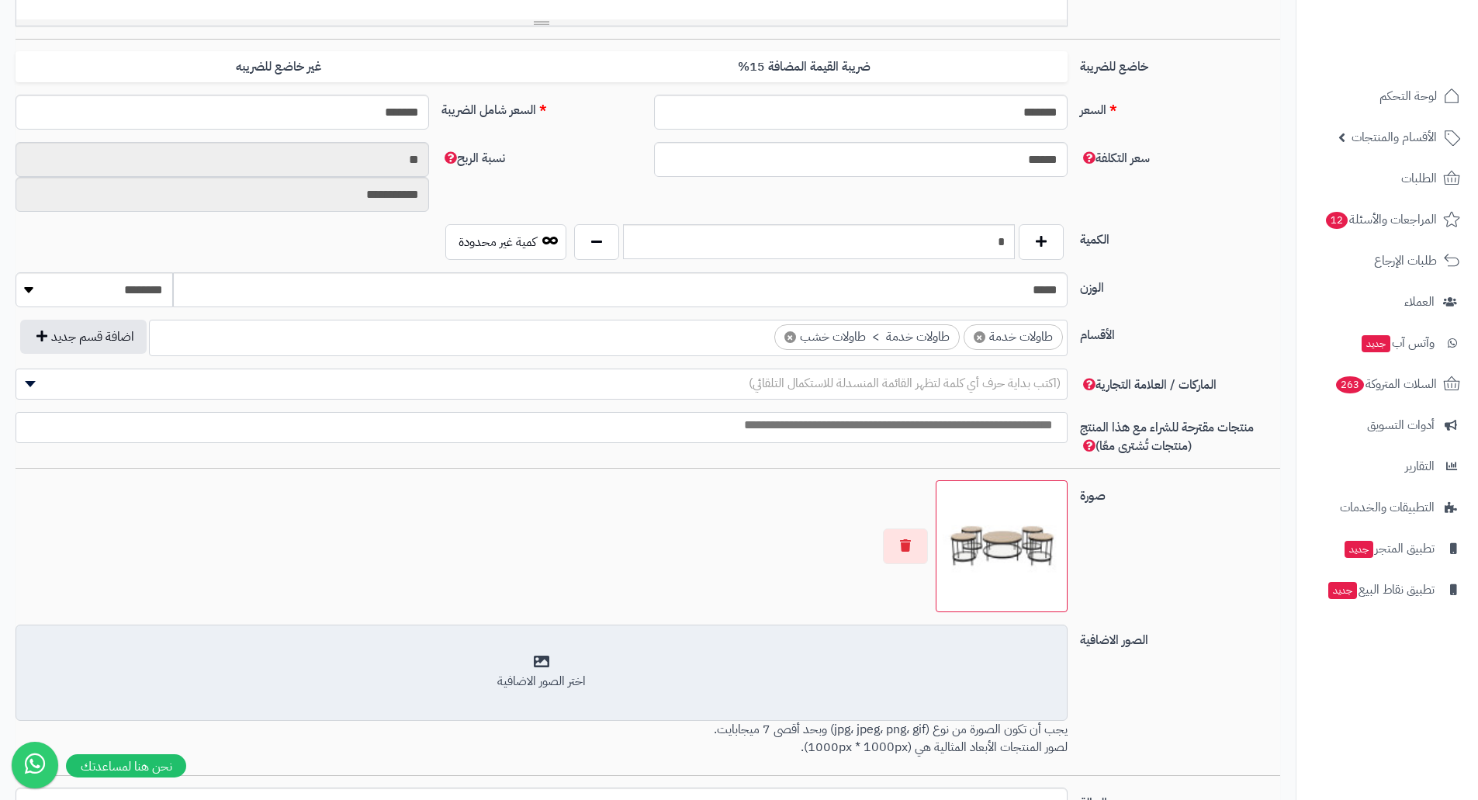
scroll to position [733, 0]
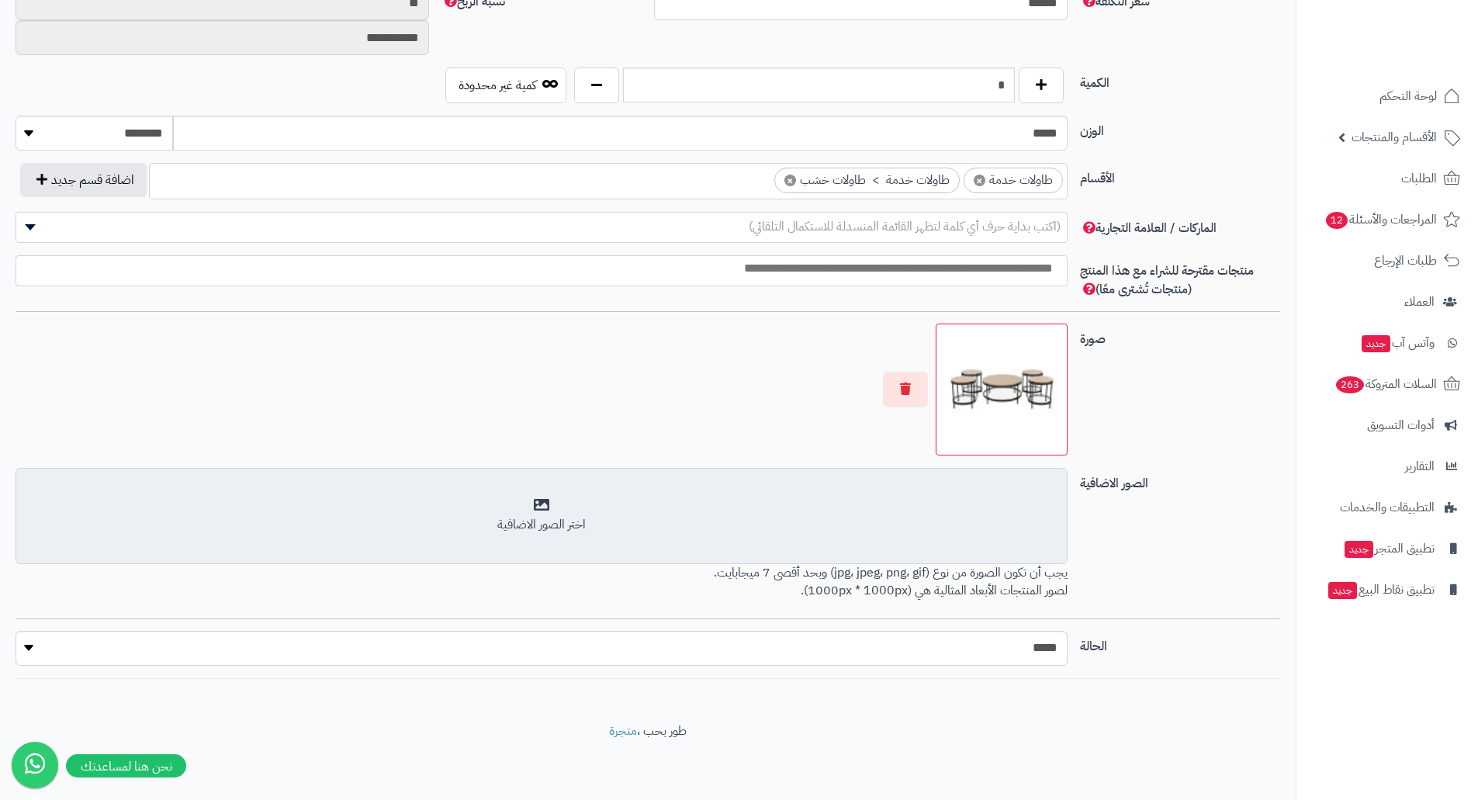
click at [990, 524] on div "اختر الصور الاضافية" at bounding box center [542, 525] width 1032 height 18
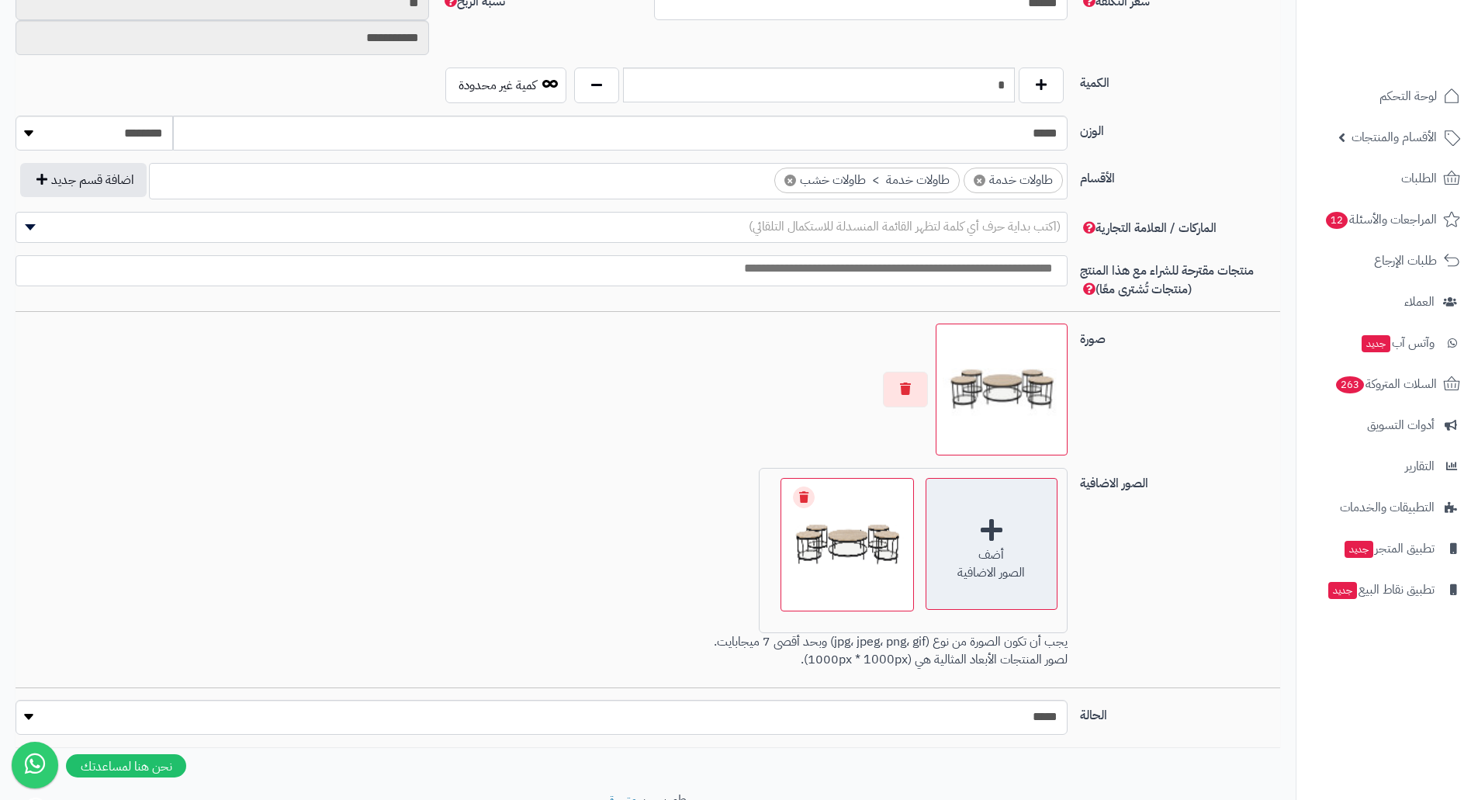
click at [961, 553] on div "أضف" at bounding box center [992, 555] width 130 height 18
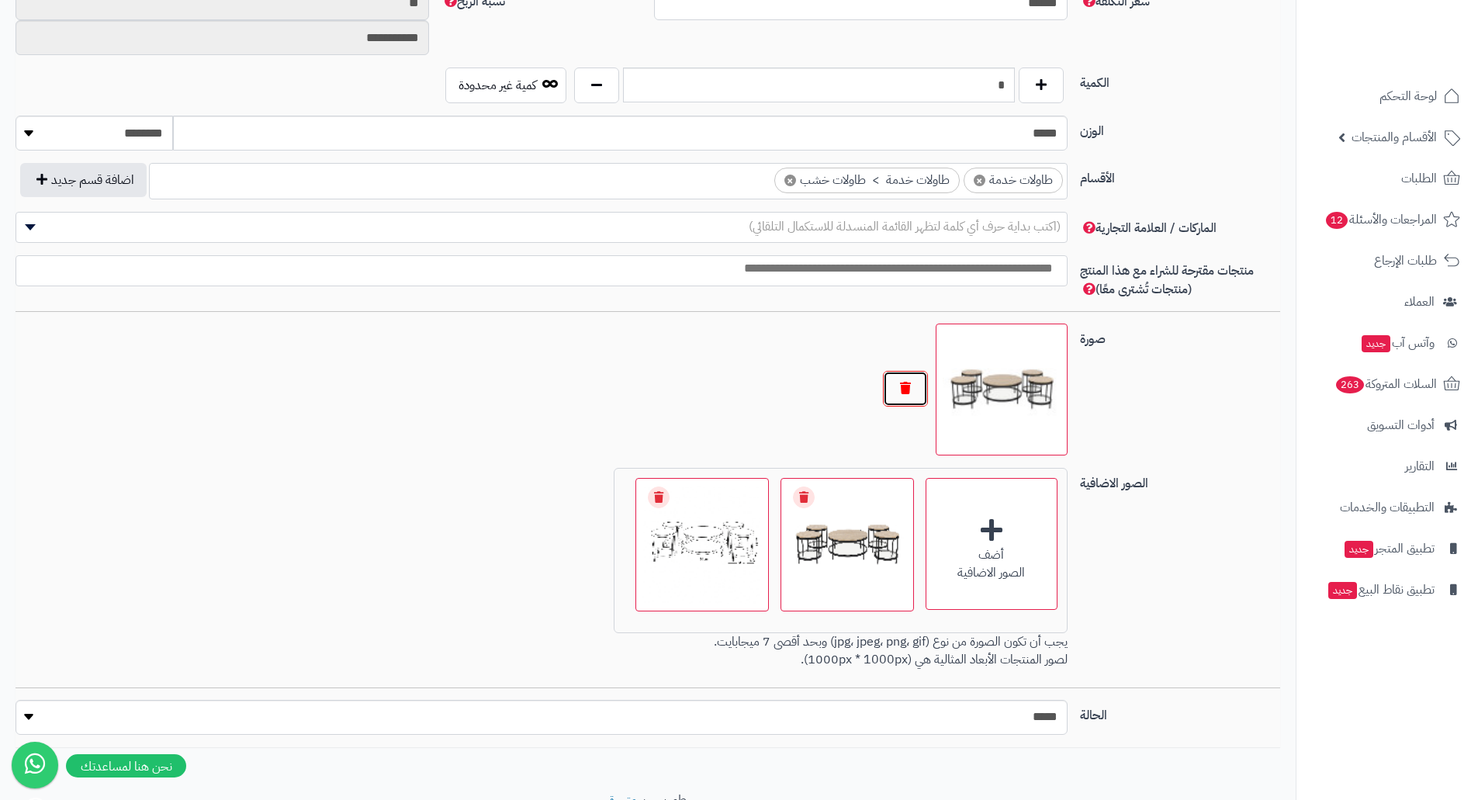
click at [905, 398] on button "button" at bounding box center [905, 389] width 45 height 36
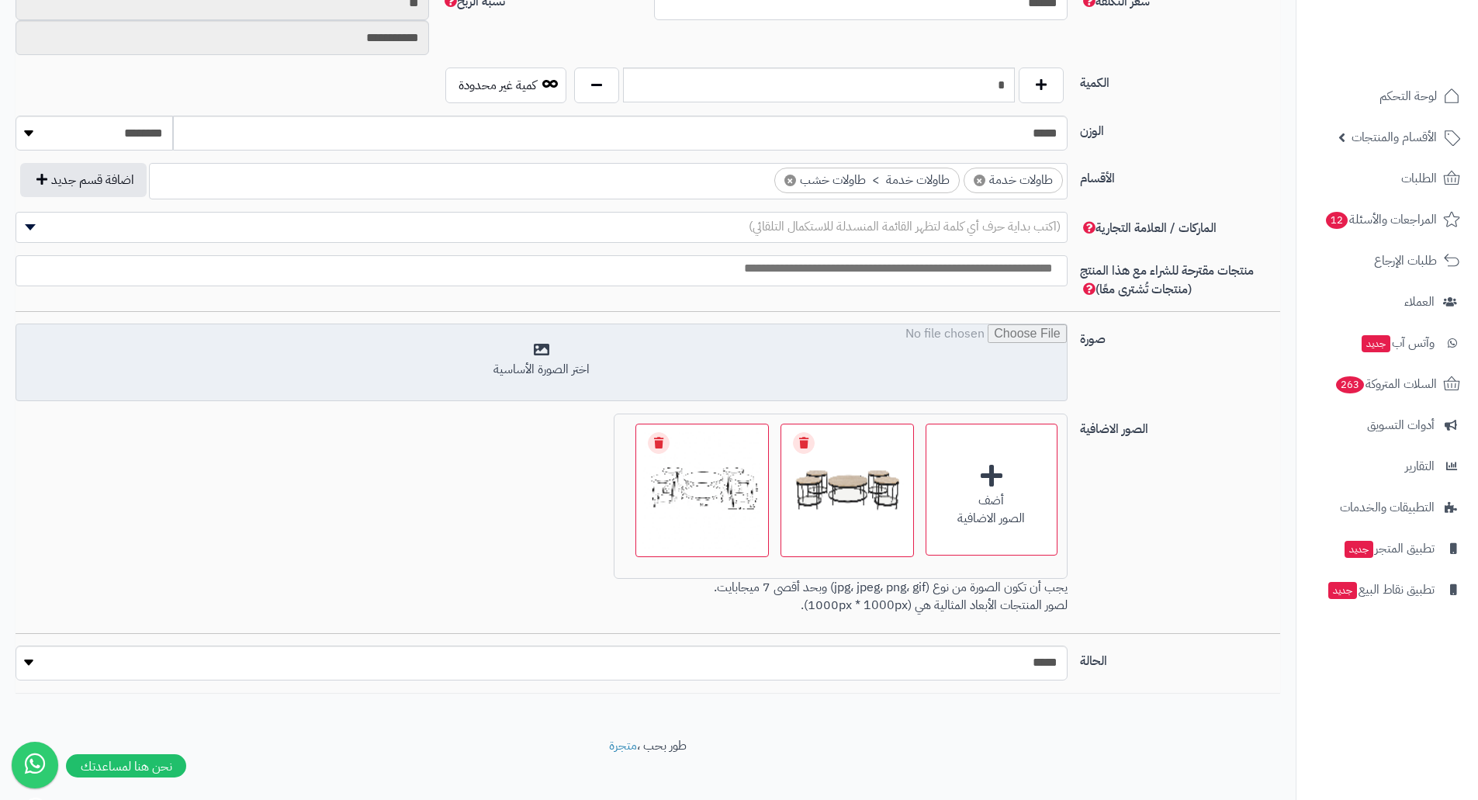
click at [878, 372] on input "file" at bounding box center [541, 363] width 1051 height 78
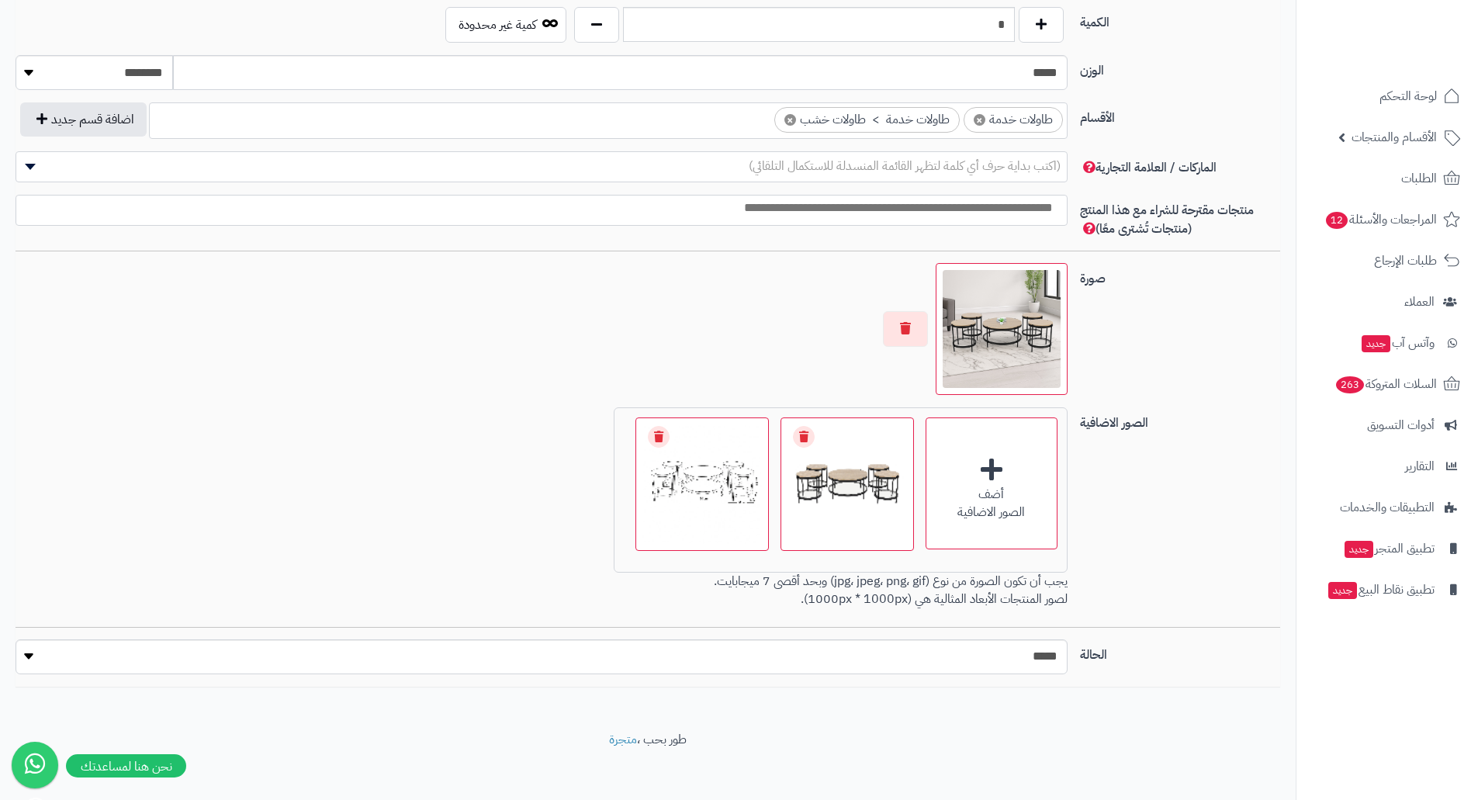
scroll to position [802, 0]
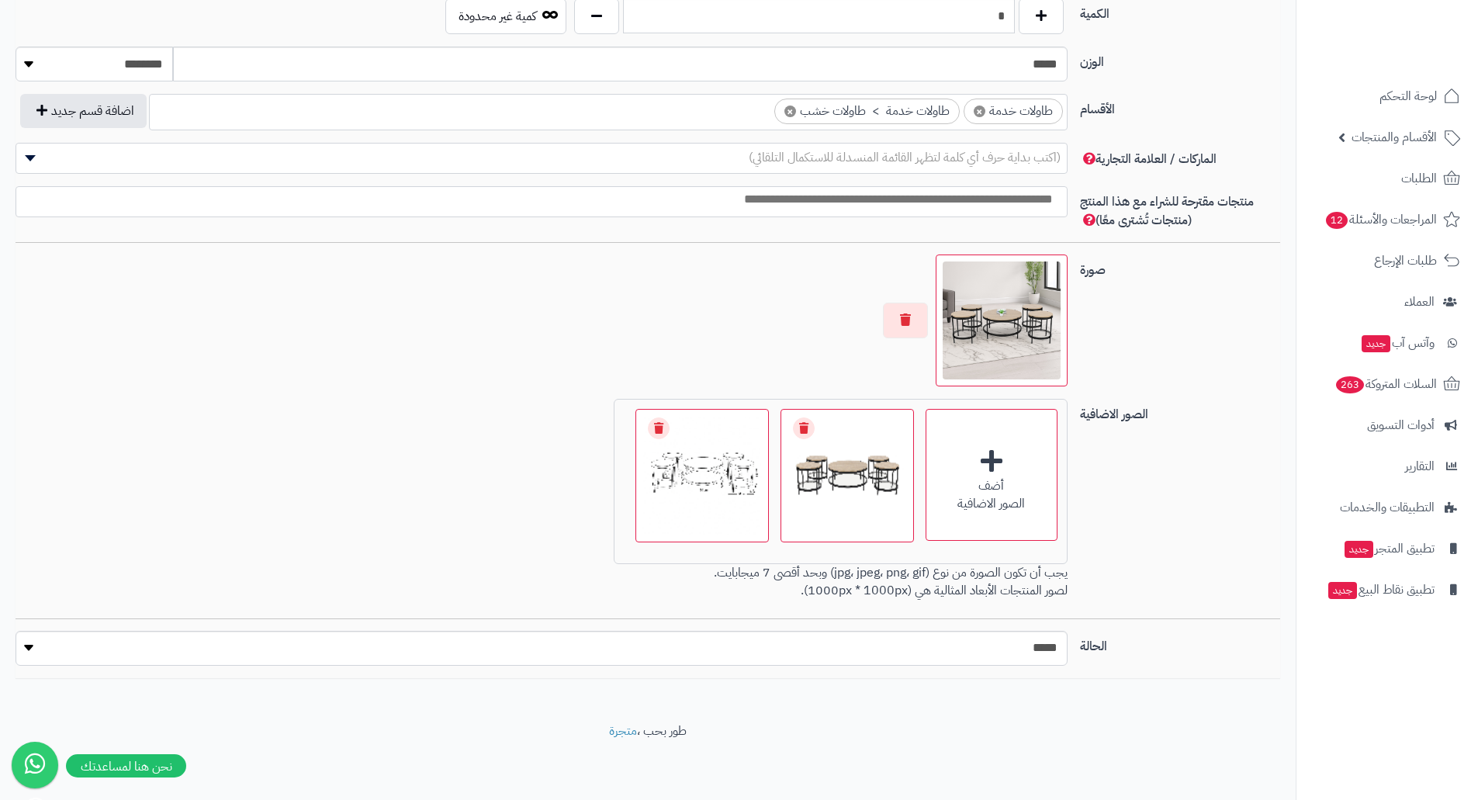
click at [1024, 166] on span "(اكتب بداية حرف أي كلمة لتظهر القائمة المنسدلة للاستكمال التلقائي)" at bounding box center [905, 157] width 312 height 19
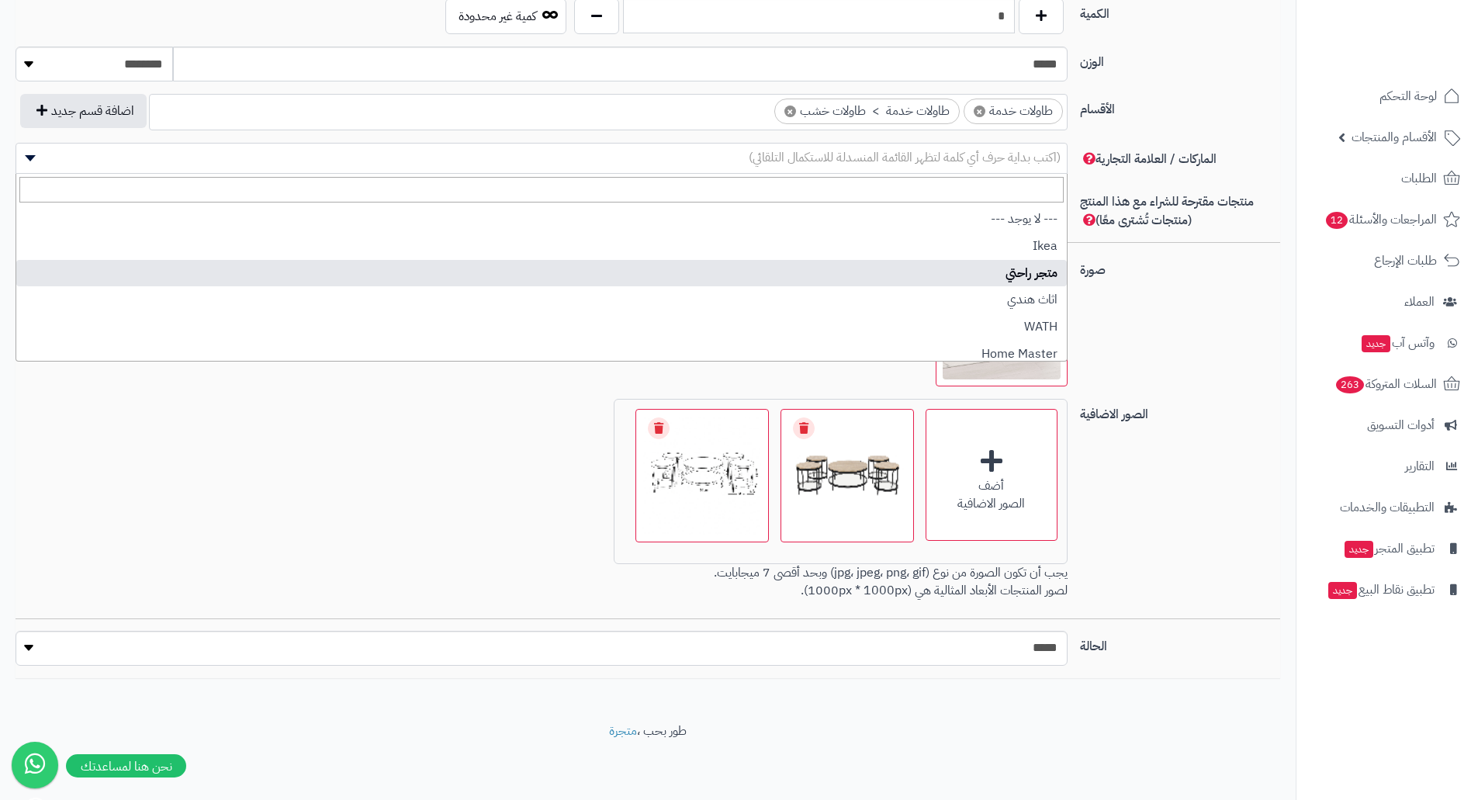
select select "**"
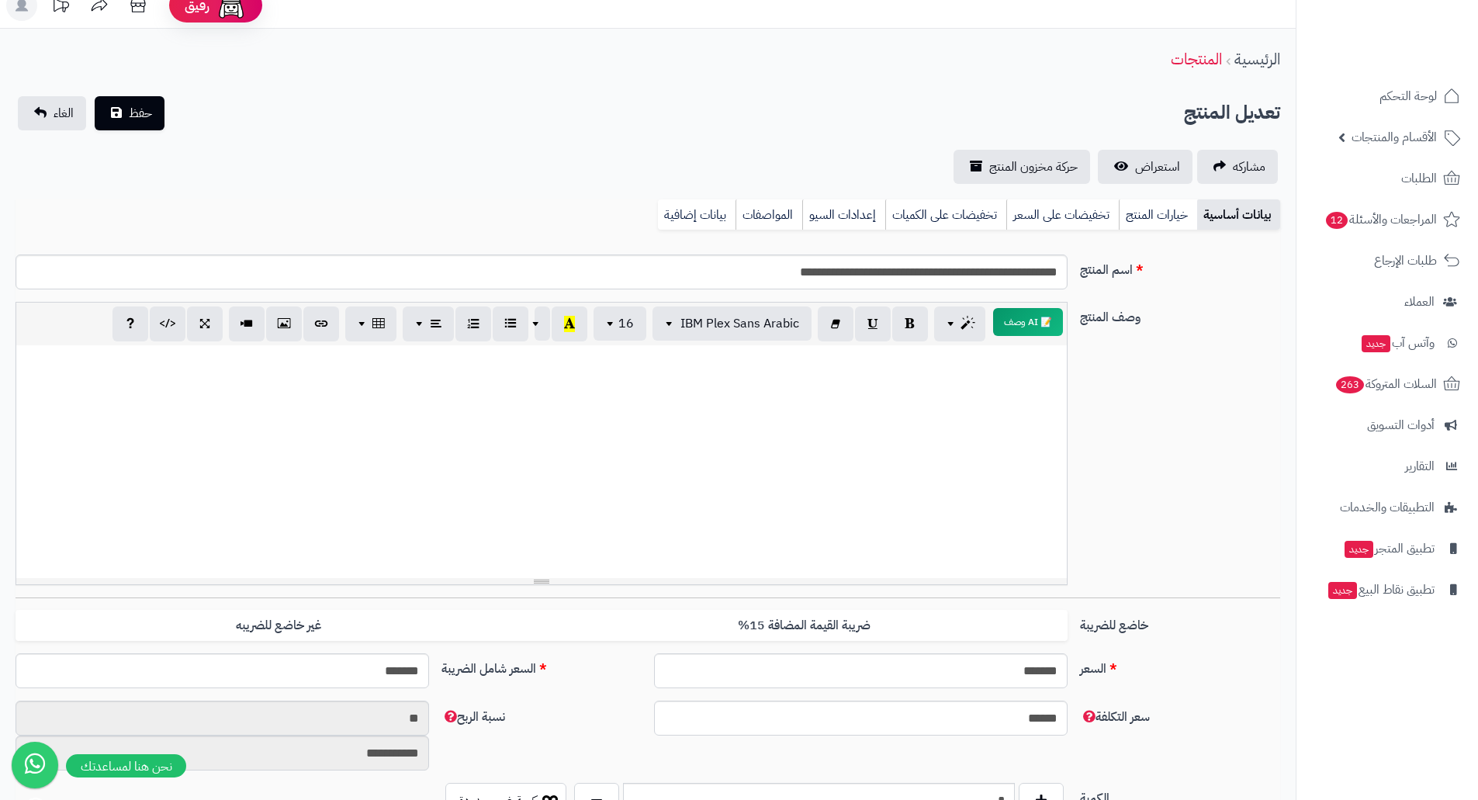
scroll to position [0, 0]
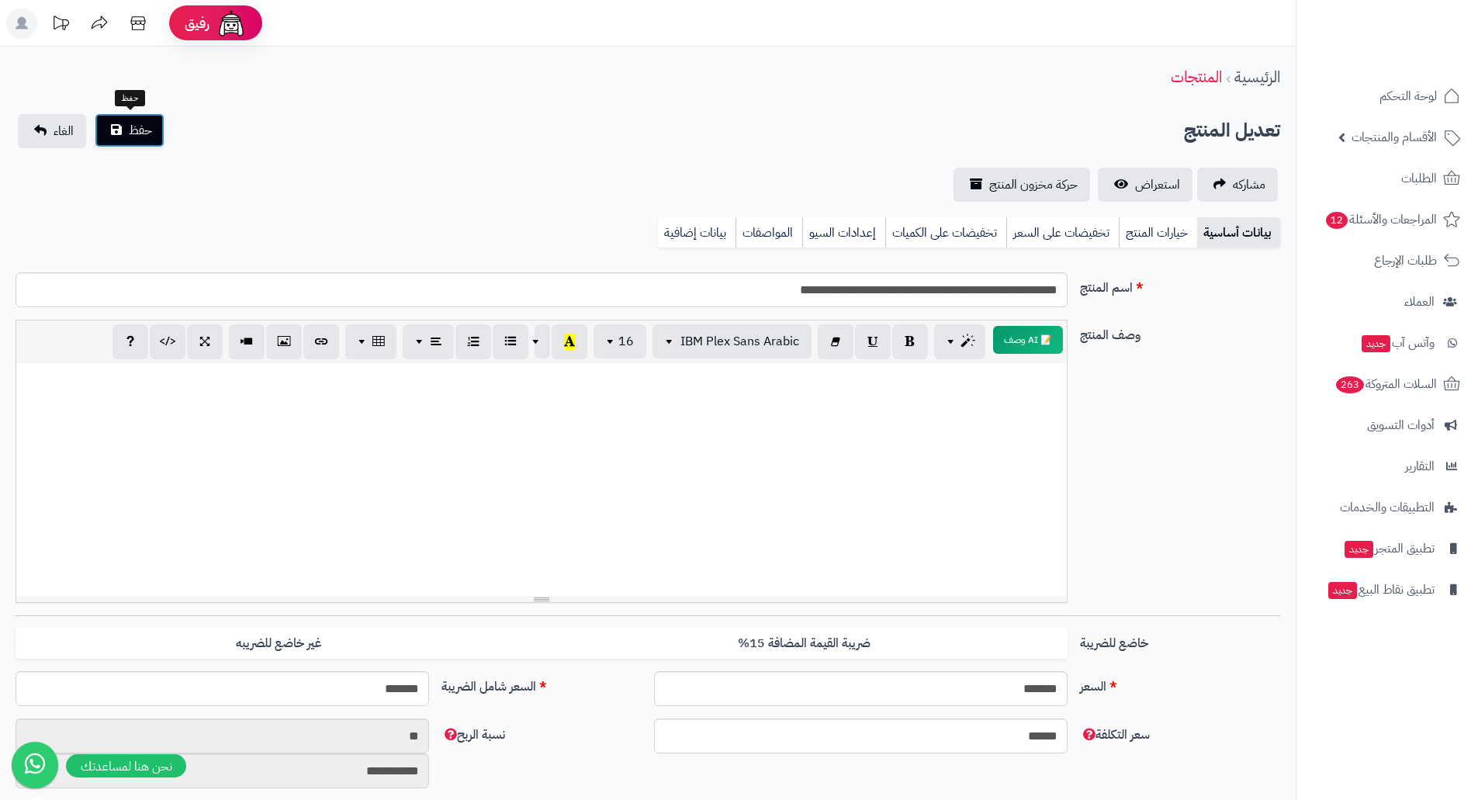
click at [122, 128] on button "حفظ" at bounding box center [130, 130] width 70 height 34
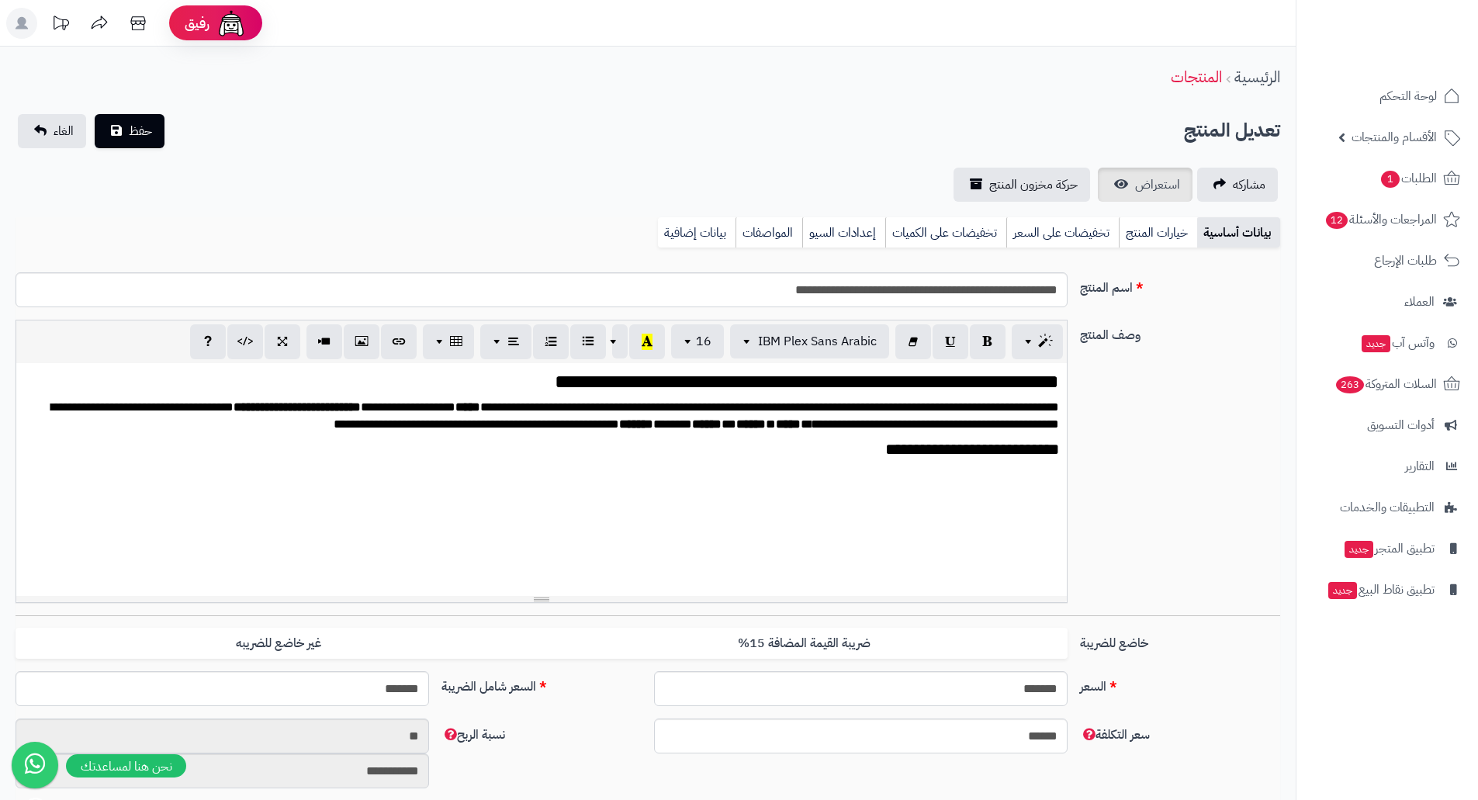
scroll to position [1841, 0]
click at [1139, 181] on span "استعراض" at bounding box center [1157, 184] width 45 height 19
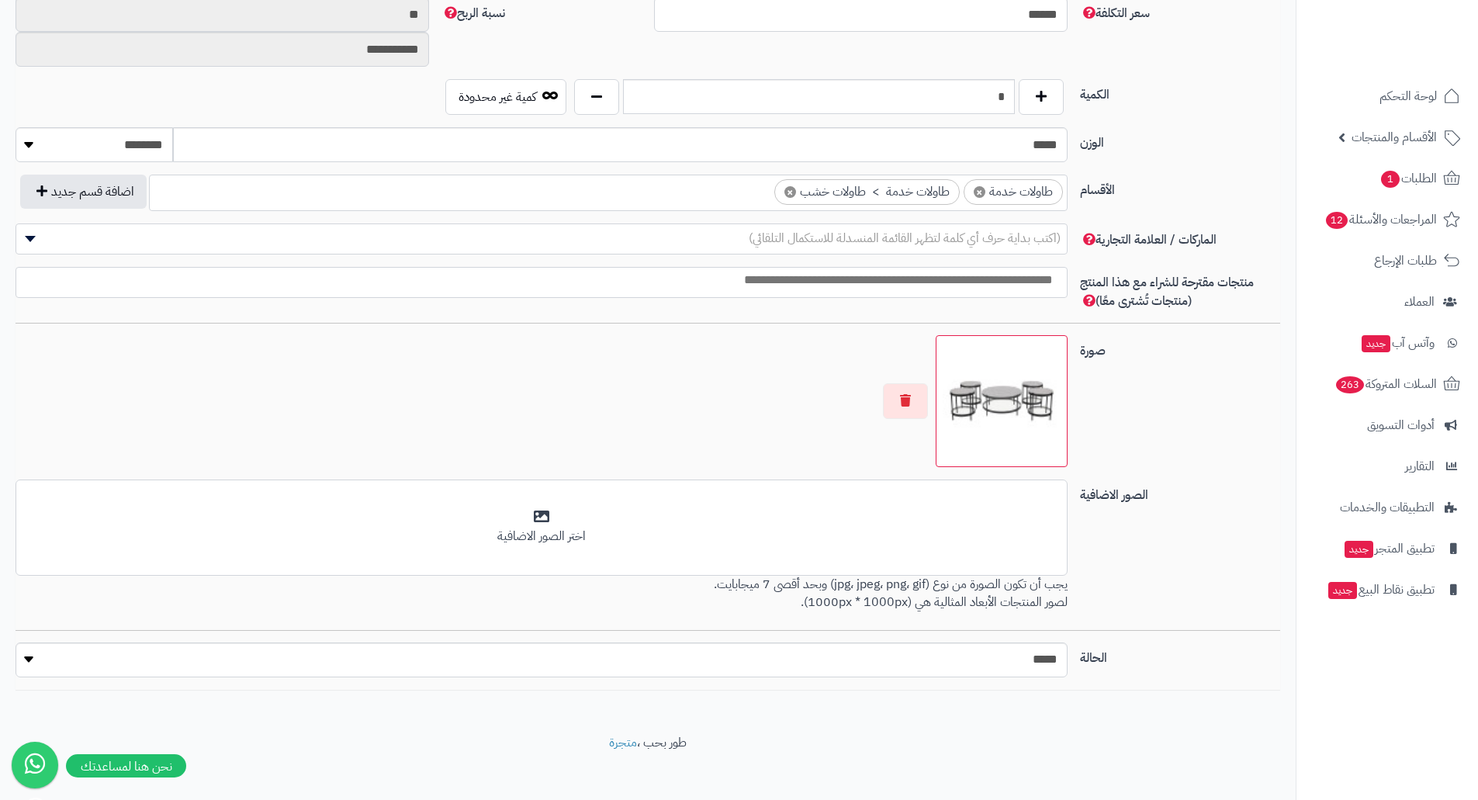
scroll to position [733, 0]
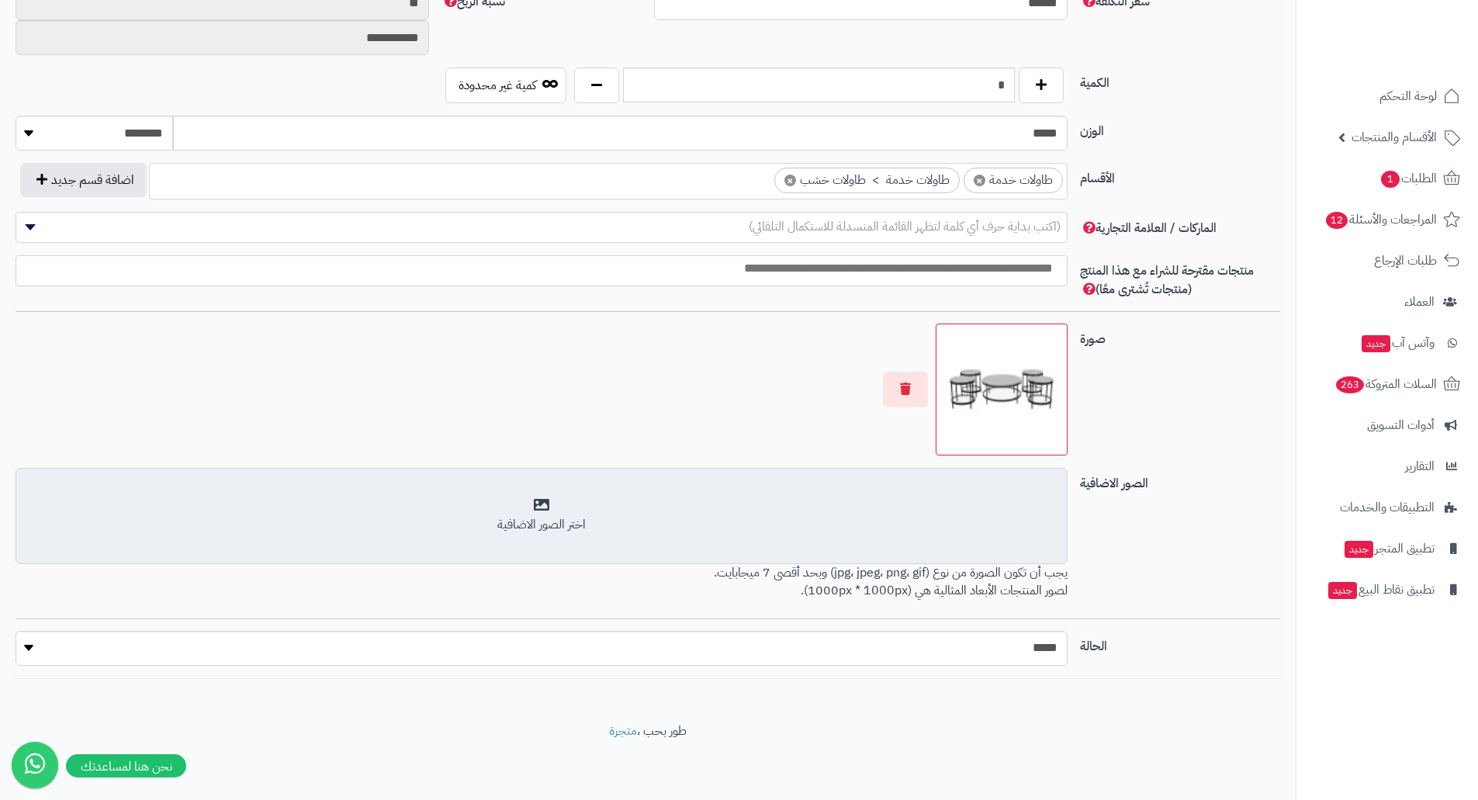
click at [1009, 552] on div "أضف الصور الاضافية اختر الصور الاضافية" at bounding box center [542, 516] width 1052 height 96
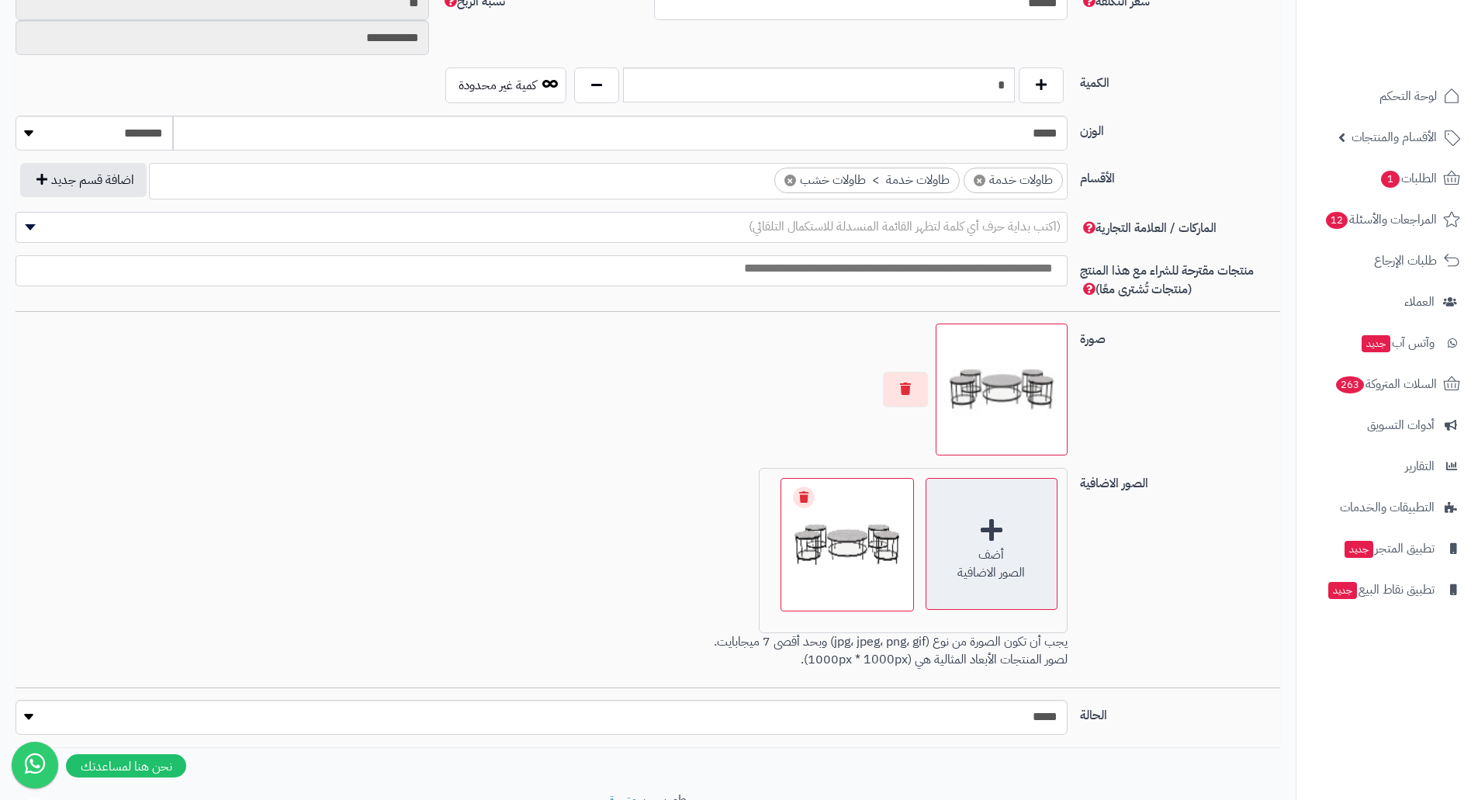
click at [968, 563] on div "أضف الصور الاضافية" at bounding box center [992, 544] width 132 height 132
click at [192, 52] on input "**********" at bounding box center [223, 37] width 414 height 35
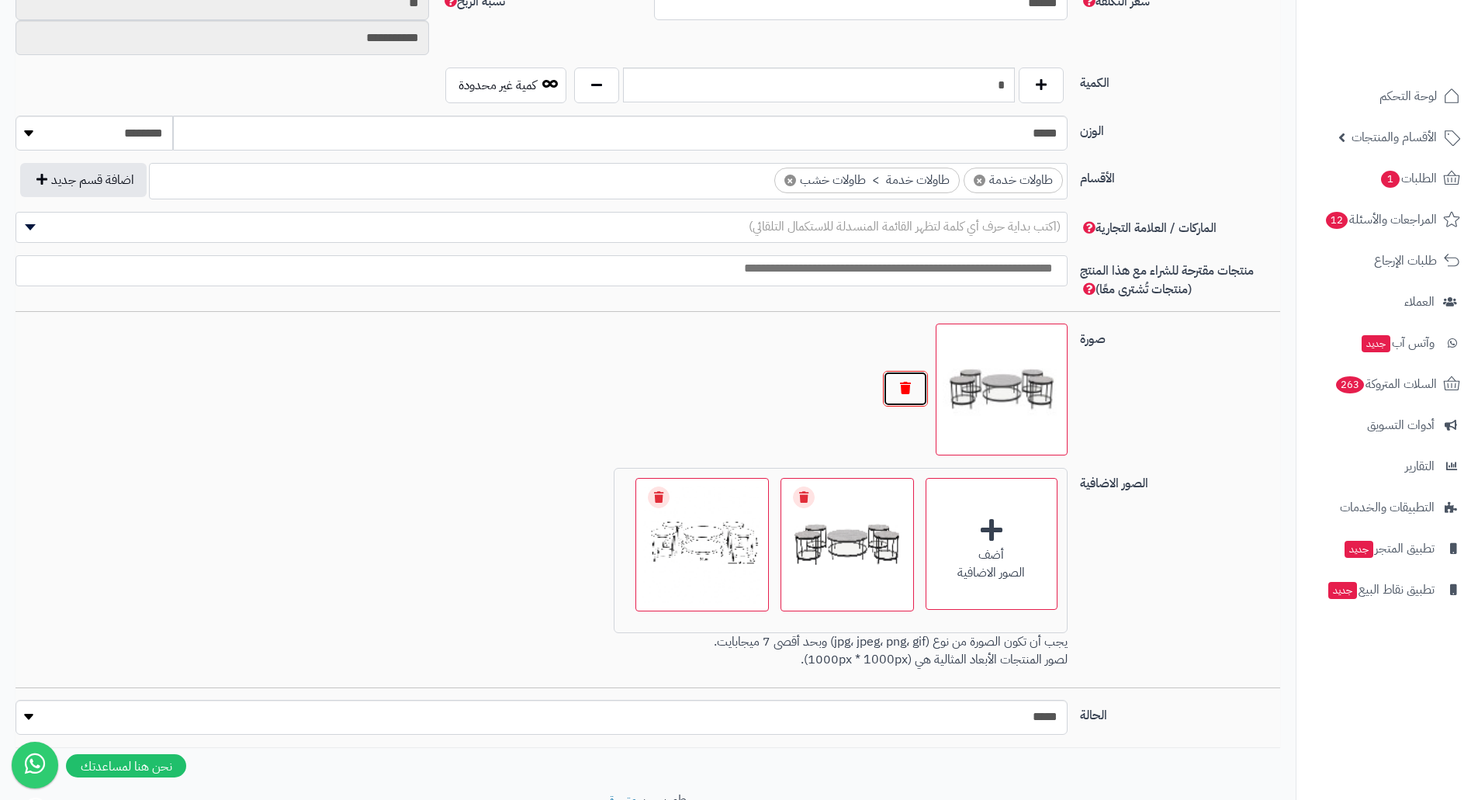
click at [905, 389] on button "button" at bounding box center [905, 389] width 45 height 36
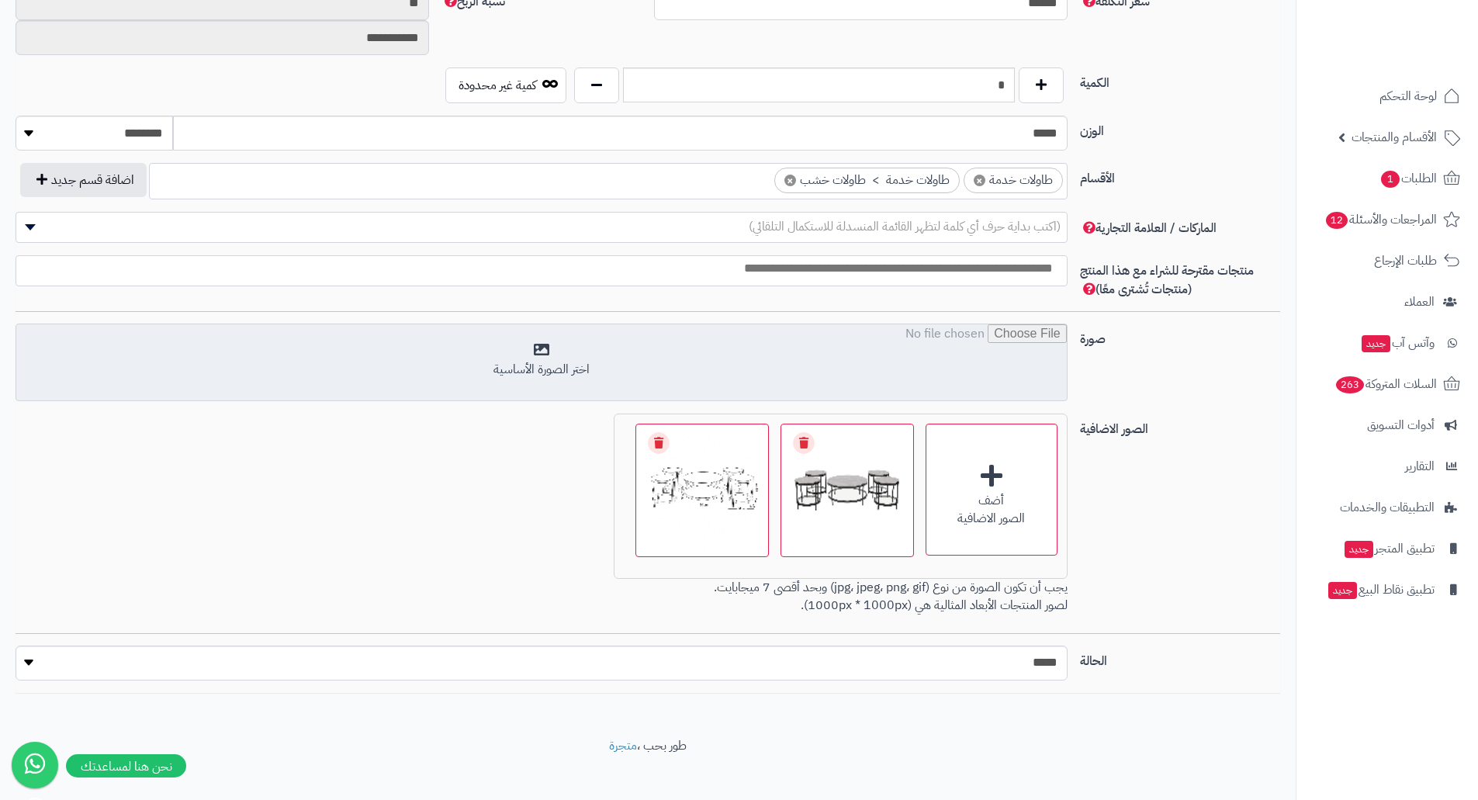
click at [869, 376] on input "file" at bounding box center [541, 363] width 1051 height 78
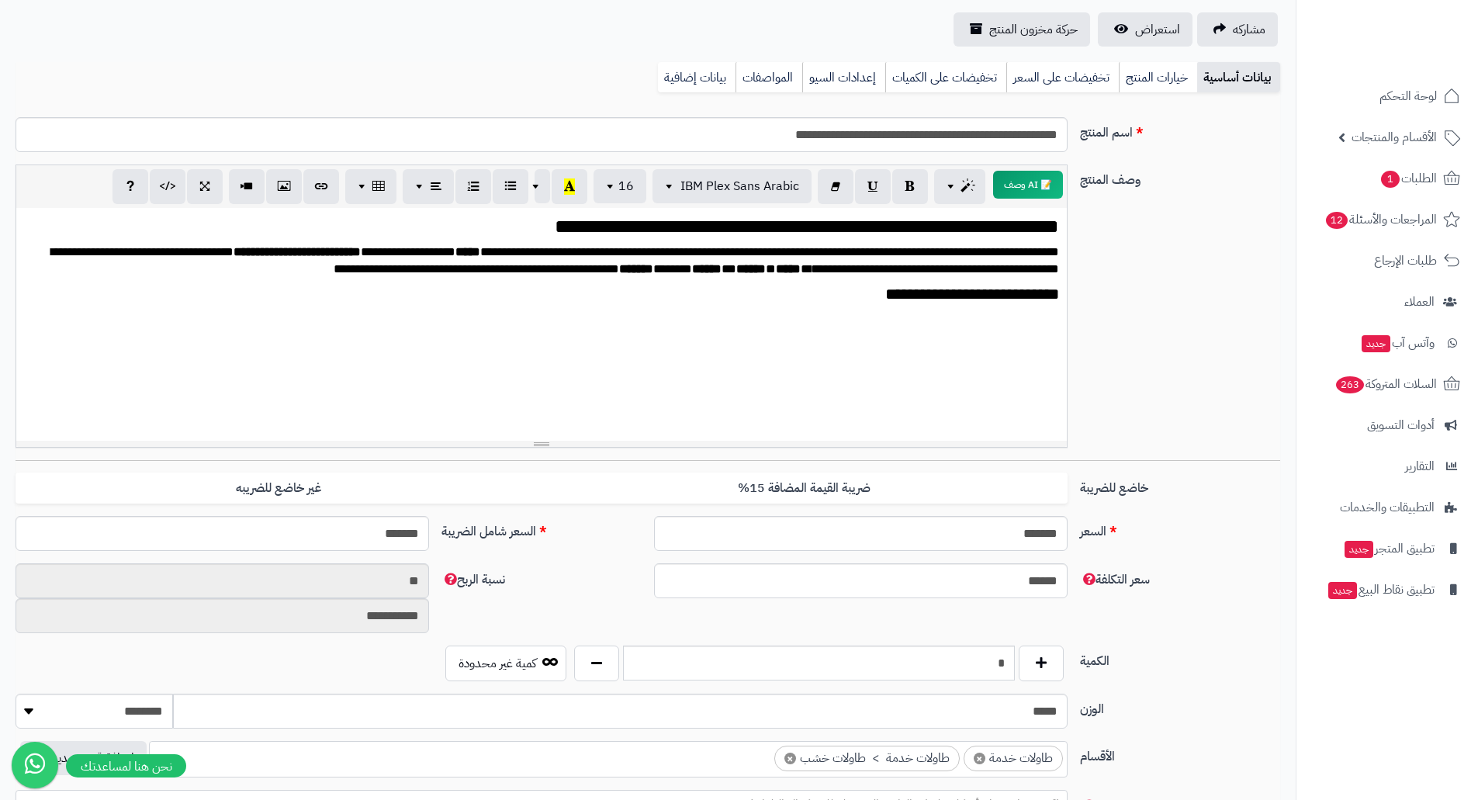
scroll to position [0, 0]
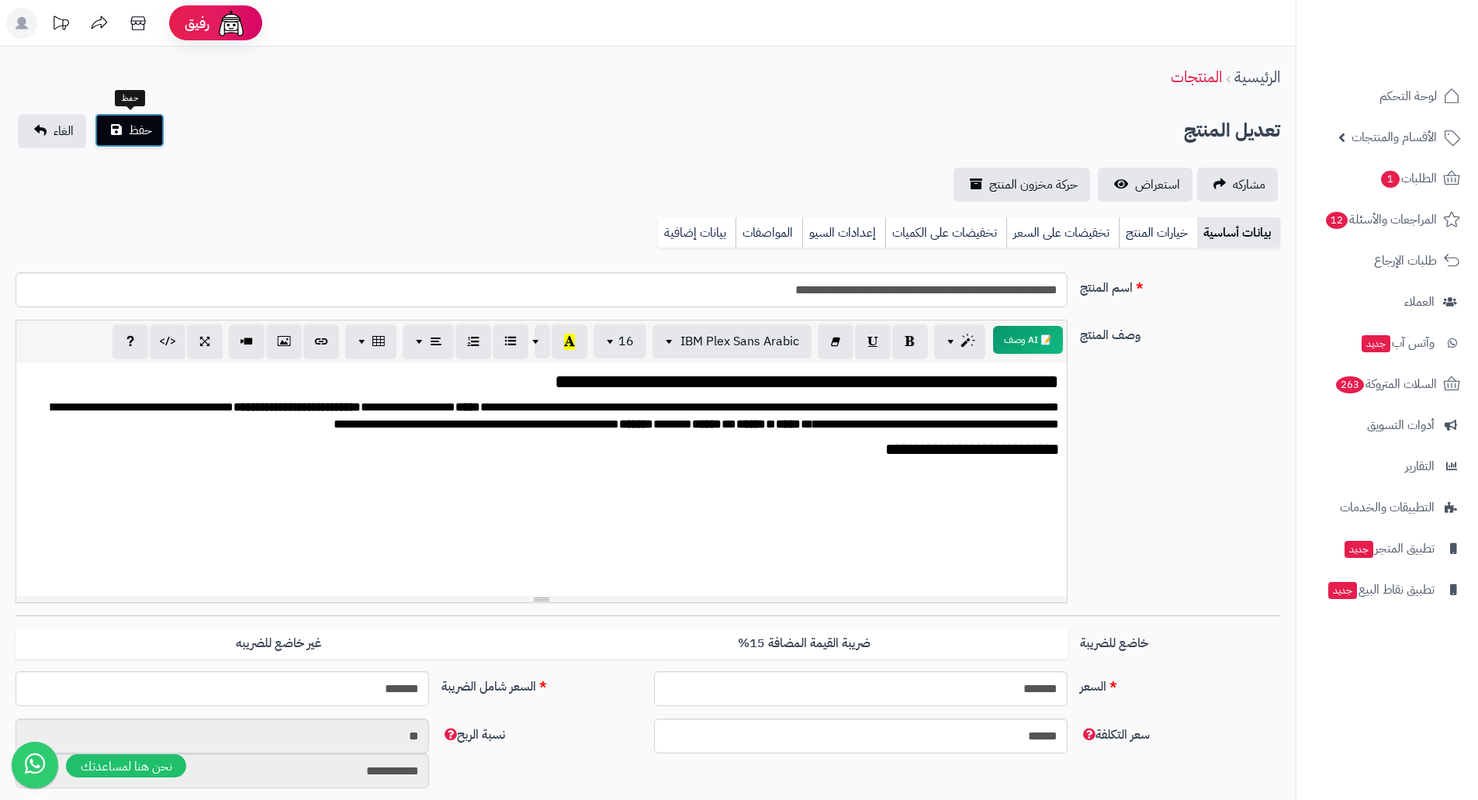
click at [133, 139] on span "حفظ" at bounding box center [140, 130] width 23 height 19
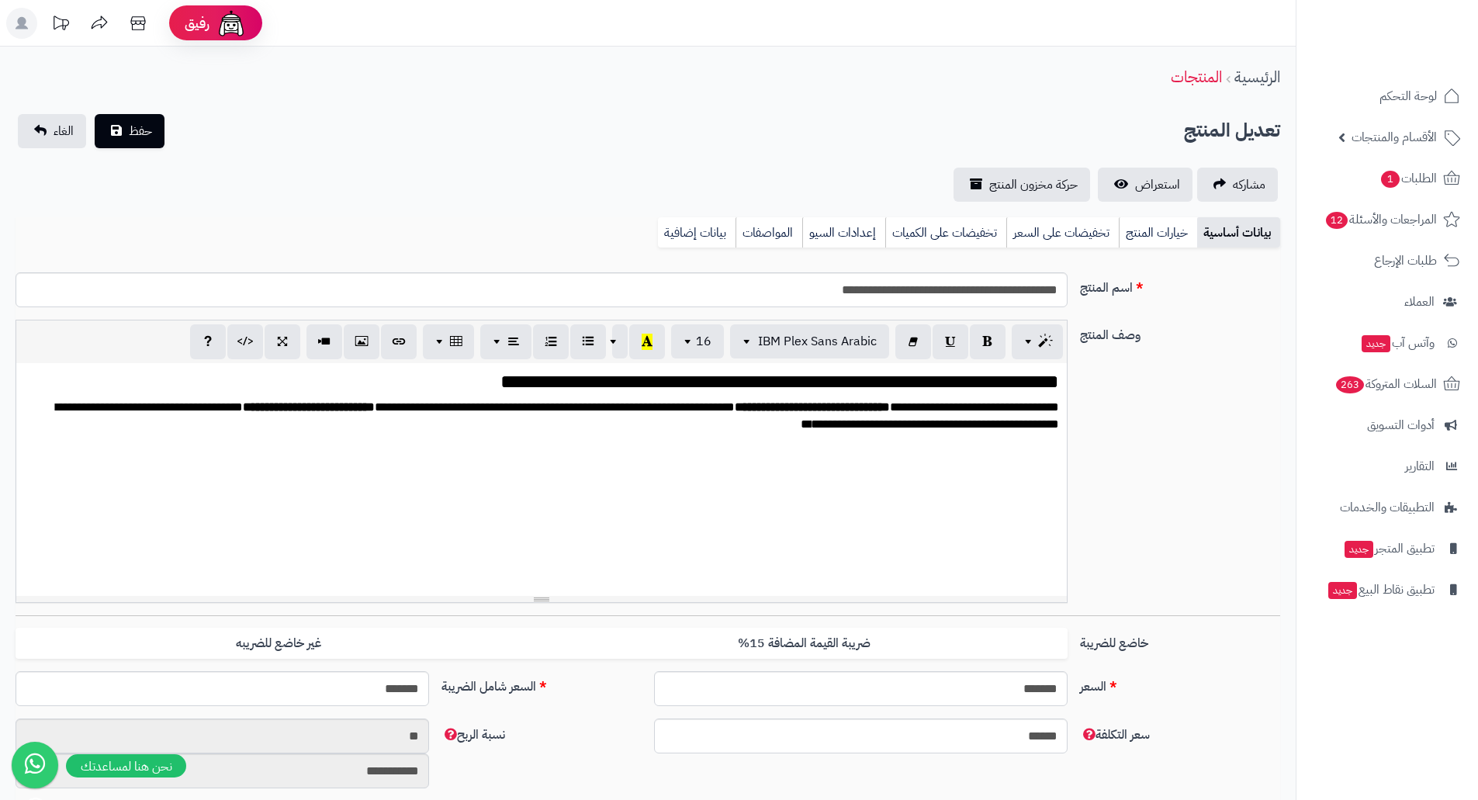
scroll to position [1841, 0]
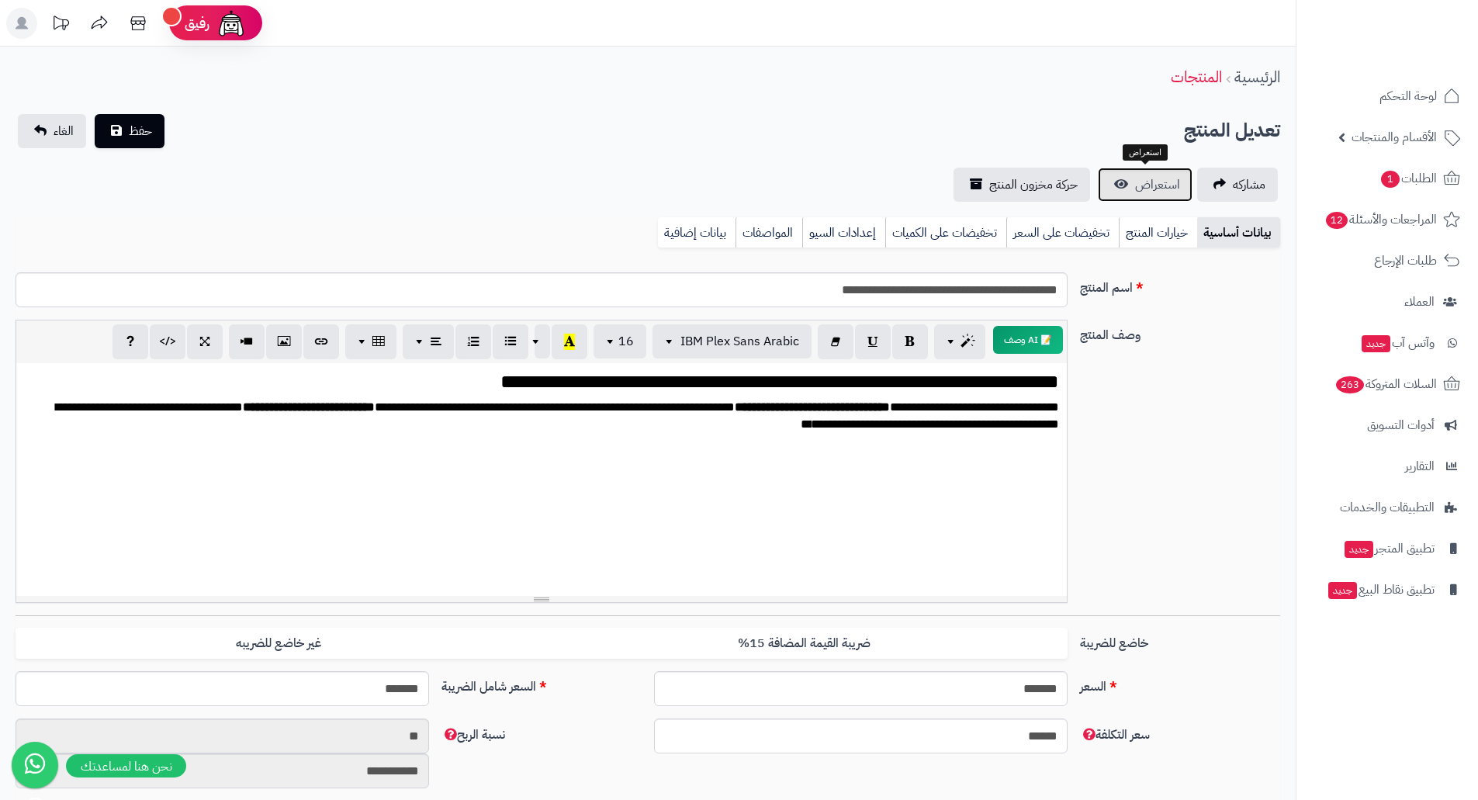
click at [1152, 182] on span "استعراض" at bounding box center [1157, 184] width 45 height 19
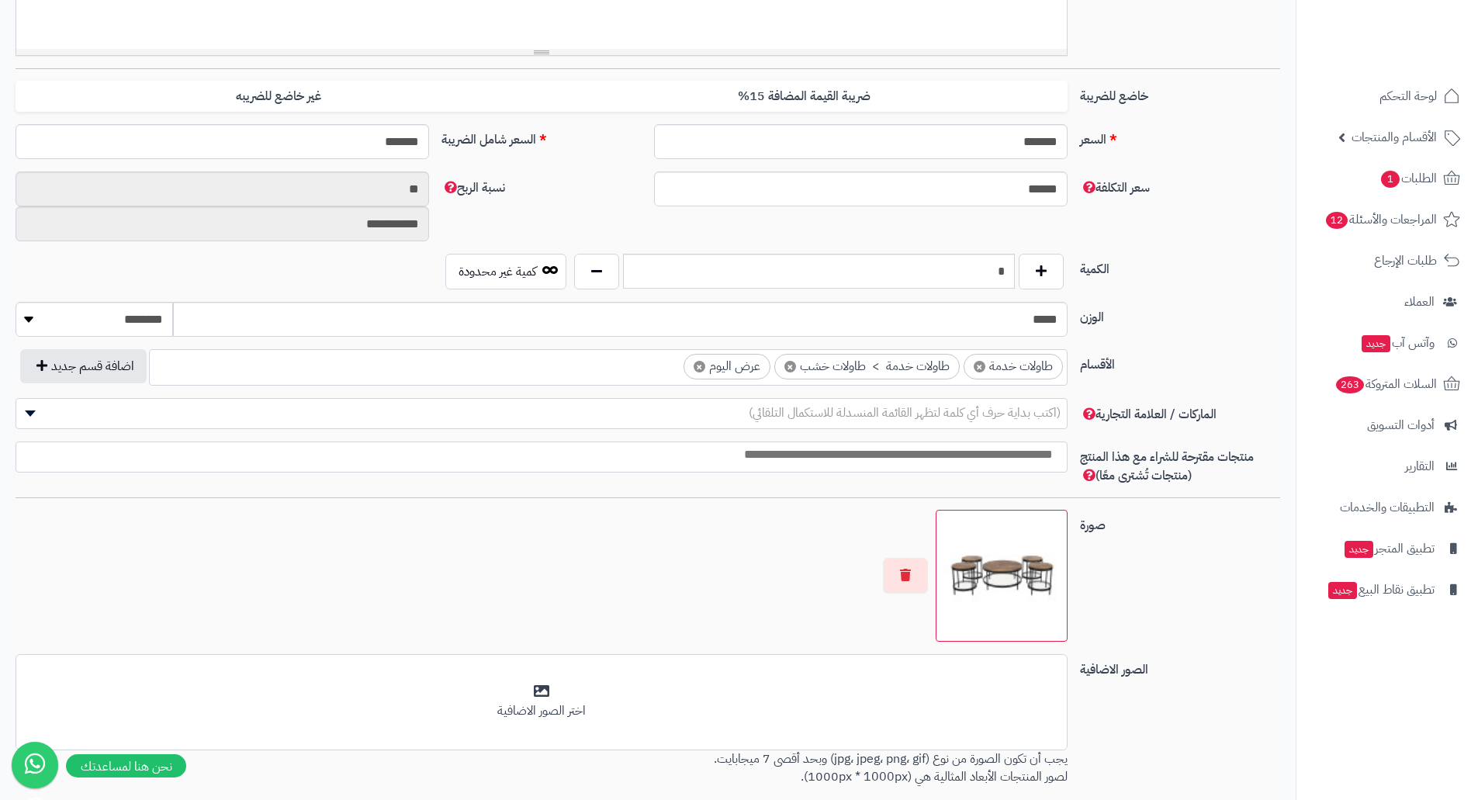
scroll to position [698, 0]
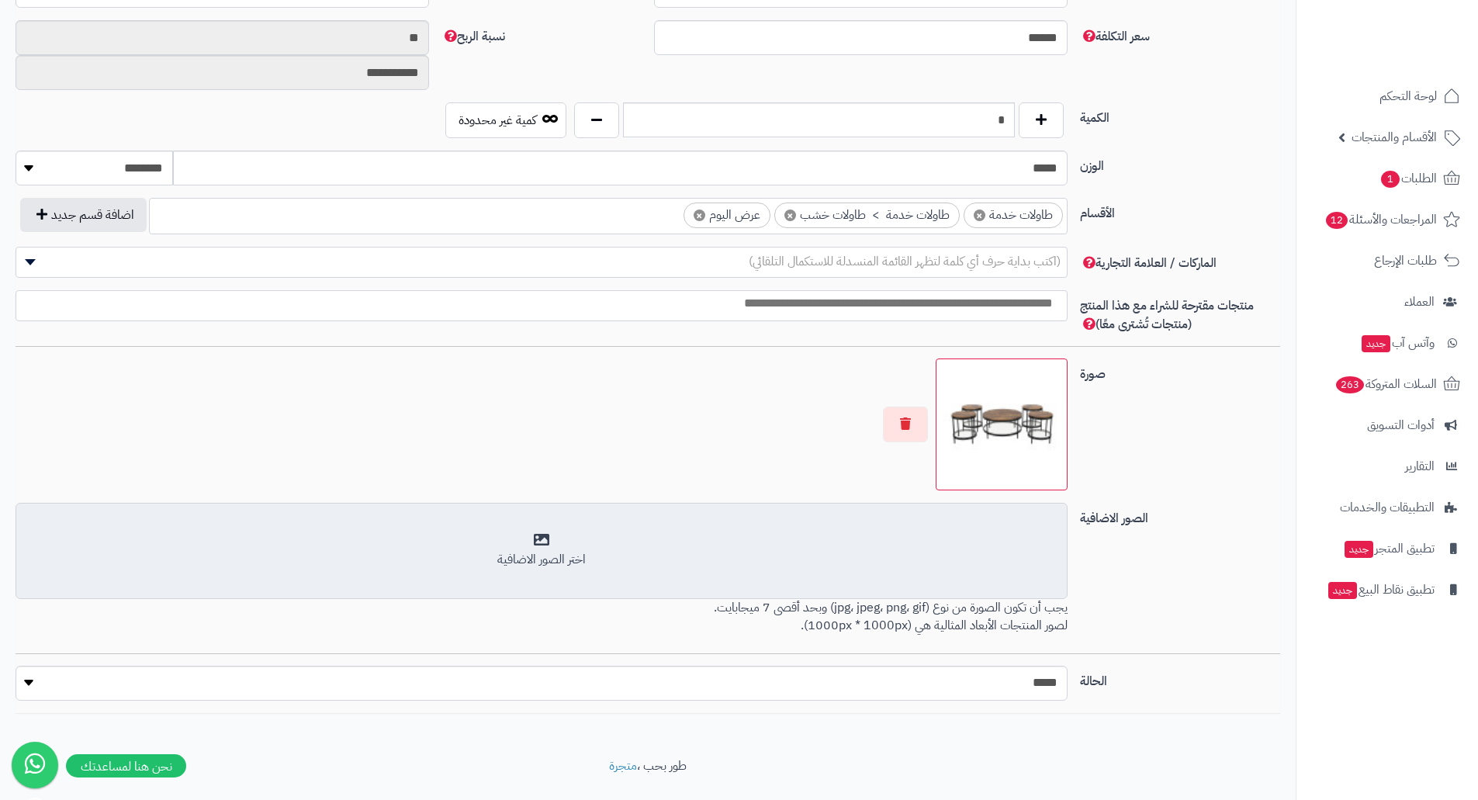
click at [979, 593] on div "أضف الصور الاضافية اختر الصور الاضافية" at bounding box center [542, 551] width 1052 height 96
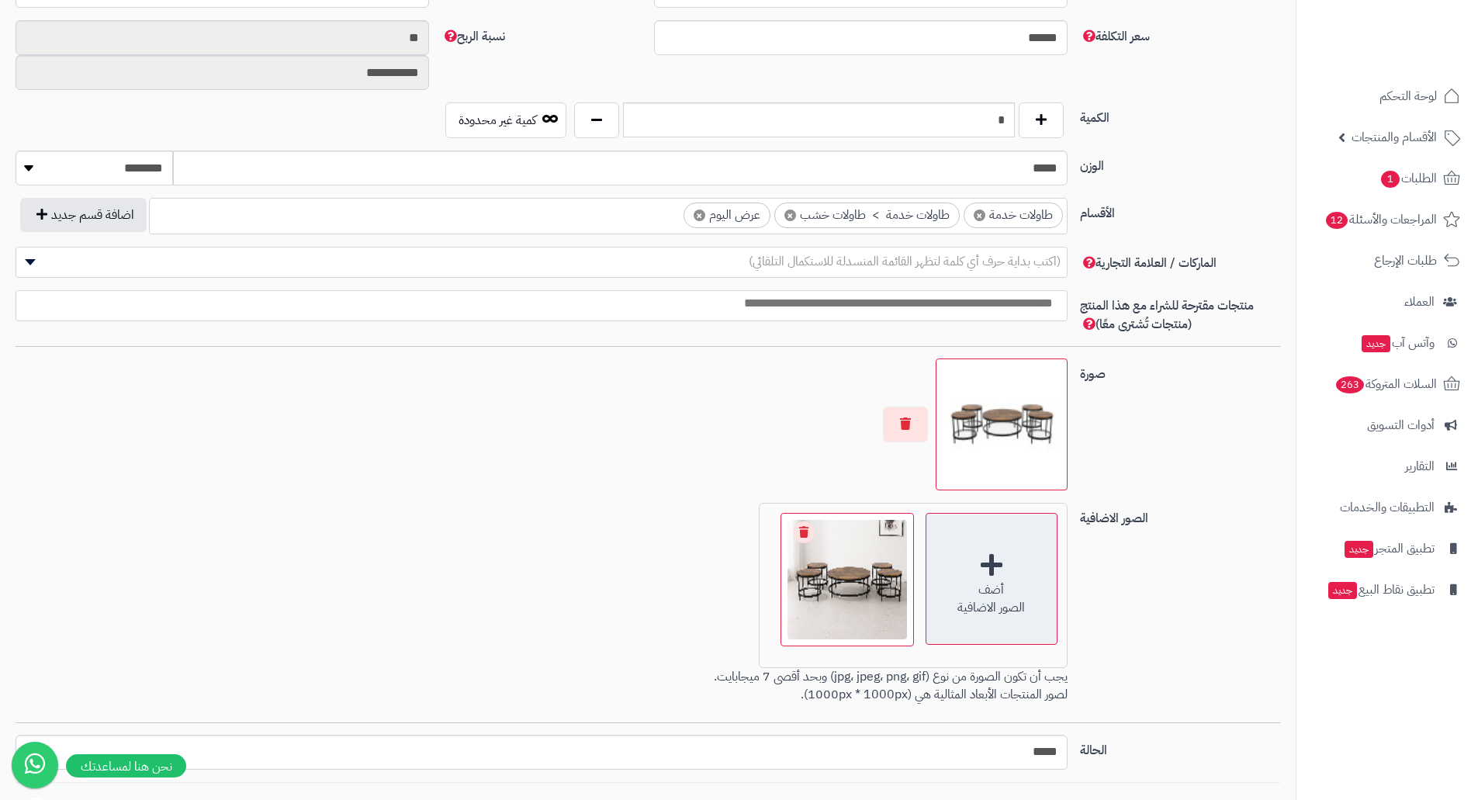
click at [983, 585] on div "أضف" at bounding box center [992, 590] width 130 height 18
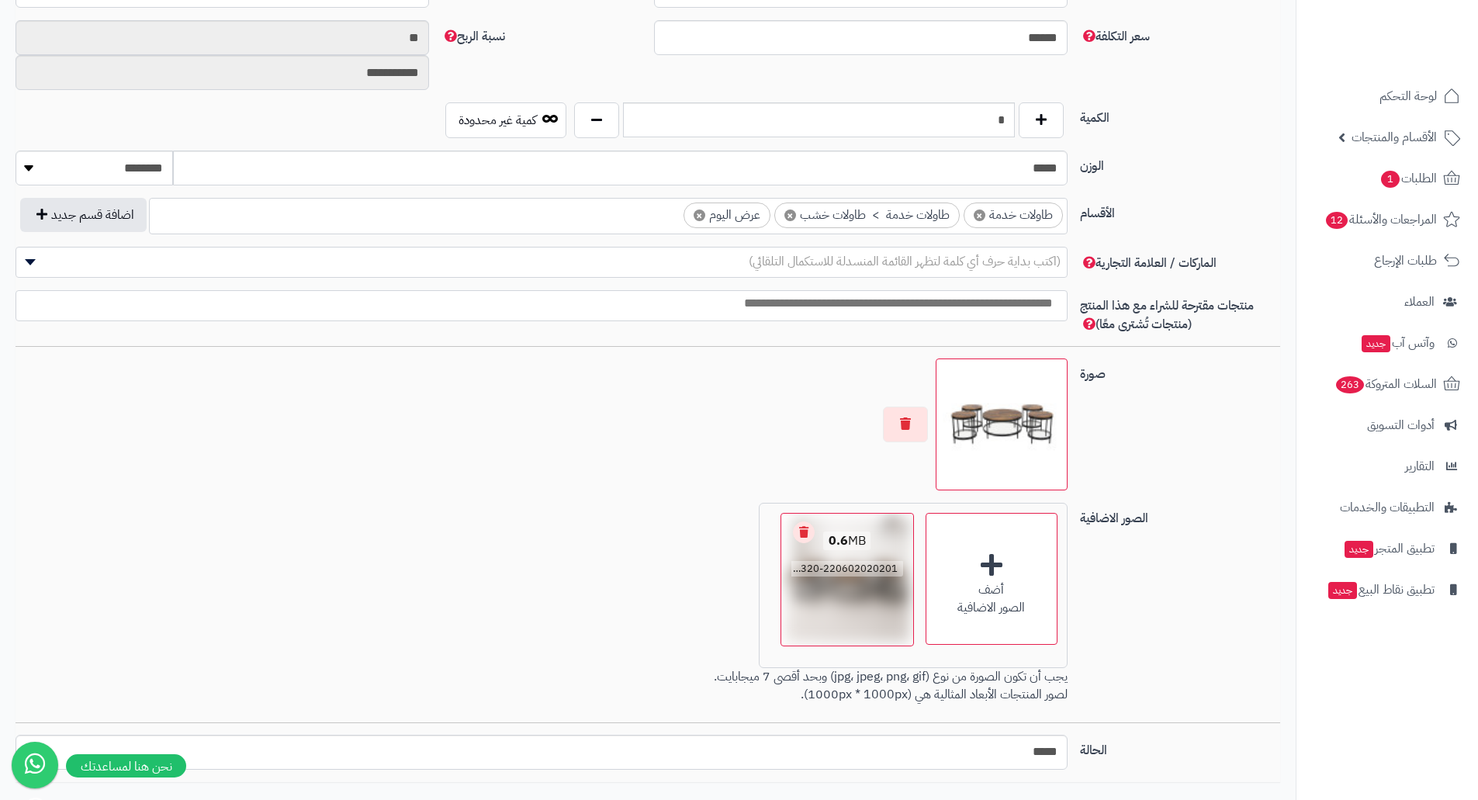
click at [807, 530] on link "Remove file" at bounding box center [804, 532] width 22 height 22
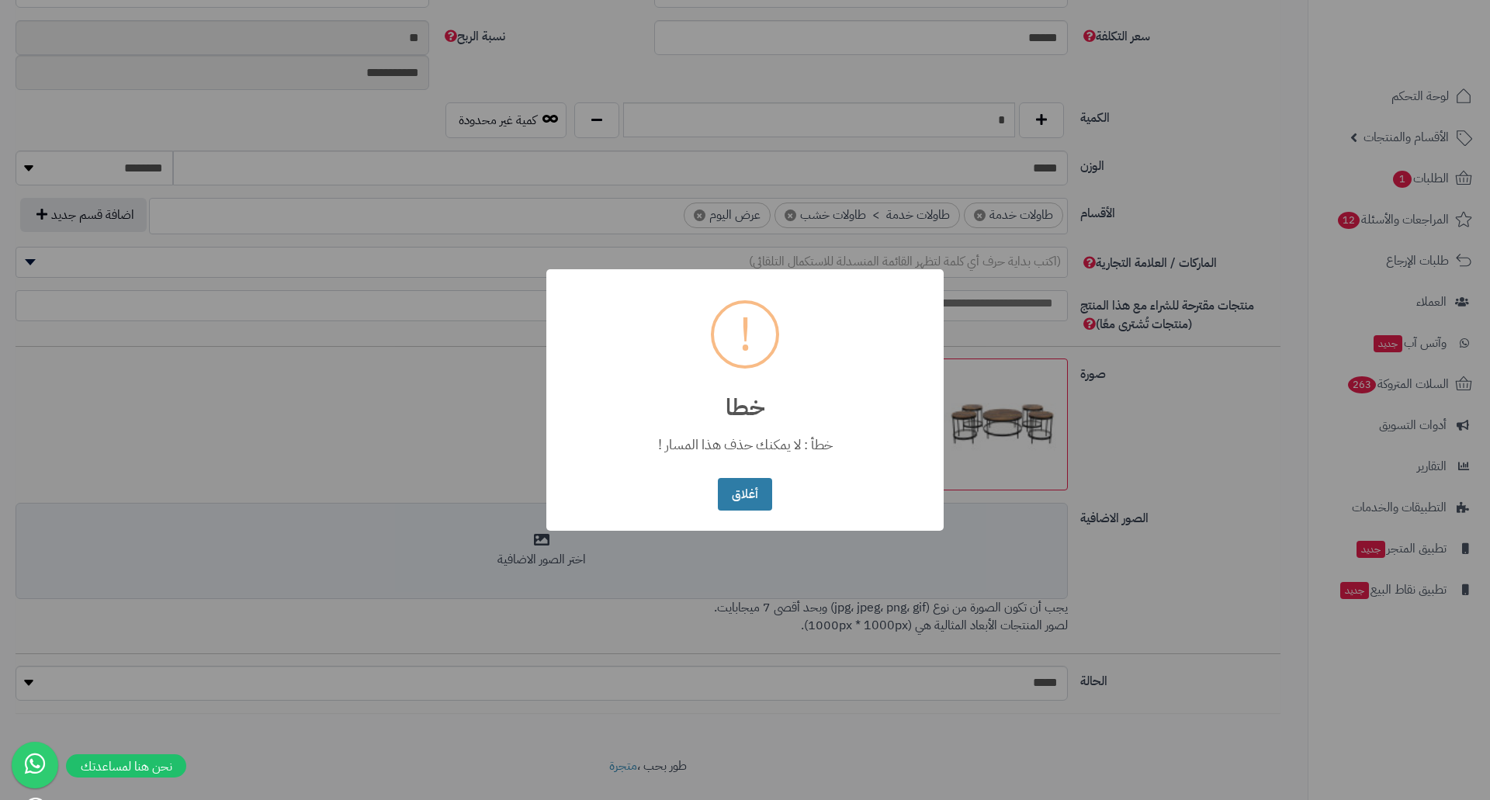
click at [757, 501] on button "أغلاق" at bounding box center [745, 494] width 54 height 33
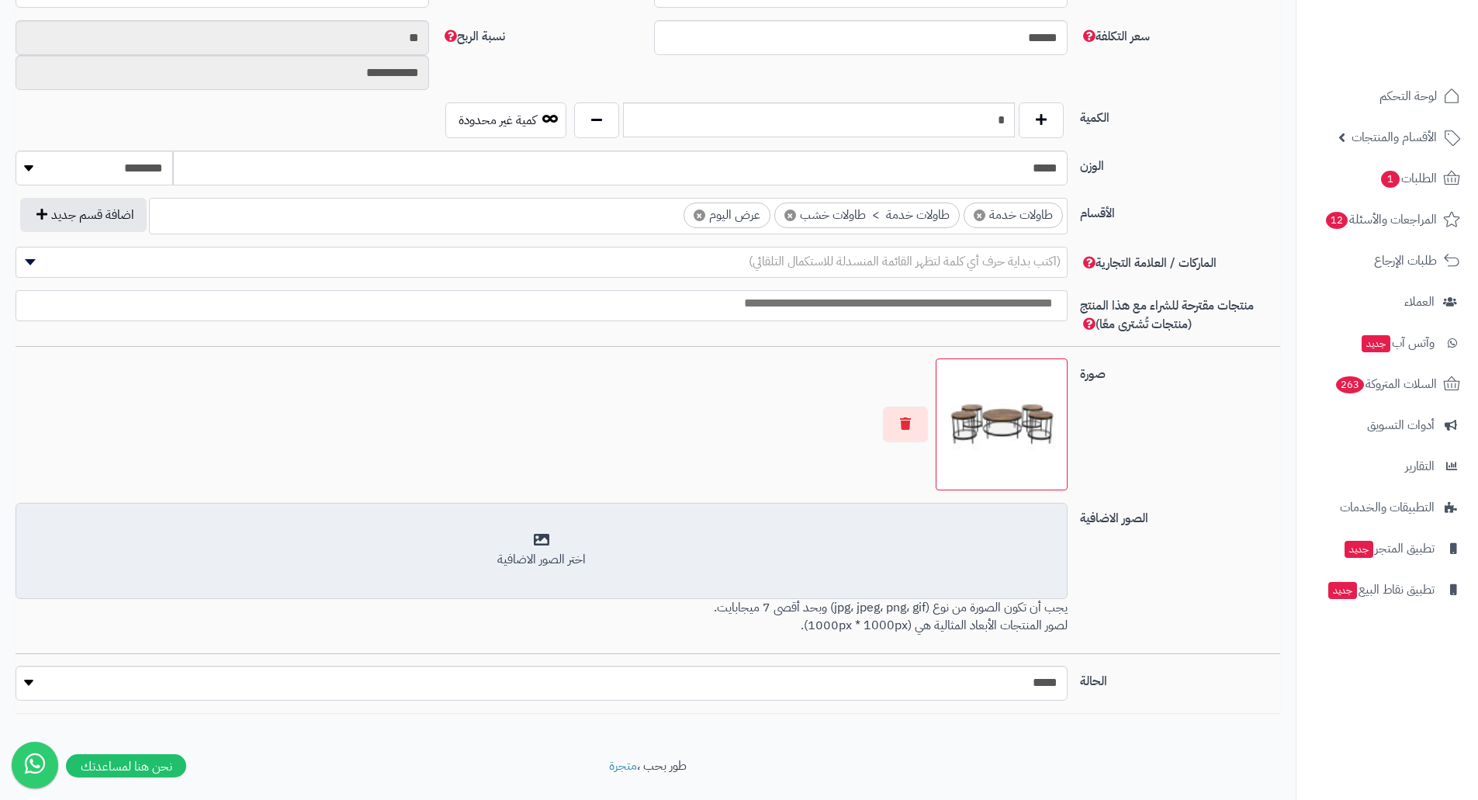
click at [864, 562] on div "اختر الصور الاضافية" at bounding box center [542, 560] width 1032 height 18
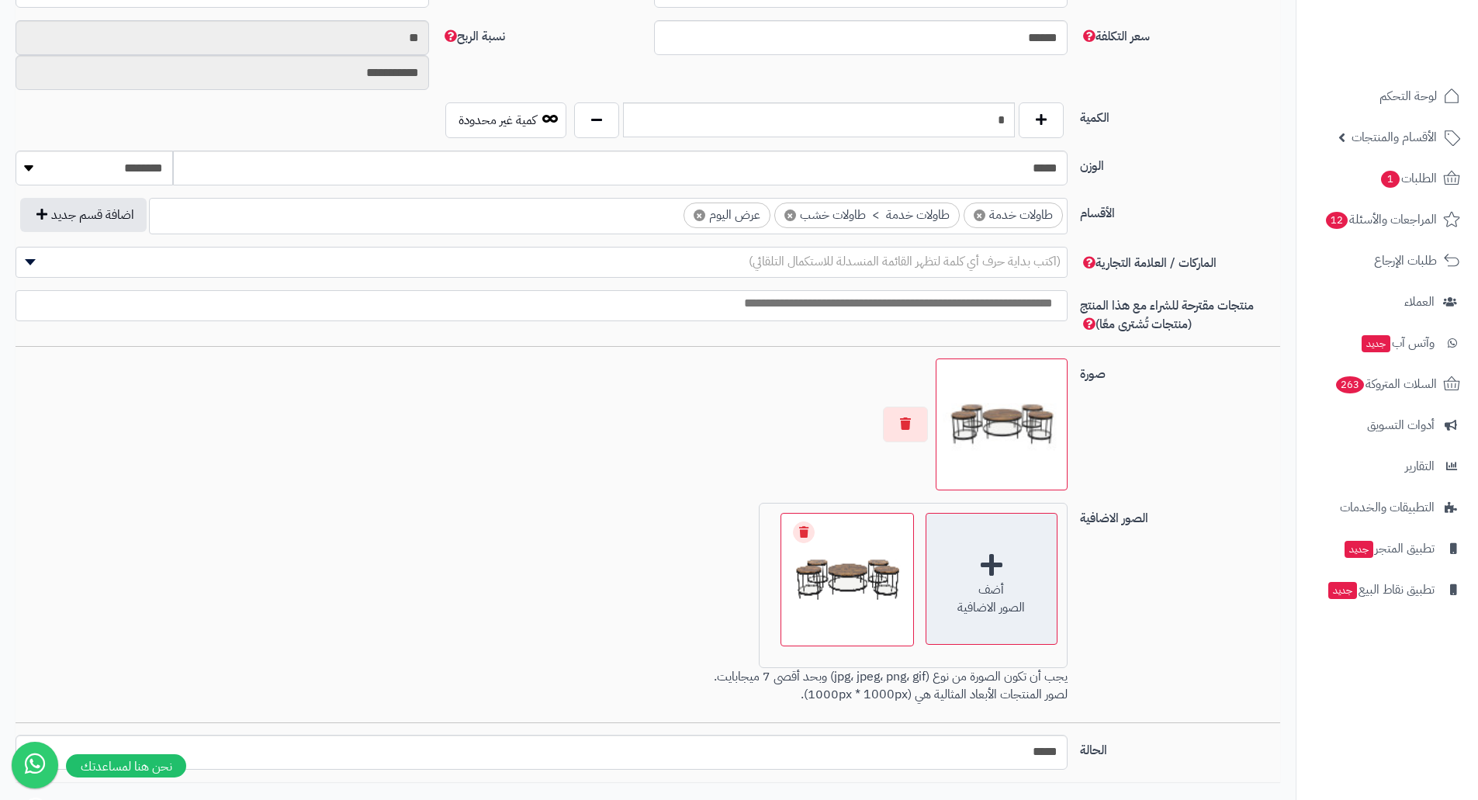
click at [943, 549] on div "أضف الصور الاضافية" at bounding box center [992, 579] width 132 height 132
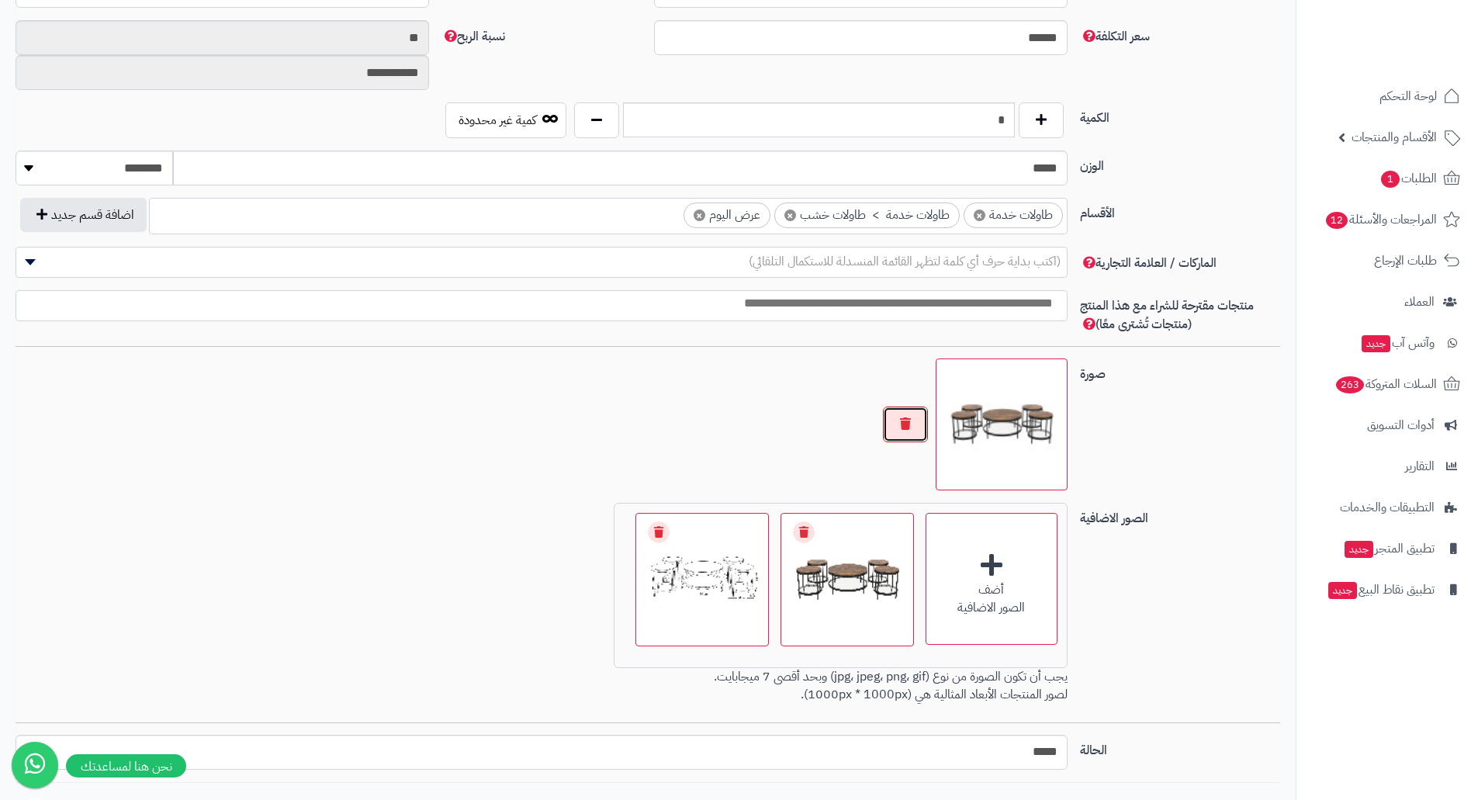
drag, startPoint x: 897, startPoint y: 420, endPoint x: 919, endPoint y: 420, distance: 21.7
click at [909, 420] on button "button" at bounding box center [905, 425] width 45 height 36
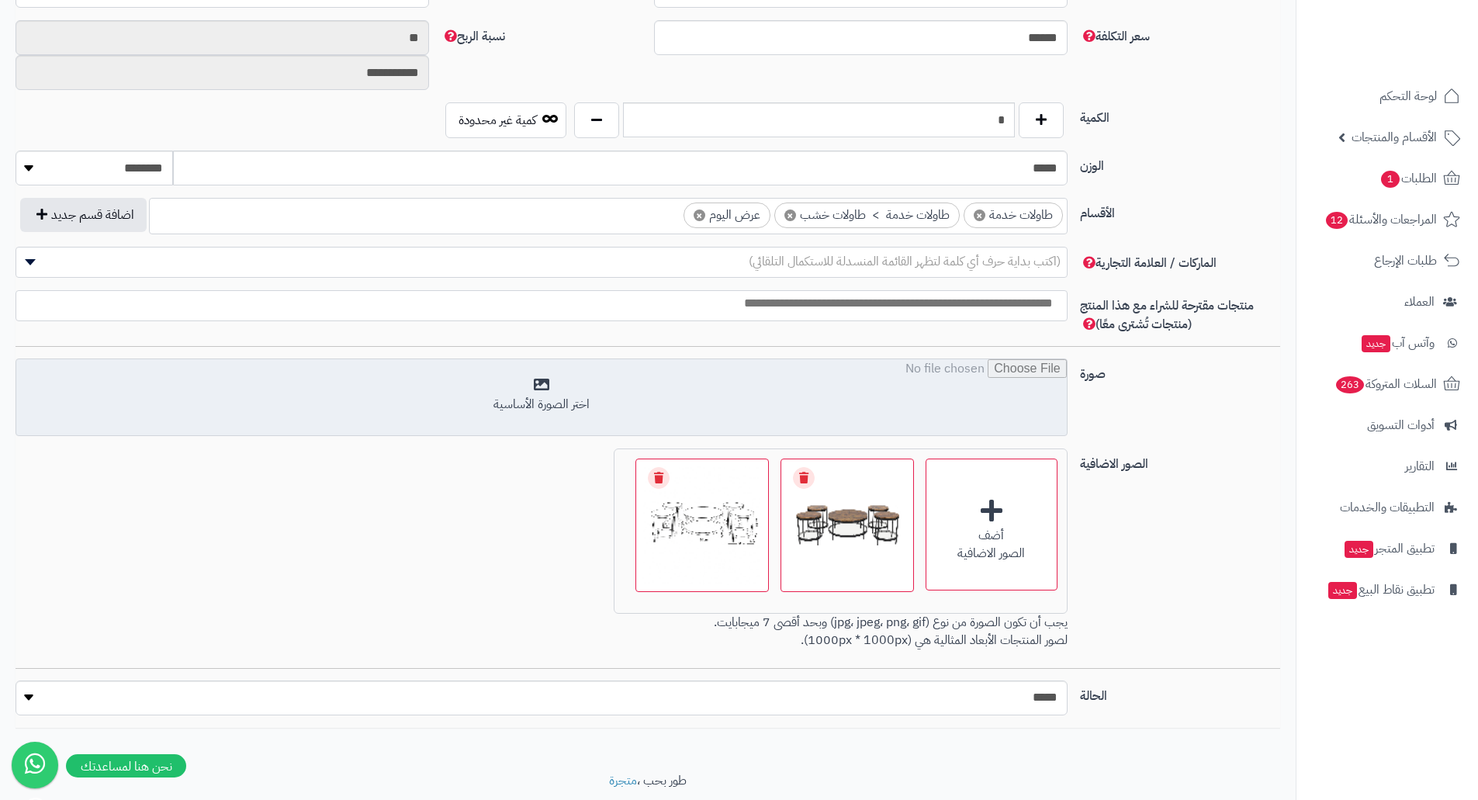
click at [935, 410] on input "file" at bounding box center [541, 398] width 1051 height 78
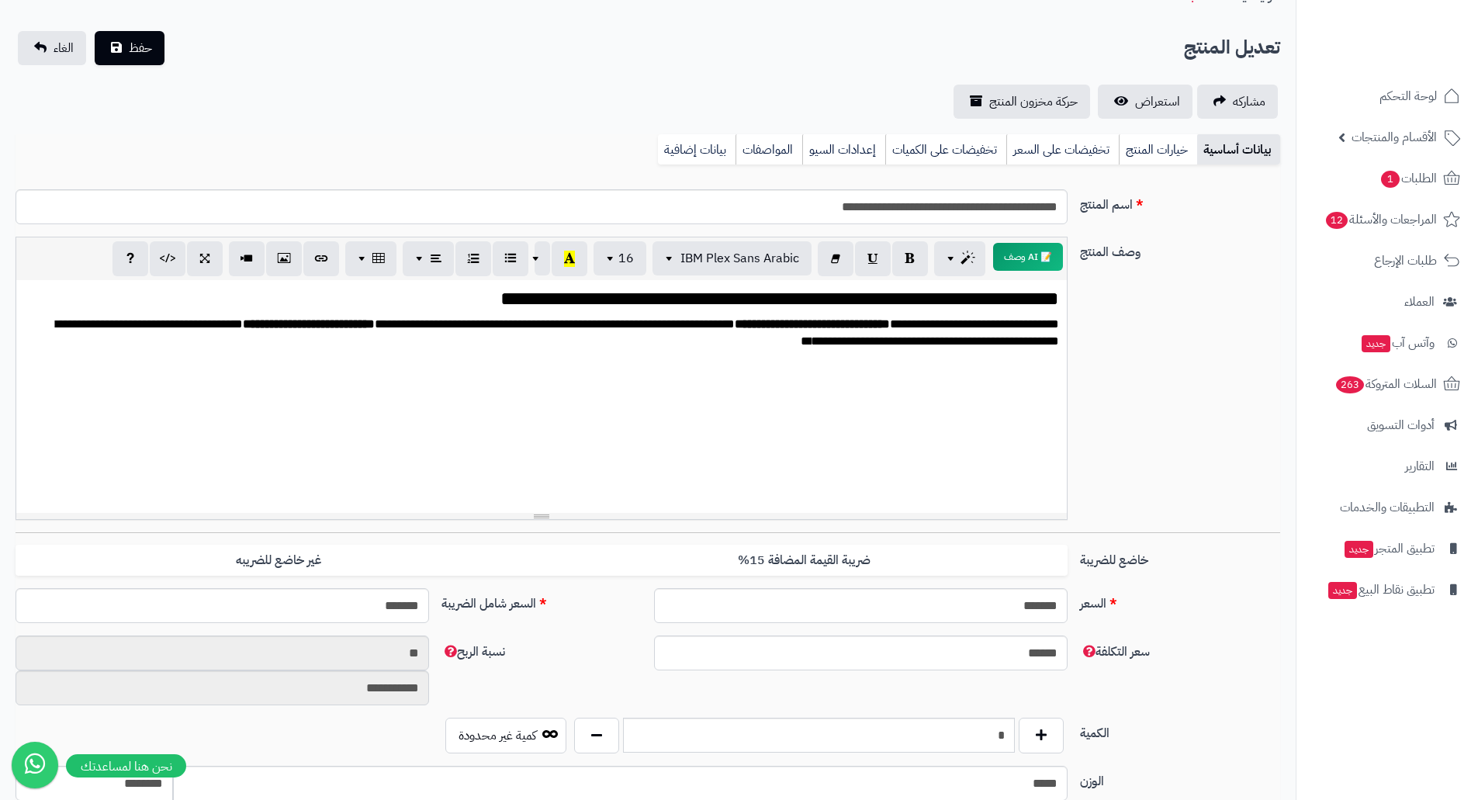
scroll to position [0, 0]
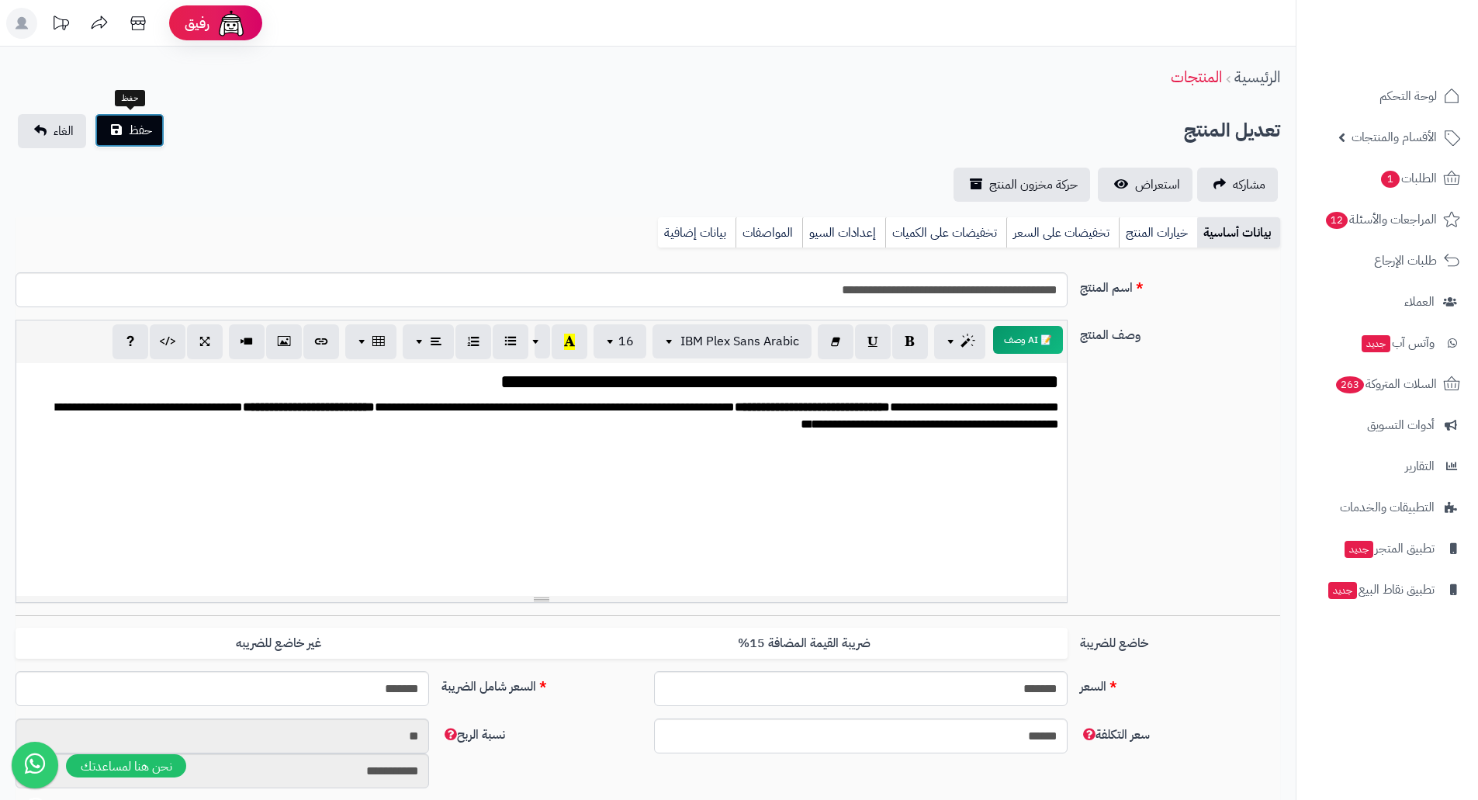
click at [140, 126] on span "حفظ" at bounding box center [140, 130] width 23 height 19
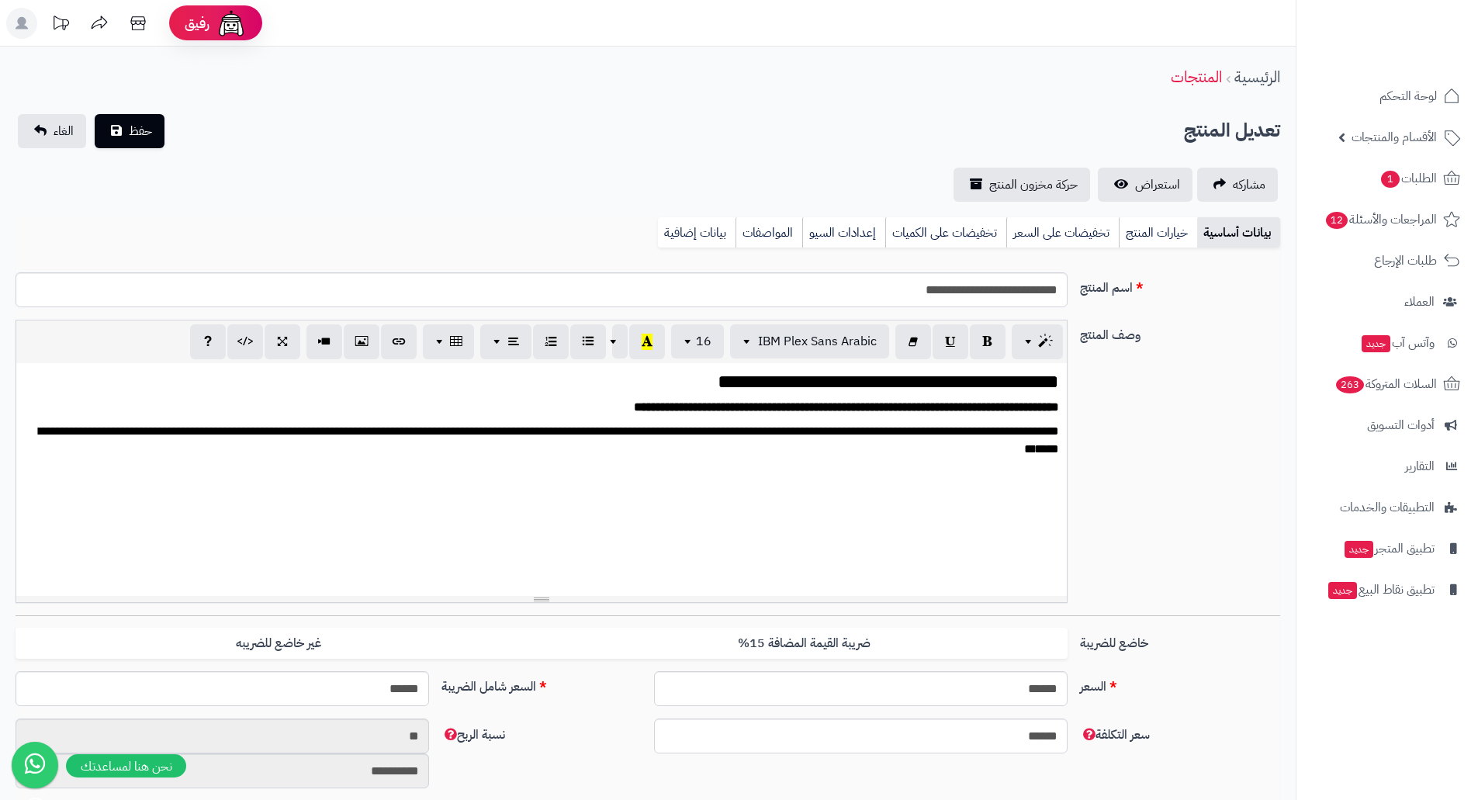
scroll to position [1855, 0]
click at [1138, 187] on span "استعراض" at bounding box center [1157, 184] width 45 height 19
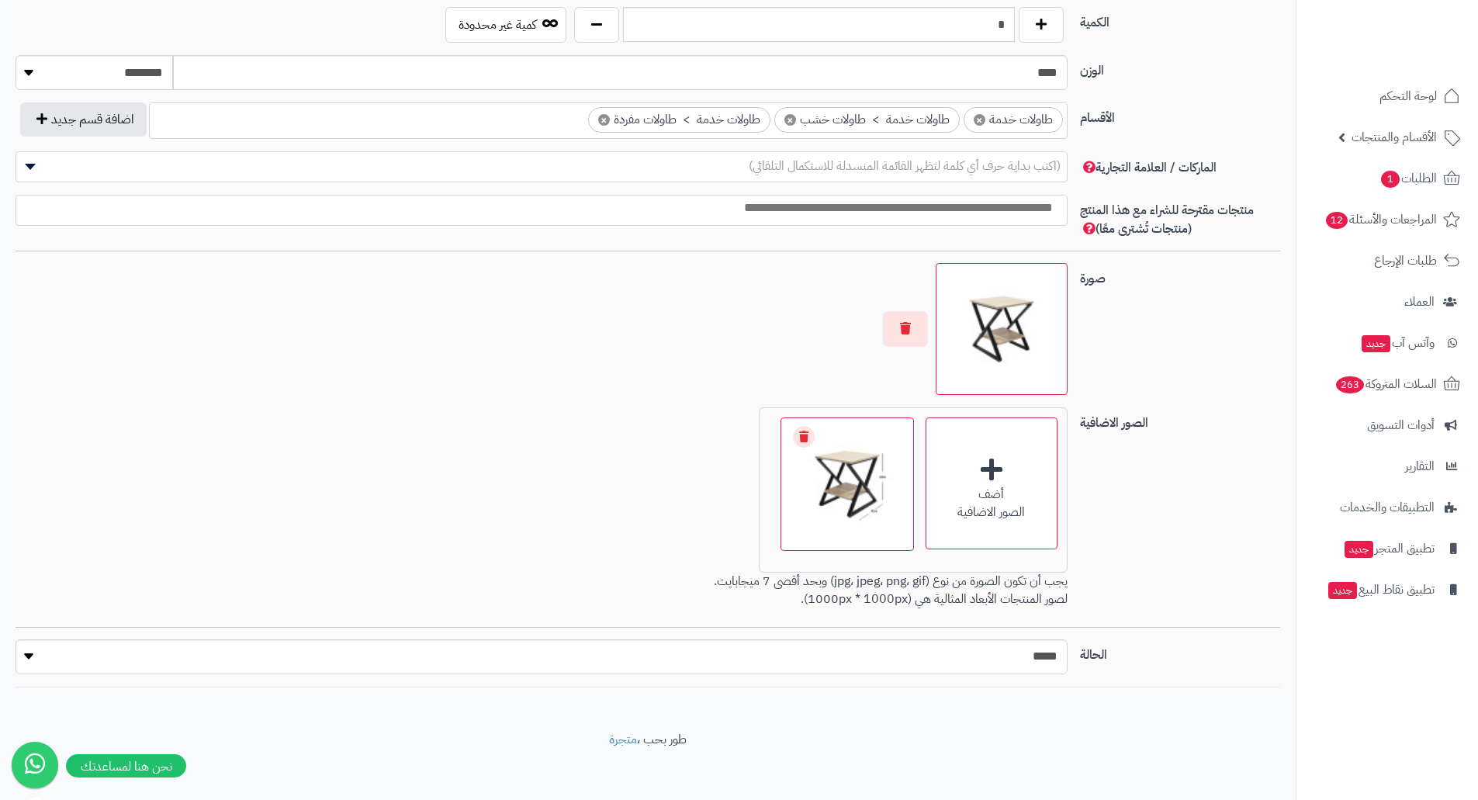
scroll to position [802, 0]
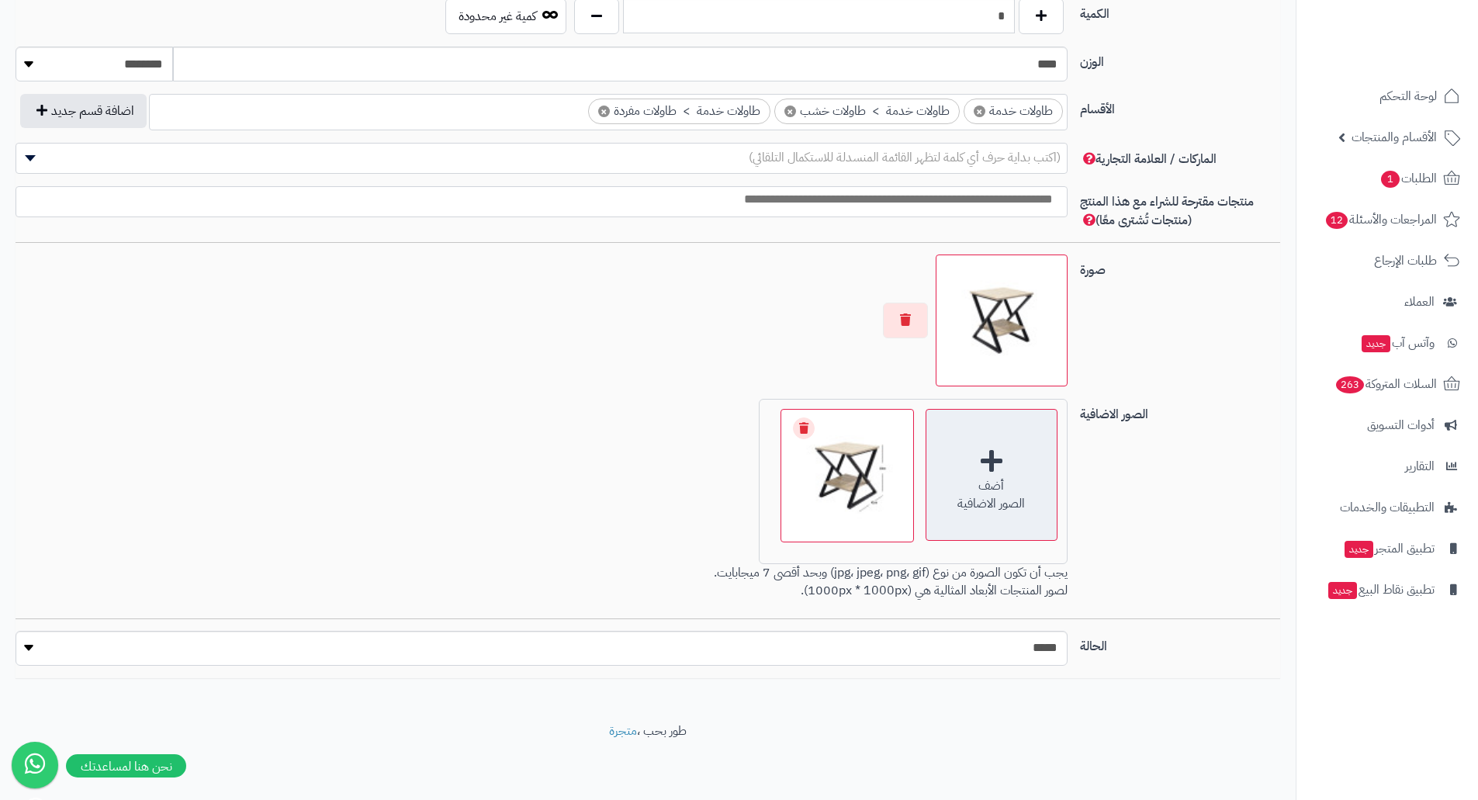
click at [996, 463] on div "أضف الصور الاضافية" at bounding box center [992, 475] width 132 height 132
click at [984, 465] on div "أضف الصور الاضافية" at bounding box center [992, 475] width 132 height 132
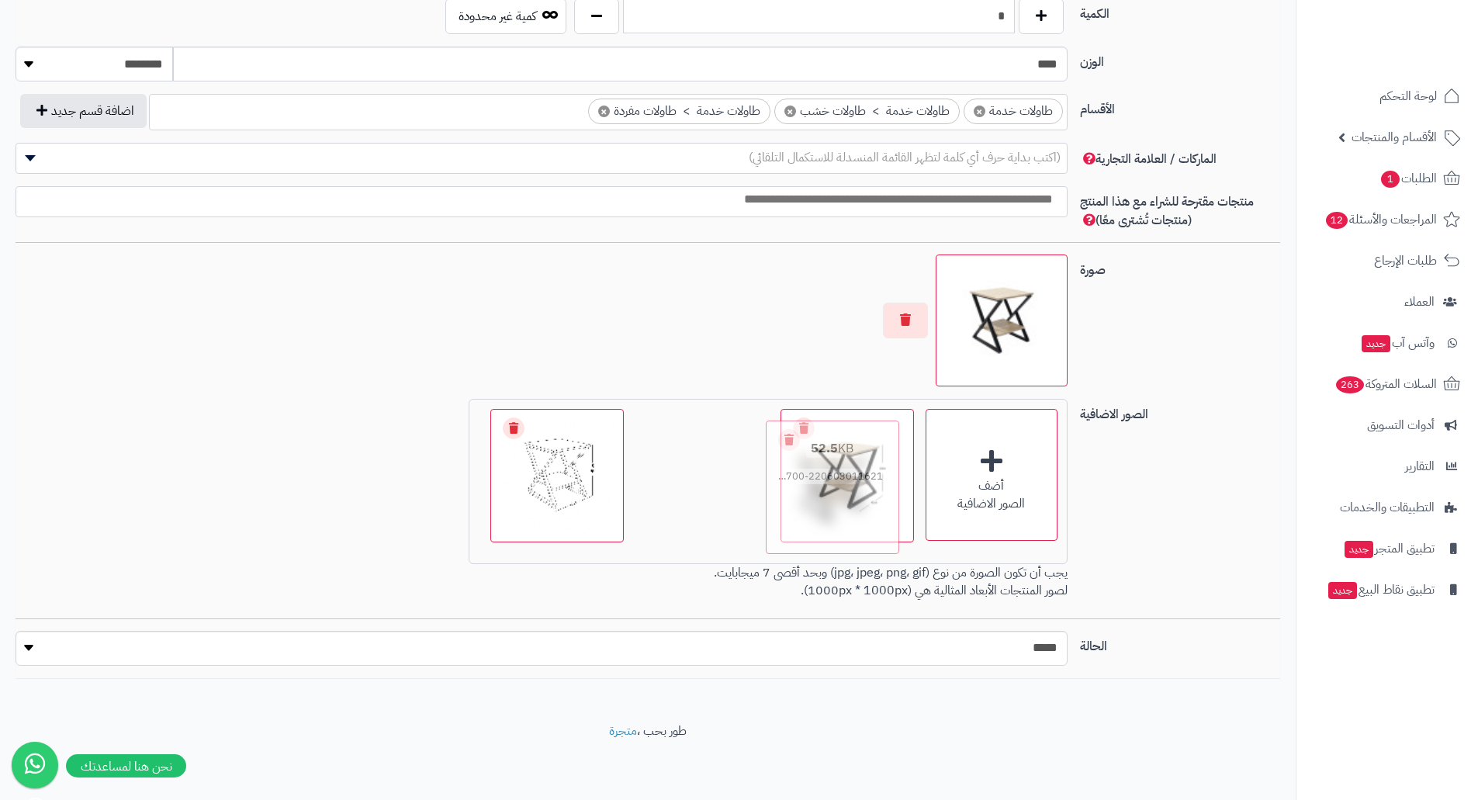
drag, startPoint x: 730, startPoint y: 434, endPoint x: 864, endPoint y: 448, distance: 134.2
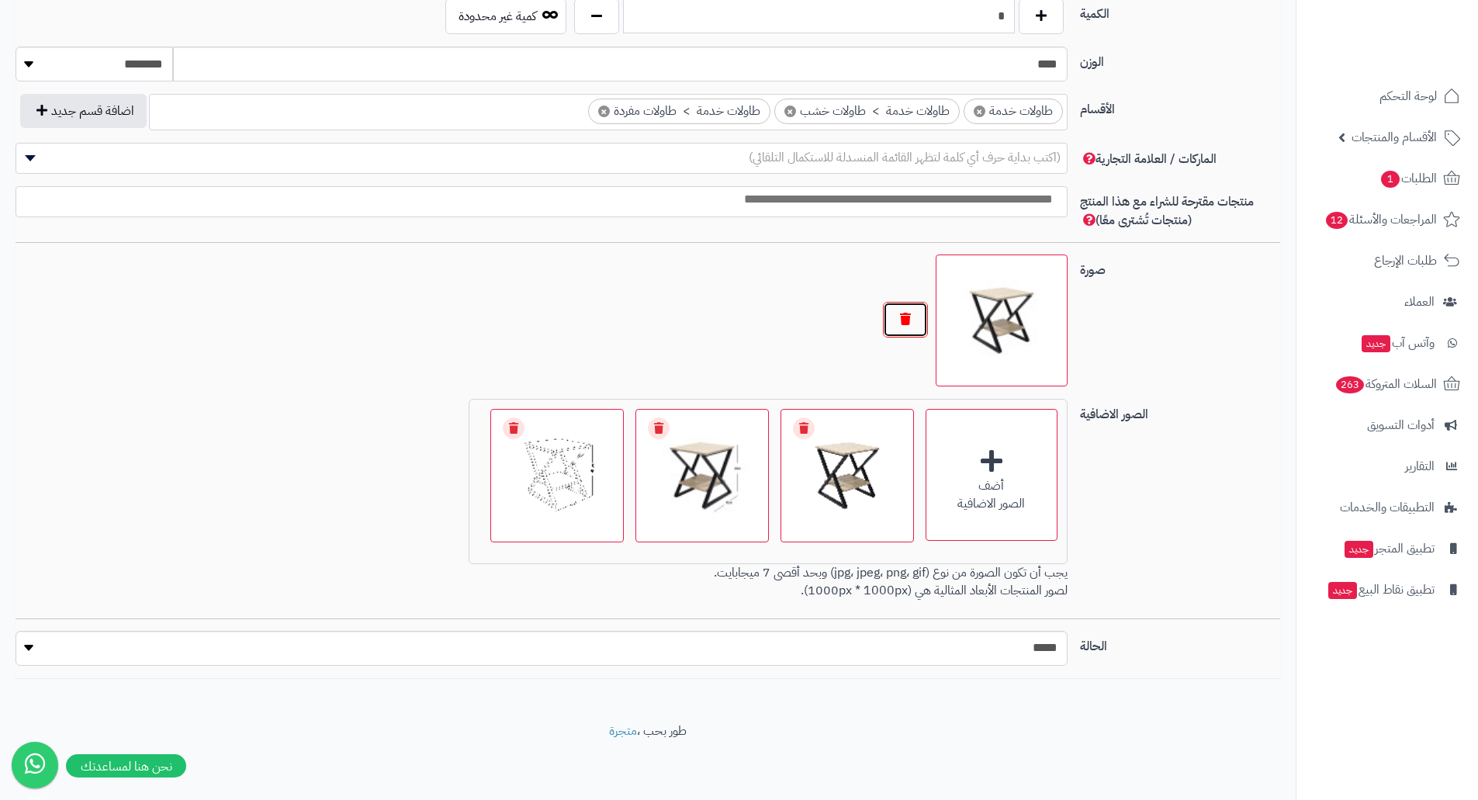
click at [909, 313] on button "button" at bounding box center [905, 320] width 45 height 36
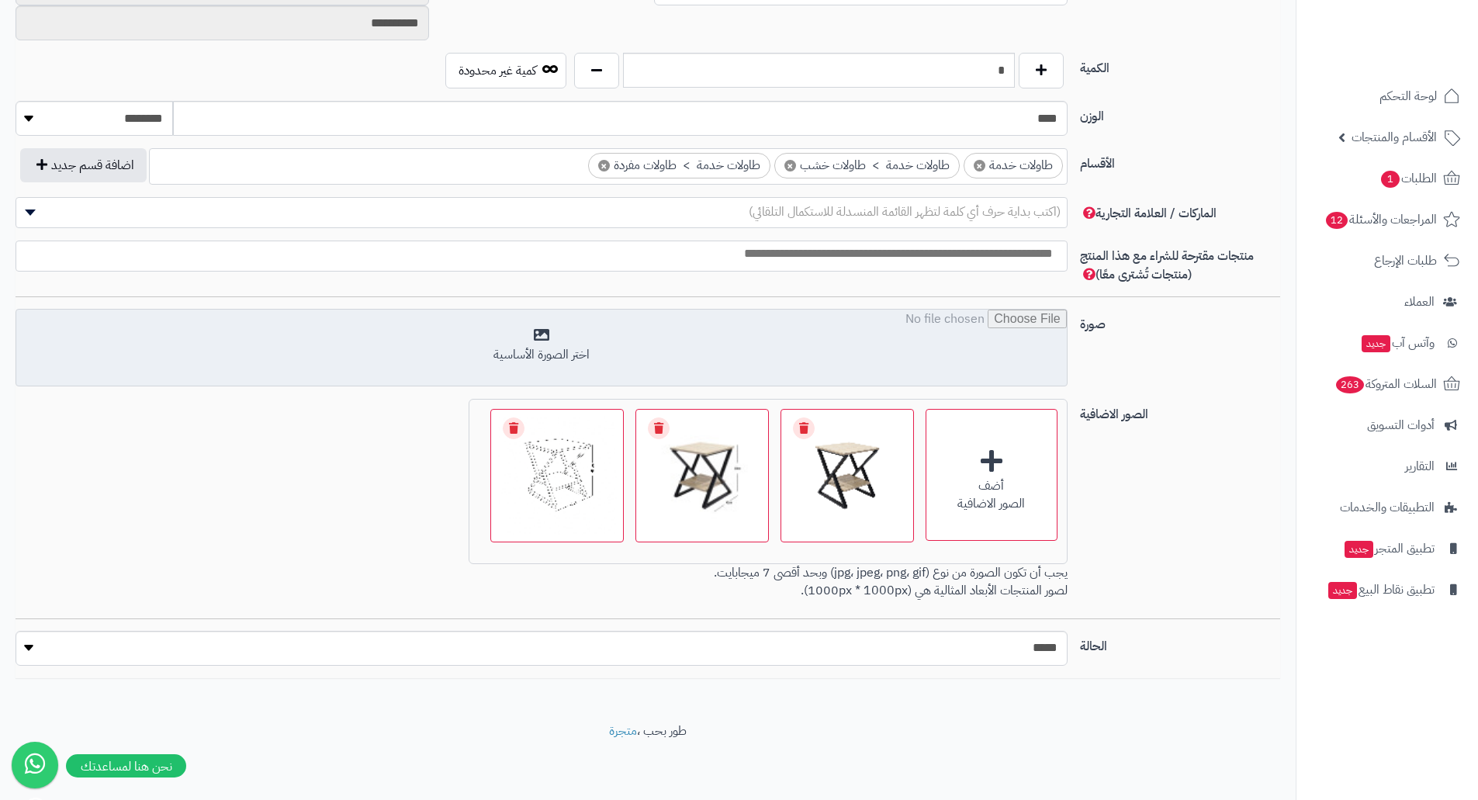
click at [864, 331] on input "file" at bounding box center [541, 349] width 1051 height 78
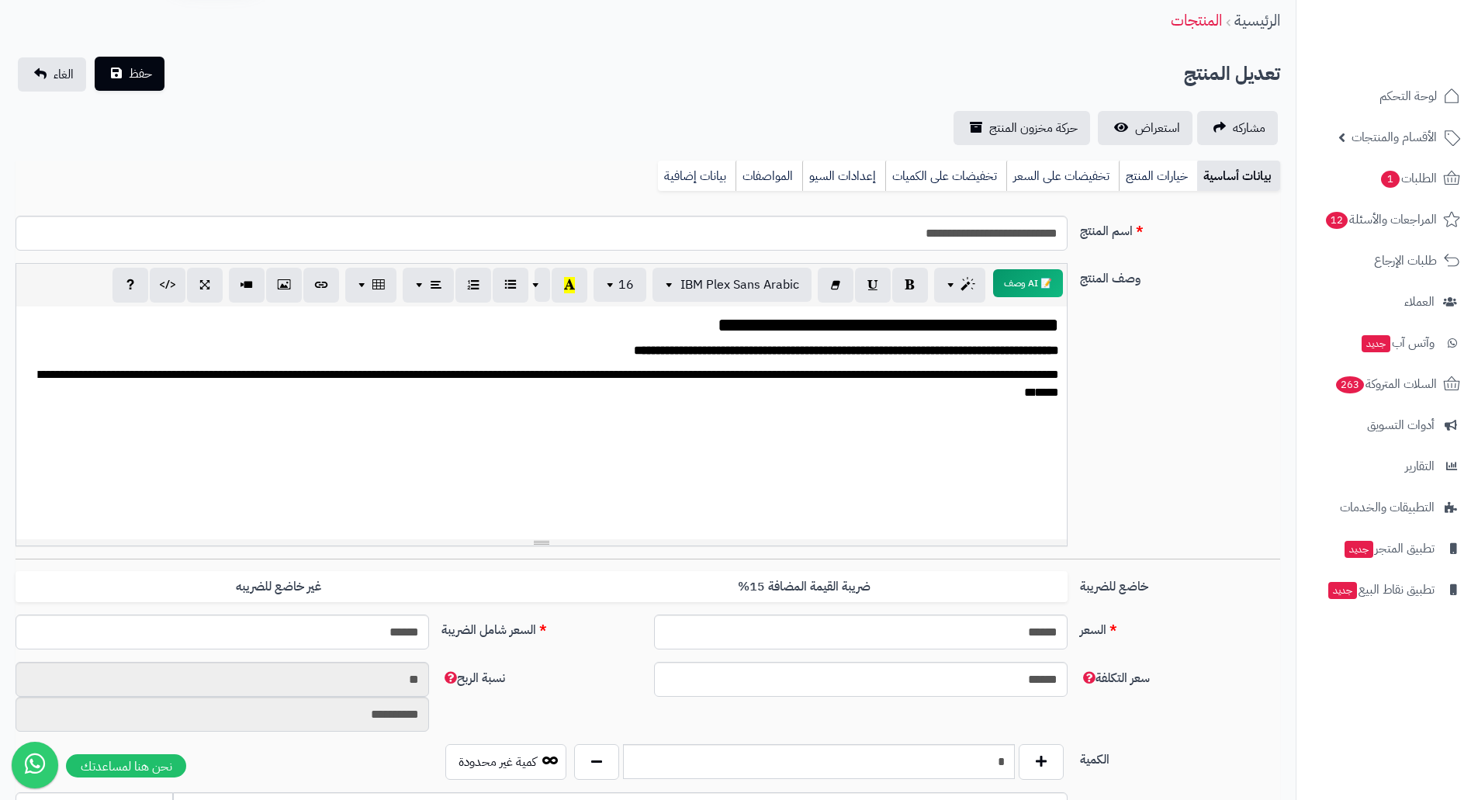
scroll to position [0, 0]
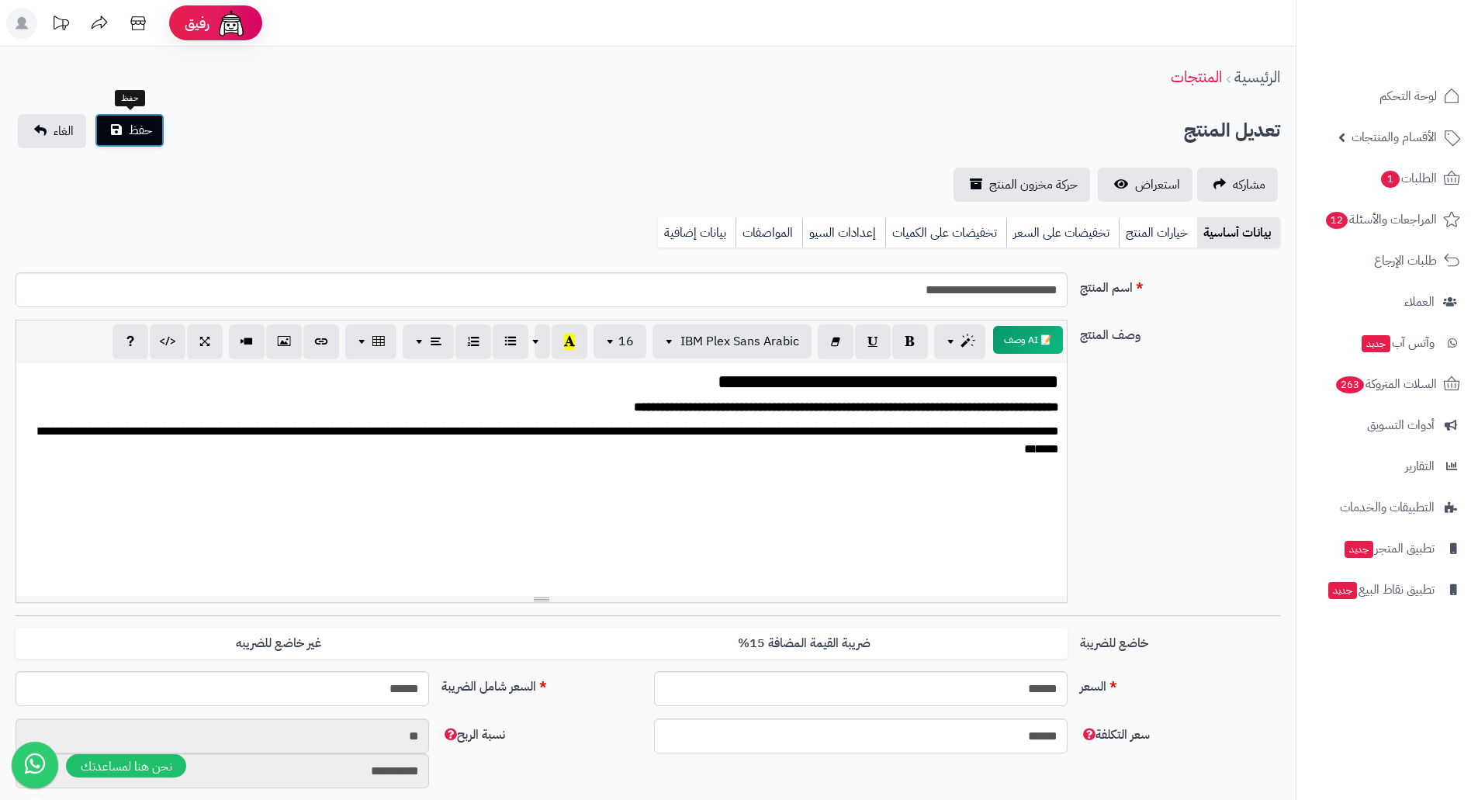
click at [113, 129] on button "حفظ" at bounding box center [130, 130] width 70 height 34
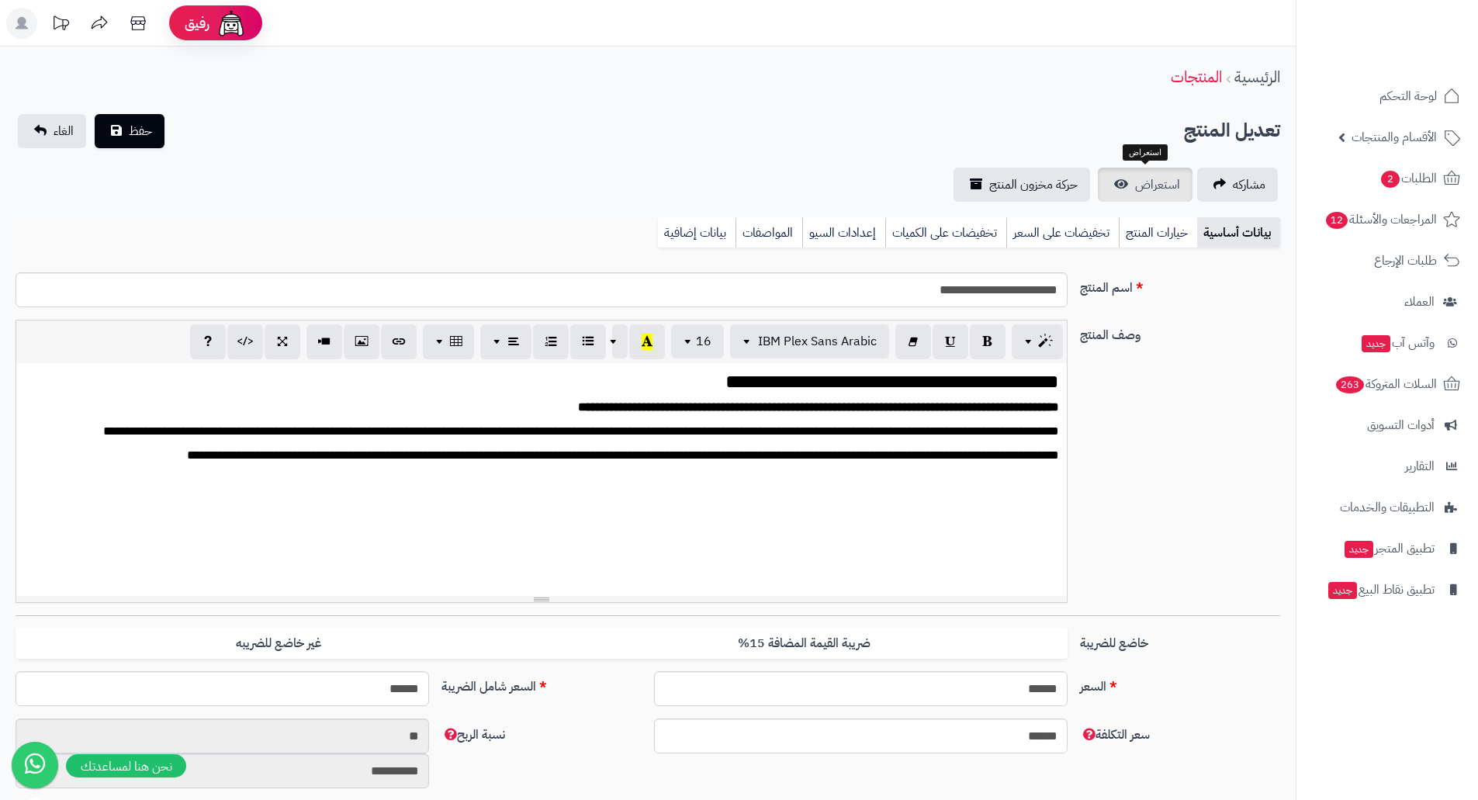
scroll to position [1855, 0]
click at [1157, 182] on span "استعراض" at bounding box center [1157, 184] width 45 height 19
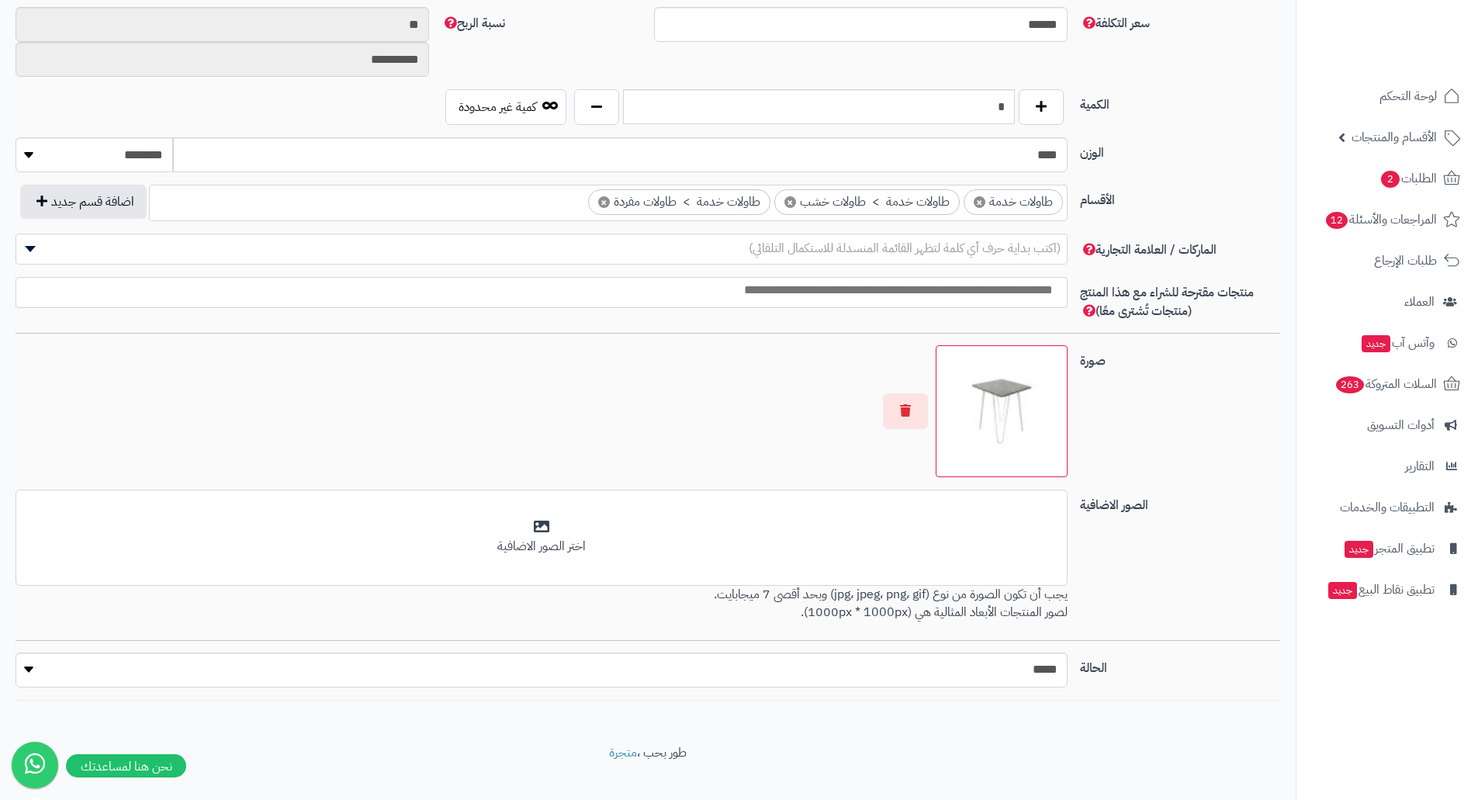
scroll to position [733, 0]
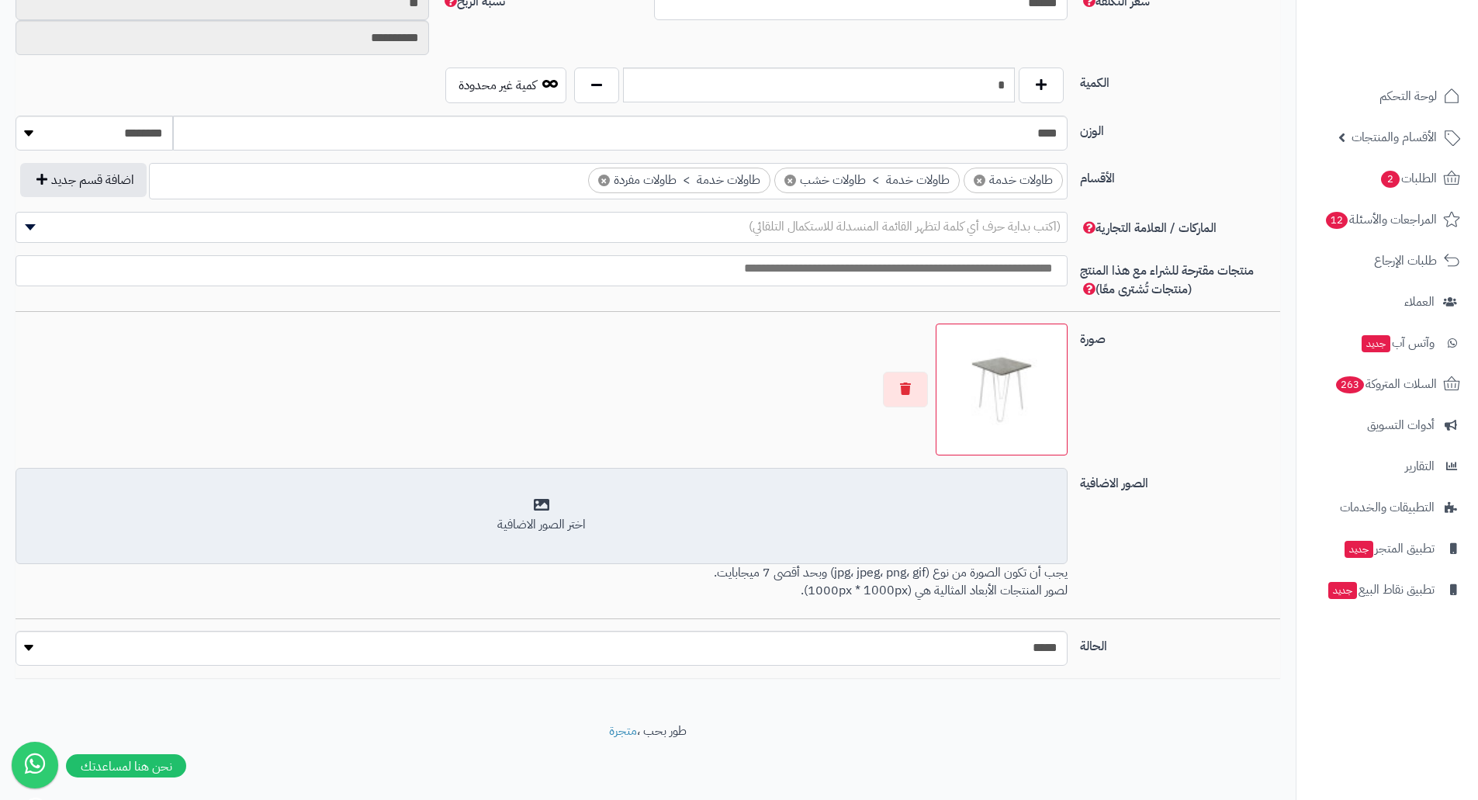
click at [954, 507] on div "اختر الصور الاضافية" at bounding box center [542, 515] width 1032 height 36
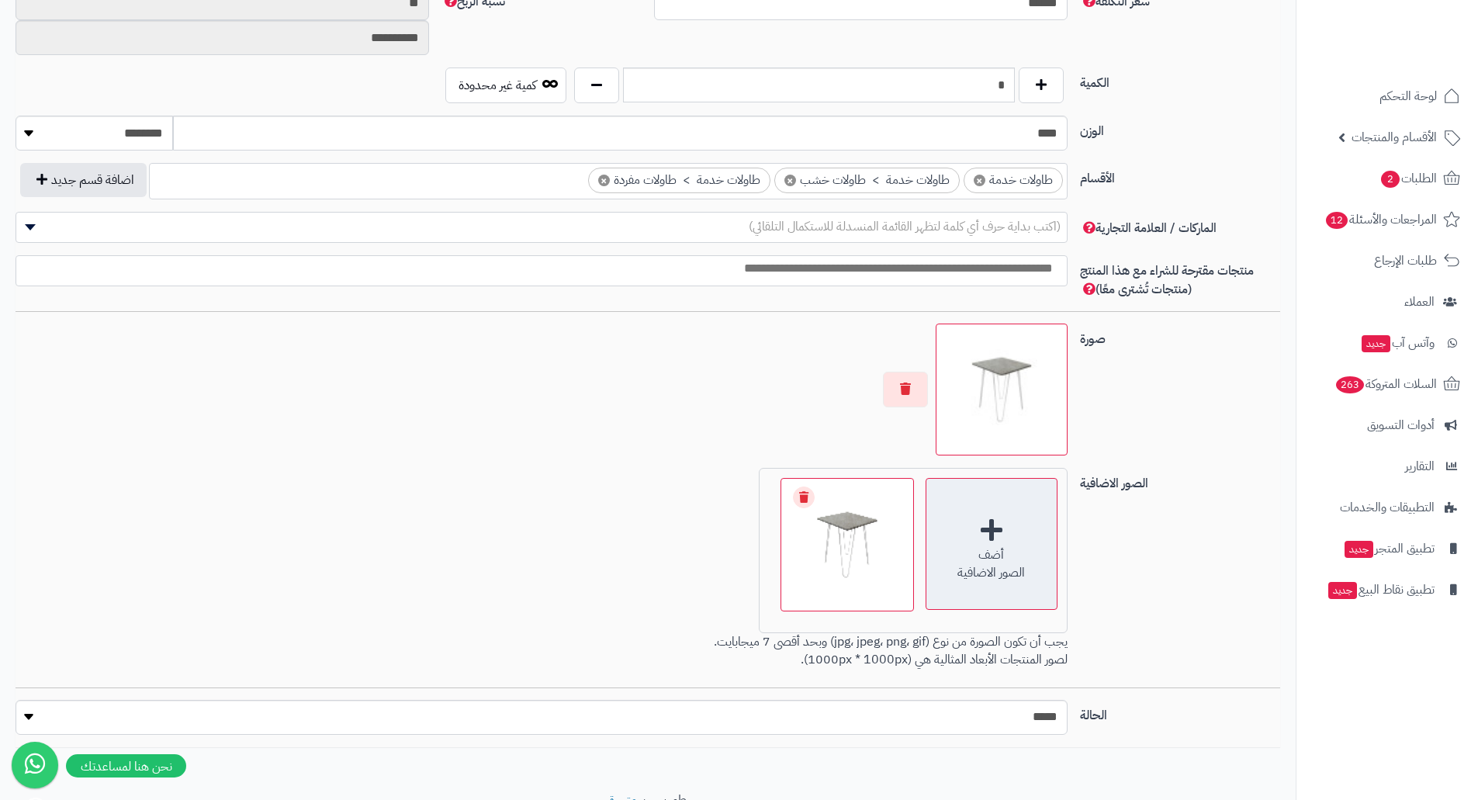
click at [1006, 523] on div "أضف الصور الاضافية" at bounding box center [992, 544] width 132 height 132
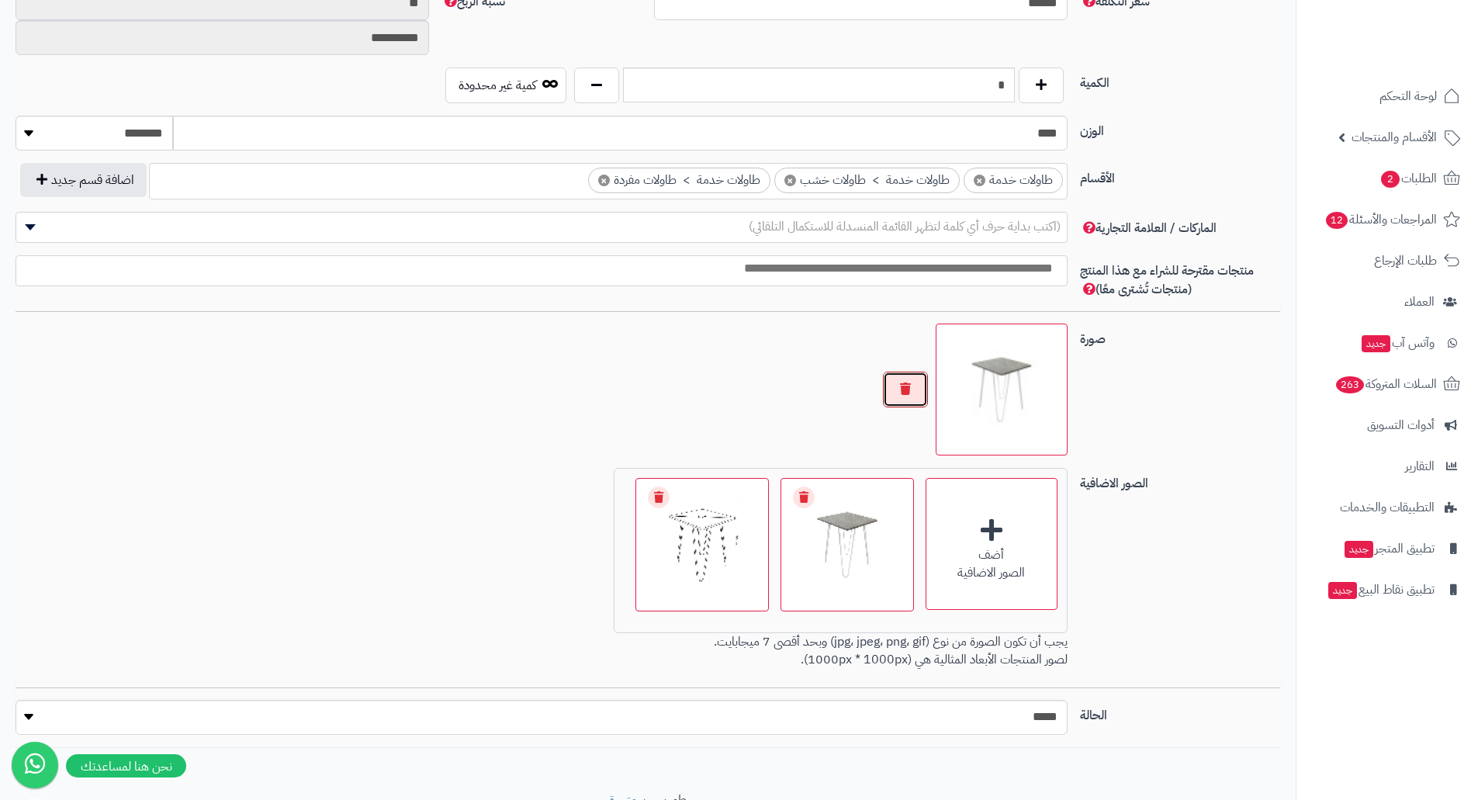
drag, startPoint x: 908, startPoint y: 393, endPoint x: 929, endPoint y: 393, distance: 21.0
click at [913, 393] on button "button" at bounding box center [905, 390] width 45 height 36
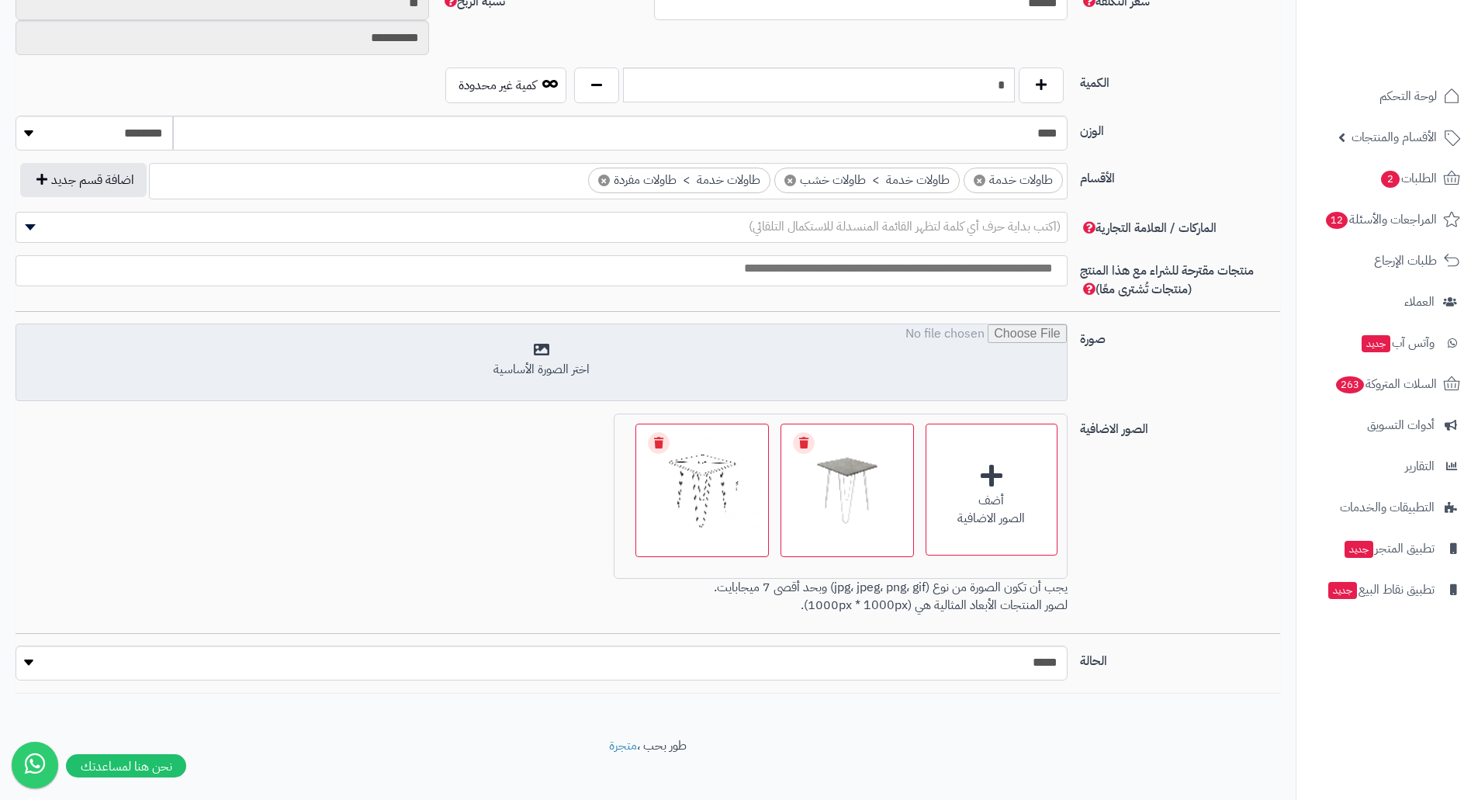
click at [951, 377] on input "file" at bounding box center [541, 363] width 1051 height 78
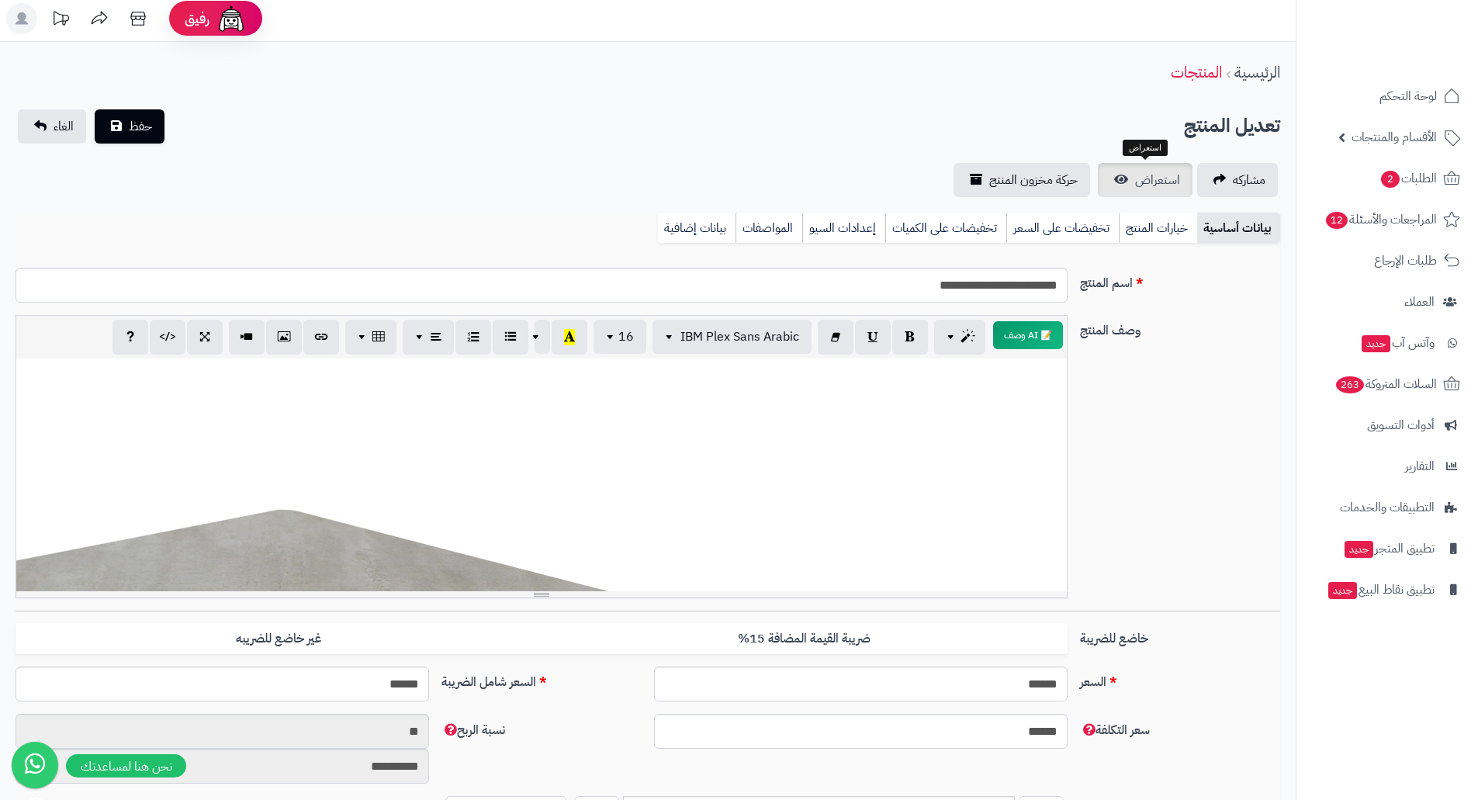
scroll to position [0, 0]
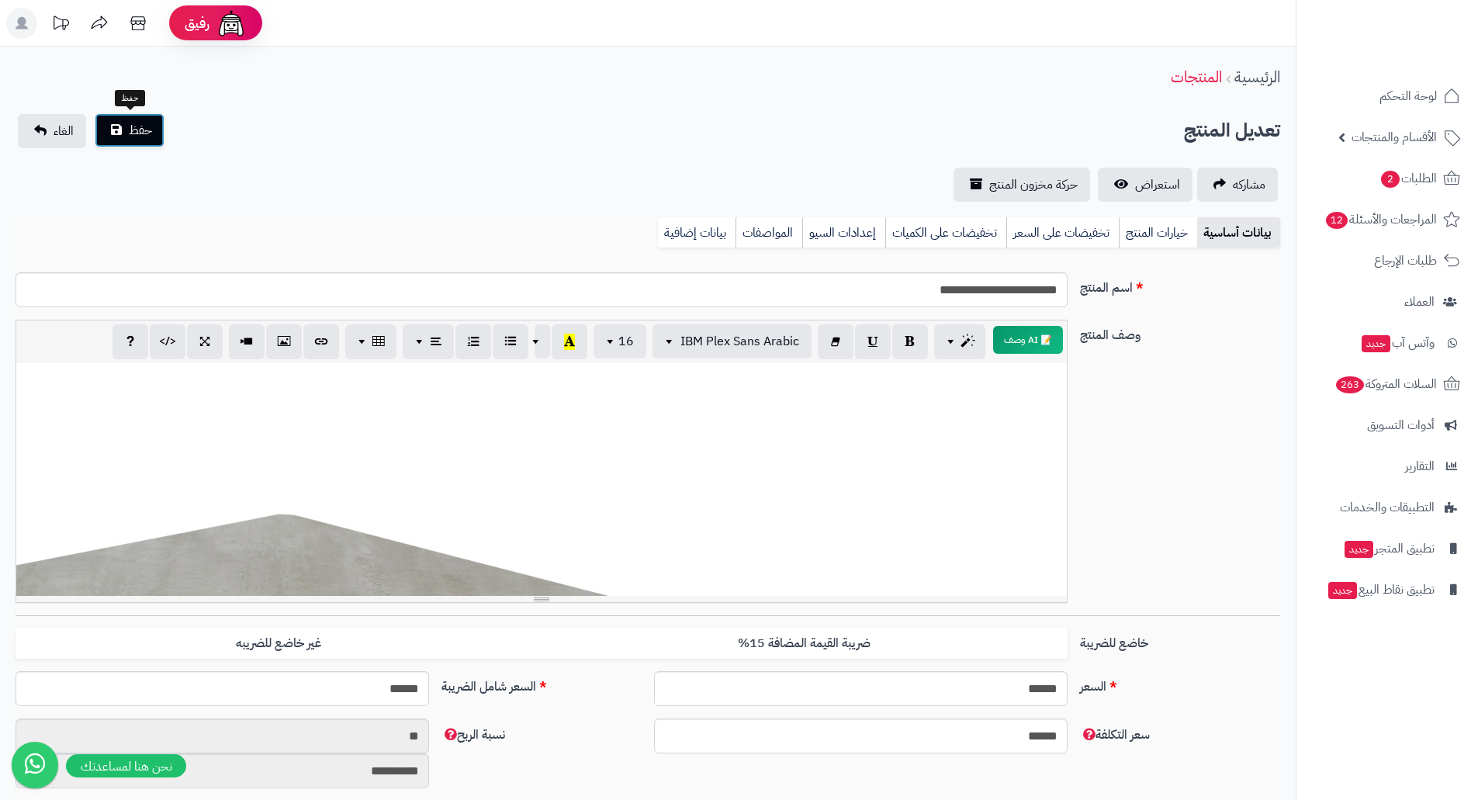
drag, startPoint x: 120, startPoint y: 124, endPoint x: 153, endPoint y: 125, distance: 32.6
click at [123, 124] on button "حفظ" at bounding box center [130, 130] width 70 height 34
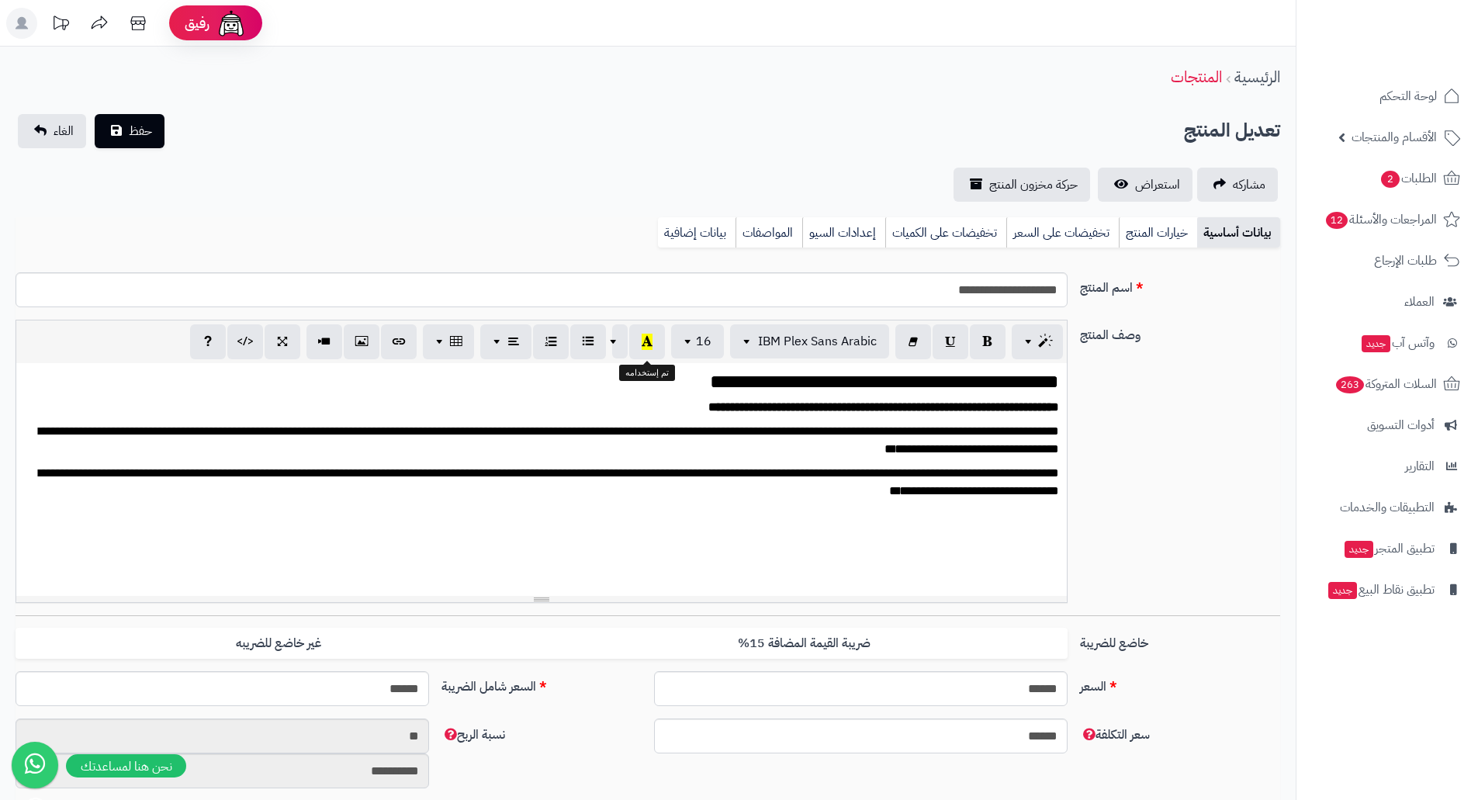
scroll to position [1841, 0]
click at [1162, 174] on link "استعراض" at bounding box center [1145, 185] width 95 height 34
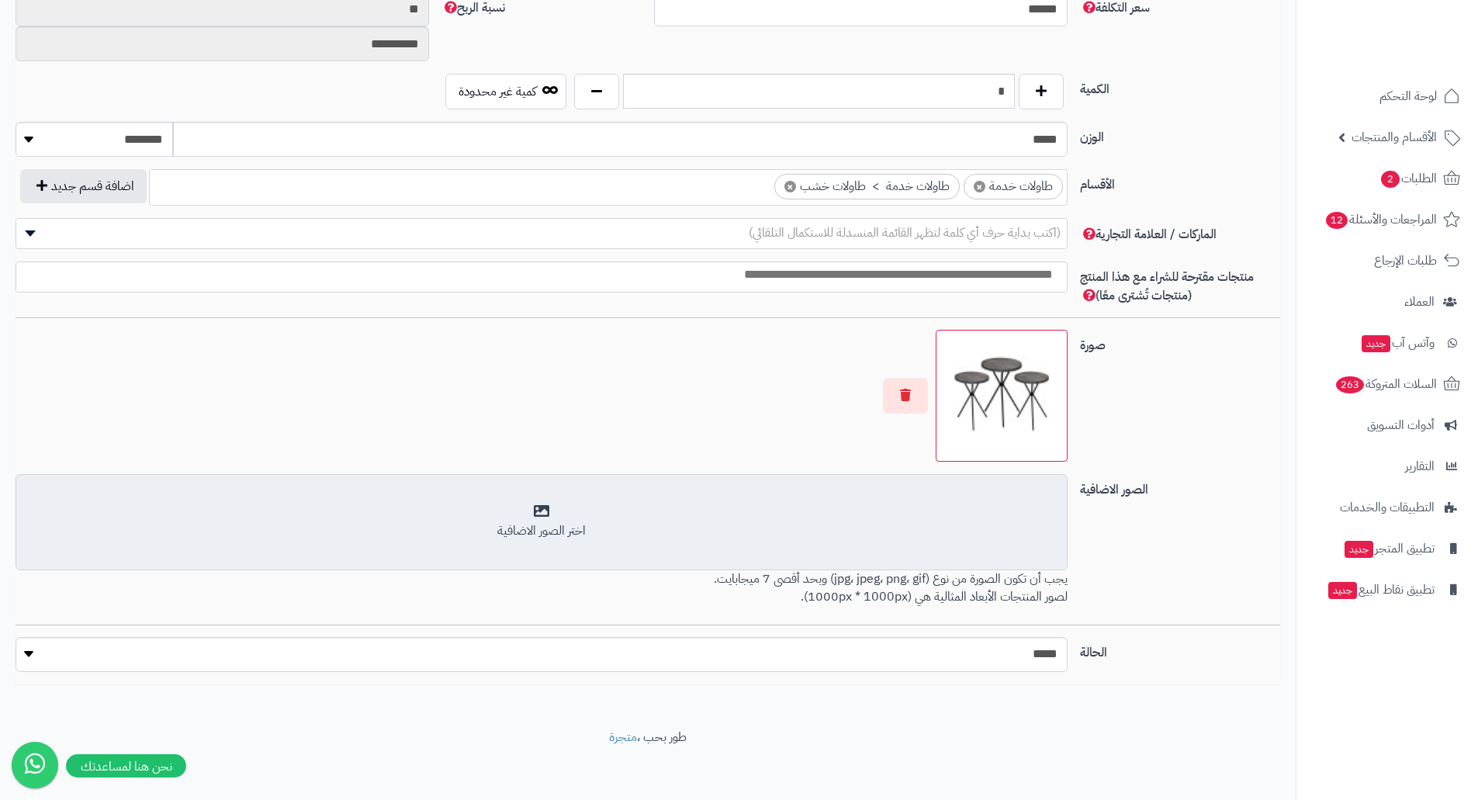
scroll to position [733, 0]
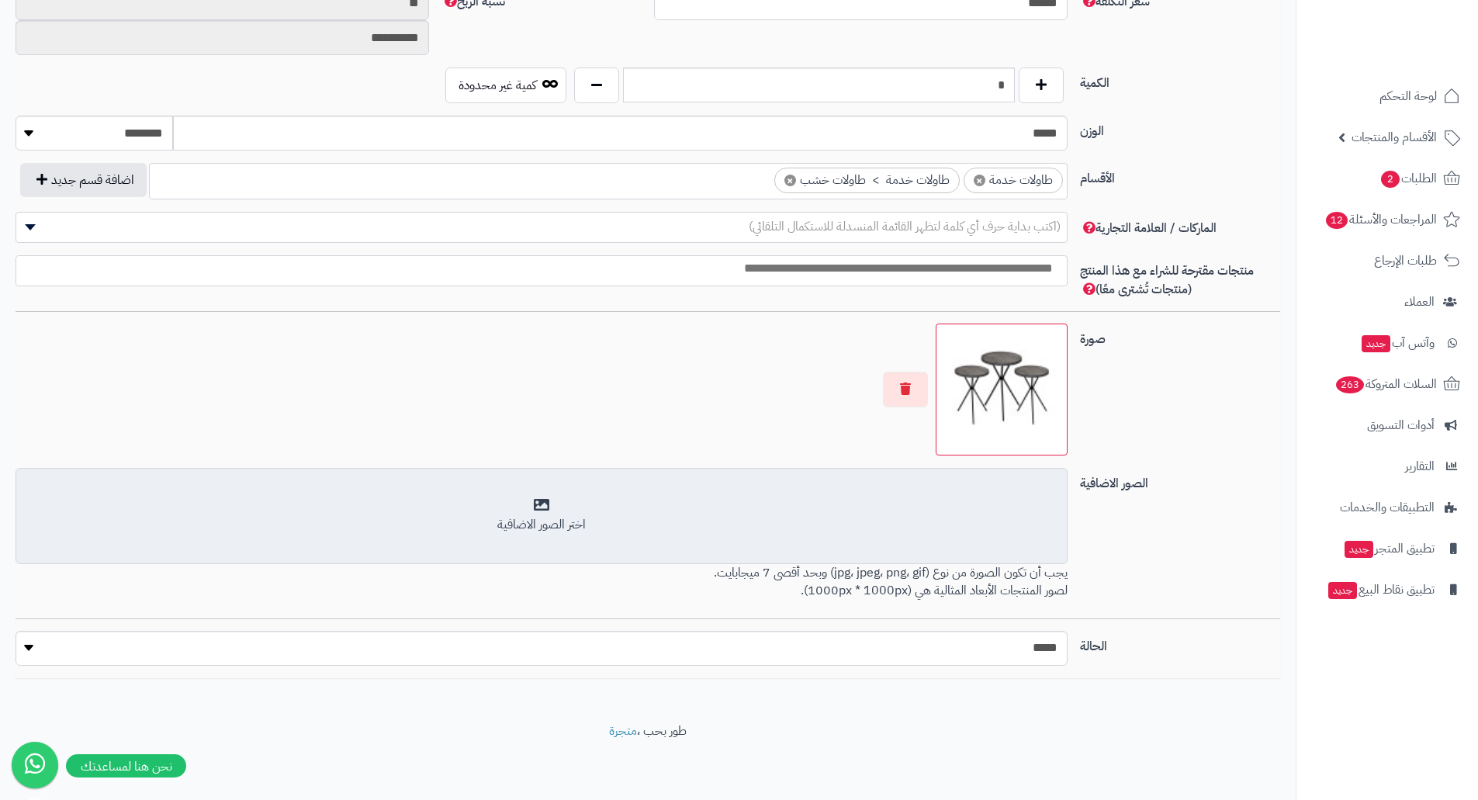
click at [940, 497] on div "اختر الصور الاضافية" at bounding box center [542, 515] width 1032 height 36
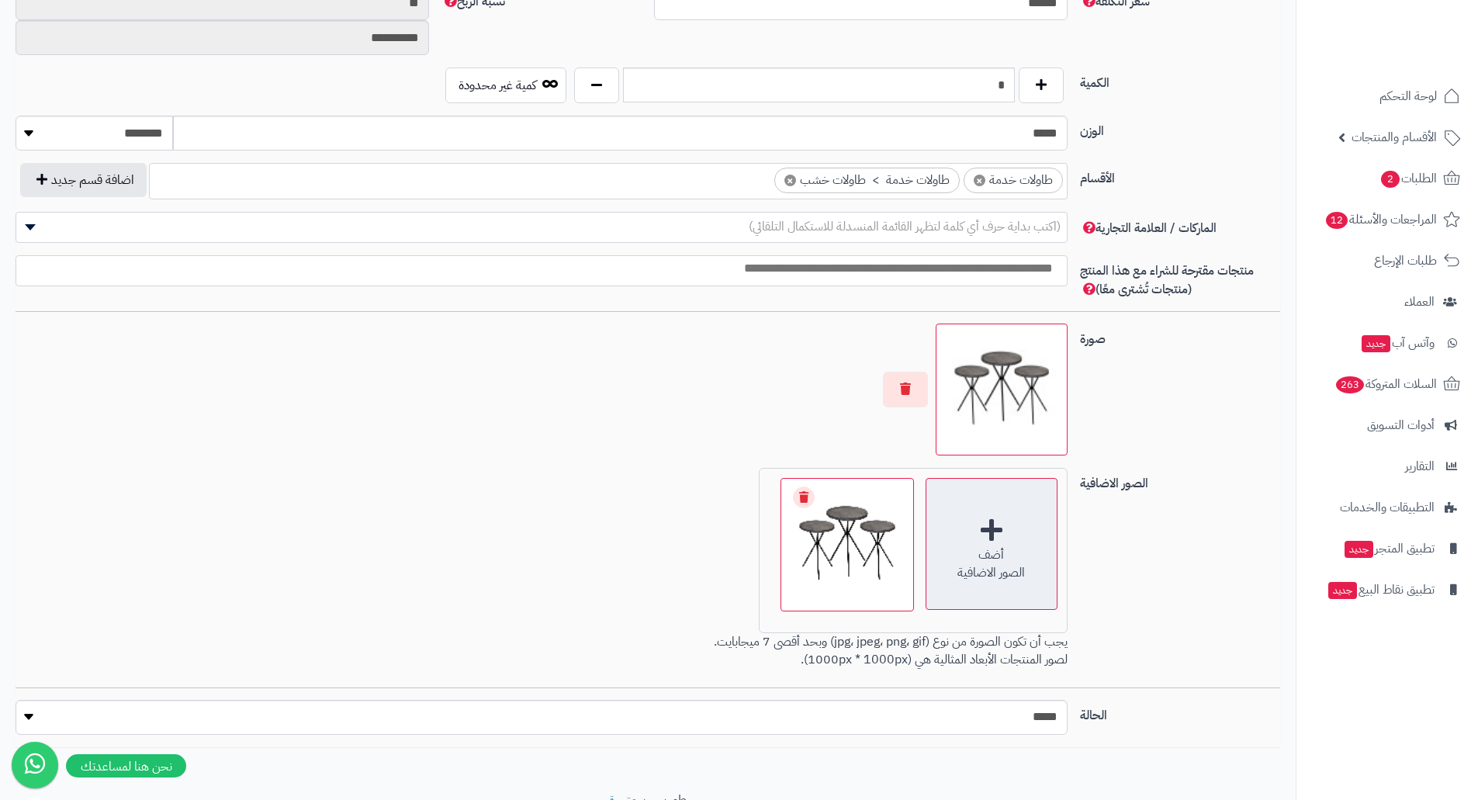
click at [972, 528] on div "أضف الصور الاضافية" at bounding box center [992, 544] width 132 height 132
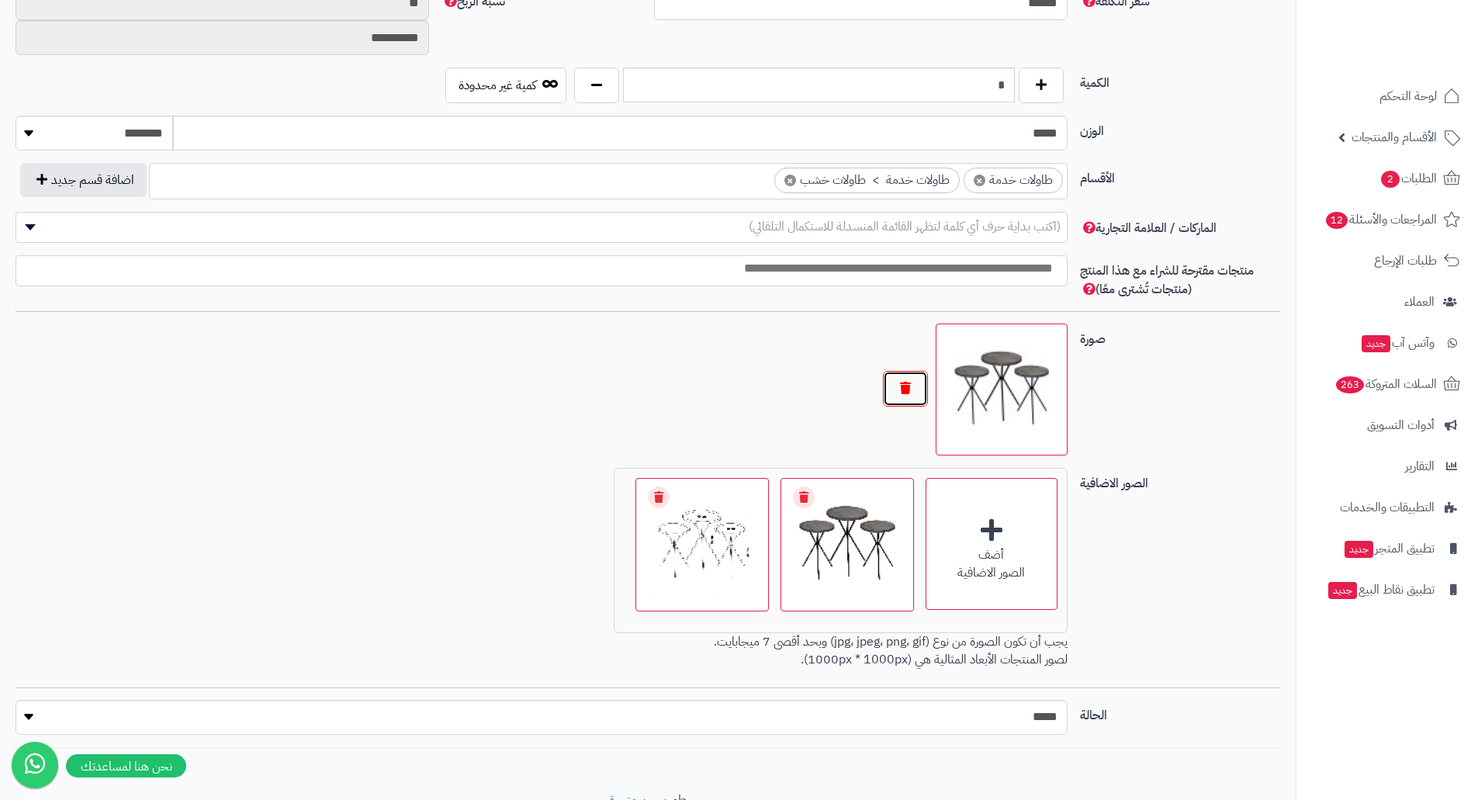
click at [913, 390] on button "button" at bounding box center [905, 389] width 45 height 36
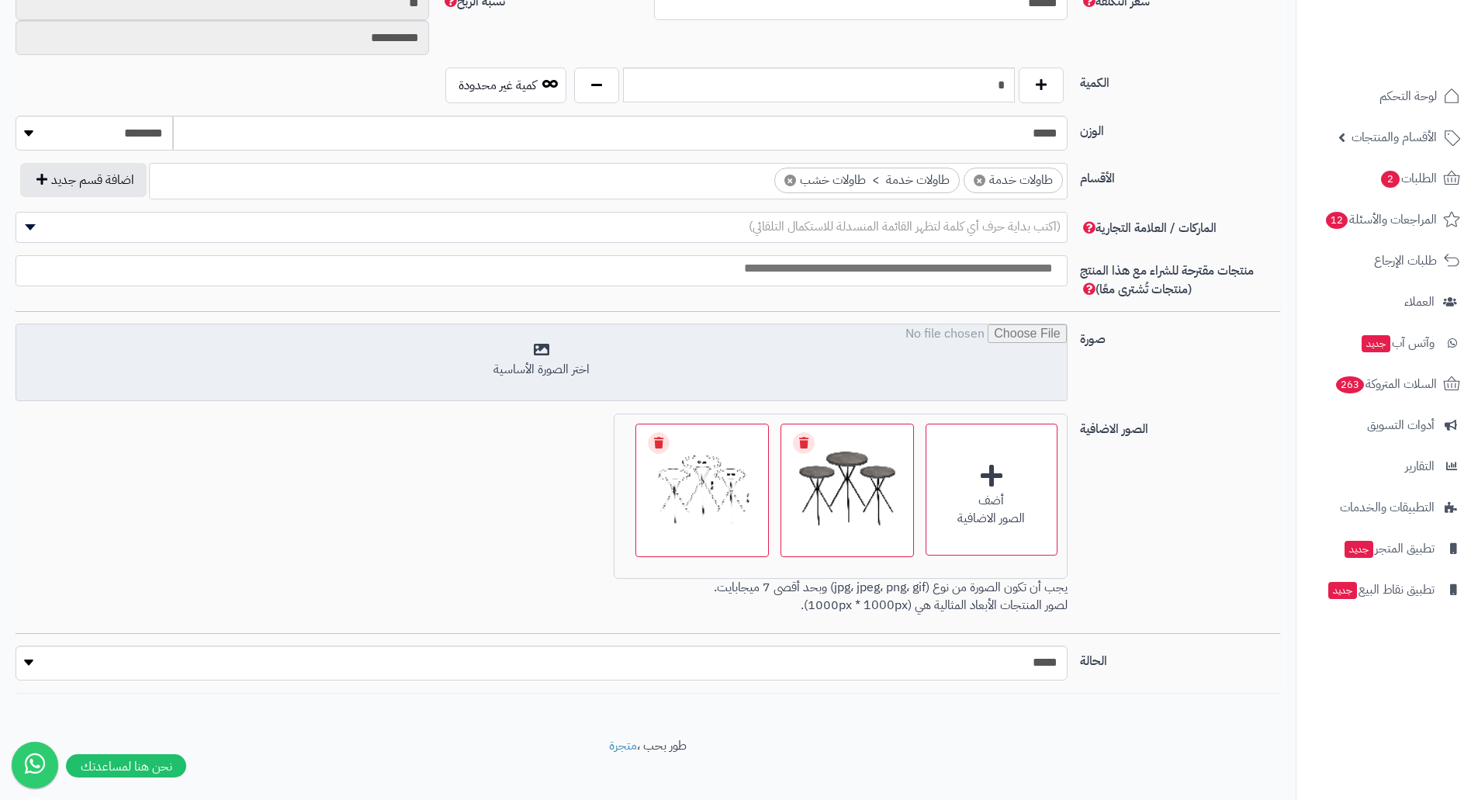
click at [792, 374] on input "file" at bounding box center [541, 363] width 1051 height 78
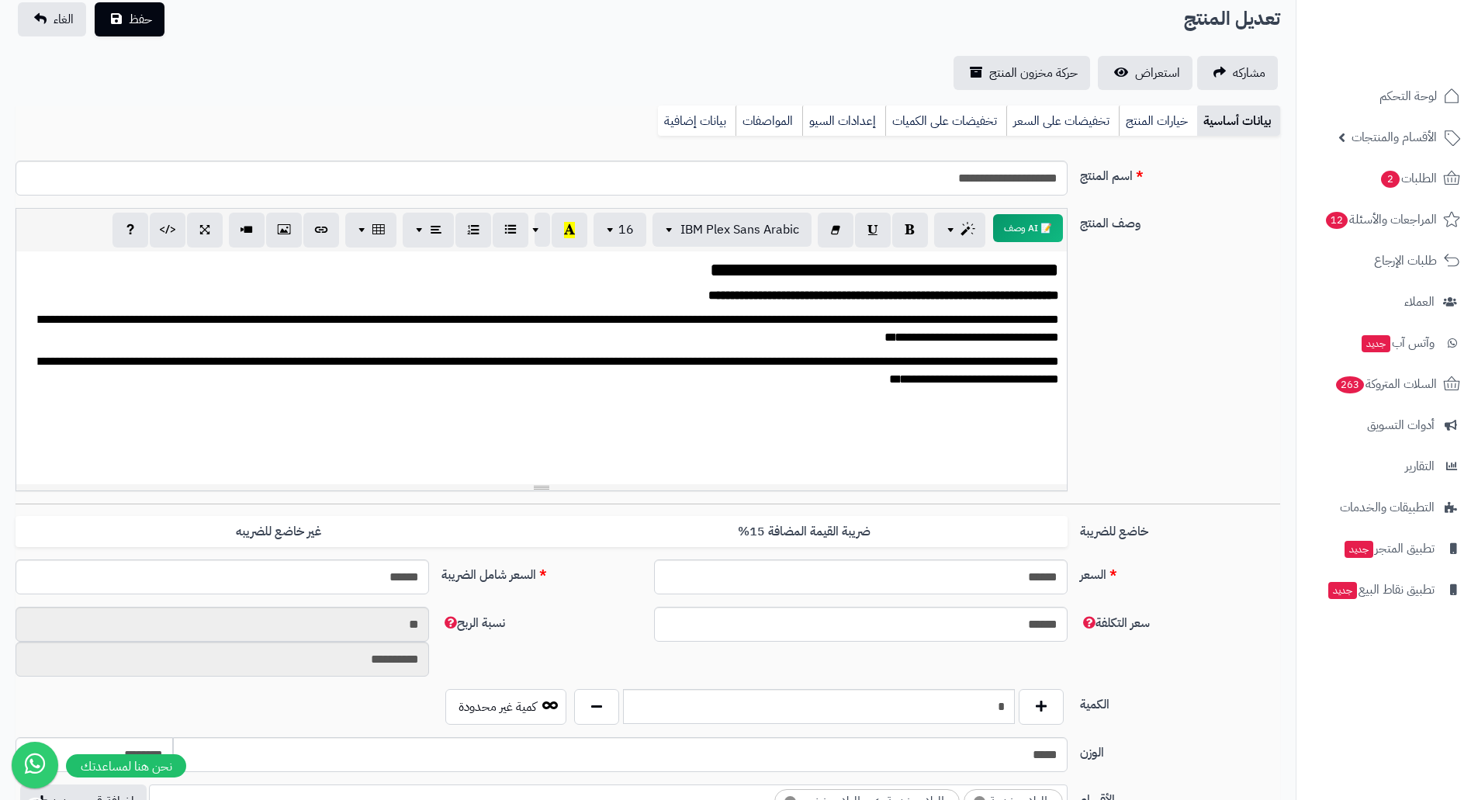
scroll to position [0, 0]
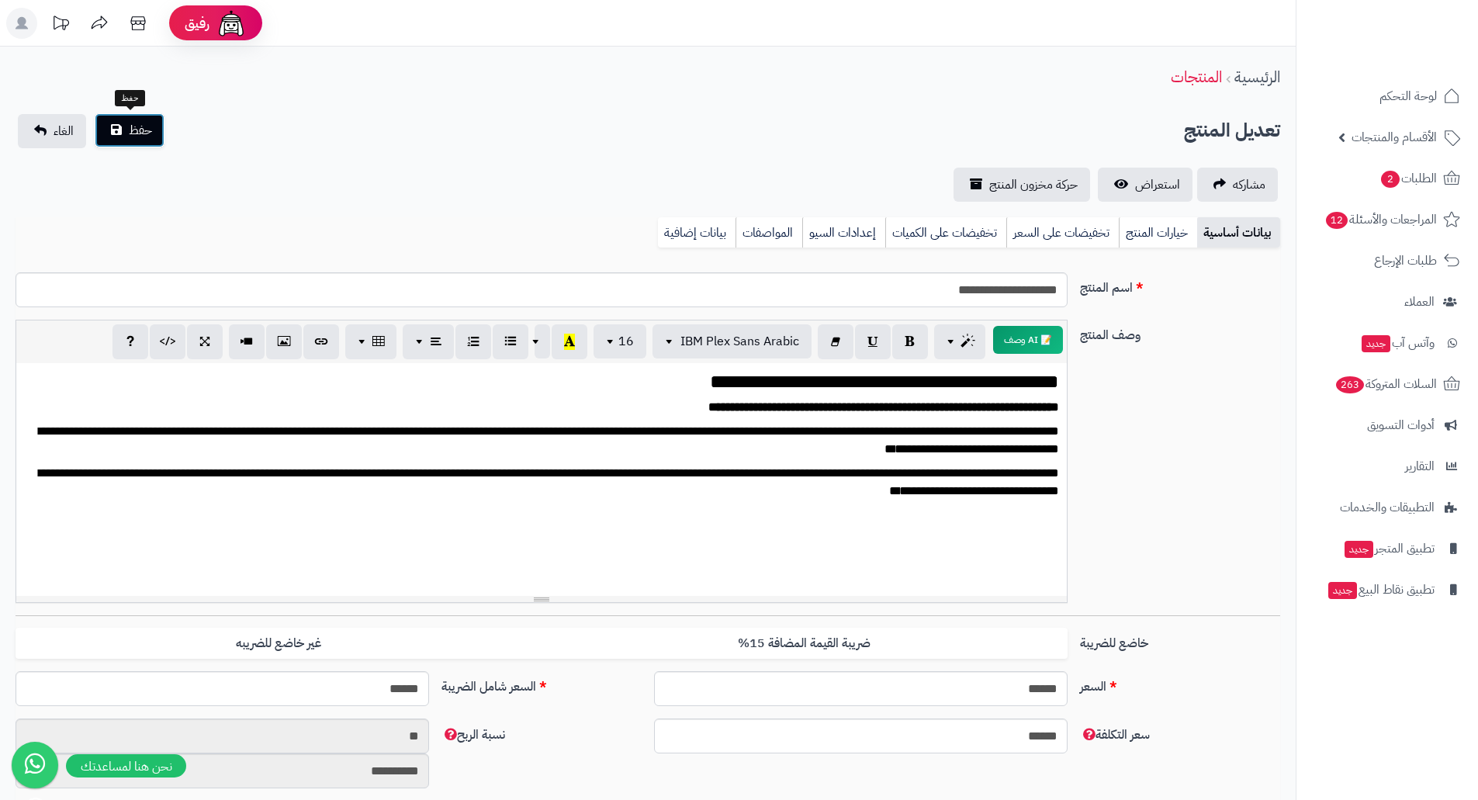
click at [139, 128] on span "حفظ" at bounding box center [140, 130] width 23 height 19
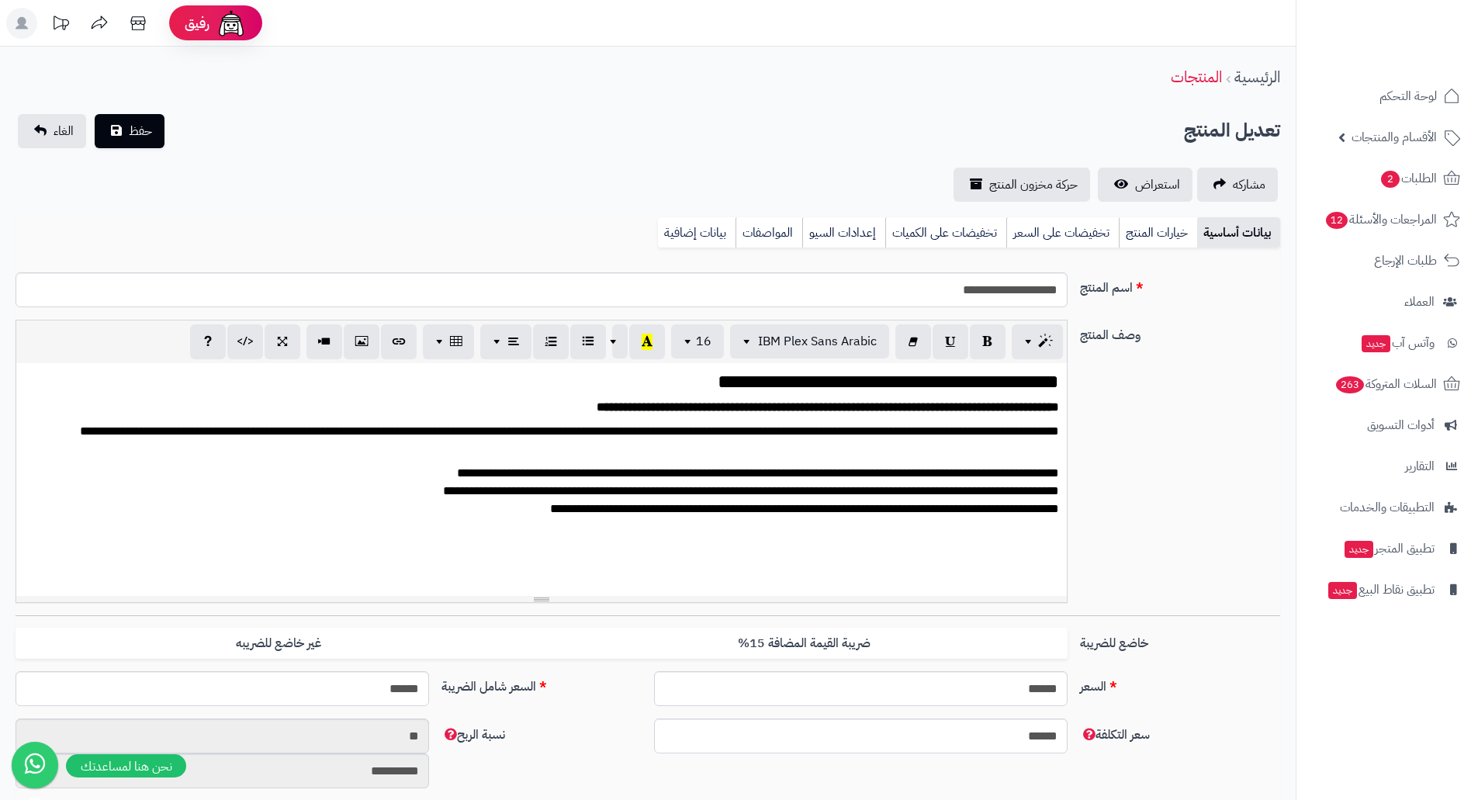
scroll to position [1855, 0]
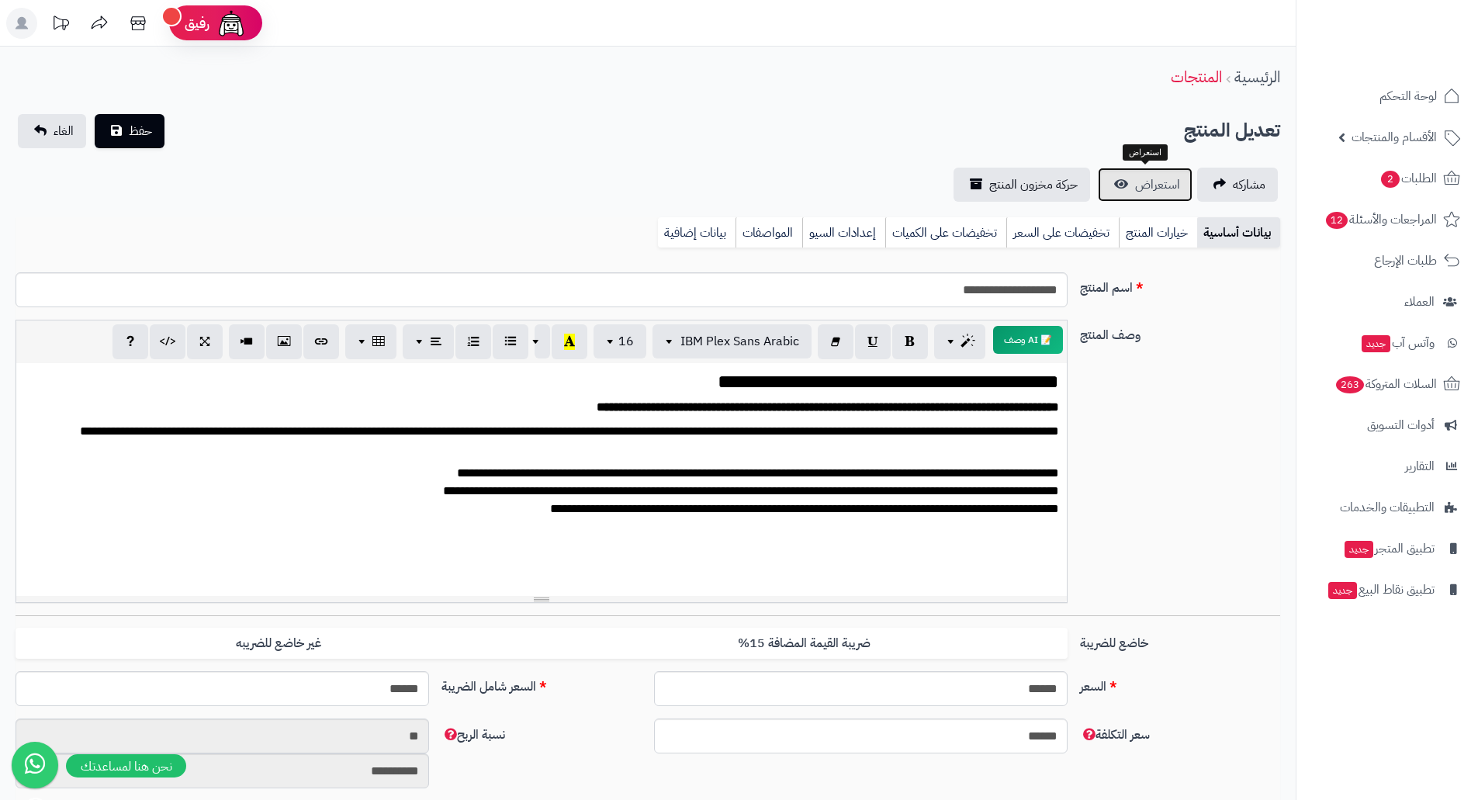
click at [1141, 178] on span "استعراض" at bounding box center [1157, 184] width 45 height 19
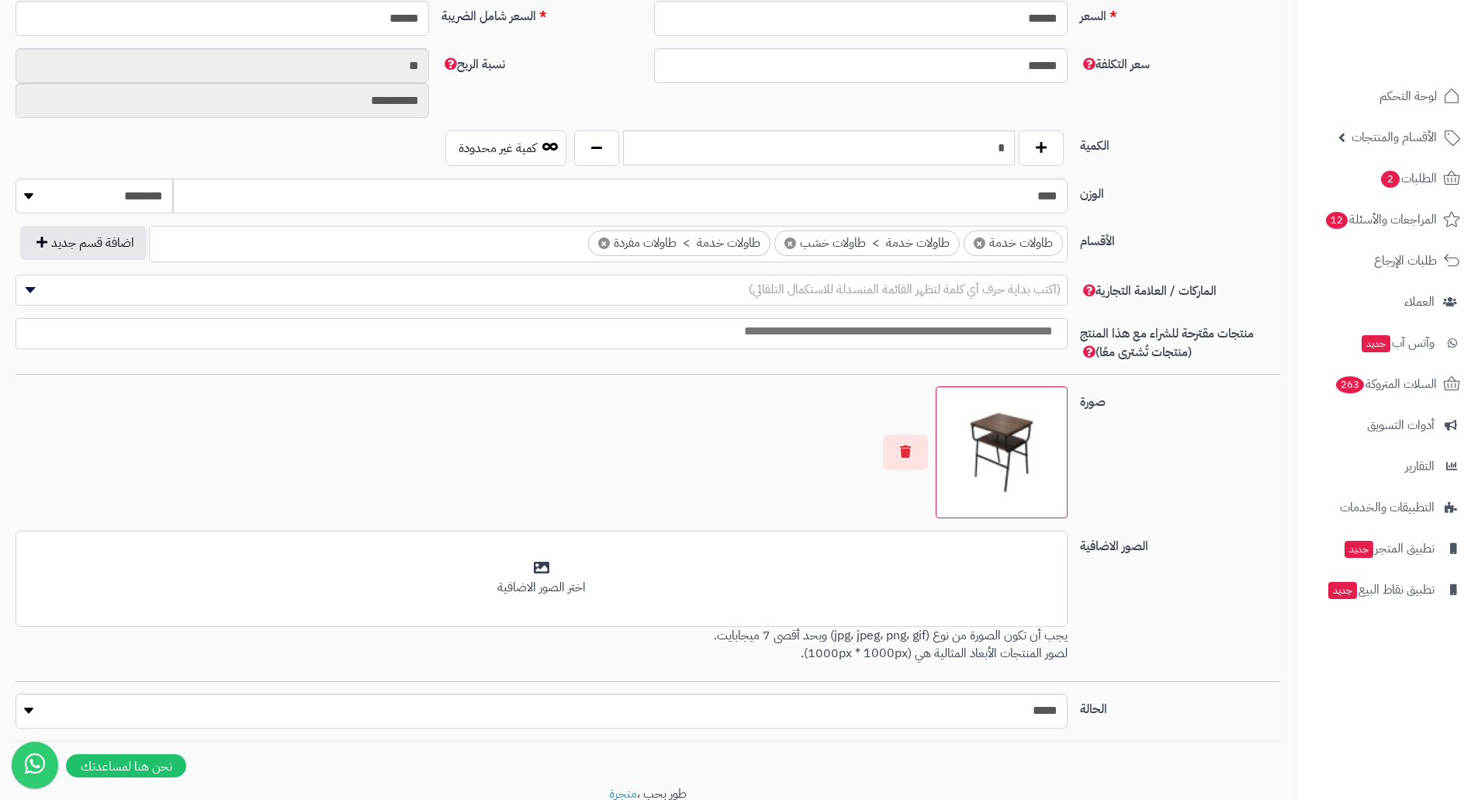
scroll to position [698, 0]
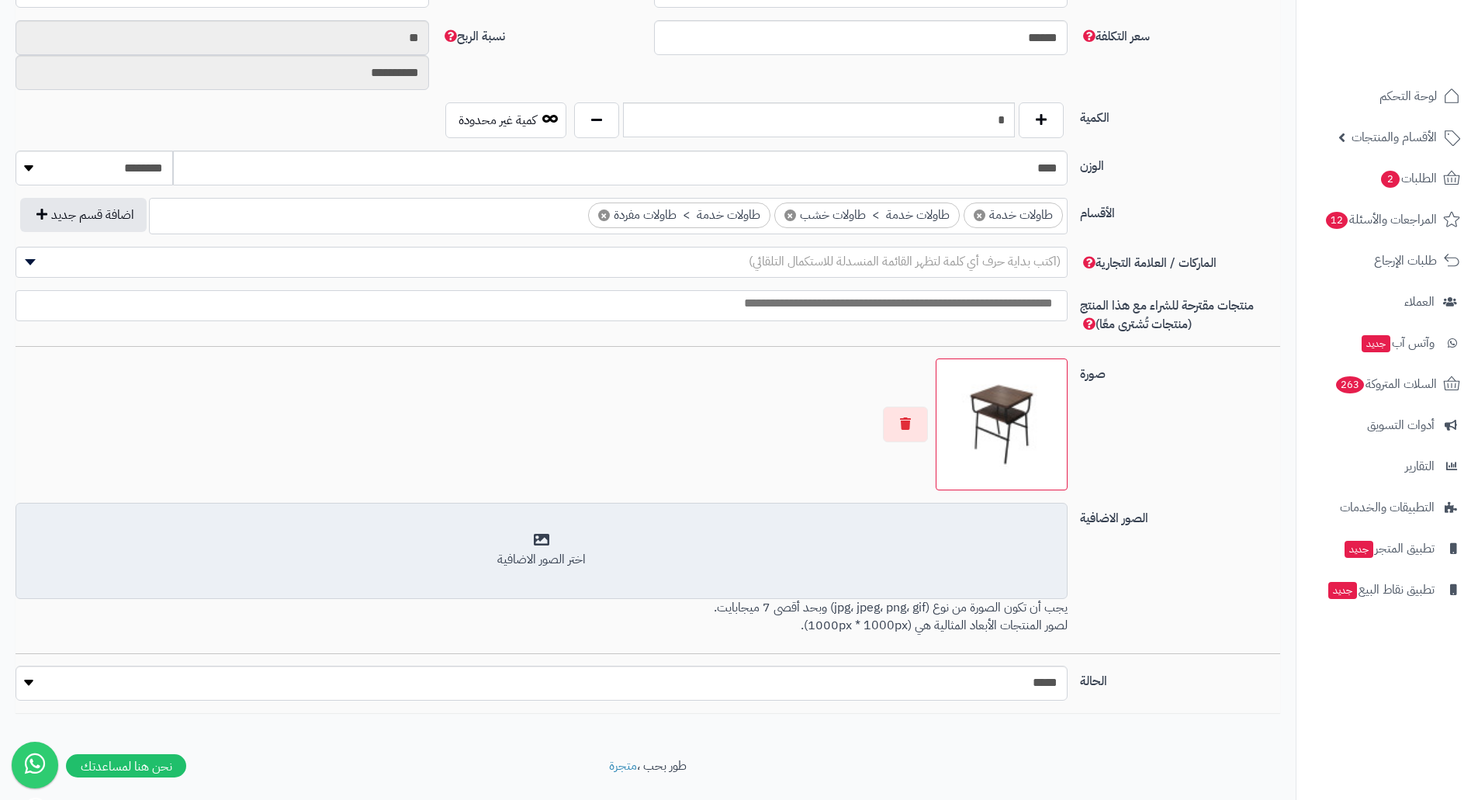
click at [994, 588] on div "أضف الصور الاضافية اختر الصور الاضافية" at bounding box center [542, 551] width 1052 height 96
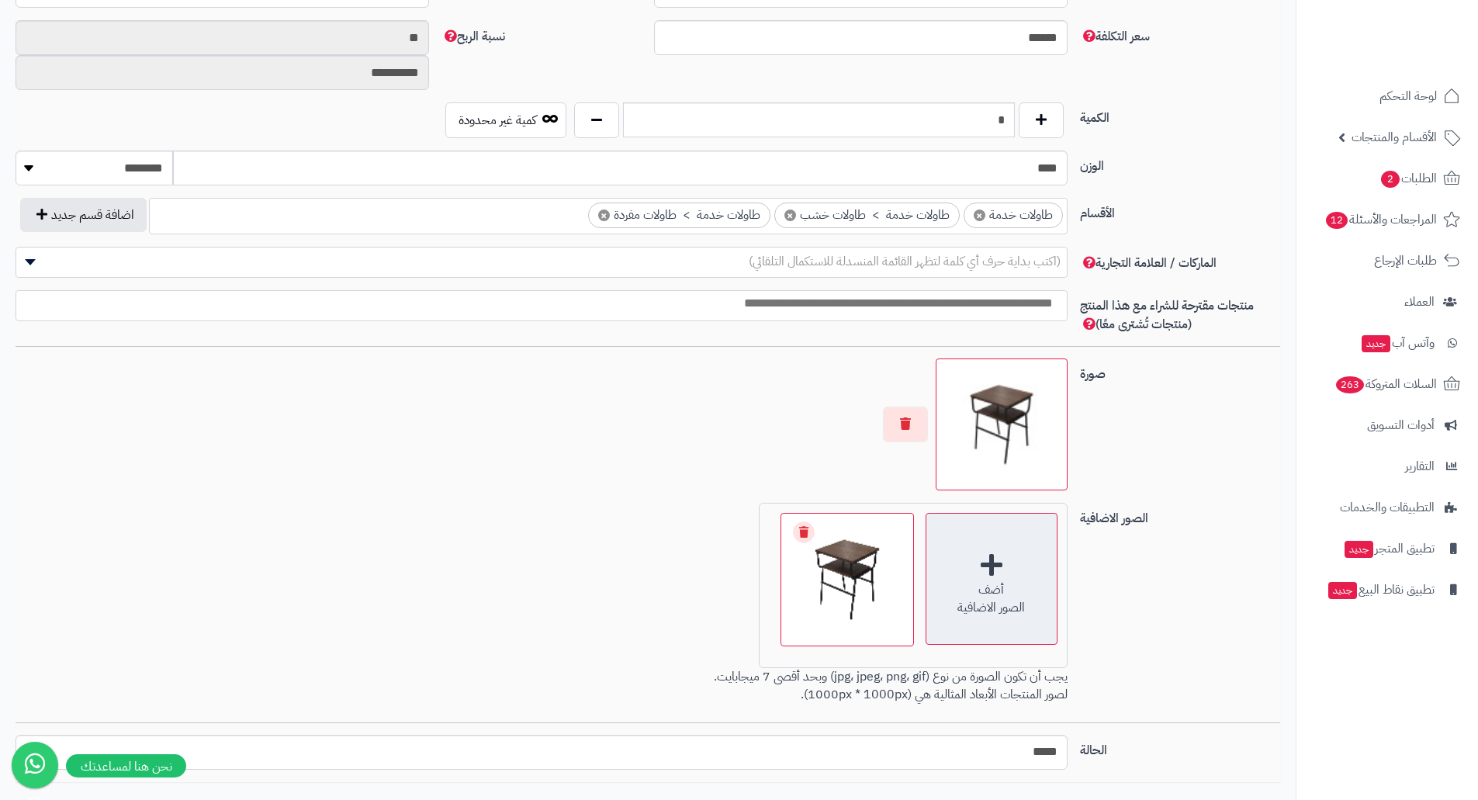
click at [982, 556] on div "أضف الصور الاضافية" at bounding box center [992, 579] width 132 height 132
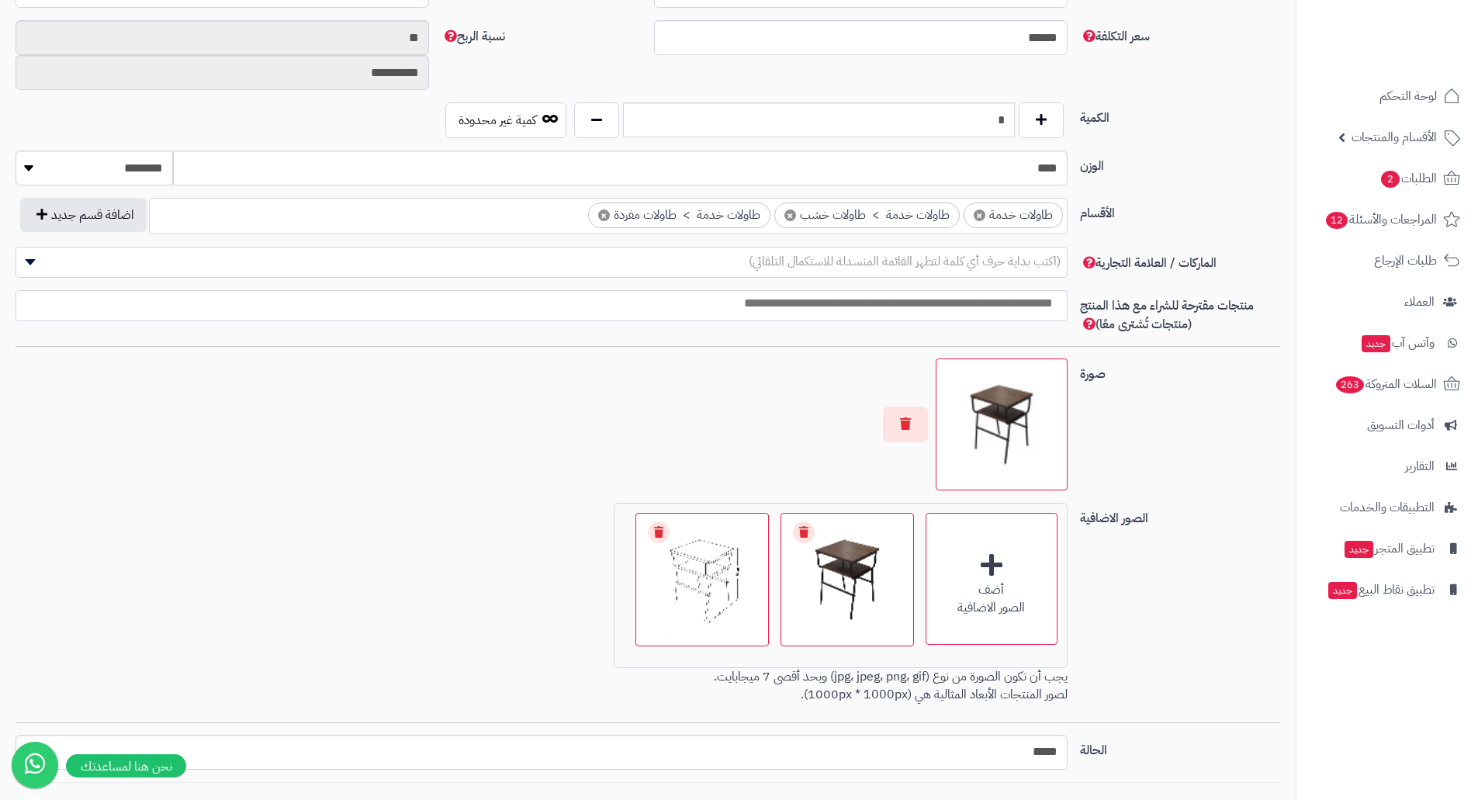
click at [937, 416] on div at bounding box center [1002, 425] width 132 height 132
click at [923, 419] on button "button" at bounding box center [905, 424] width 45 height 36
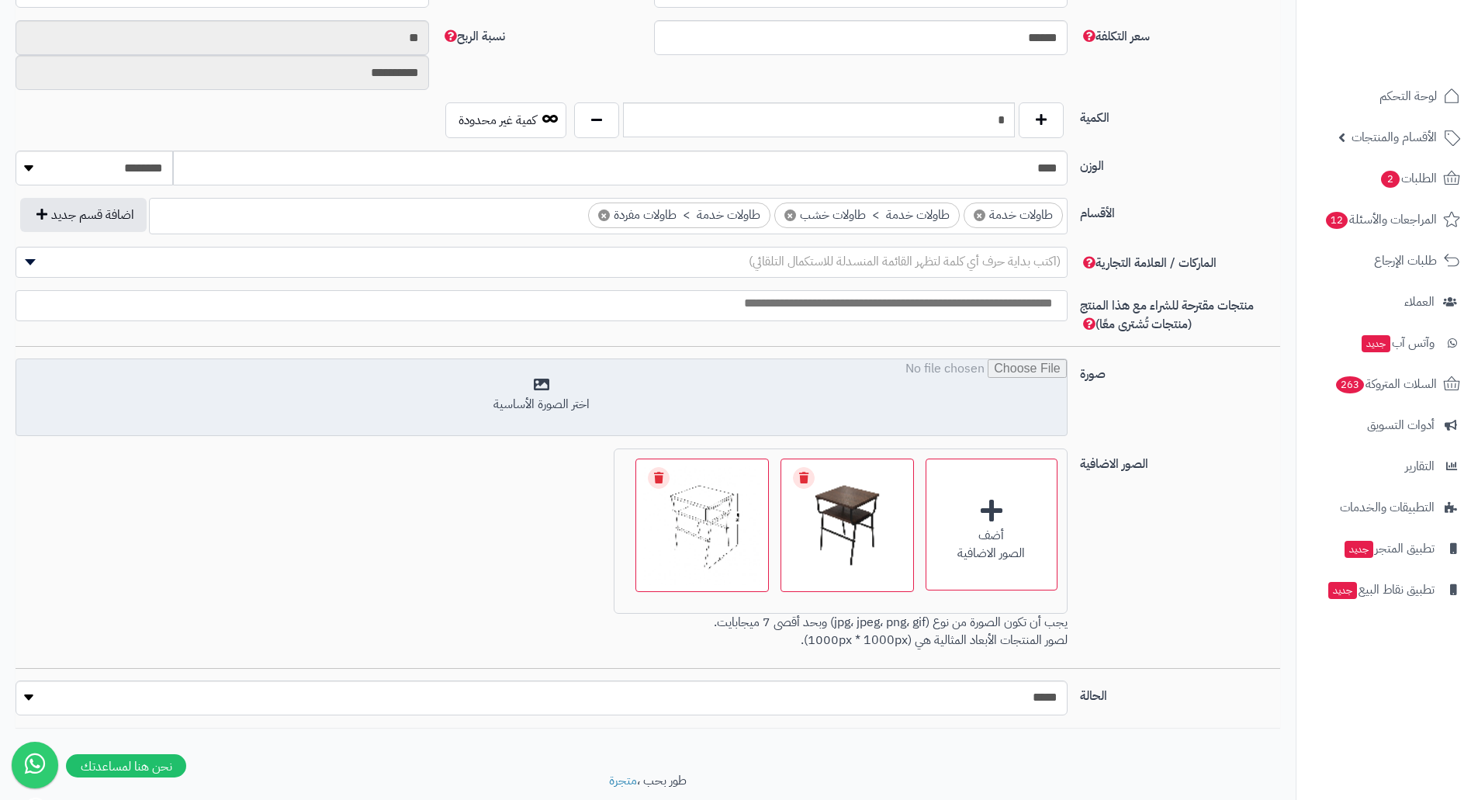
click at [846, 407] on input "file" at bounding box center [541, 398] width 1051 height 78
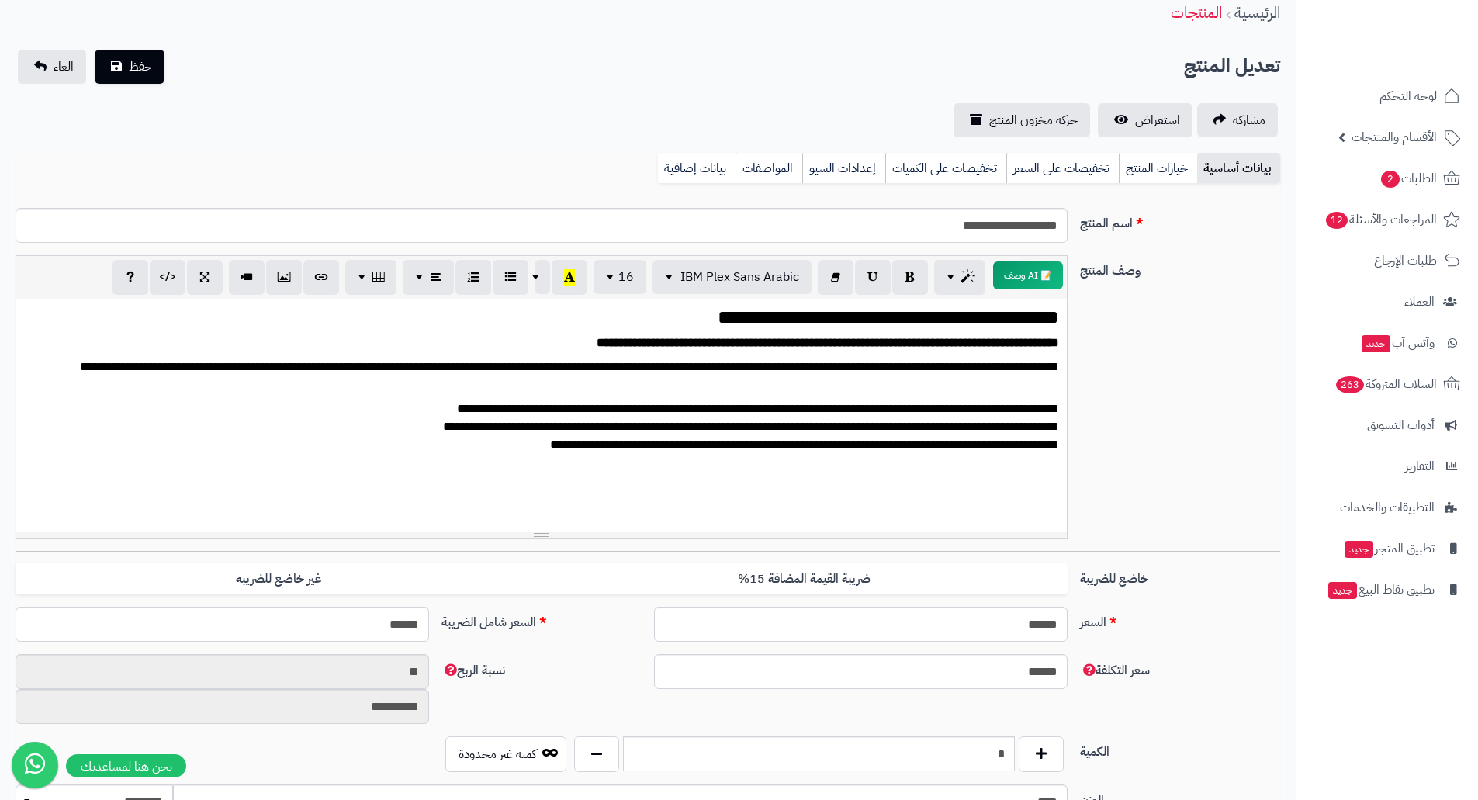
scroll to position [0, 0]
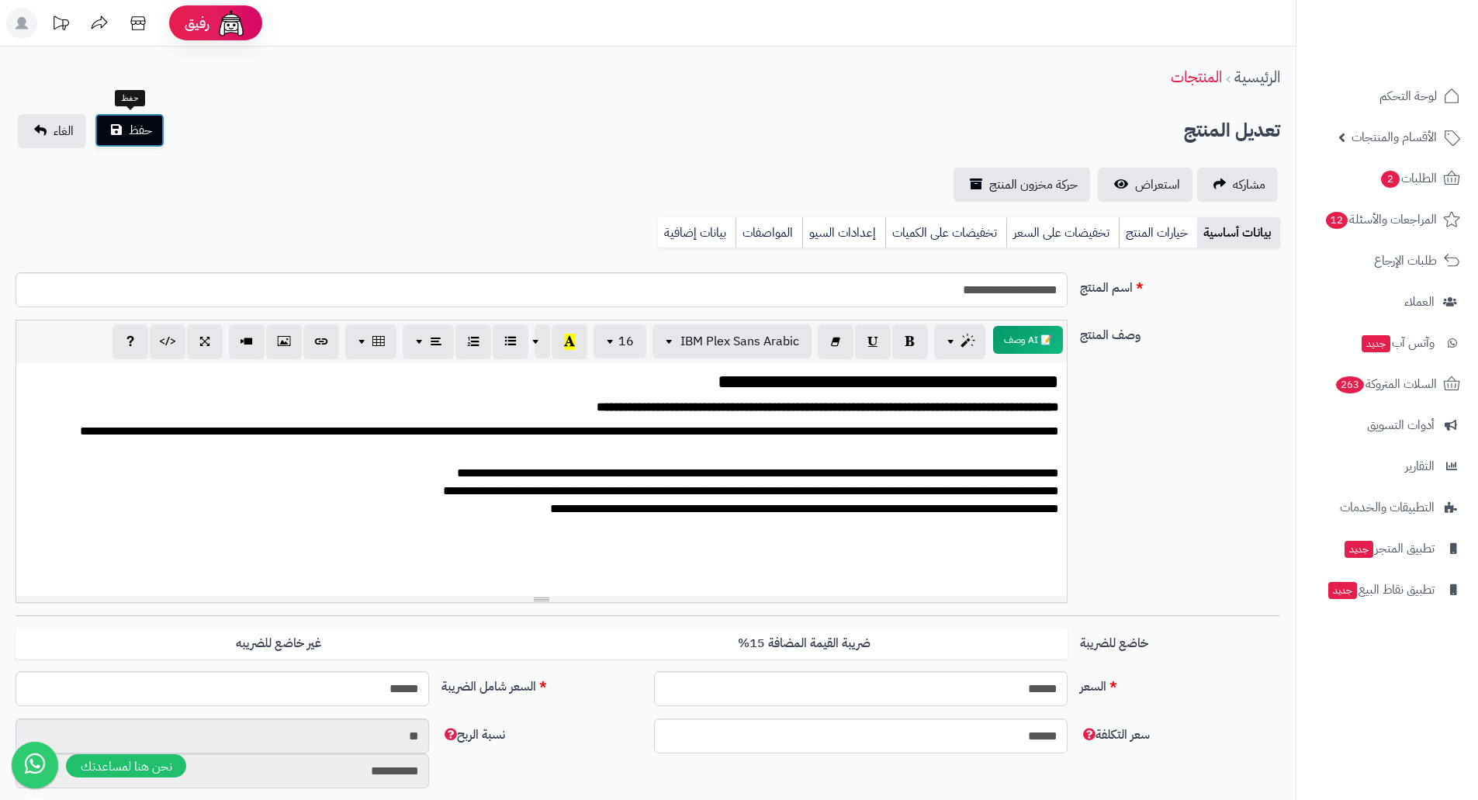
click at [141, 126] on span "حفظ" at bounding box center [140, 130] width 23 height 19
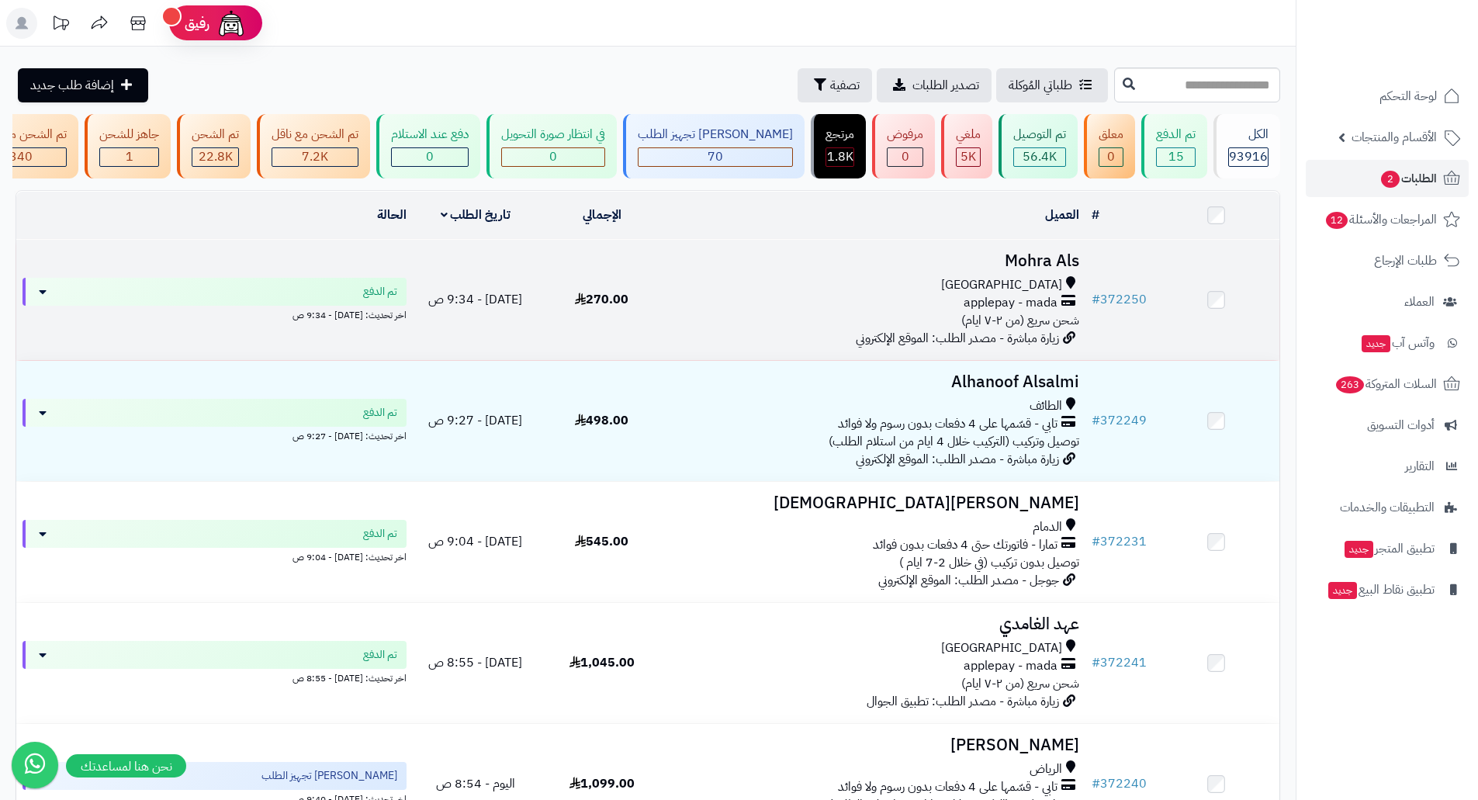
click at [607, 307] on span "270.00" at bounding box center [602, 299] width 54 height 19
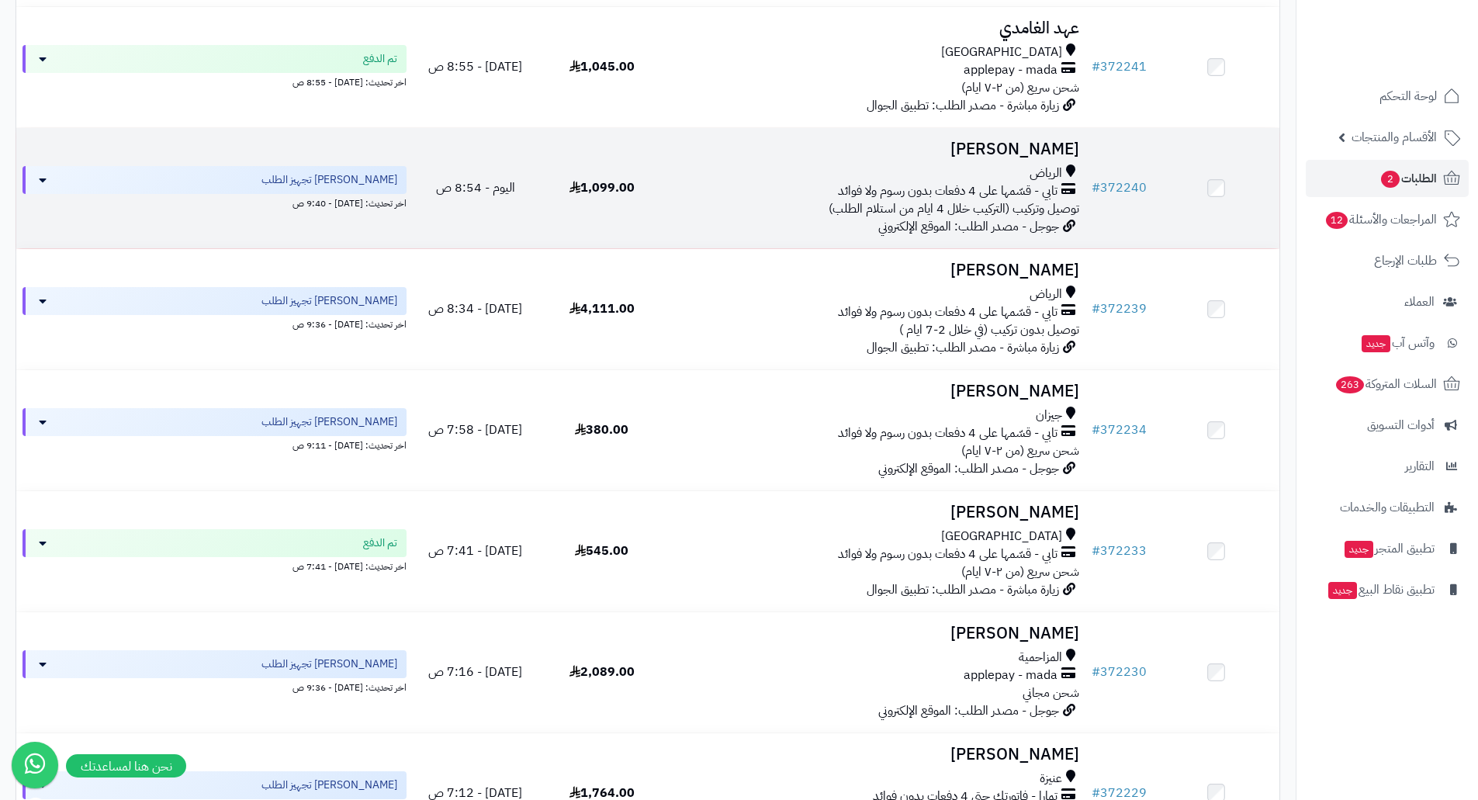
scroll to position [595, 0]
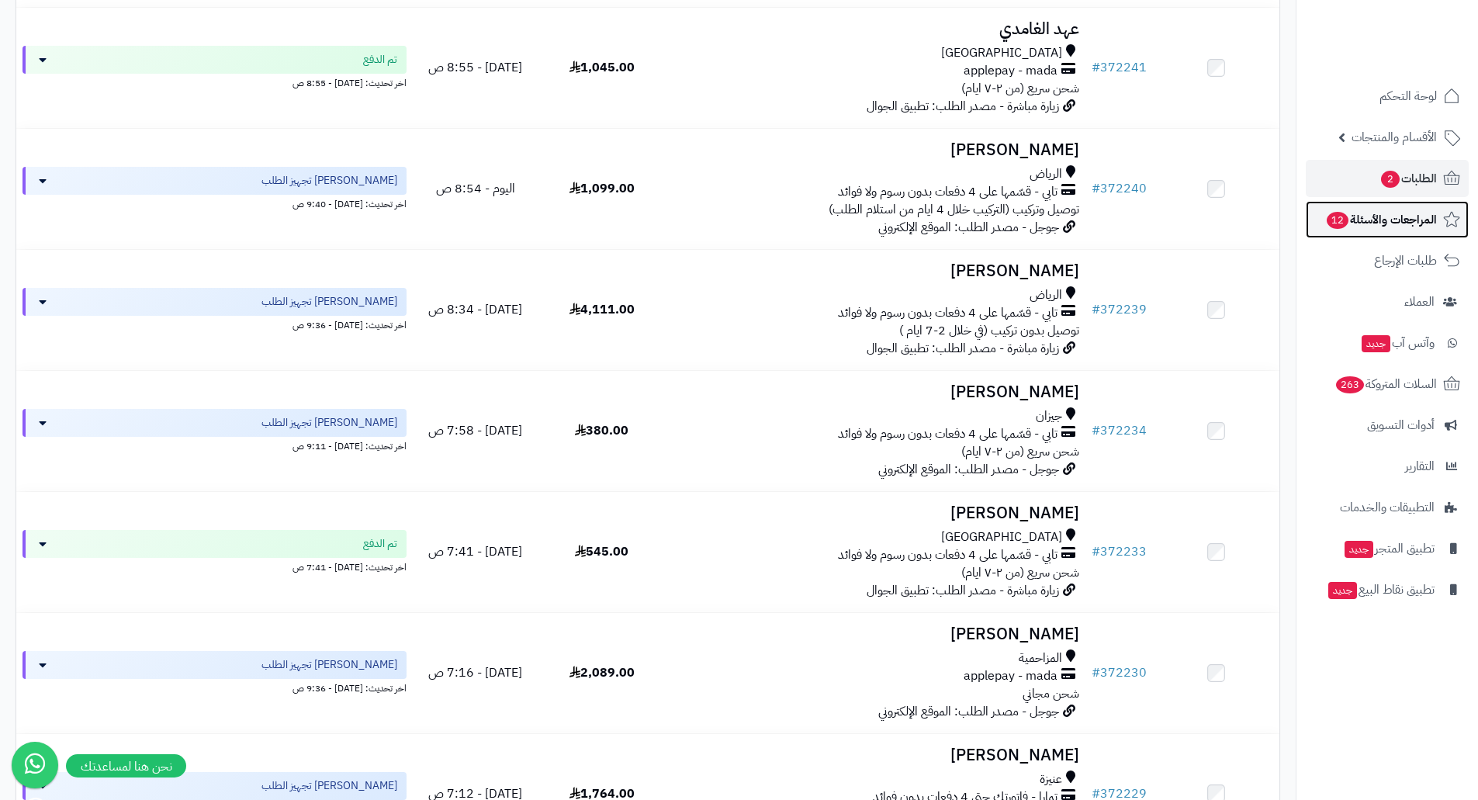
click at [1405, 213] on span "المراجعات والأسئلة 12" at bounding box center [1381, 220] width 112 height 22
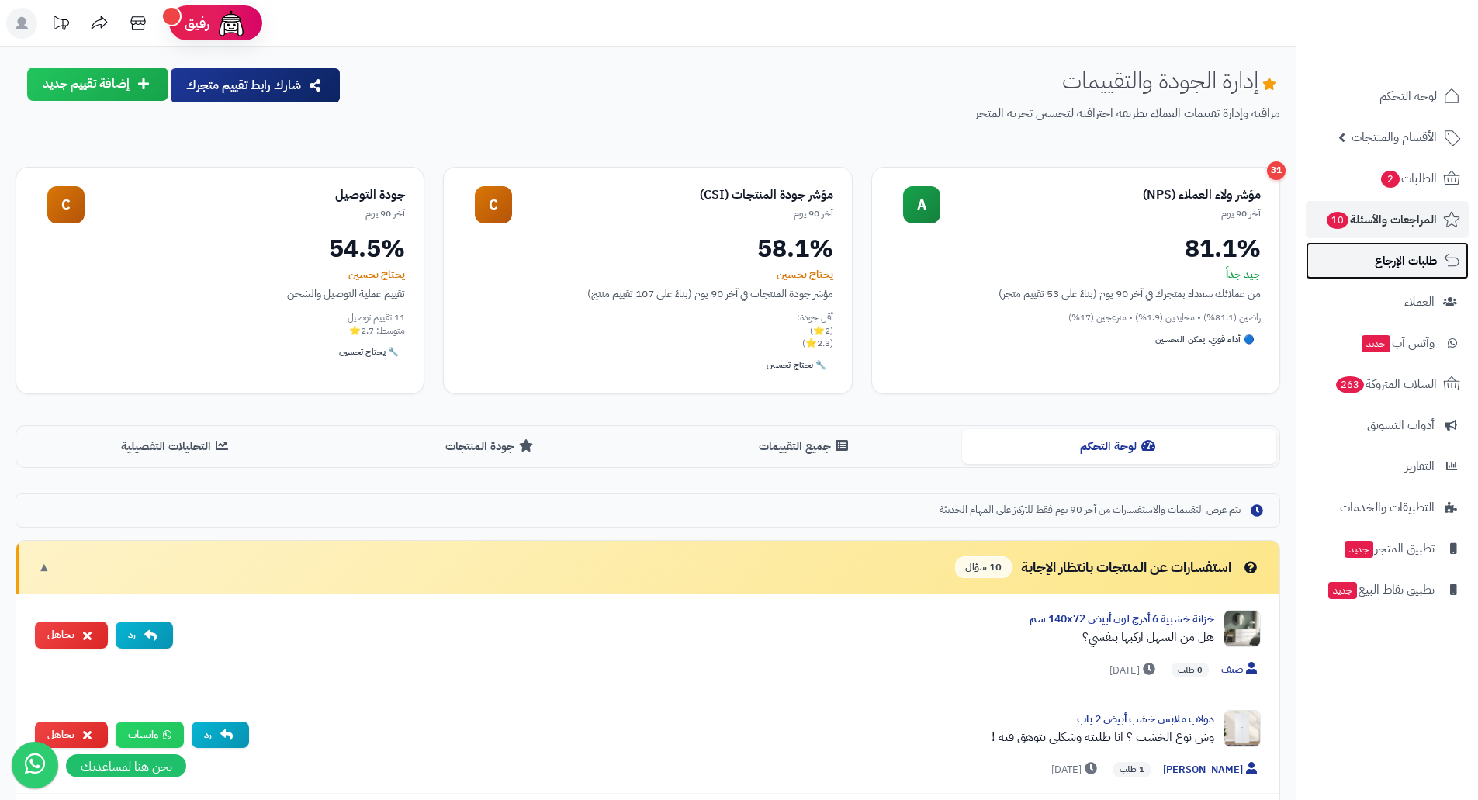
click at [1392, 269] on span "طلبات الإرجاع" at bounding box center [1406, 261] width 62 height 22
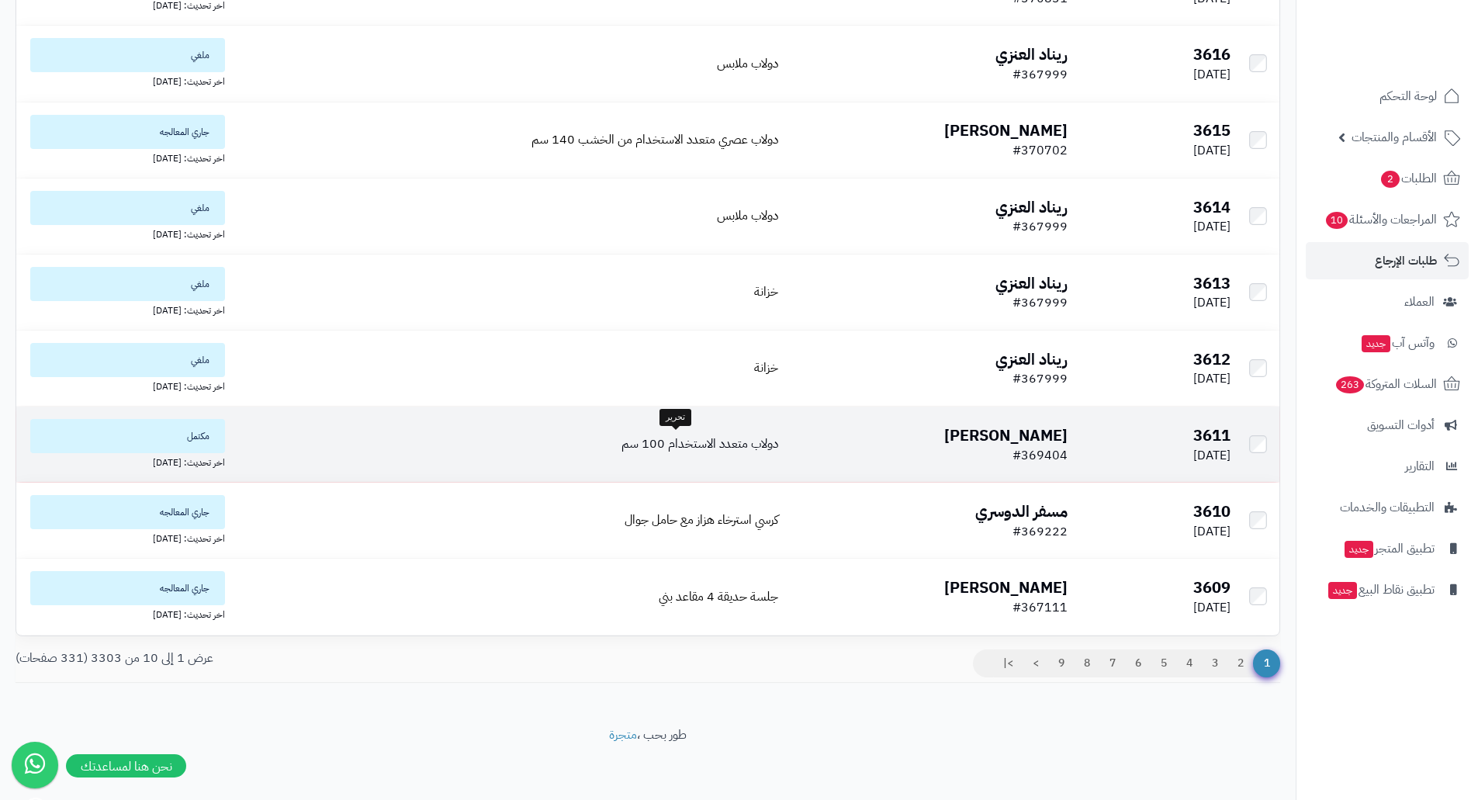
scroll to position [291, 0]
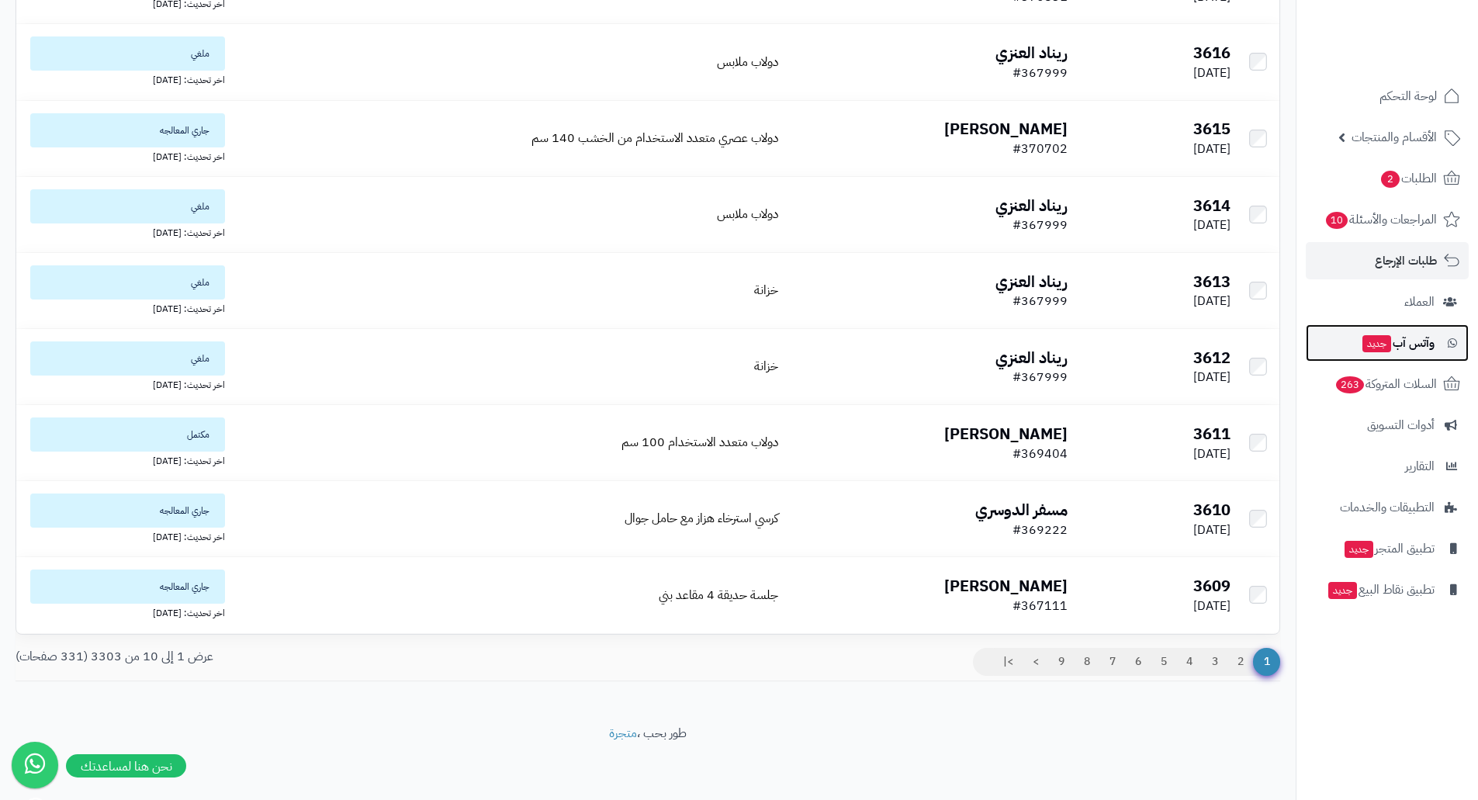
click at [1404, 334] on span "وآتس آب جديد" at bounding box center [1398, 343] width 74 height 22
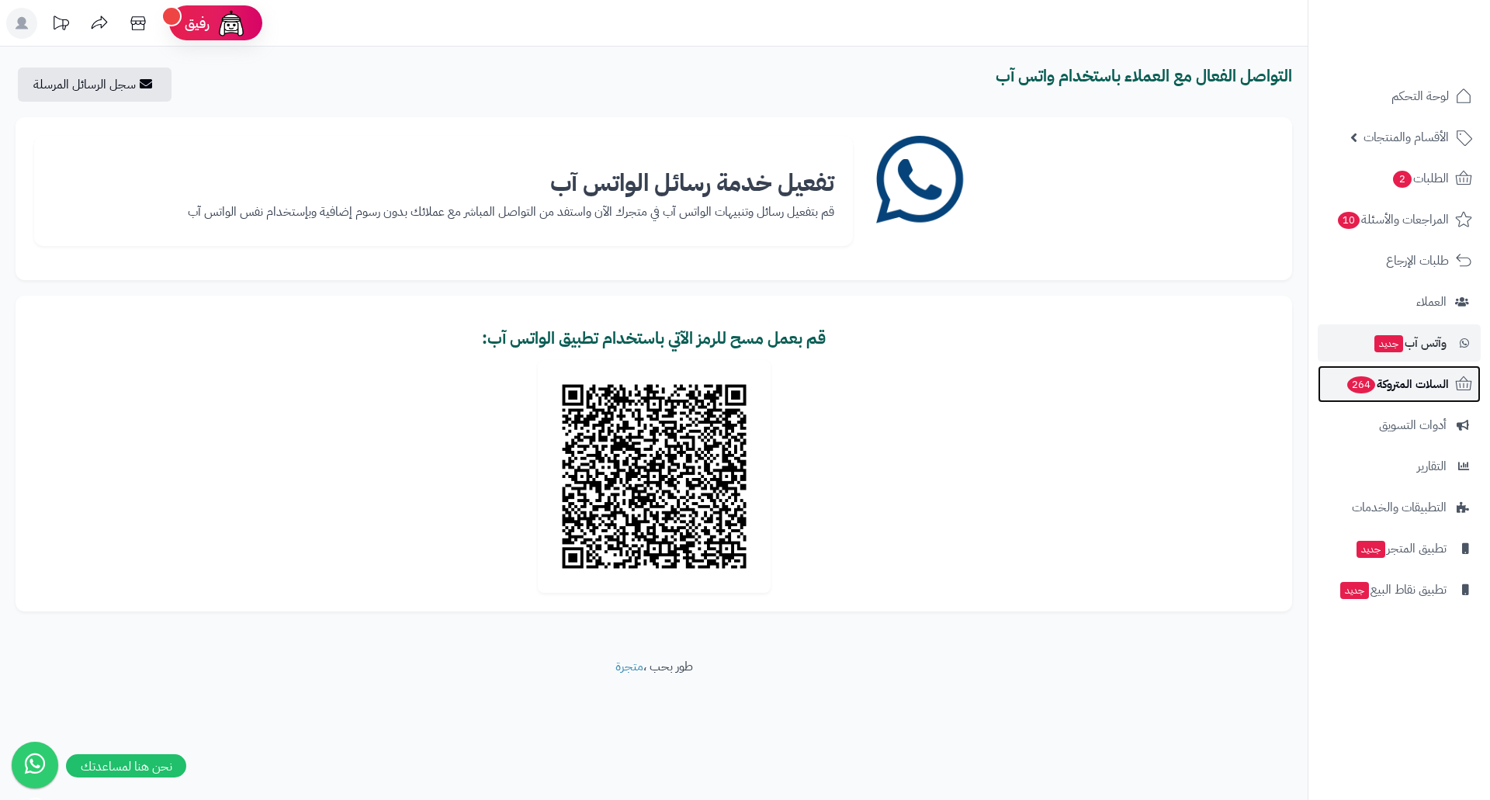
click at [1405, 391] on span "السلات المتروكة 264" at bounding box center [1397, 384] width 103 height 22
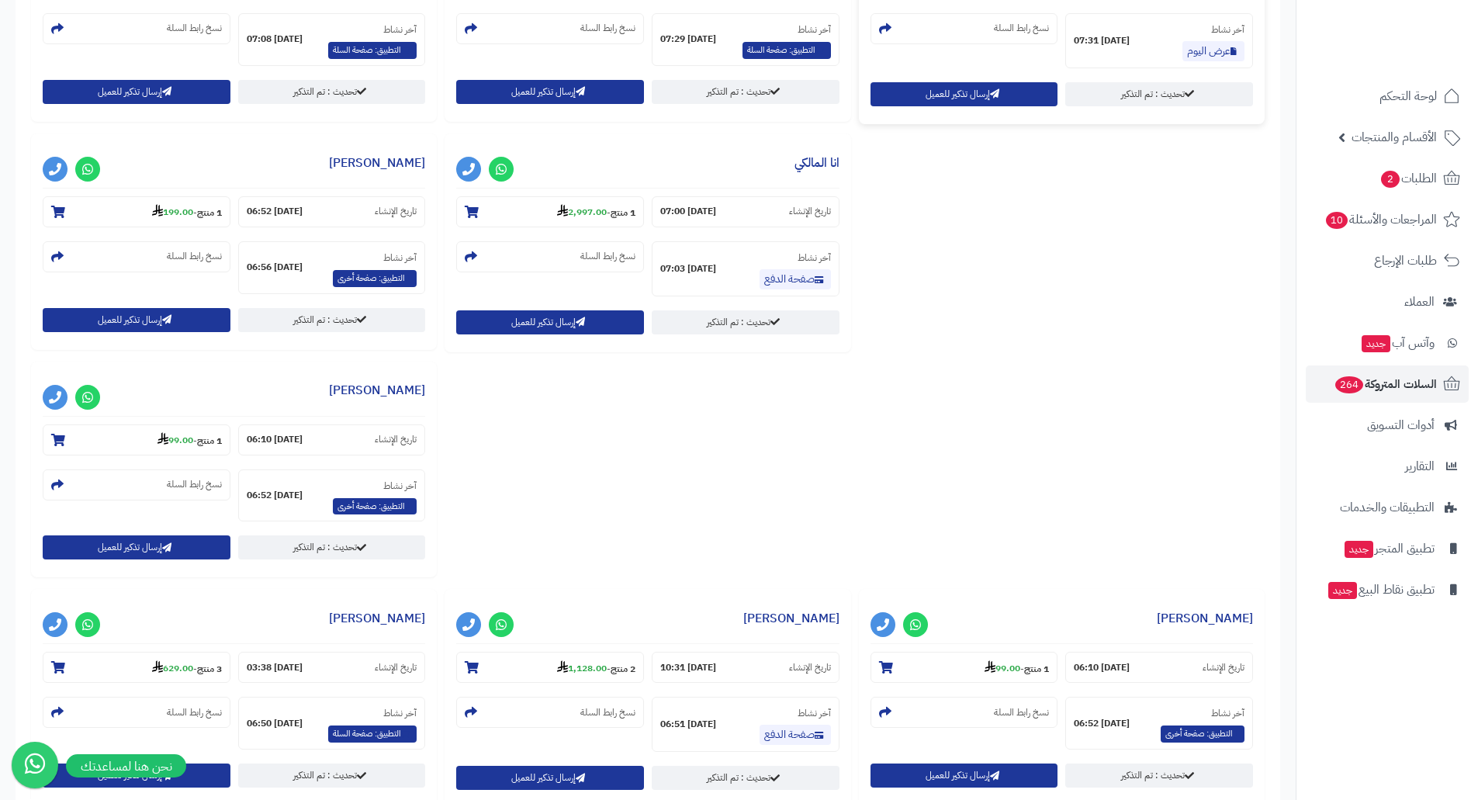
scroll to position [870, 0]
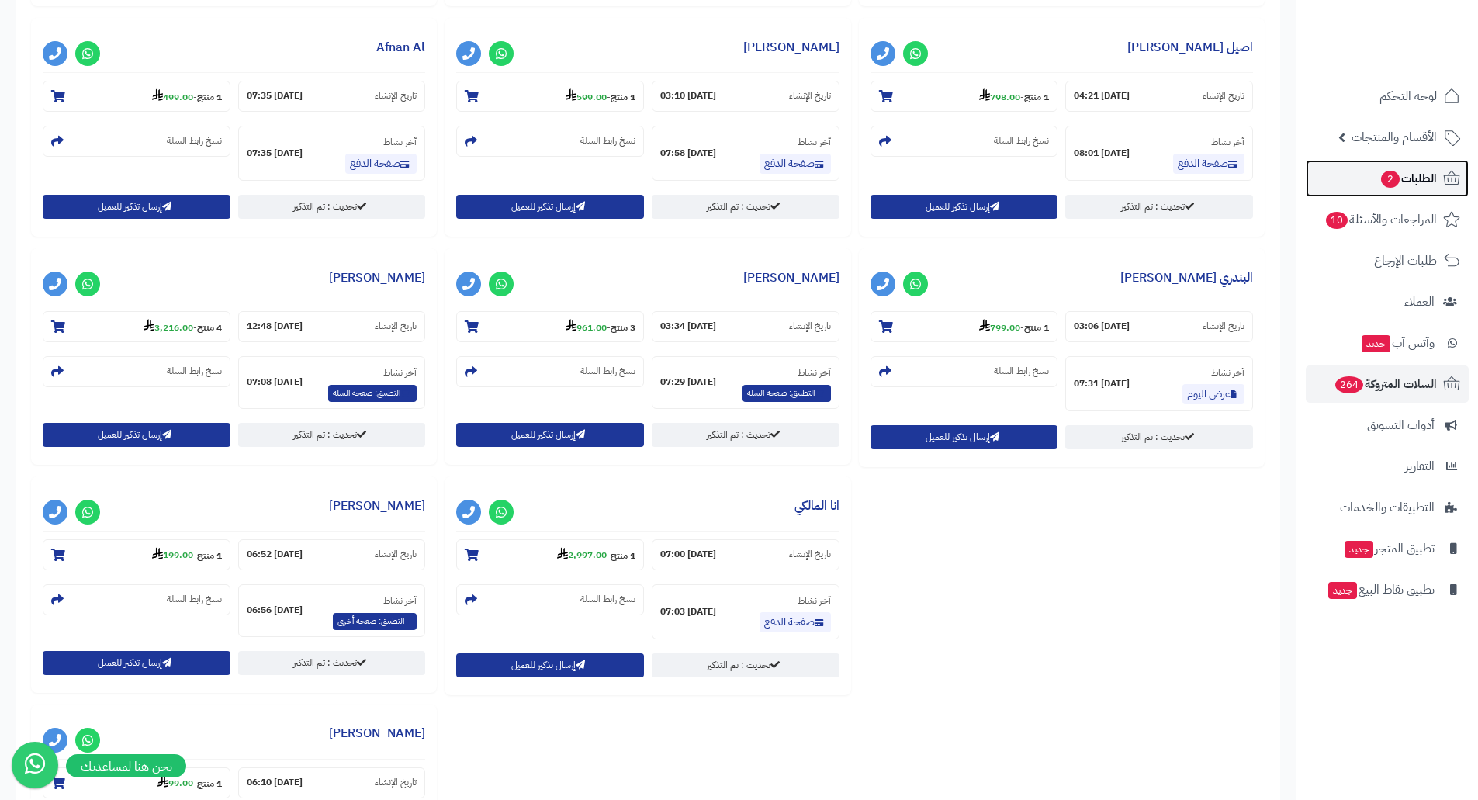
click at [1407, 171] on span "الطلبات 2" at bounding box center [1408, 179] width 57 height 22
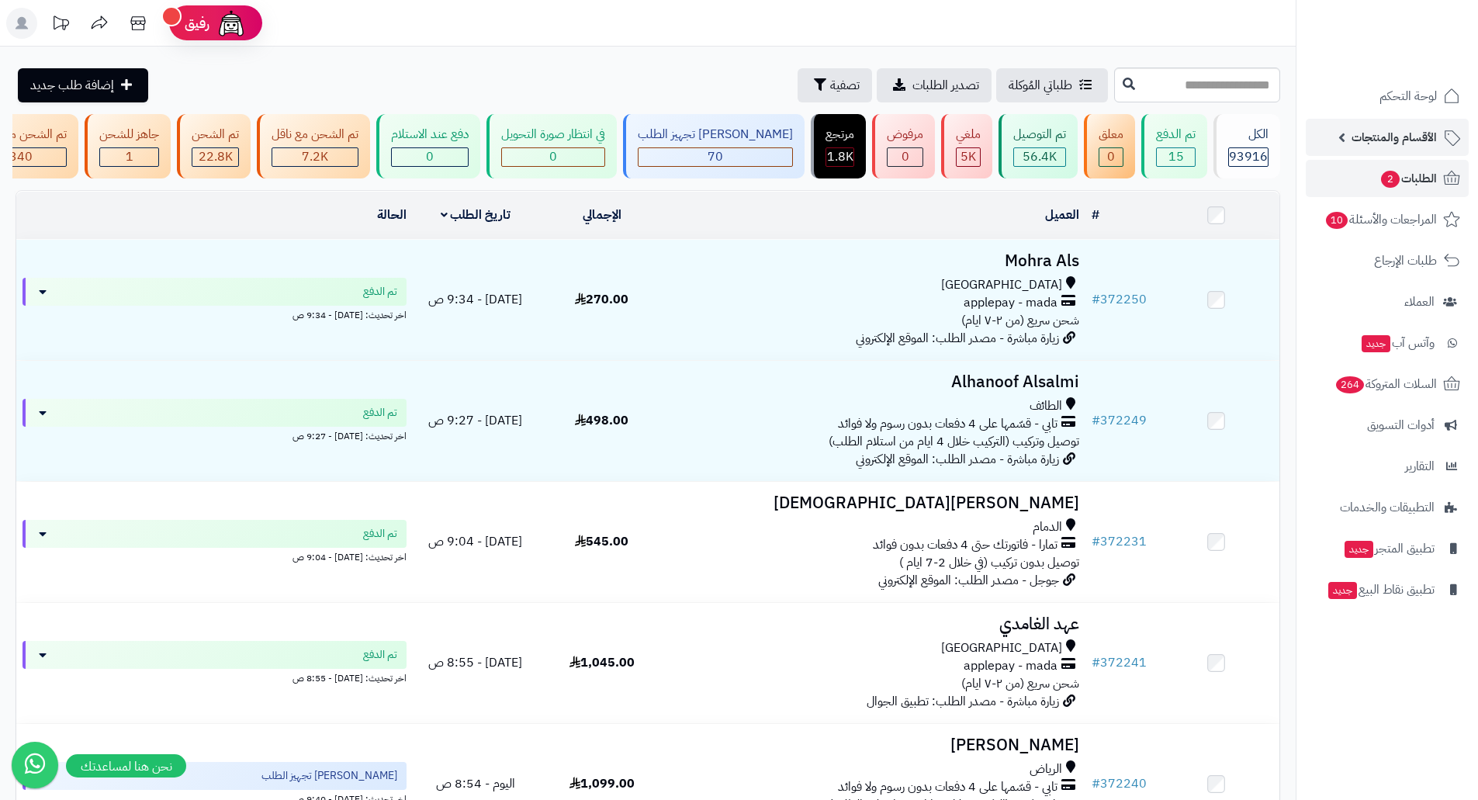
click at [1401, 137] on span "الأقسام والمنتجات" at bounding box center [1394, 137] width 85 height 22
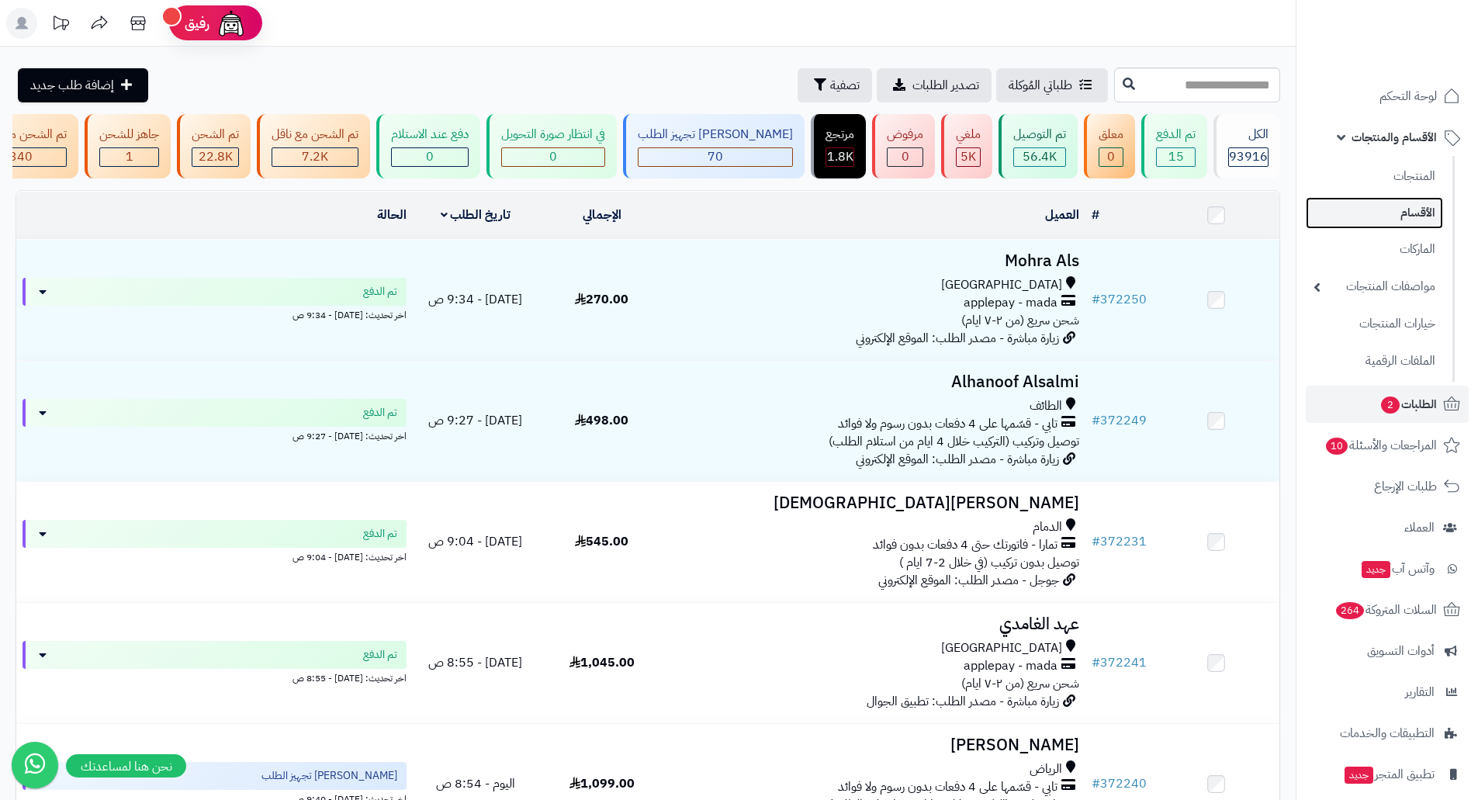
click at [1418, 213] on link "الأقسام" at bounding box center [1374, 213] width 137 height 32
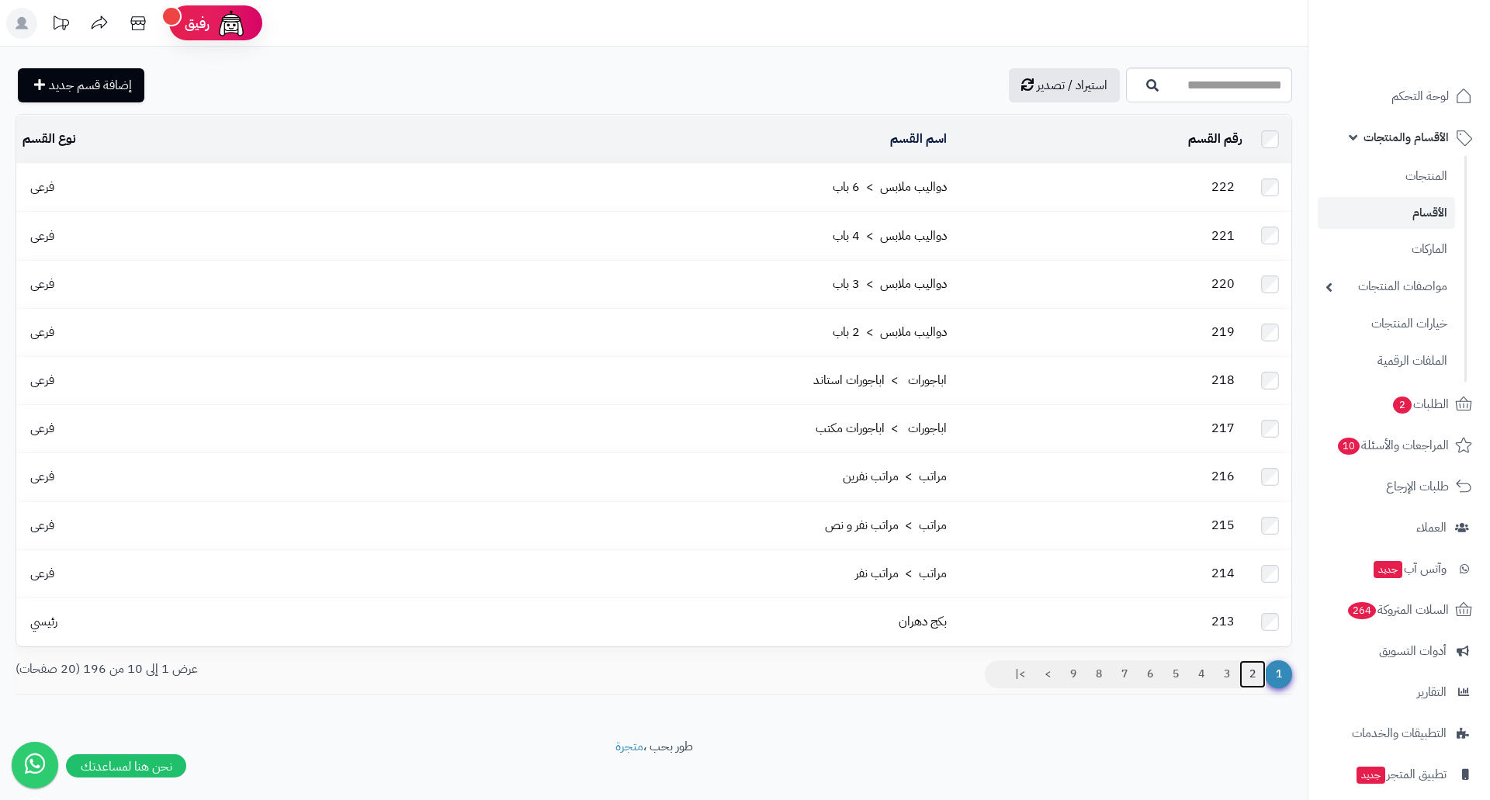
click at [1249, 660] on link "2" at bounding box center [1252, 674] width 26 height 28
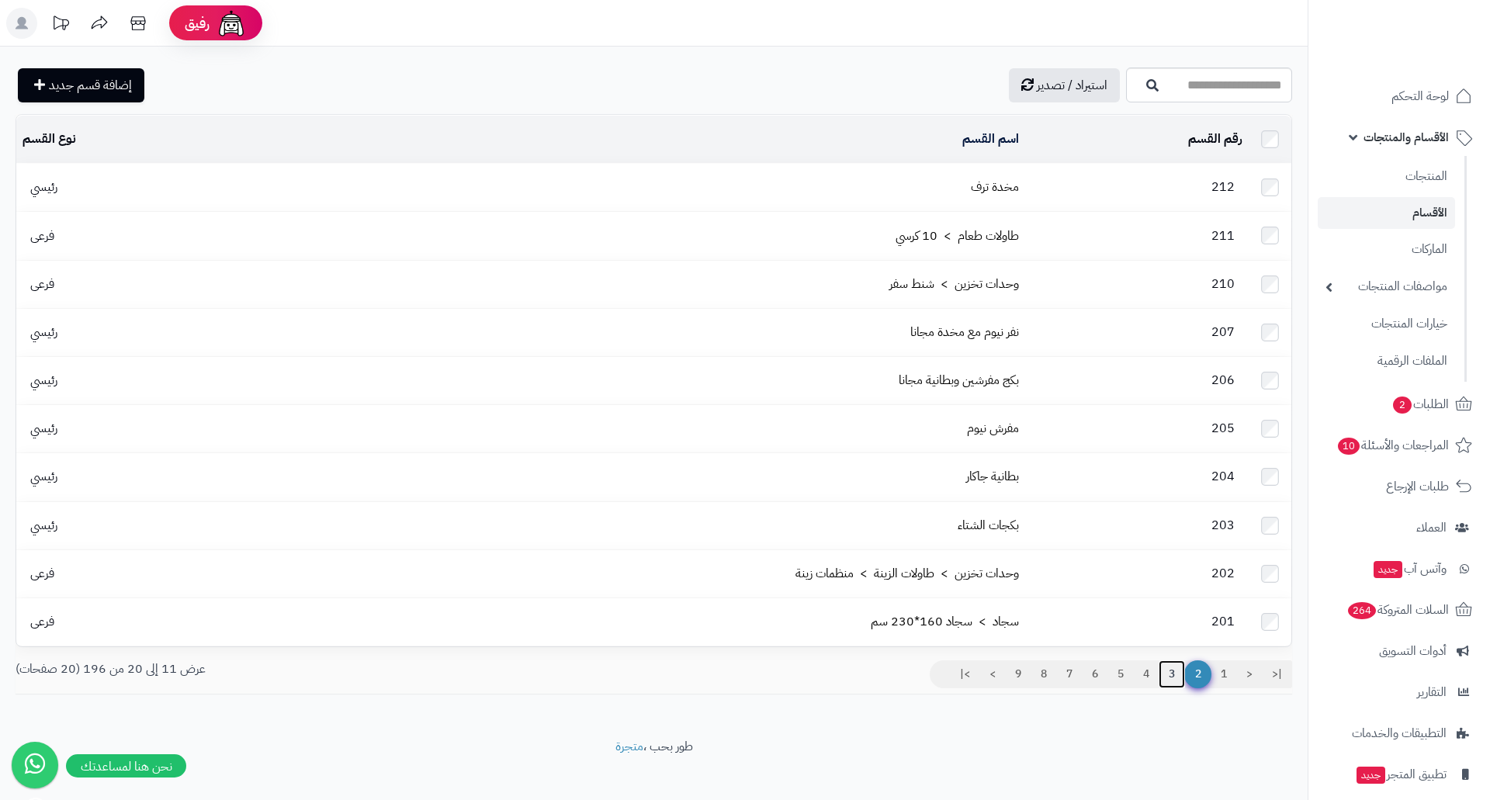
click at [1169, 660] on link "3" at bounding box center [1172, 674] width 26 height 28
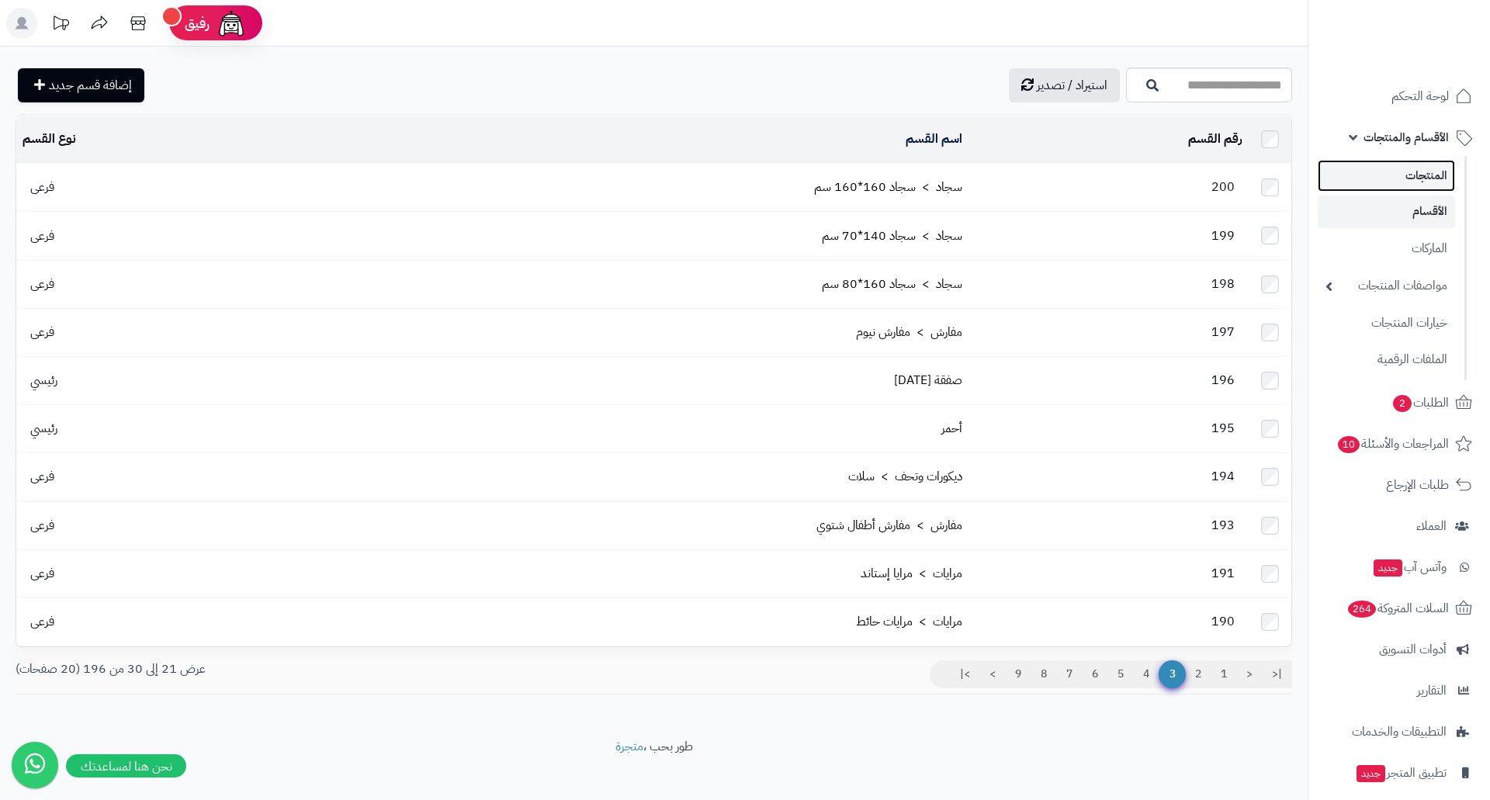
click at [1404, 174] on link "المنتجات" at bounding box center [1386, 176] width 137 height 32
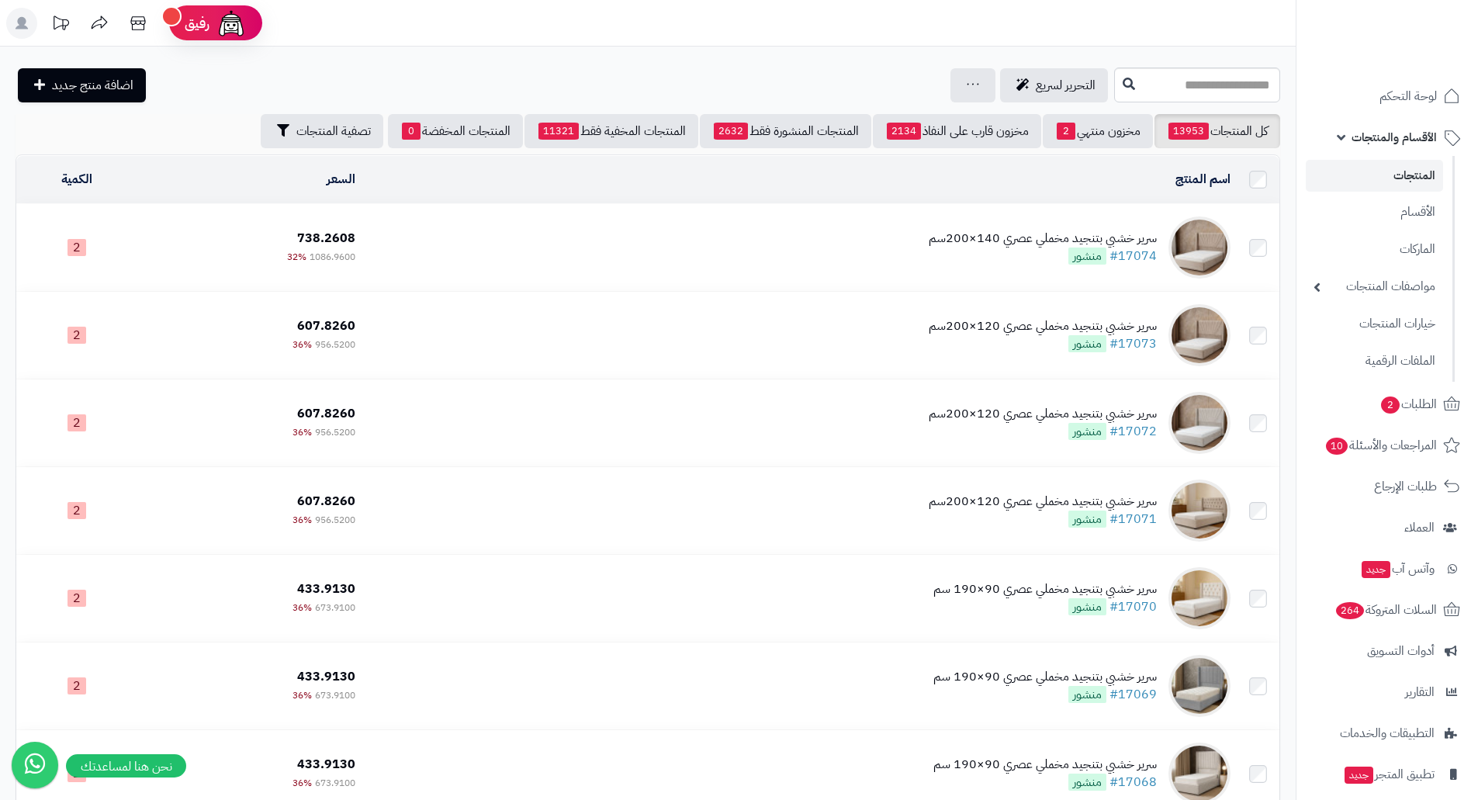
click at [980, 233] on div "سرير خشبي بتنجيد مخملي عصري 140×200سم" at bounding box center [1043, 239] width 228 height 18
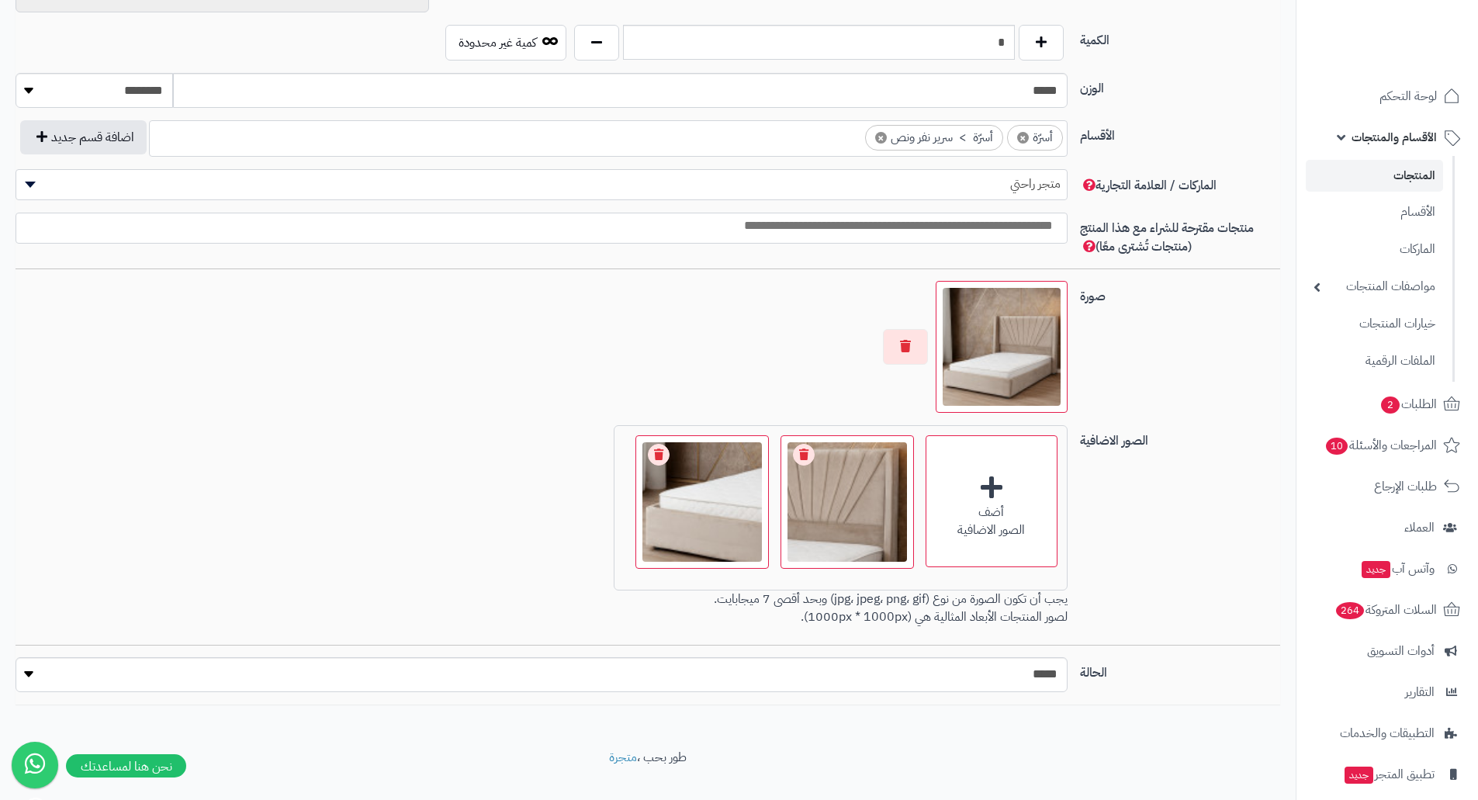
scroll to position [802, 0]
